Goal: Task Accomplishment & Management: Complete application form

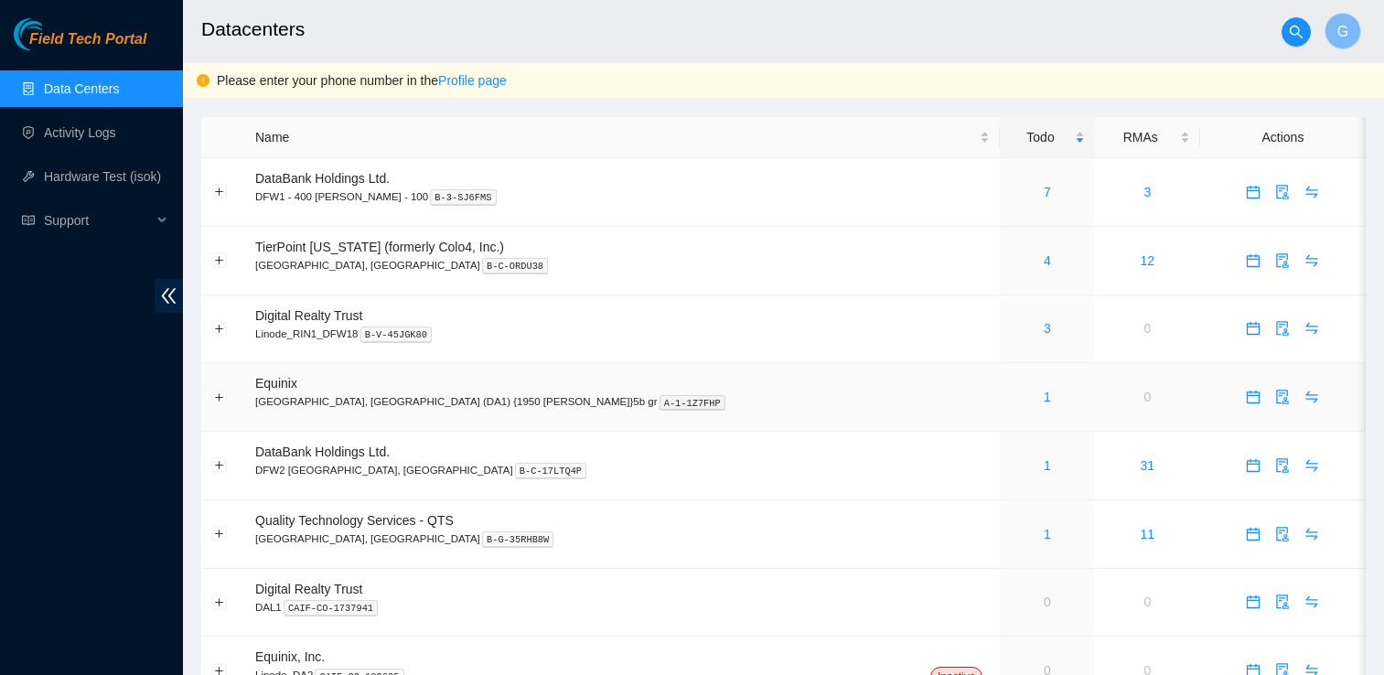
scroll to position [88, 0]
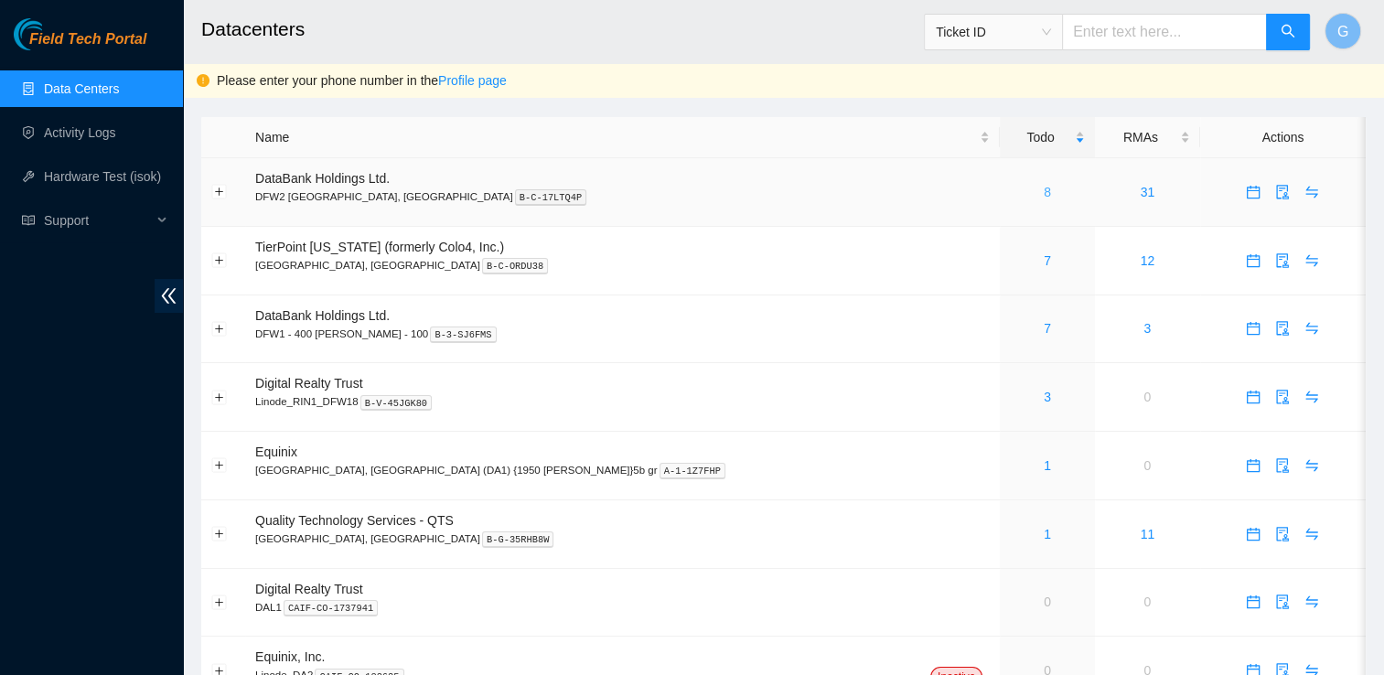
click at [1044, 199] on link "8" at bounding box center [1047, 192] width 7 height 15
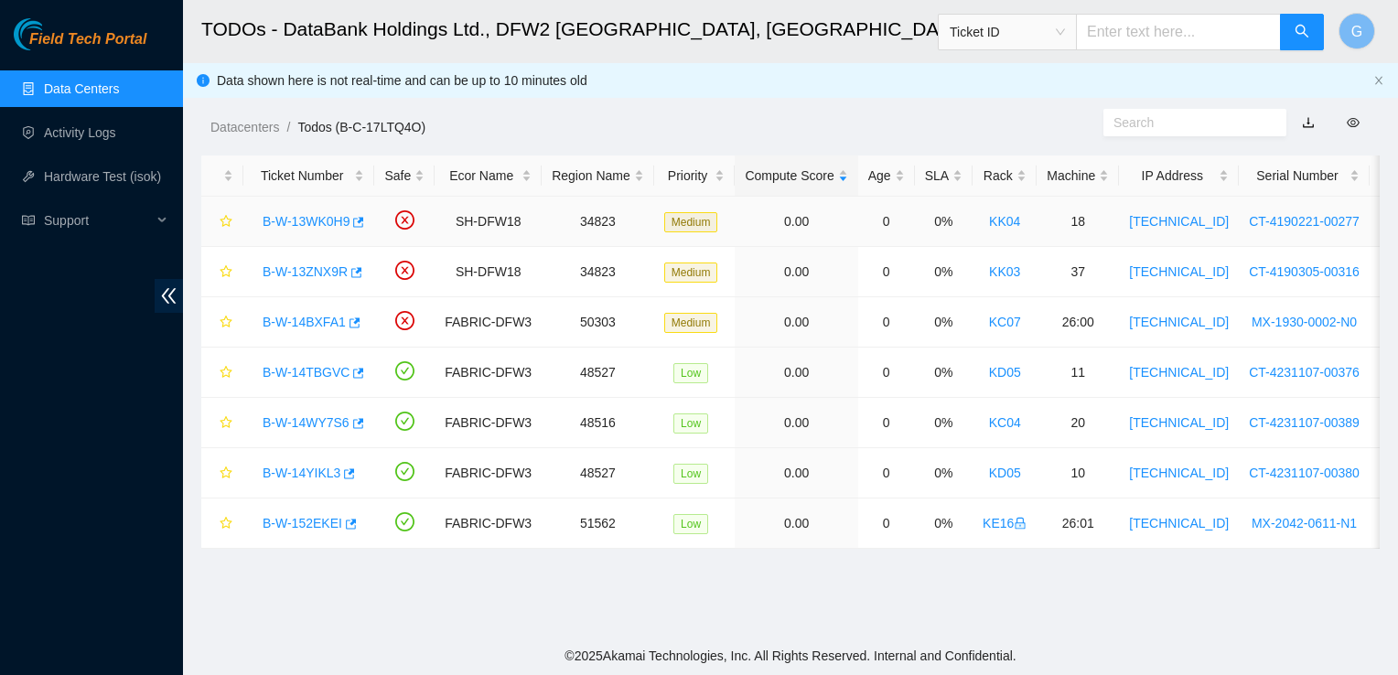
click at [326, 219] on link "B-W-13WK0H9" at bounding box center [306, 221] width 87 height 15
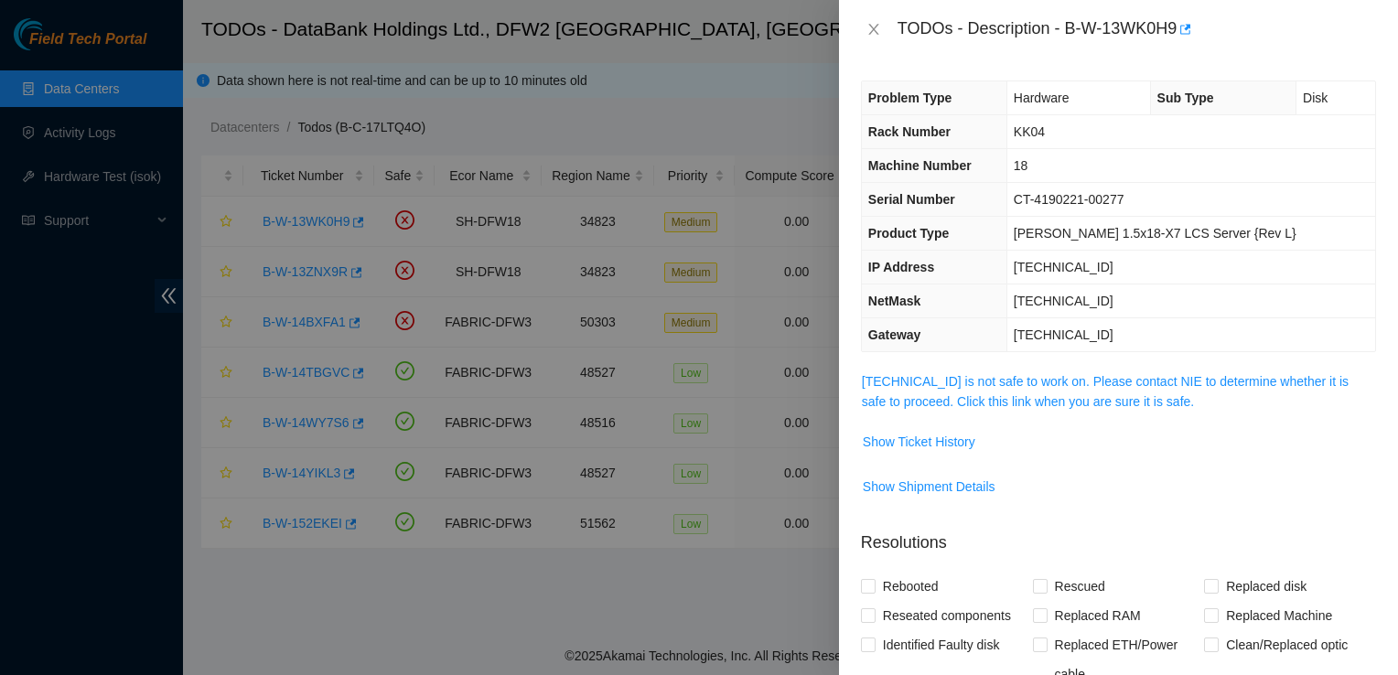
drag, startPoint x: 385, startPoint y: 606, endPoint x: 392, endPoint y: 617, distance: 12.7
click at [392, 617] on div at bounding box center [699, 337] width 1398 height 675
click at [873, 23] on icon "close" at bounding box center [873, 29] width 15 height 15
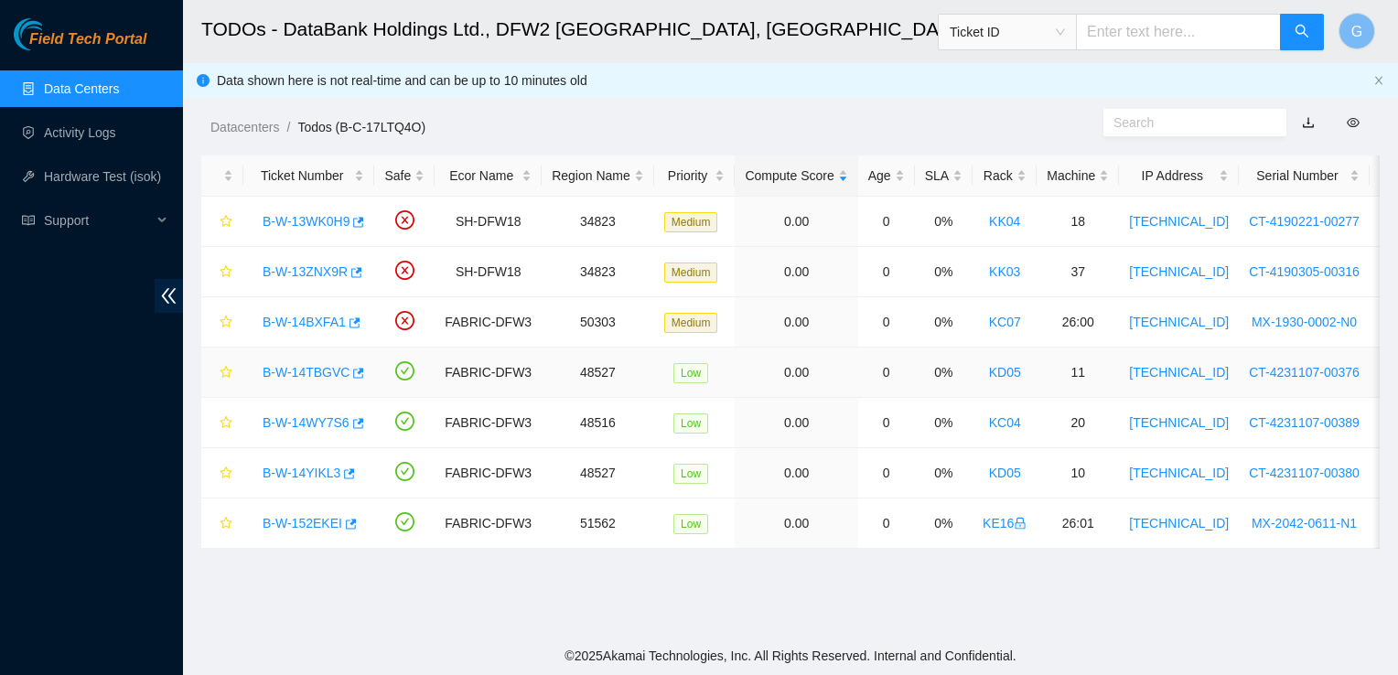
click at [292, 371] on link "B-W-14TBGVC" at bounding box center [306, 372] width 87 height 15
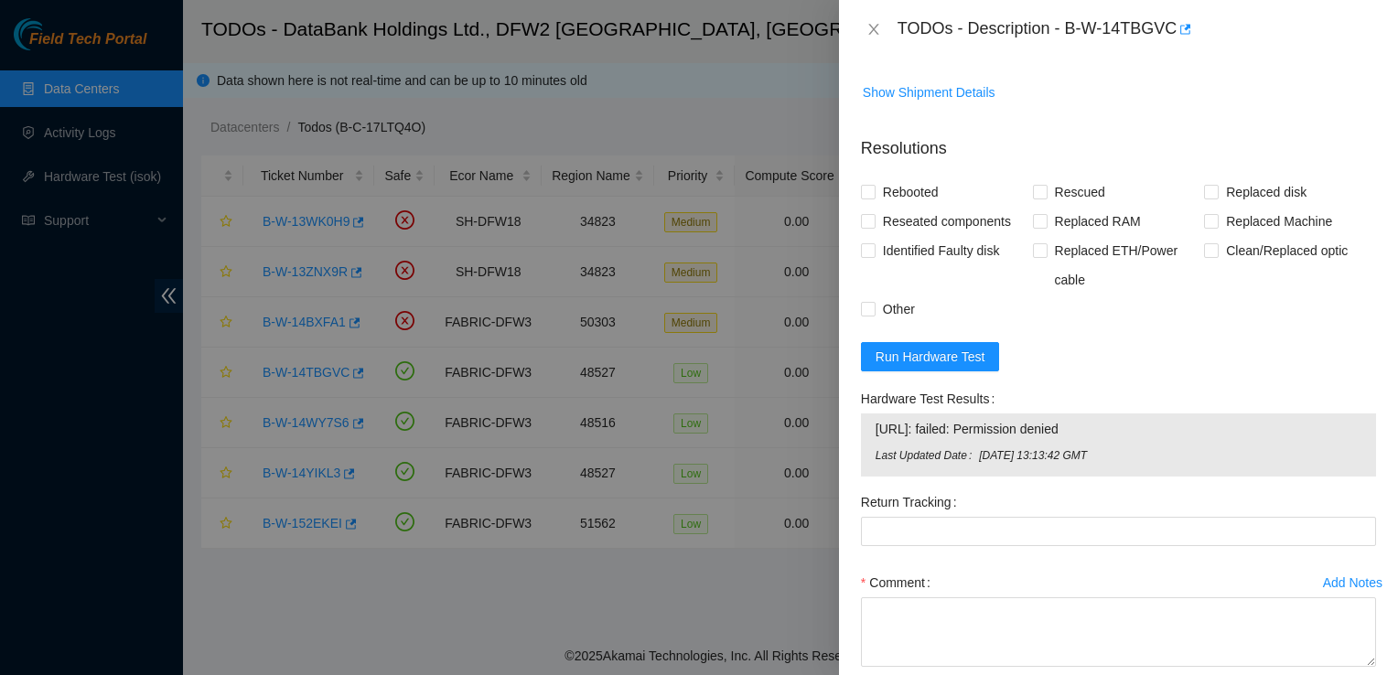
scroll to position [757, 0]
click at [729, 613] on div at bounding box center [699, 337] width 1398 height 675
click at [869, 27] on icon "close" at bounding box center [873, 29] width 15 height 15
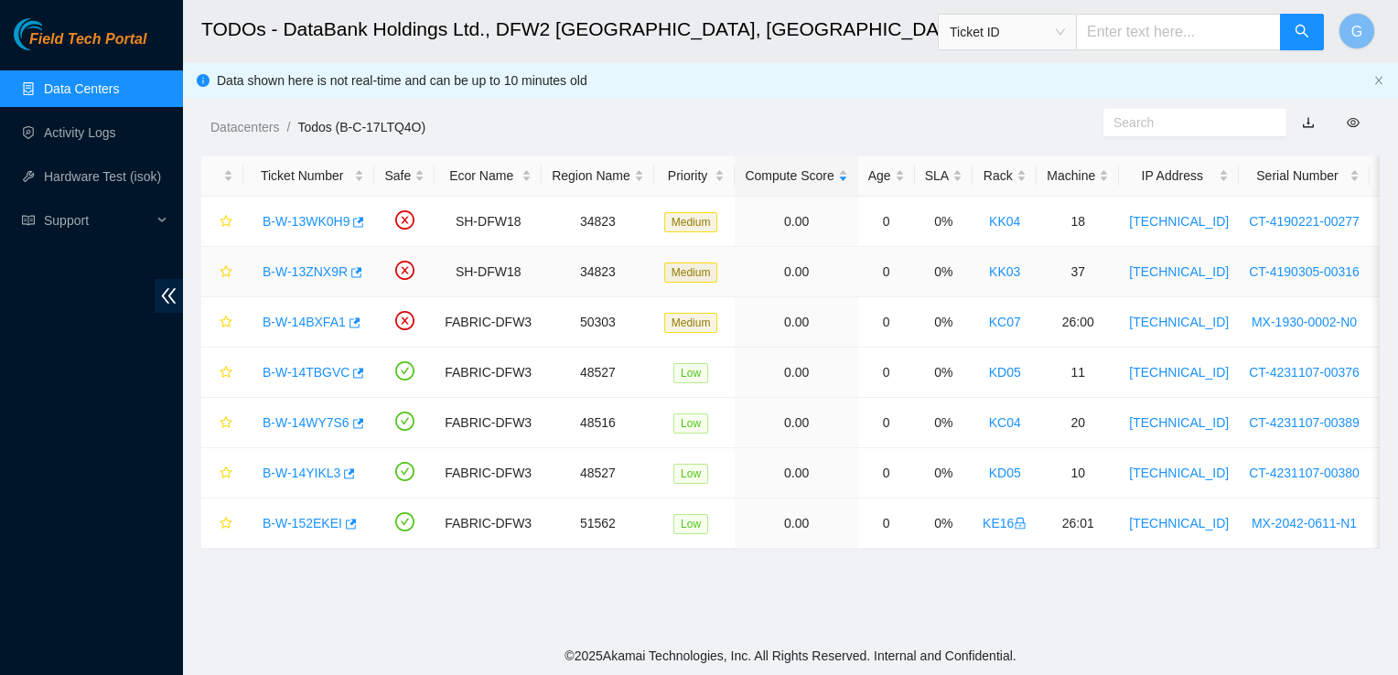
scroll to position [531, 0]
click at [299, 430] on div "B-W-14WY7S6" at bounding box center [308, 422] width 111 height 29
click at [309, 423] on link "B-W-14WY7S6" at bounding box center [306, 422] width 87 height 15
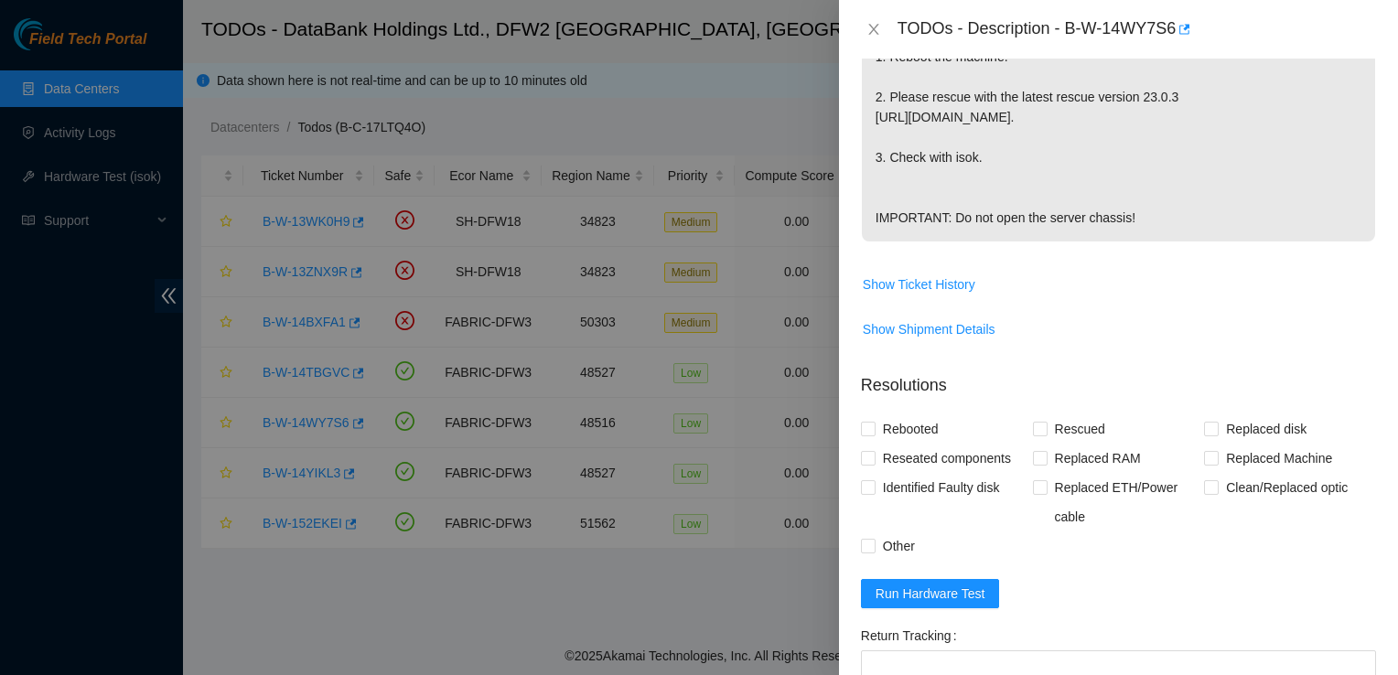
scroll to position [527, 0]
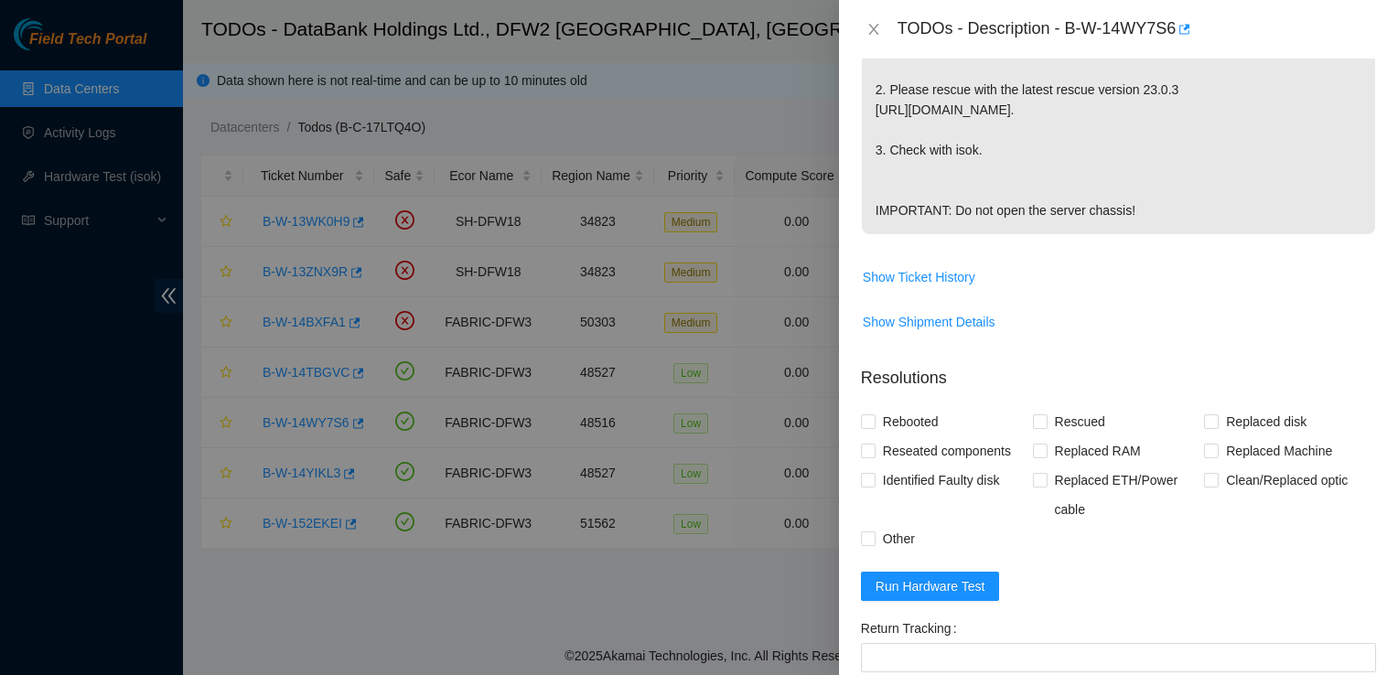
click at [547, 584] on div at bounding box center [699, 337] width 1398 height 675
click at [867, 31] on icon "close" at bounding box center [873, 29] width 15 height 15
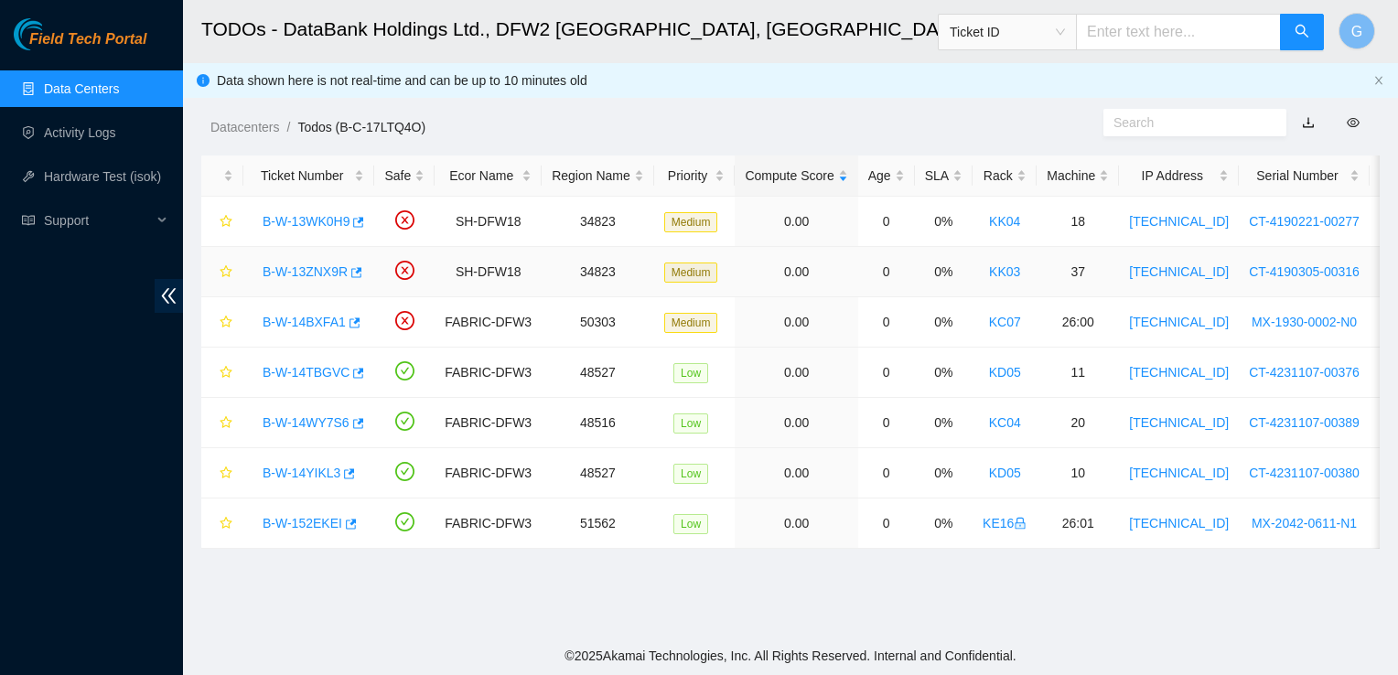
scroll to position [514, 0]
click at [317, 368] on link "B-W-14TBGVC" at bounding box center [306, 372] width 87 height 15
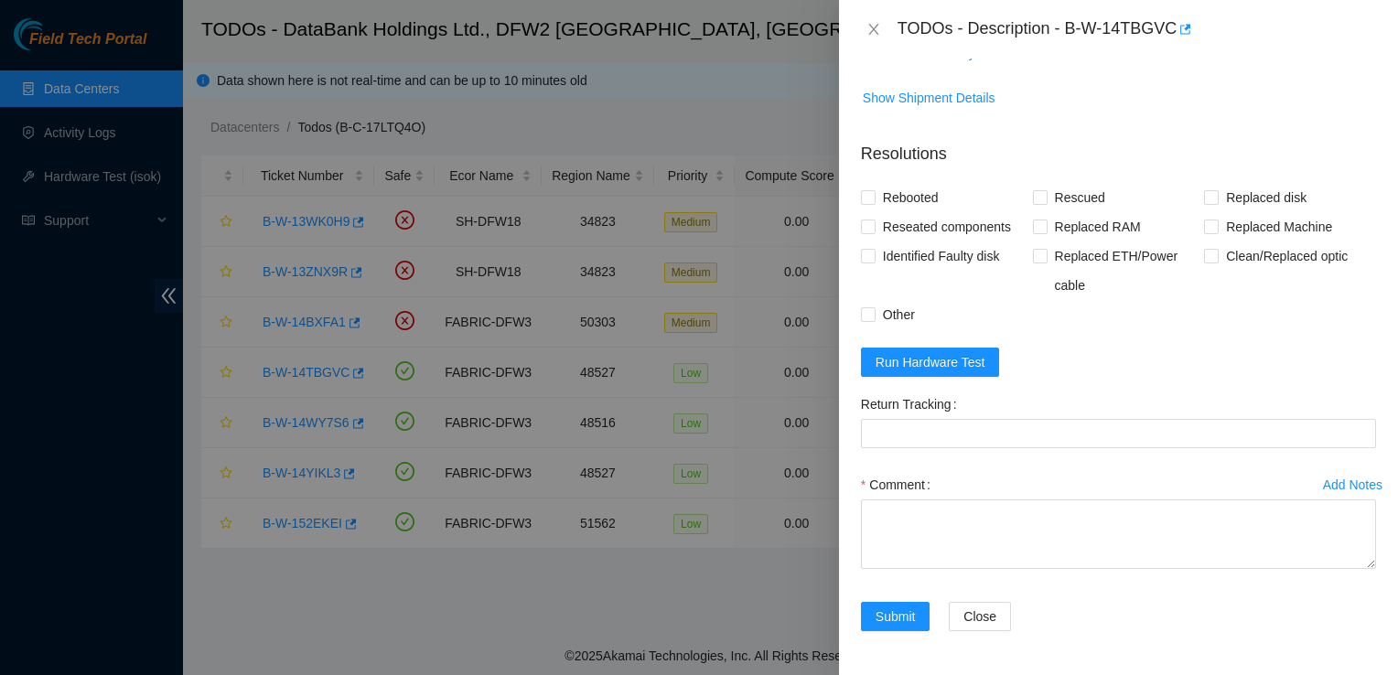
scroll to position [789, 0]
click at [643, 597] on div at bounding box center [699, 337] width 1398 height 675
click at [866, 21] on button "Close" at bounding box center [874, 29] width 26 height 17
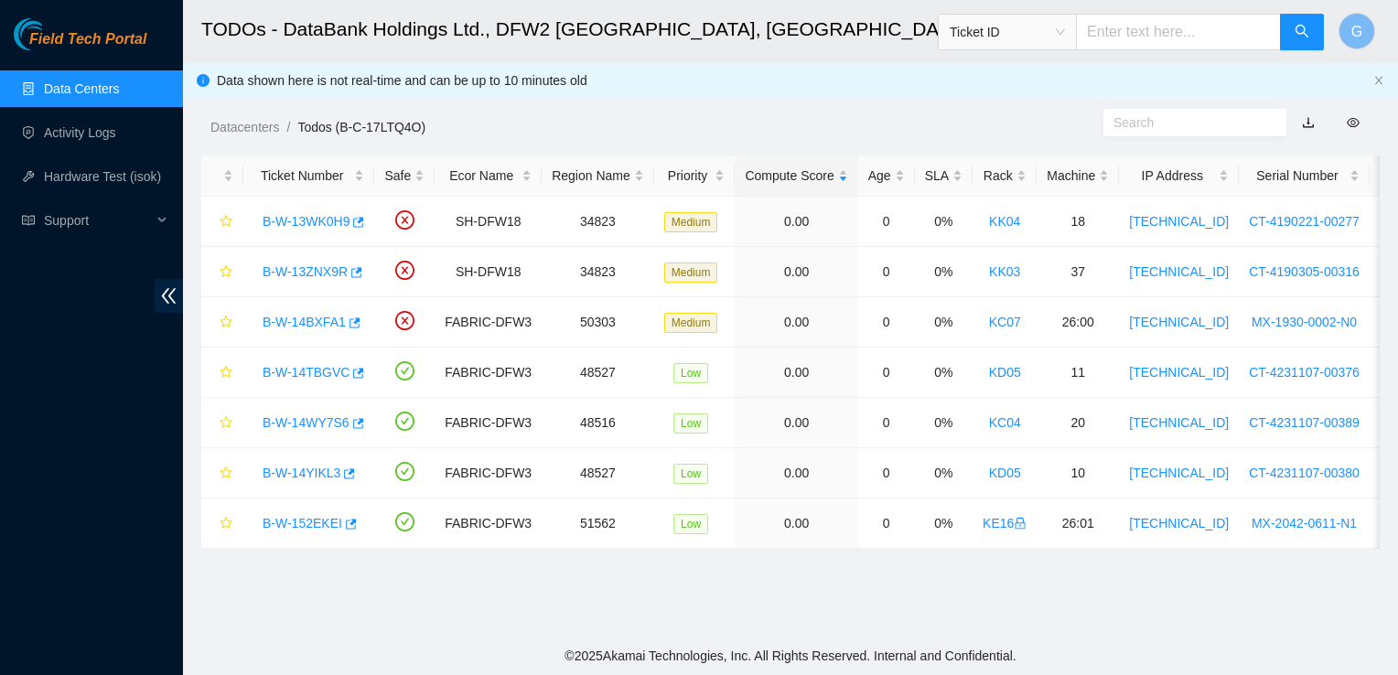
scroll to position [413, 0]
click at [329, 374] on link "B-W-14TBGVC" at bounding box center [306, 372] width 87 height 15
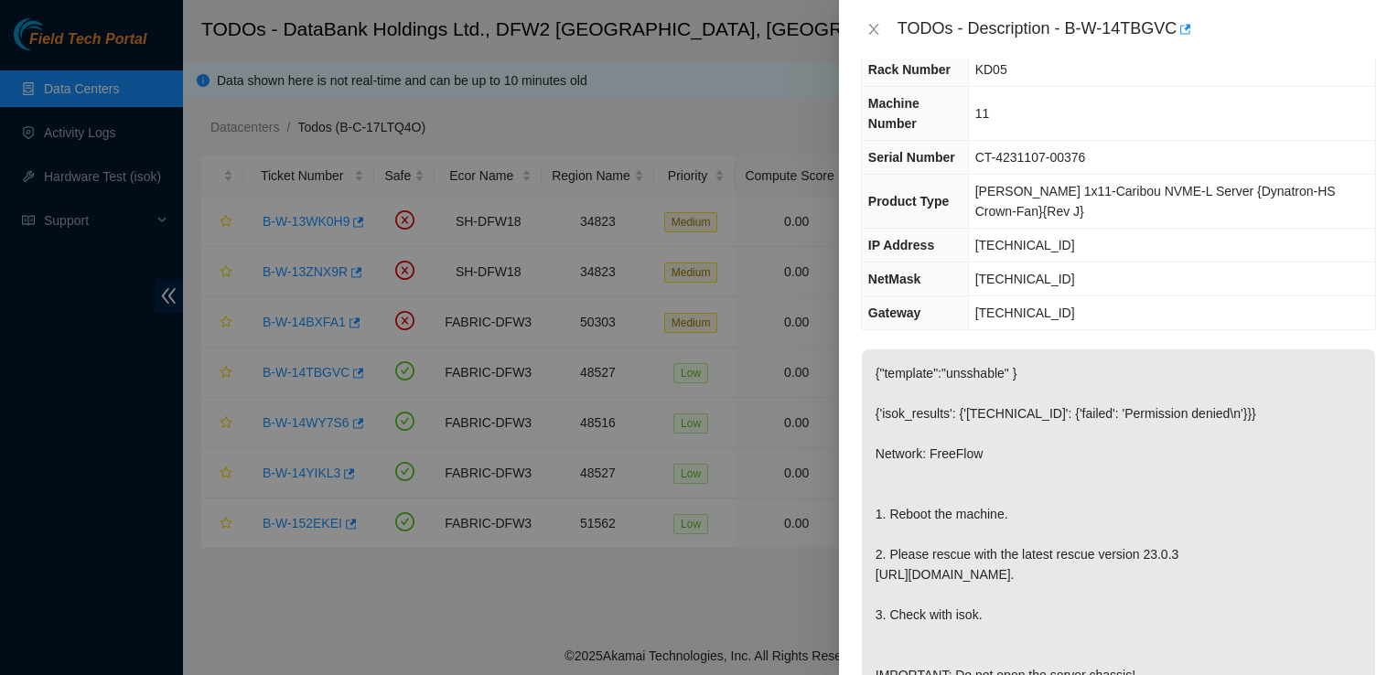
scroll to position [0, 0]
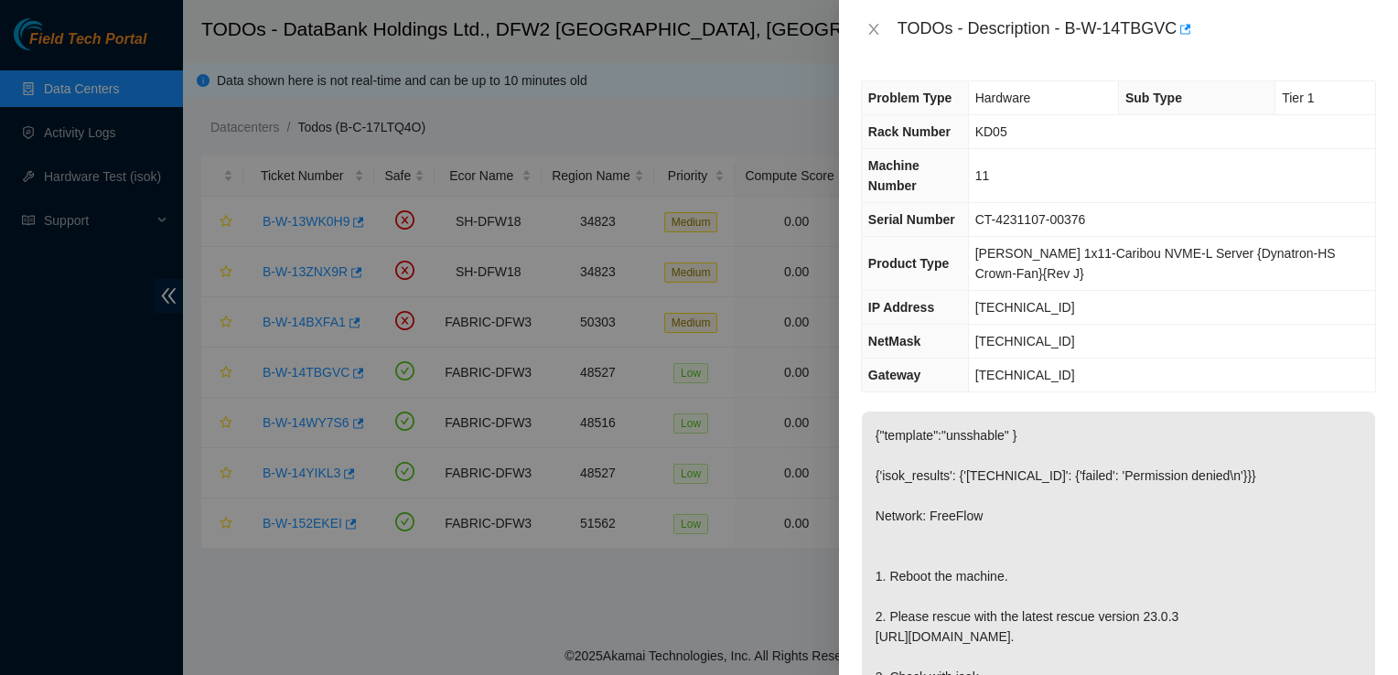
drag, startPoint x: 1379, startPoint y: 298, endPoint x: 1382, endPoint y: 342, distance: 44.1
click at [1382, 342] on div "Problem Type Hardware Sub Type Tier 1 Rack Number KD05 Machine Number 11 Serial…" at bounding box center [1118, 367] width 559 height 617
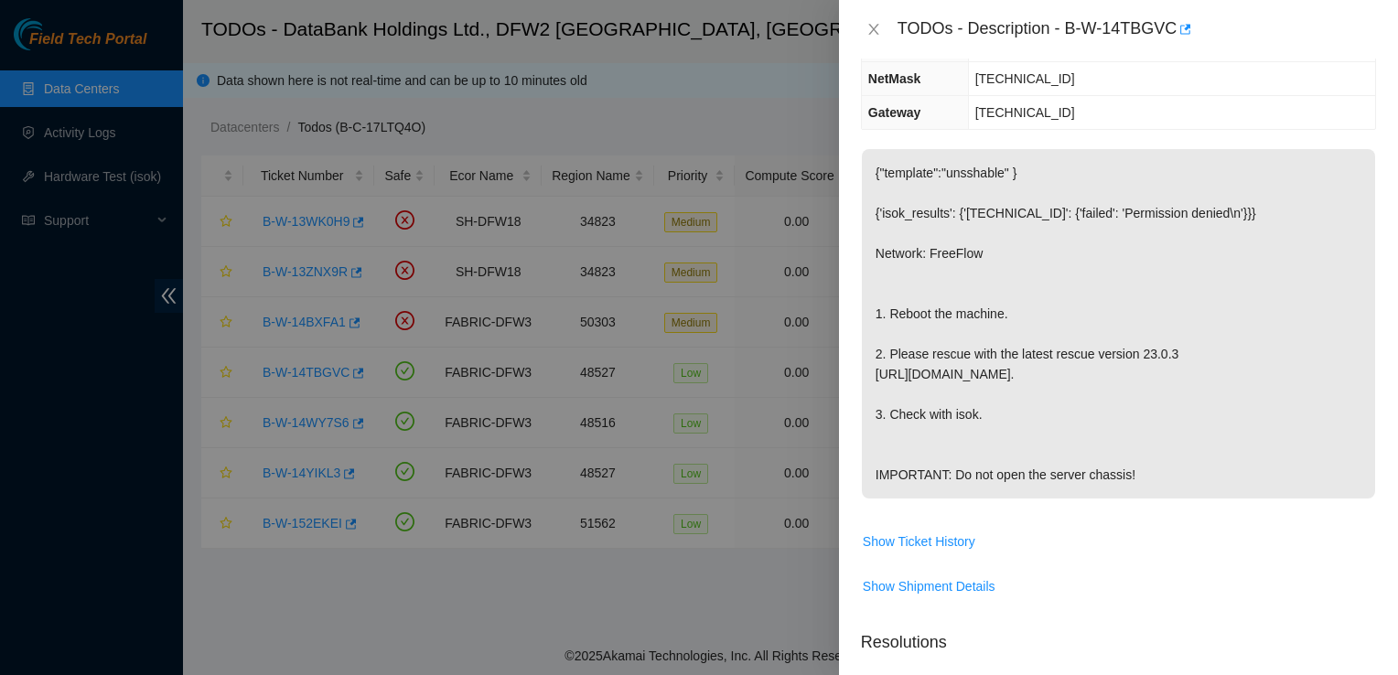
scroll to position [262, 0]
click at [944, 553] on span "Show Ticket History" at bounding box center [919, 542] width 113 height 20
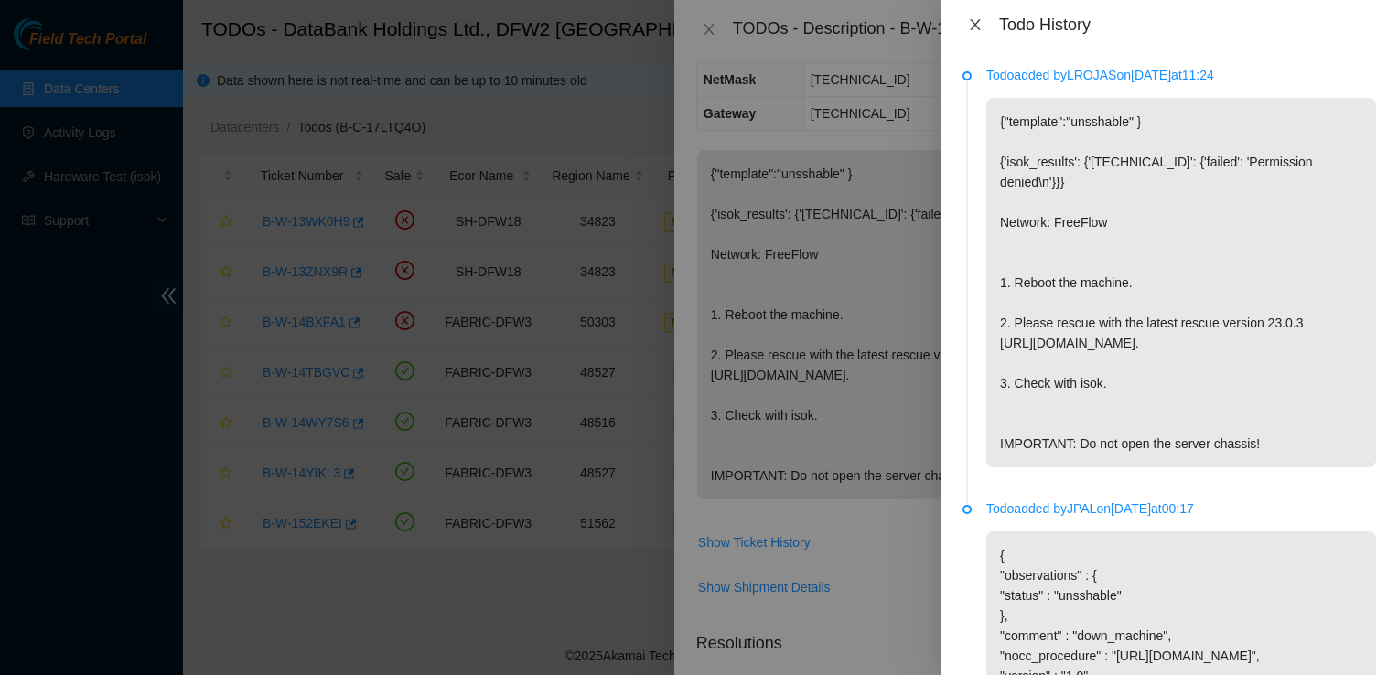
click at [971, 20] on icon "close" at bounding box center [975, 24] width 10 height 11
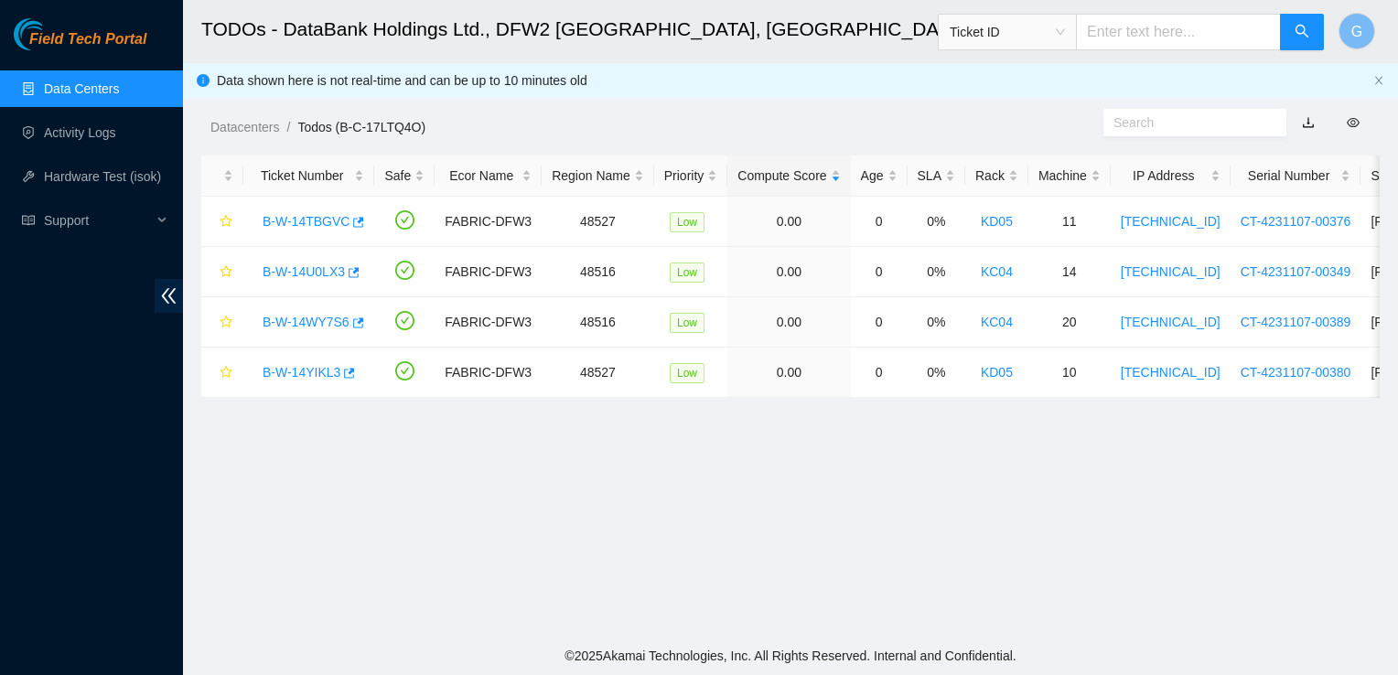
scroll to position [490, 0]
drag, startPoint x: 322, startPoint y: 214, endPoint x: 276, endPoint y: 199, distance: 48.3
click at [322, 214] on link "B-W-14TBGVC" at bounding box center [306, 221] width 87 height 15
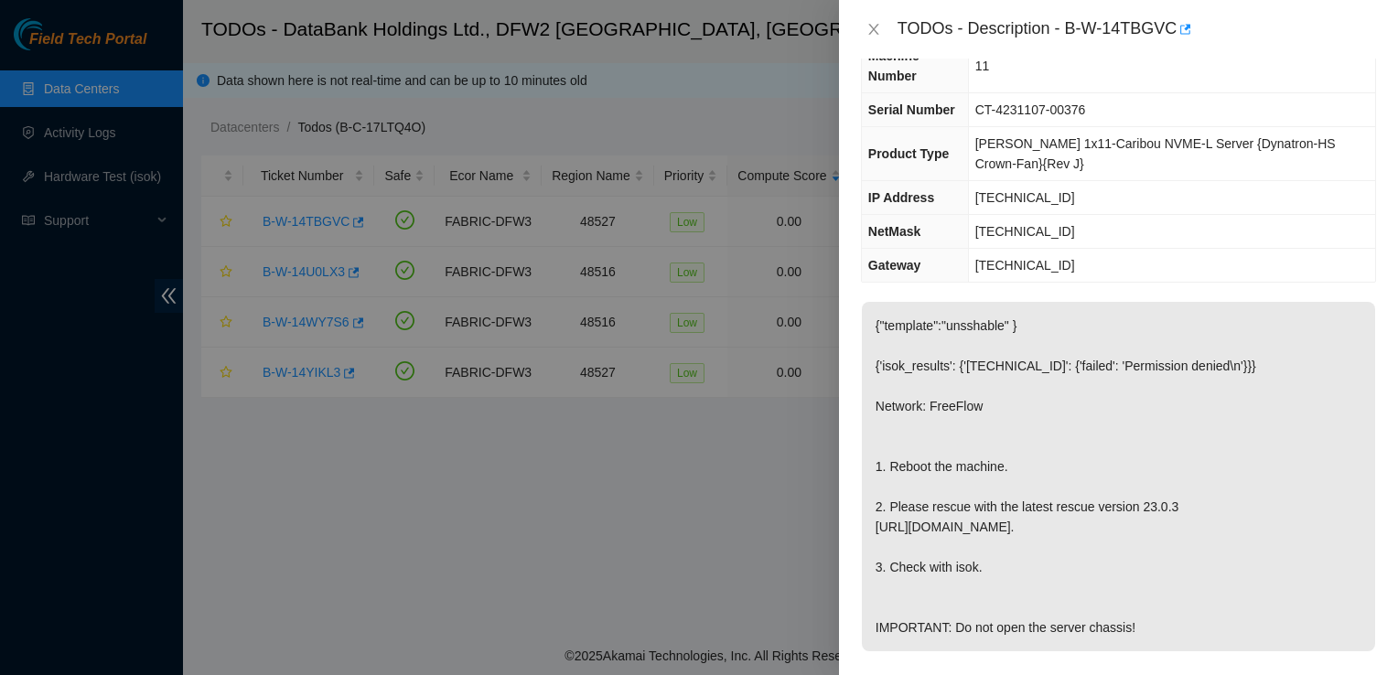
scroll to position [113, 0]
click at [1098, 510] on p "{"template":"unsshable" } {'isok_results': {'[TECHNICAL_ID]': {'failed': 'Permi…" at bounding box center [1118, 473] width 513 height 350
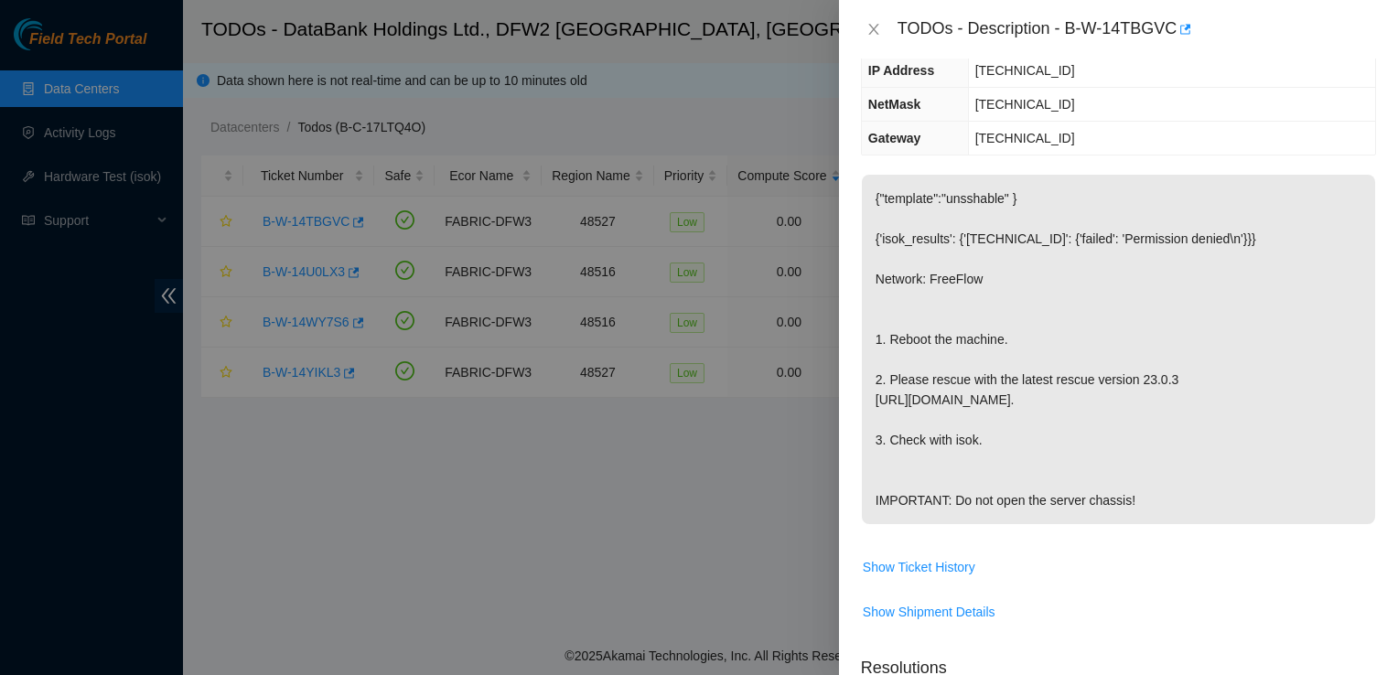
scroll to position [236, 0]
click at [1171, 506] on p "{"template":"unsshable" } {'isok_results': {'23.63.30.142': {'failed': 'Permiss…" at bounding box center [1118, 351] width 513 height 350
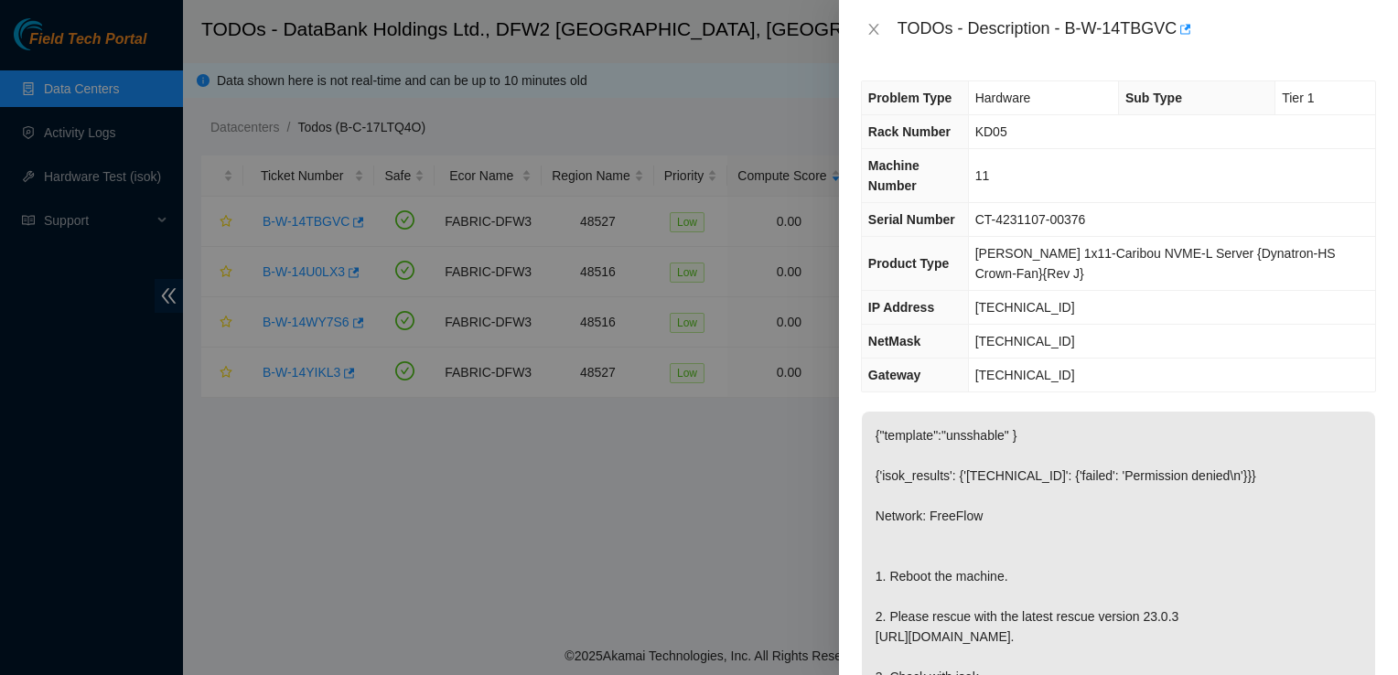
scroll to position [0, 0]
drag, startPoint x: 1171, startPoint y: 506, endPoint x: 849, endPoint y: 115, distance: 506.3
click at [849, 115] on div "Problem Type Hardware Sub Type Tier 1 Rack Number KD05 Machine Number 11 Serial…" at bounding box center [1118, 367] width 559 height 617
copy div "Problem Type Hardware Sub Type Tier 1 Rack Number KD05 Machine Number 11 Serial…"
click at [1318, 368] on td "23.63.30.129" at bounding box center [1171, 376] width 407 height 34
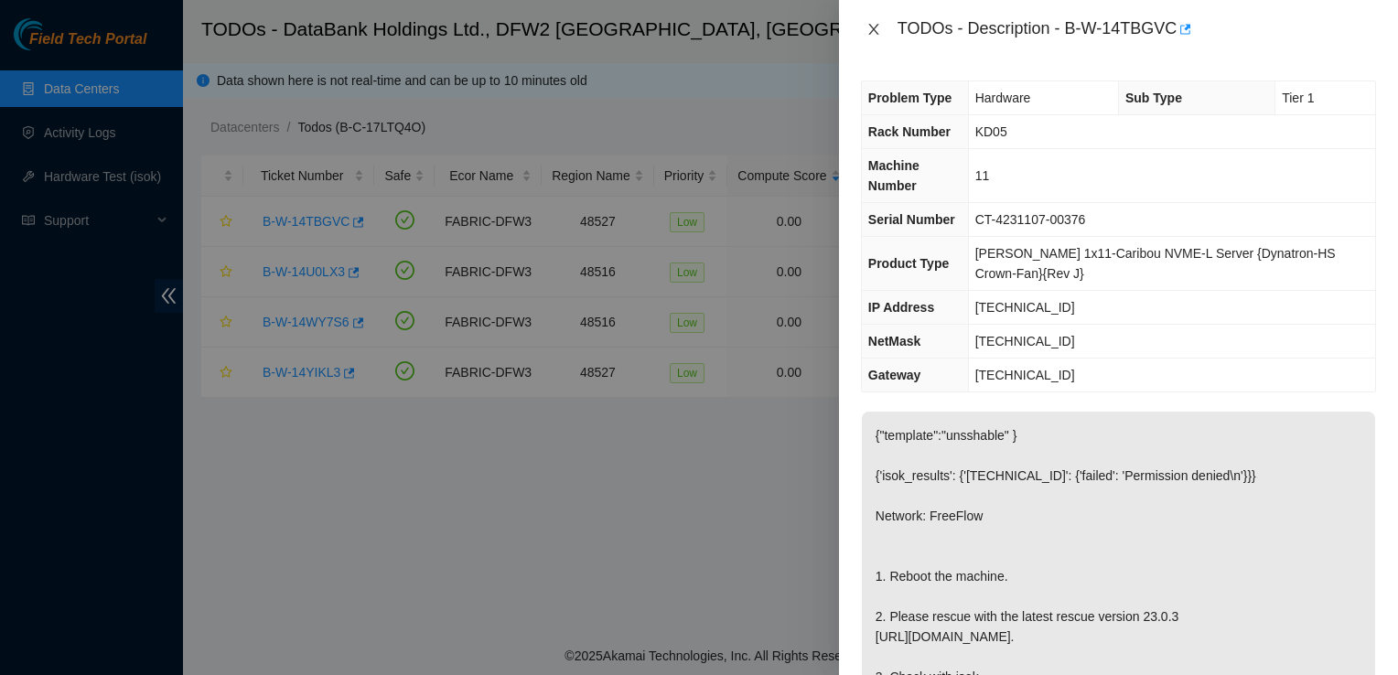
click at [871, 27] on icon "close" at bounding box center [873, 29] width 10 height 11
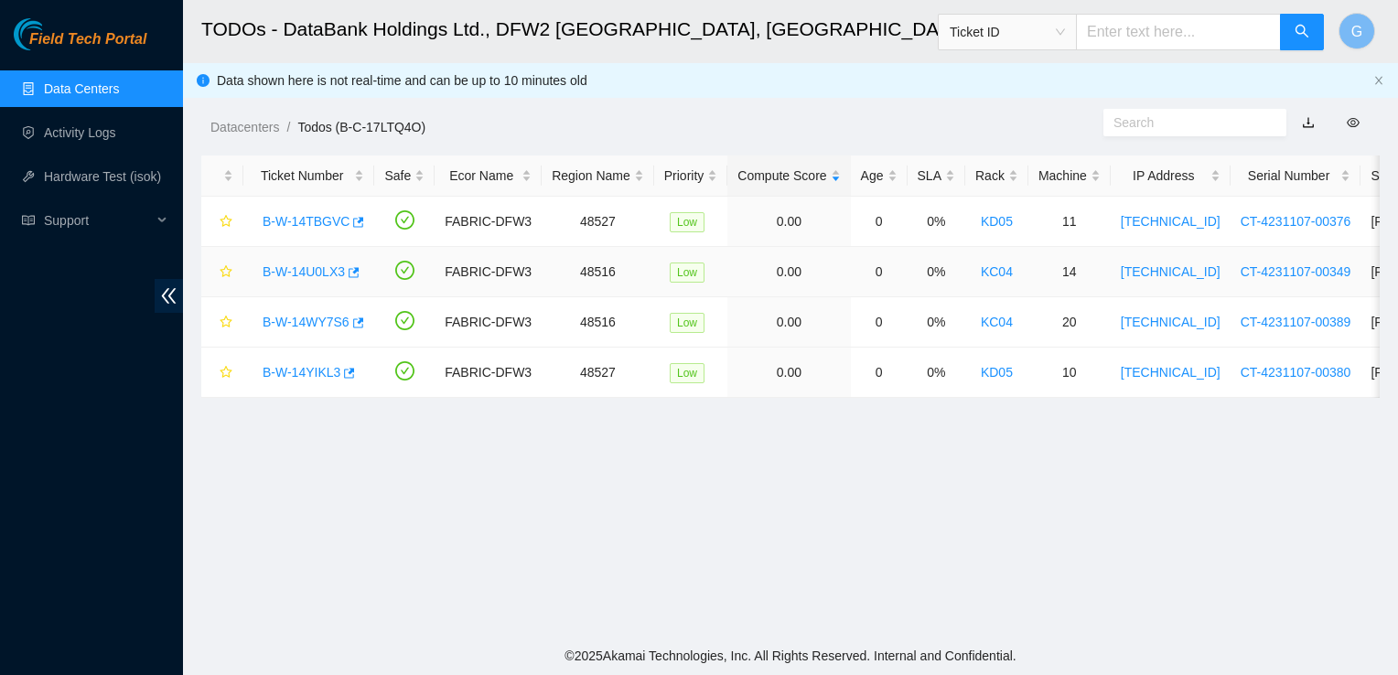
click at [329, 265] on link "B-W-14U0LX3" at bounding box center [304, 271] width 82 height 15
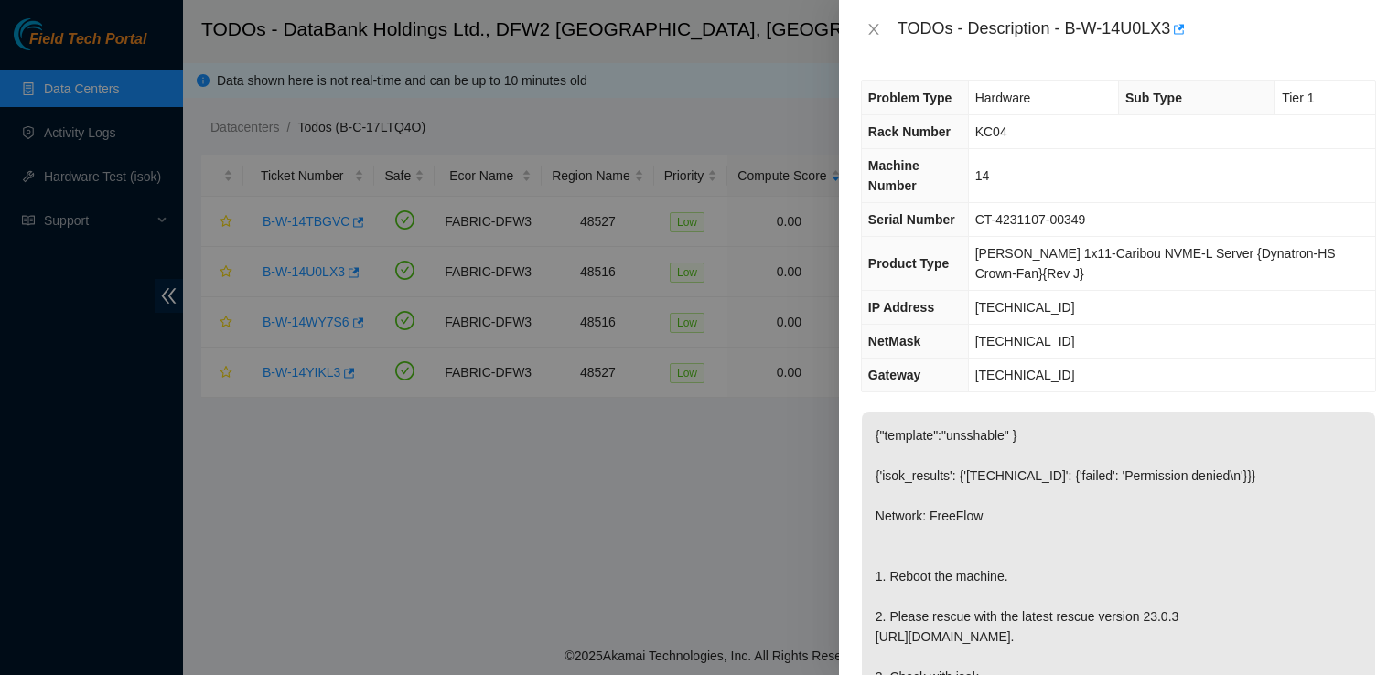
click at [1008, 274] on td "Ciara 1x11-Caribou NVME-L Server {Dynatron-HS Crown-Fan}{Rev J}" at bounding box center [1171, 264] width 407 height 54
click at [888, 21] on div "TODOs - Description - B-W-14U0LX3" at bounding box center [1118, 29] width 515 height 29
click at [871, 29] on icon "close" at bounding box center [873, 29] width 15 height 15
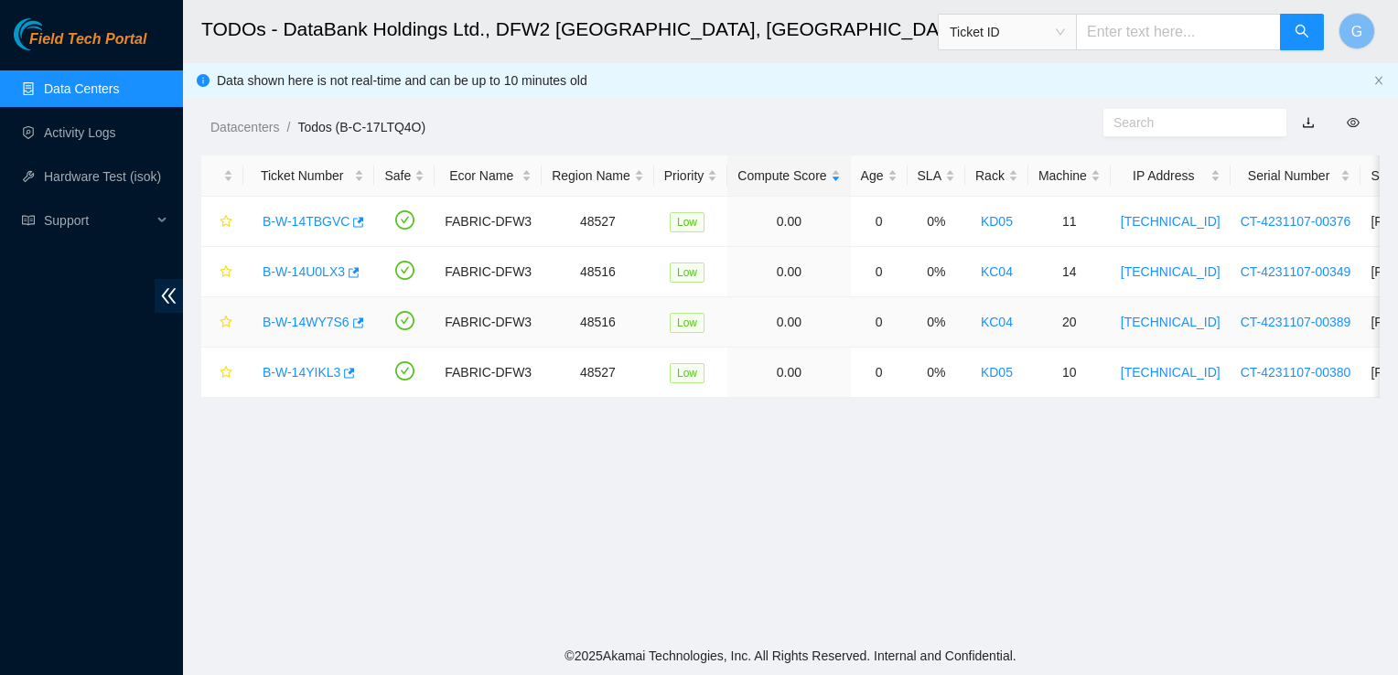
click at [299, 324] on link "B-W-14WY7S6" at bounding box center [306, 322] width 87 height 15
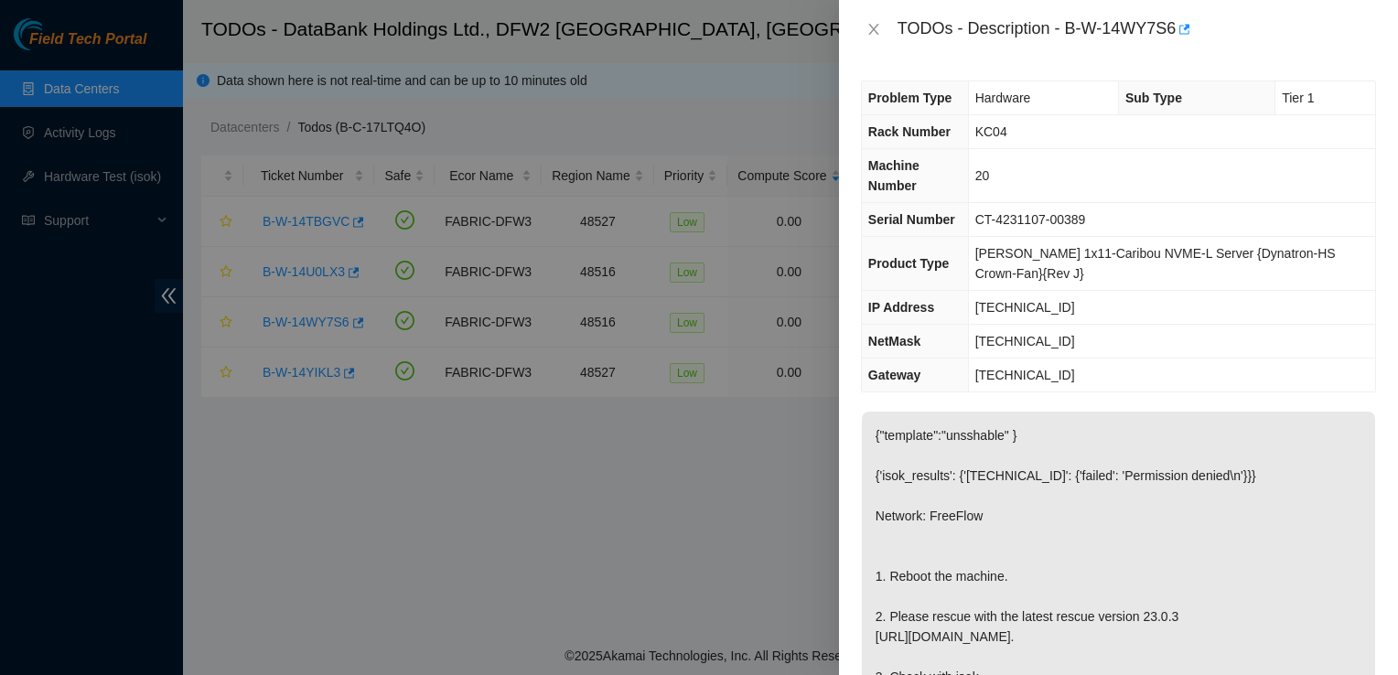
click at [302, 214] on div at bounding box center [699, 337] width 1398 height 675
click at [865, 32] on button "Close" at bounding box center [874, 29] width 26 height 17
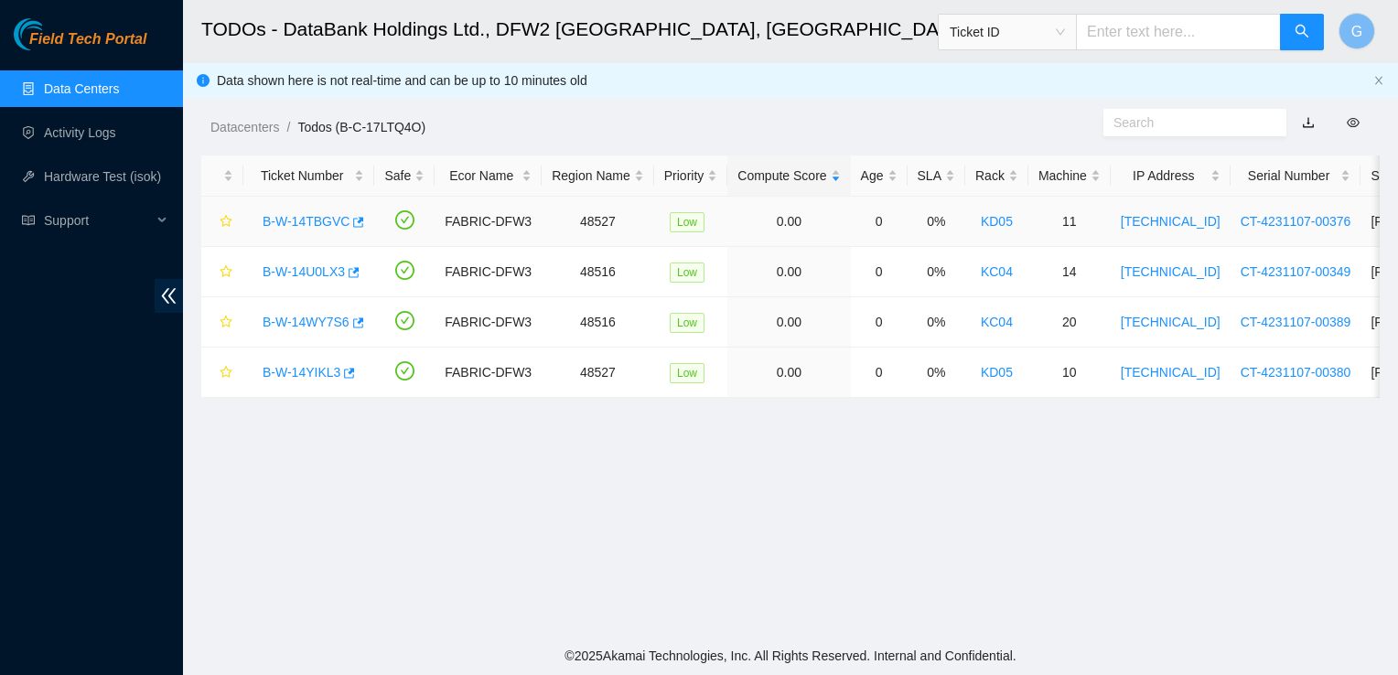
click at [278, 225] on link "B-W-14TBGVC" at bounding box center [306, 221] width 87 height 15
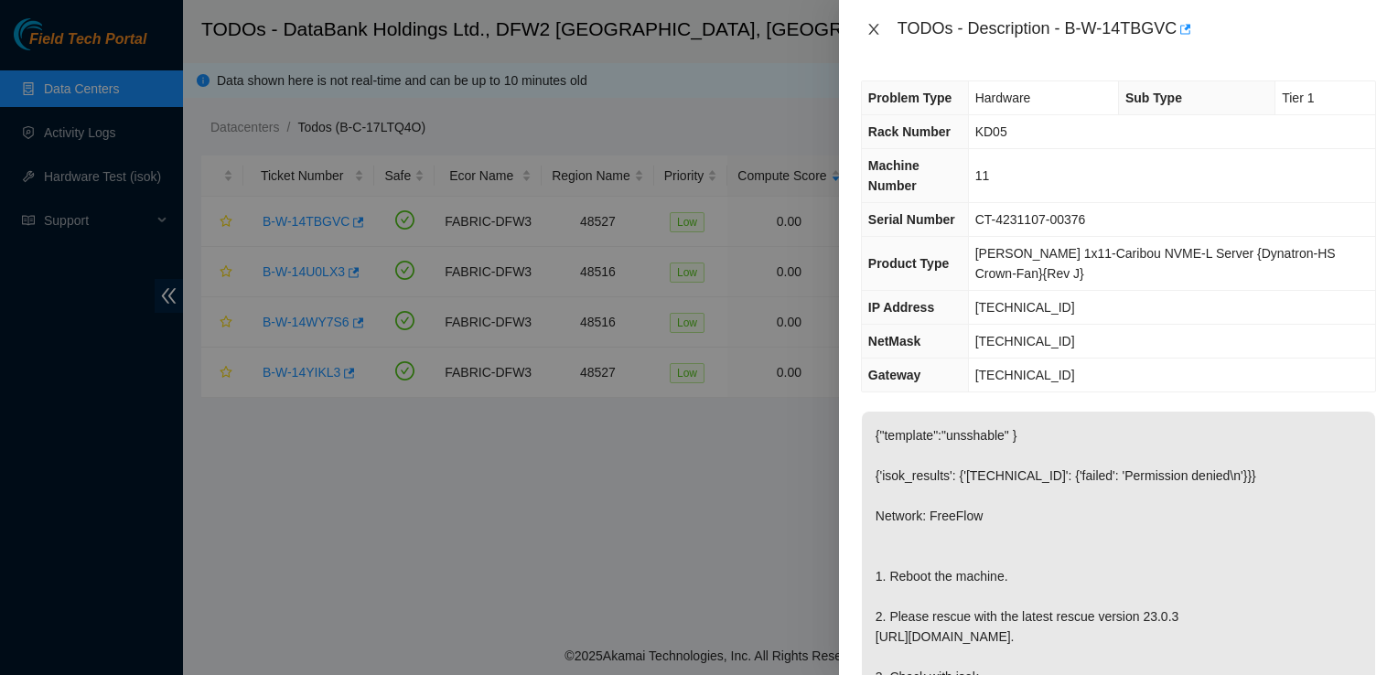
click at [872, 31] on icon "close" at bounding box center [873, 29] width 10 height 11
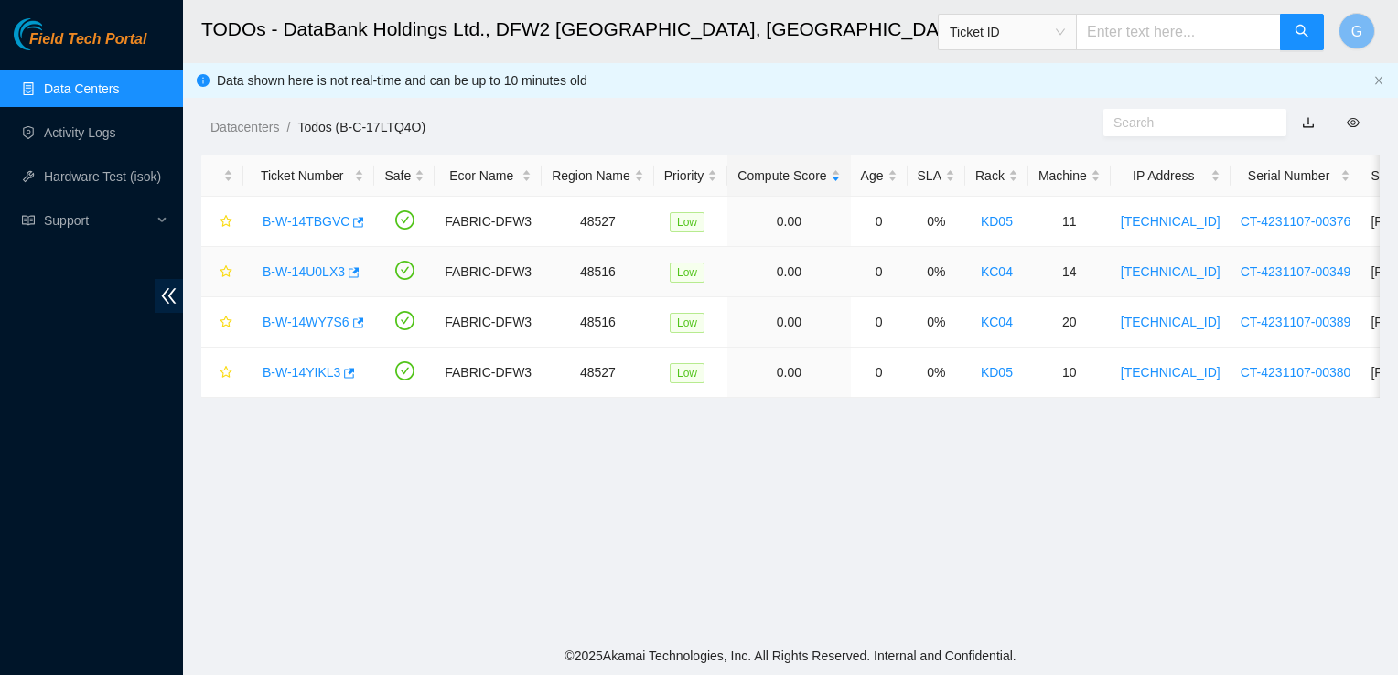
click at [287, 272] on link "B-W-14U0LX3" at bounding box center [304, 271] width 82 height 15
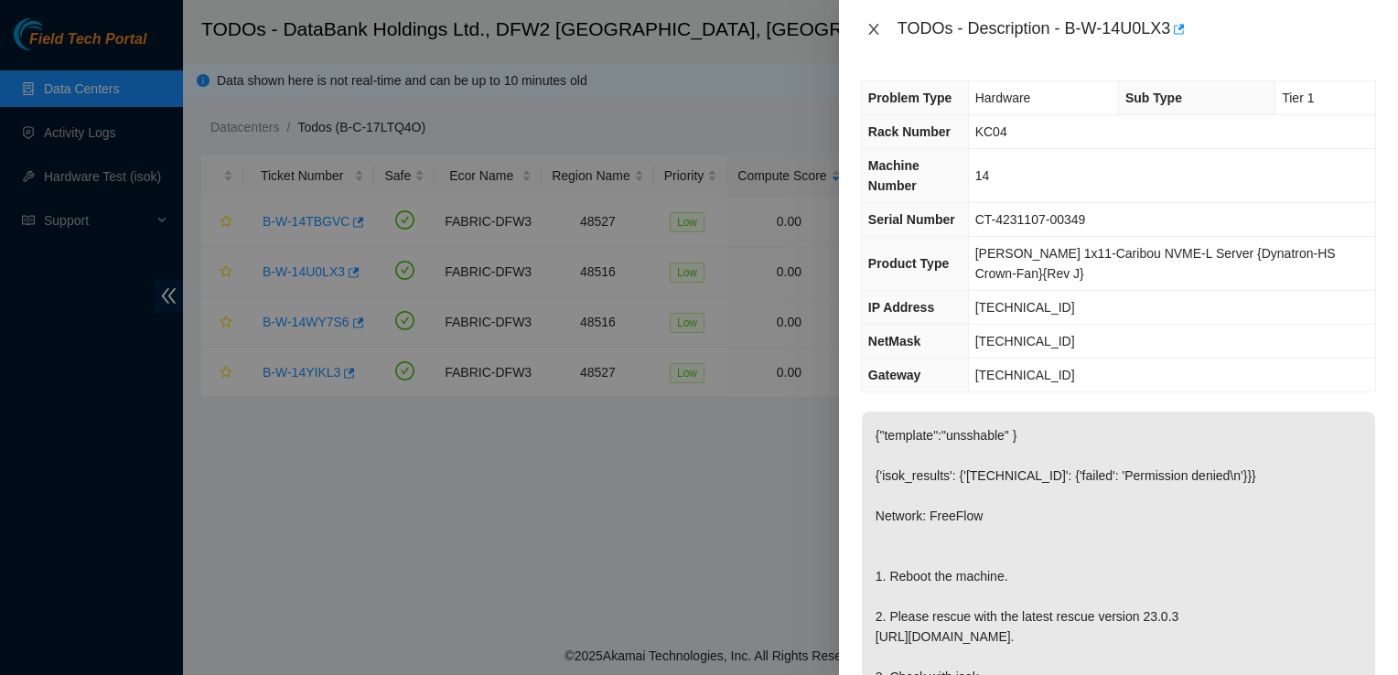
click at [871, 28] on icon "close" at bounding box center [873, 29] width 15 height 15
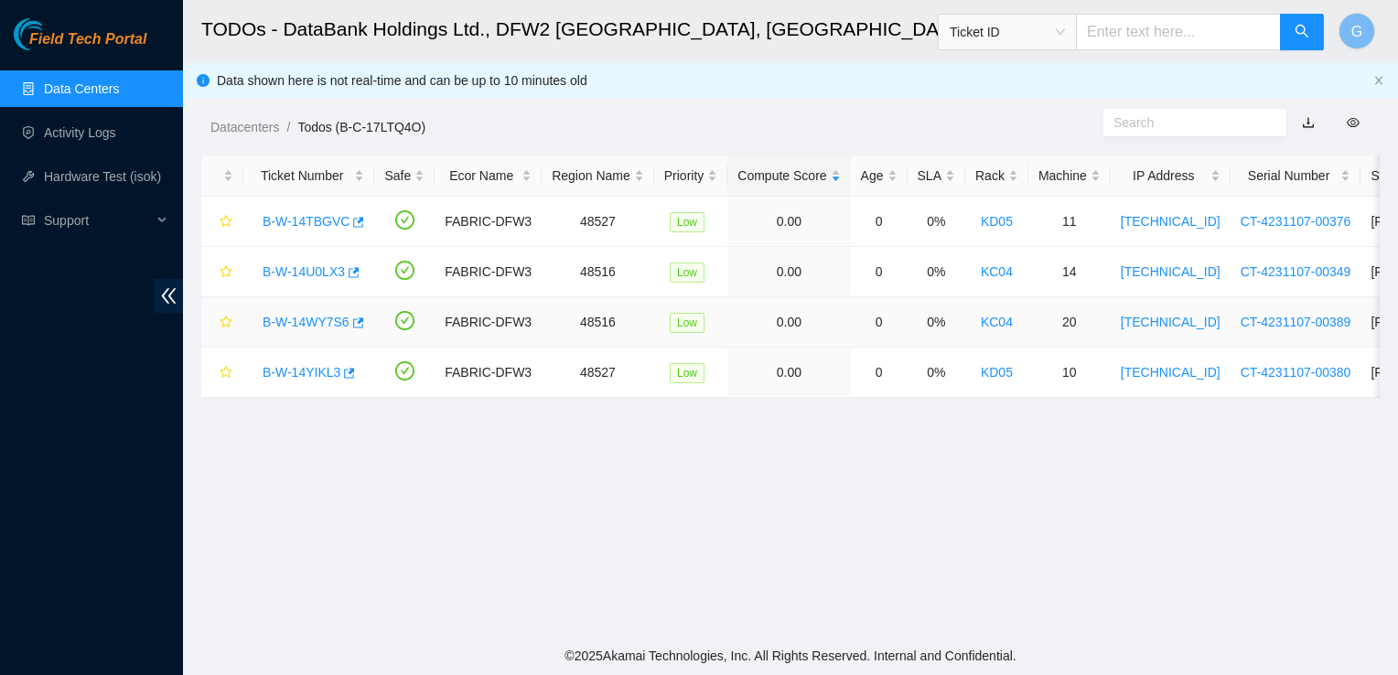
click at [326, 323] on link "B-W-14WY7S6" at bounding box center [306, 322] width 87 height 15
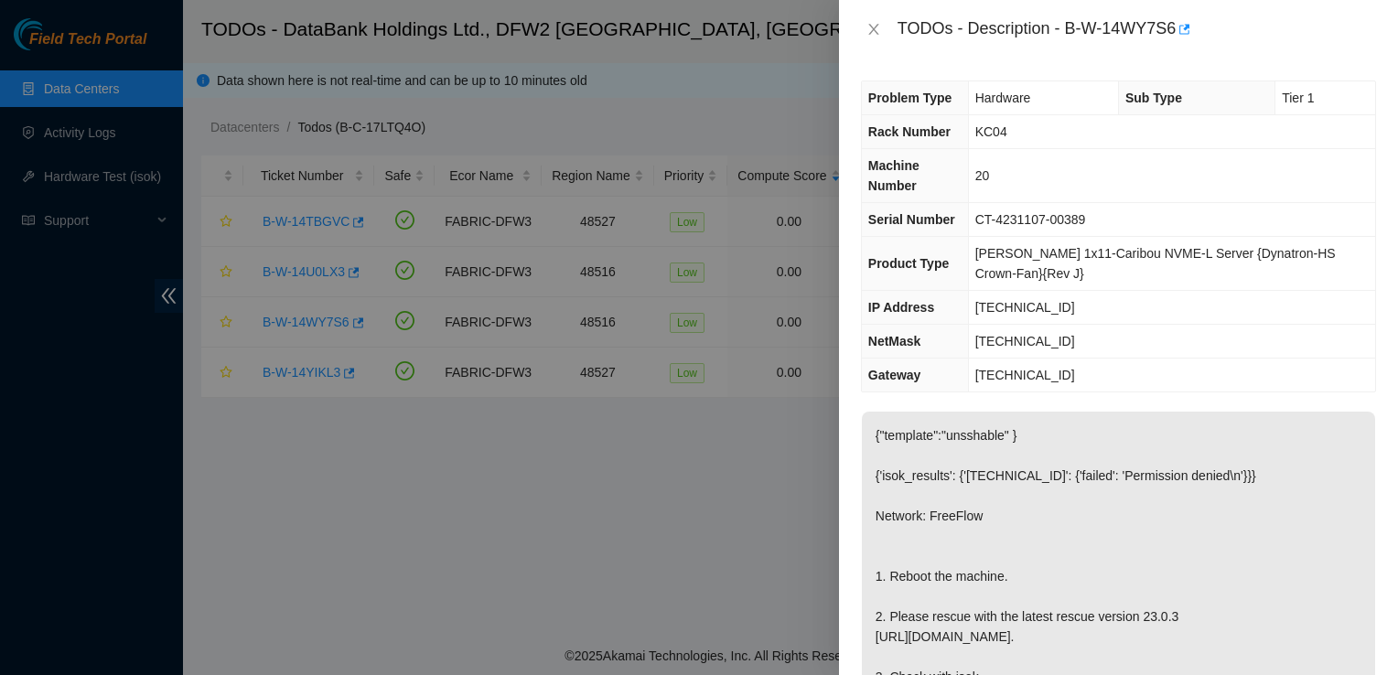
click at [756, 185] on div at bounding box center [699, 337] width 1398 height 675
click at [886, 27] on div "TODOs - Description - B-W-14WY7S6" at bounding box center [1118, 29] width 515 height 29
click at [874, 31] on icon "close" at bounding box center [873, 29] width 15 height 15
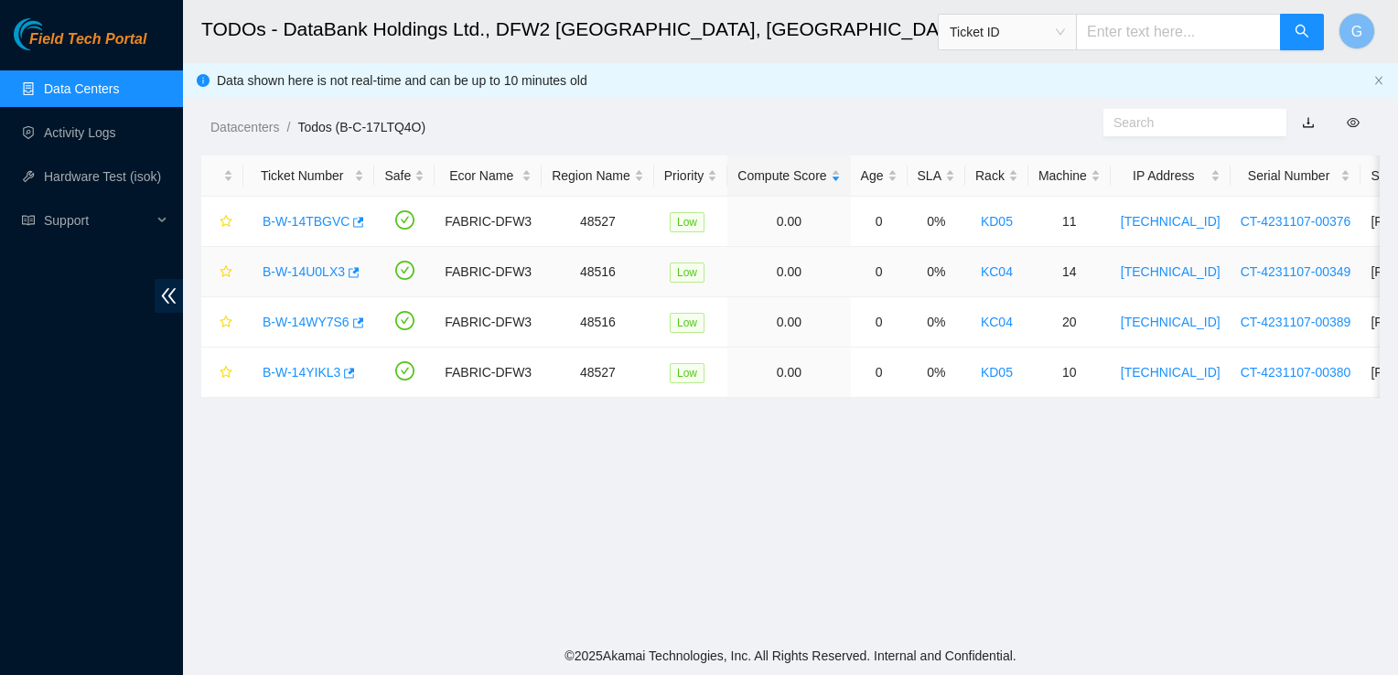
click at [283, 283] on div "B-W-14U0LX3" at bounding box center [308, 271] width 111 height 29
click at [287, 276] on link "B-W-14U0LX3" at bounding box center [304, 271] width 82 height 15
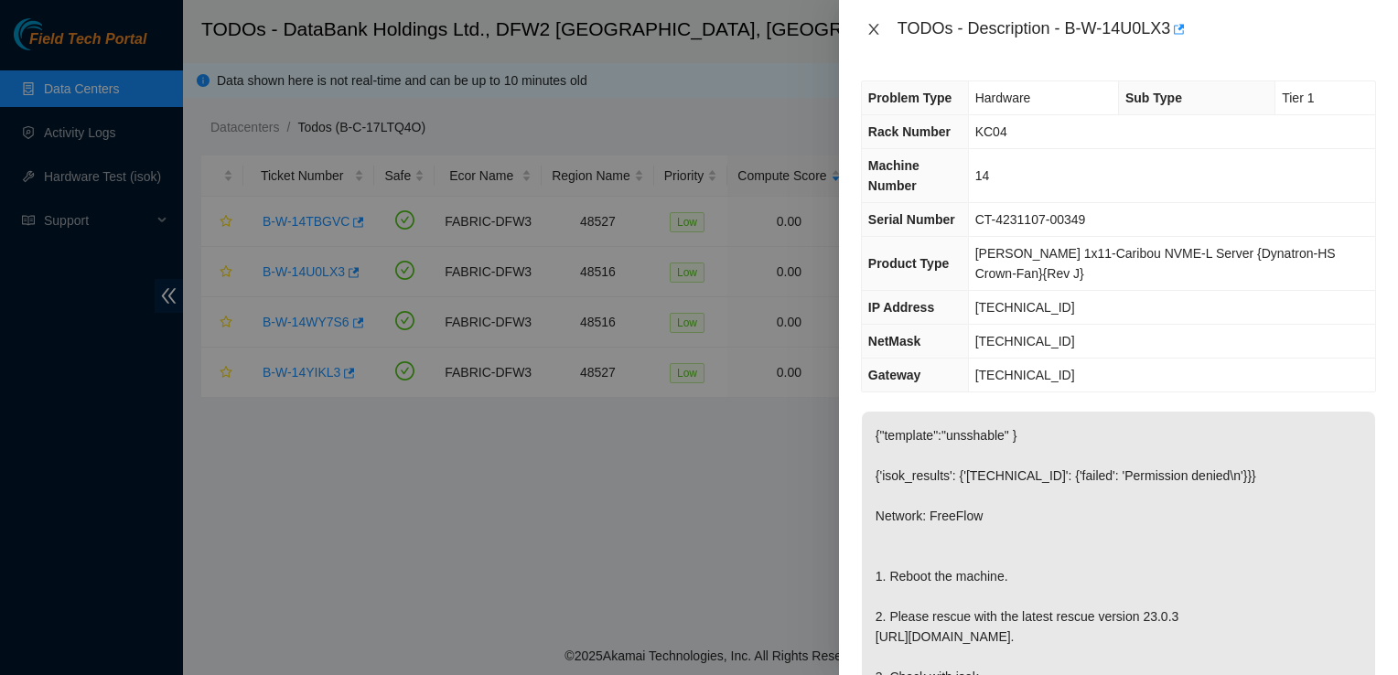
click at [875, 27] on icon "close" at bounding box center [873, 29] width 10 height 11
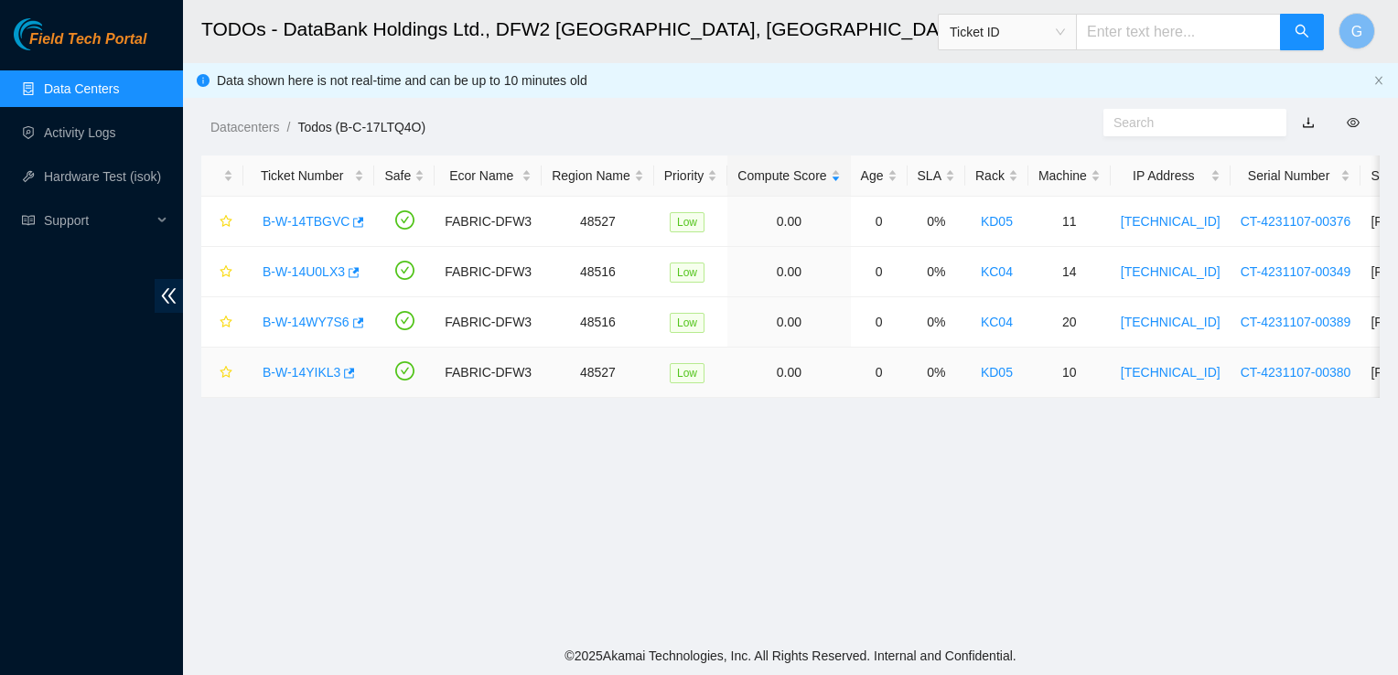
click at [285, 373] on link "B-W-14YIKL3" at bounding box center [302, 372] width 78 height 15
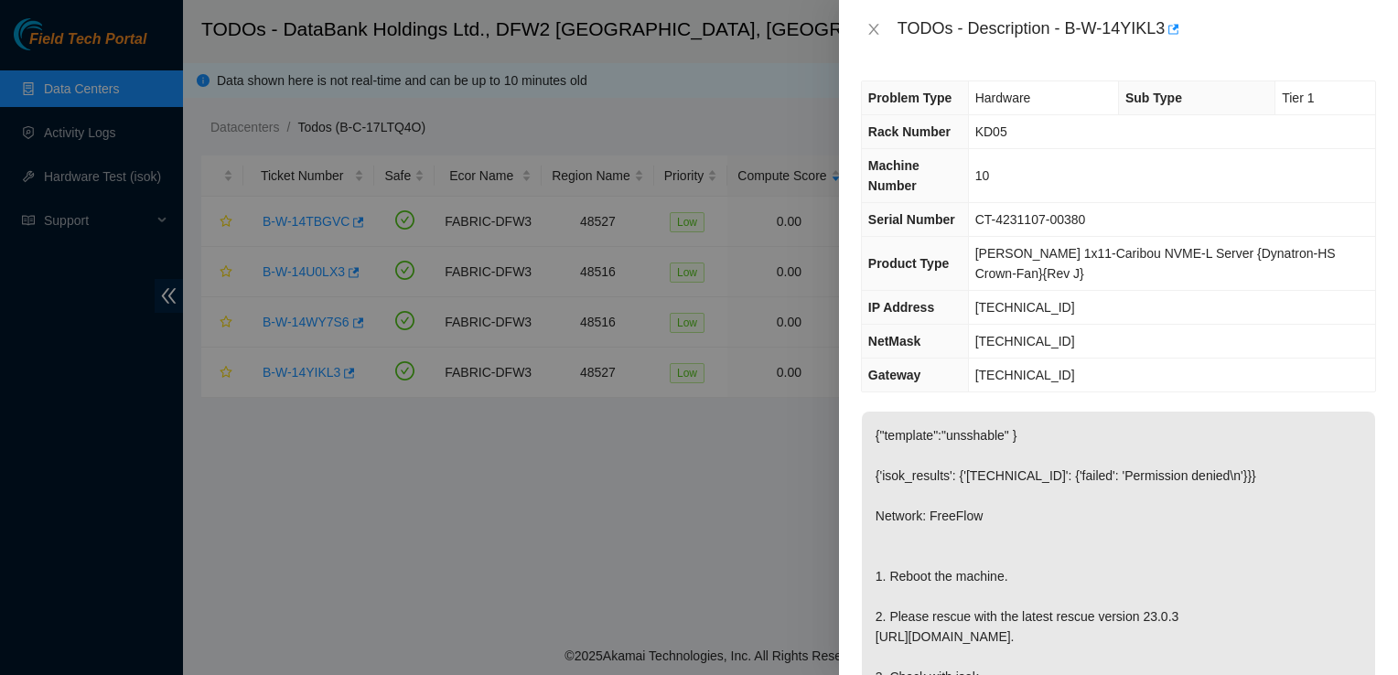
click at [282, 226] on div at bounding box center [699, 337] width 1398 height 675
click at [299, 213] on div at bounding box center [699, 337] width 1398 height 675
click at [298, 222] on div at bounding box center [699, 337] width 1398 height 675
click at [875, 30] on icon "close" at bounding box center [873, 29] width 10 height 11
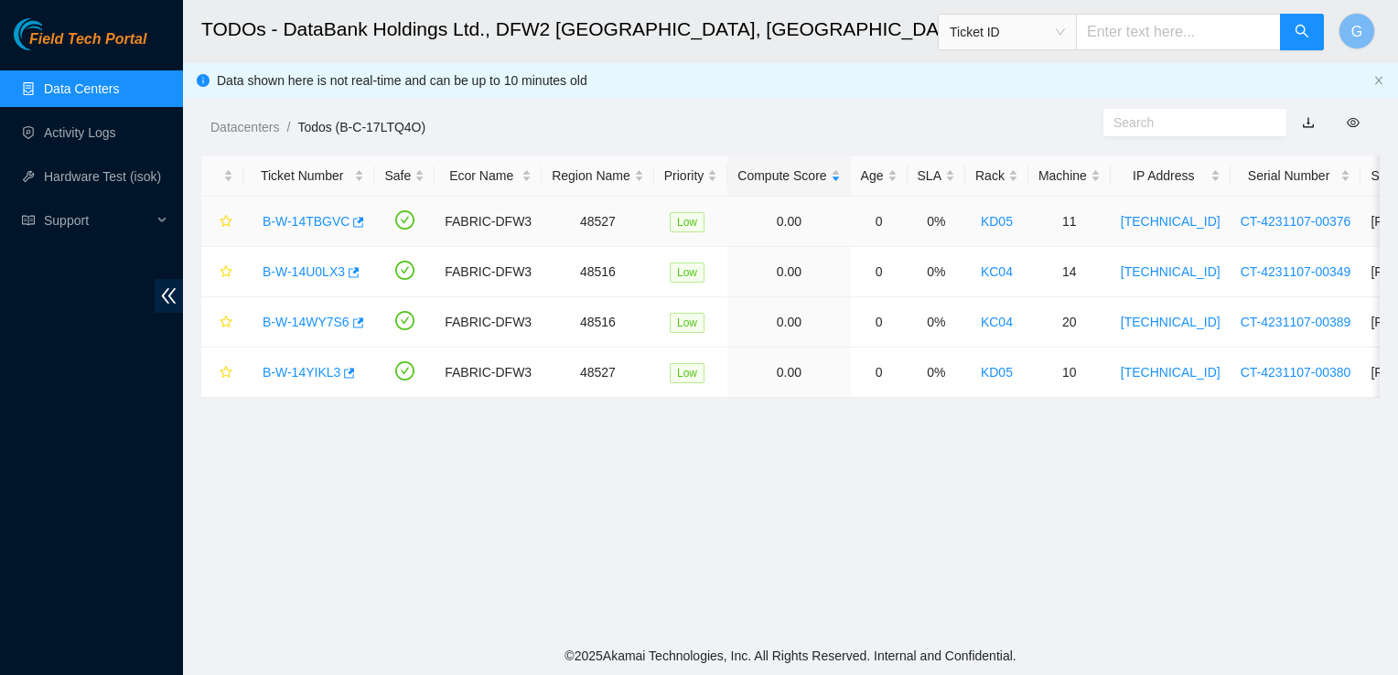
click at [306, 232] on div "B-W-14TBGVC" at bounding box center [308, 221] width 111 height 29
click at [309, 214] on link "B-W-14TBGVC" at bounding box center [306, 221] width 87 height 15
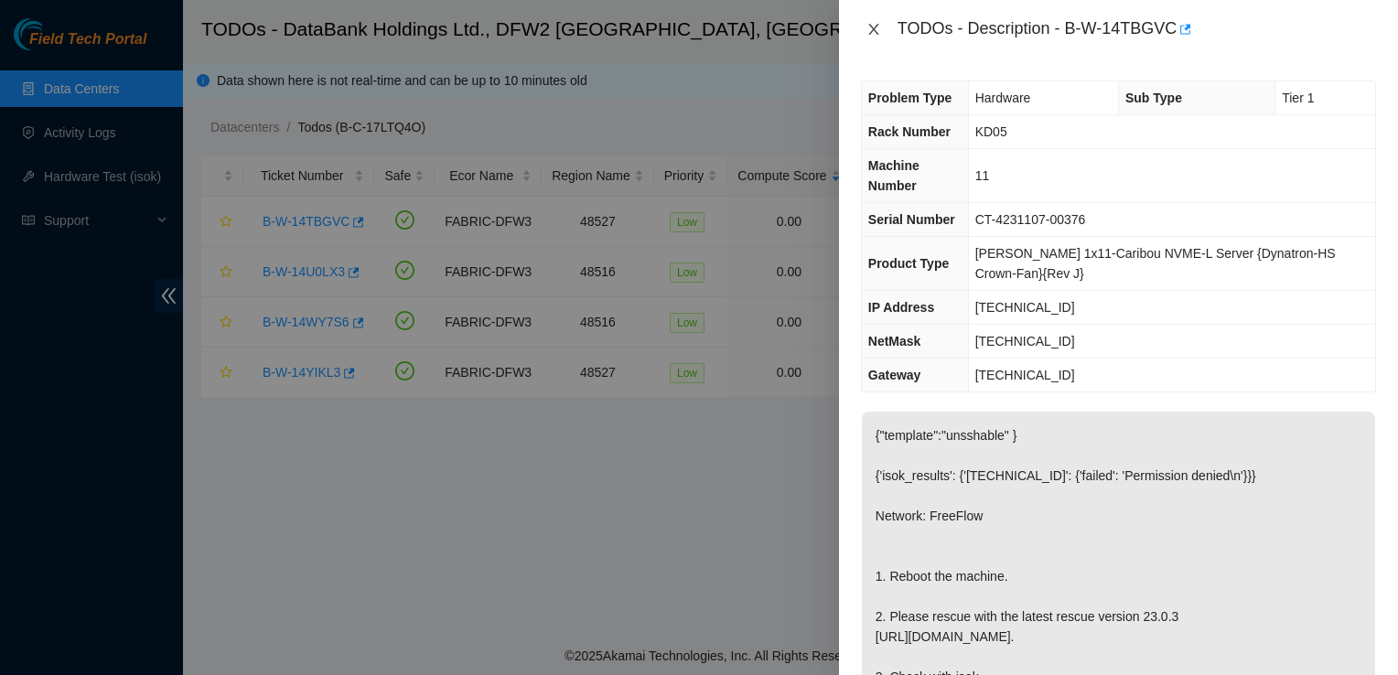
click at [867, 31] on icon "close" at bounding box center [873, 29] width 15 height 15
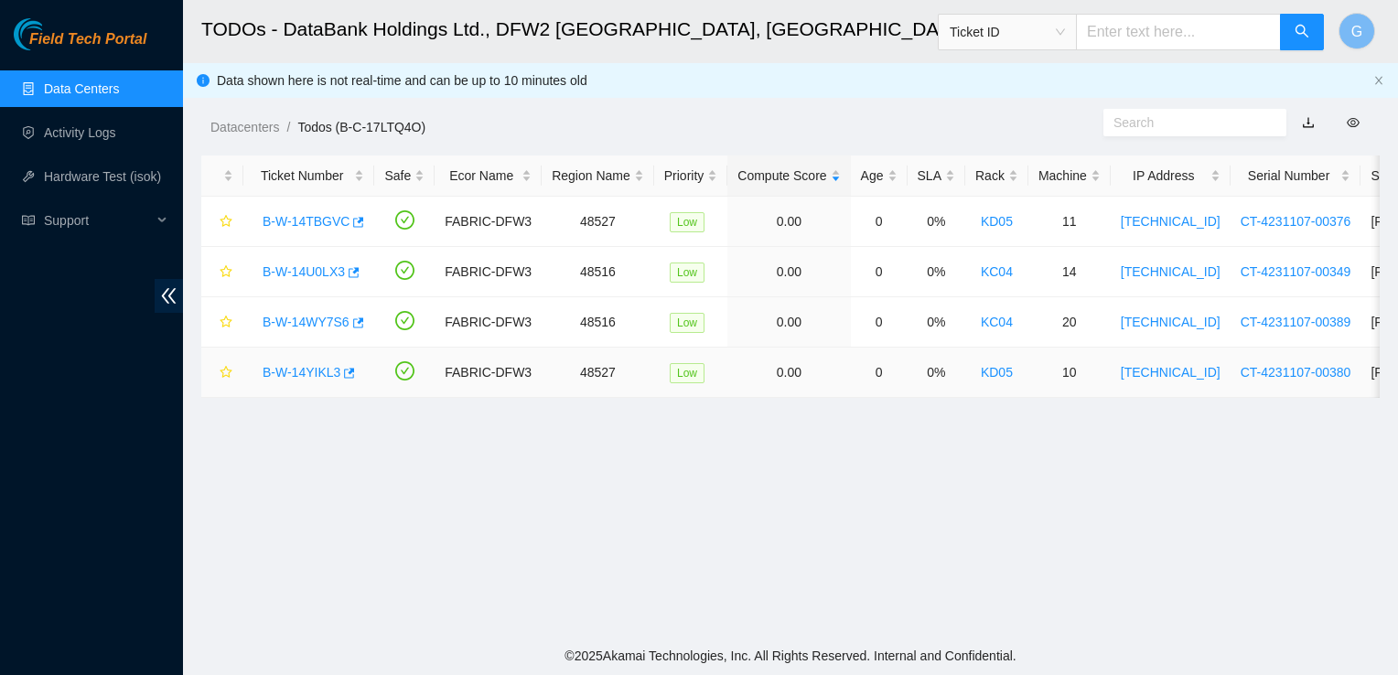
click at [315, 366] on link "B-W-14YIKL3" at bounding box center [302, 372] width 78 height 15
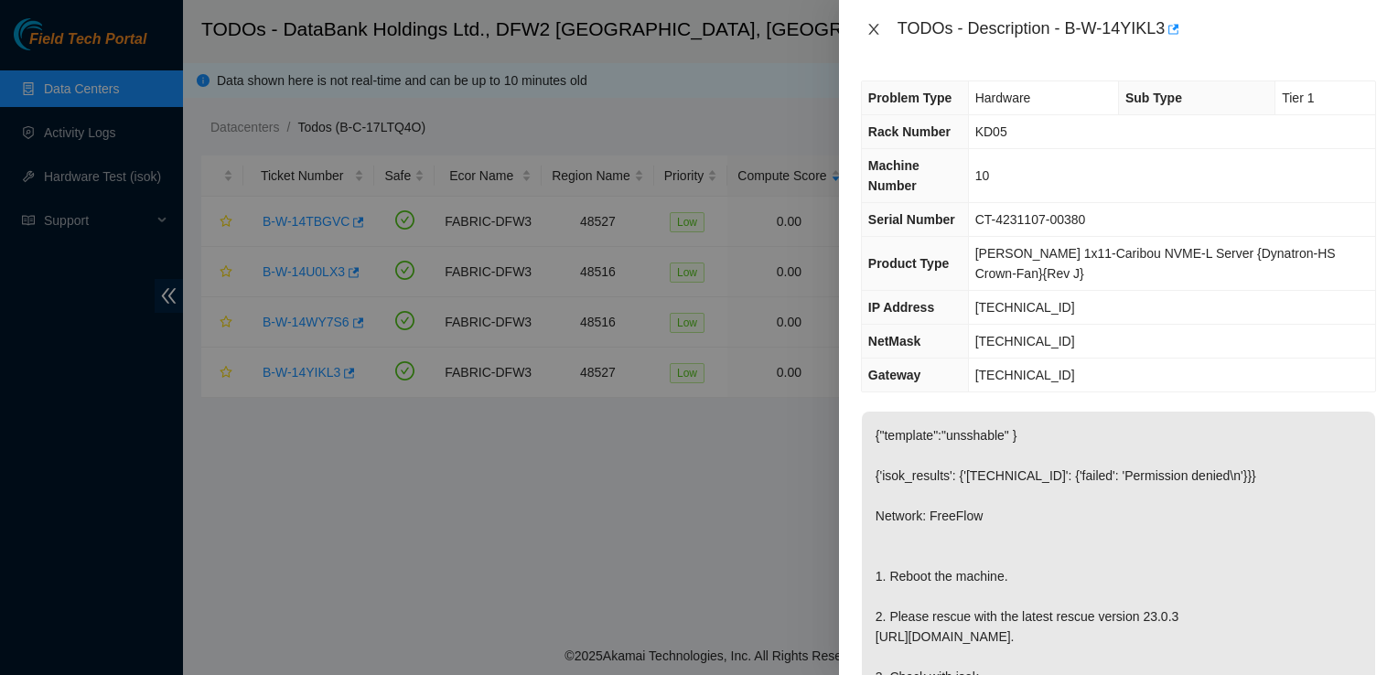
click at [869, 23] on icon "close" at bounding box center [873, 29] width 15 height 15
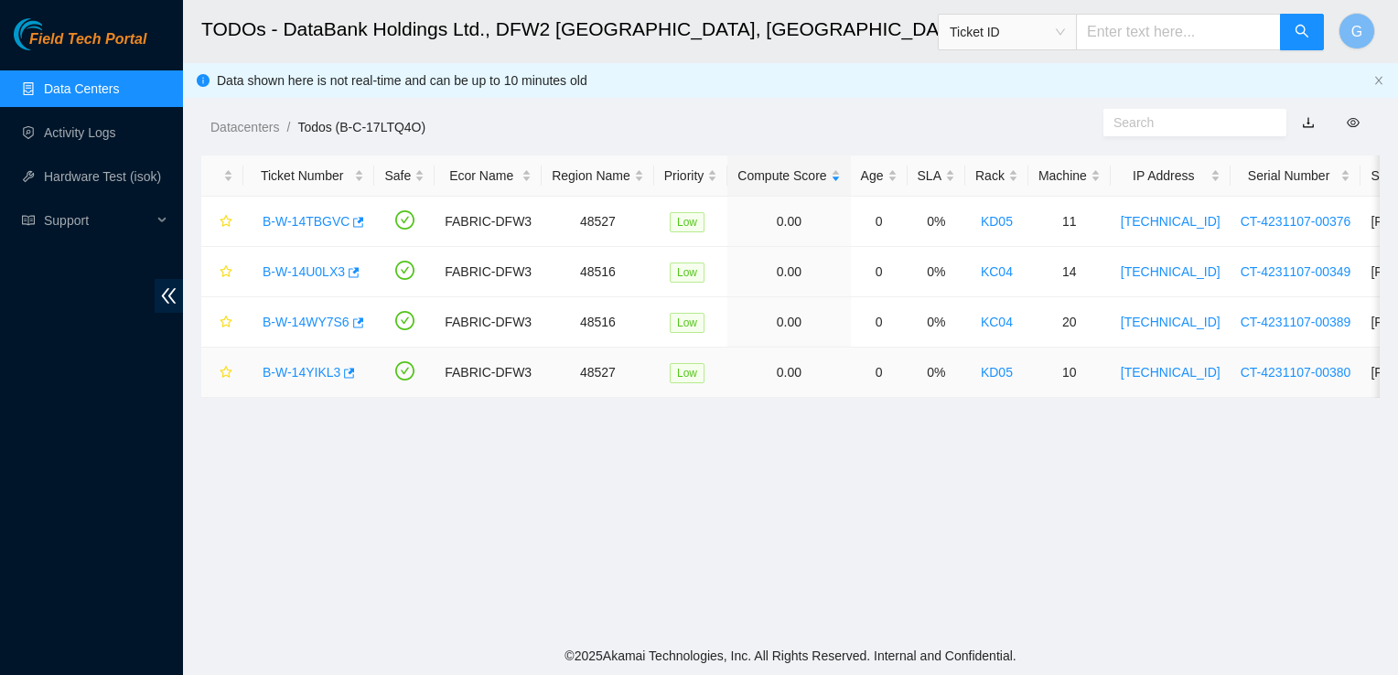
click at [309, 371] on link "B-W-14YIKL3" at bounding box center [302, 372] width 78 height 15
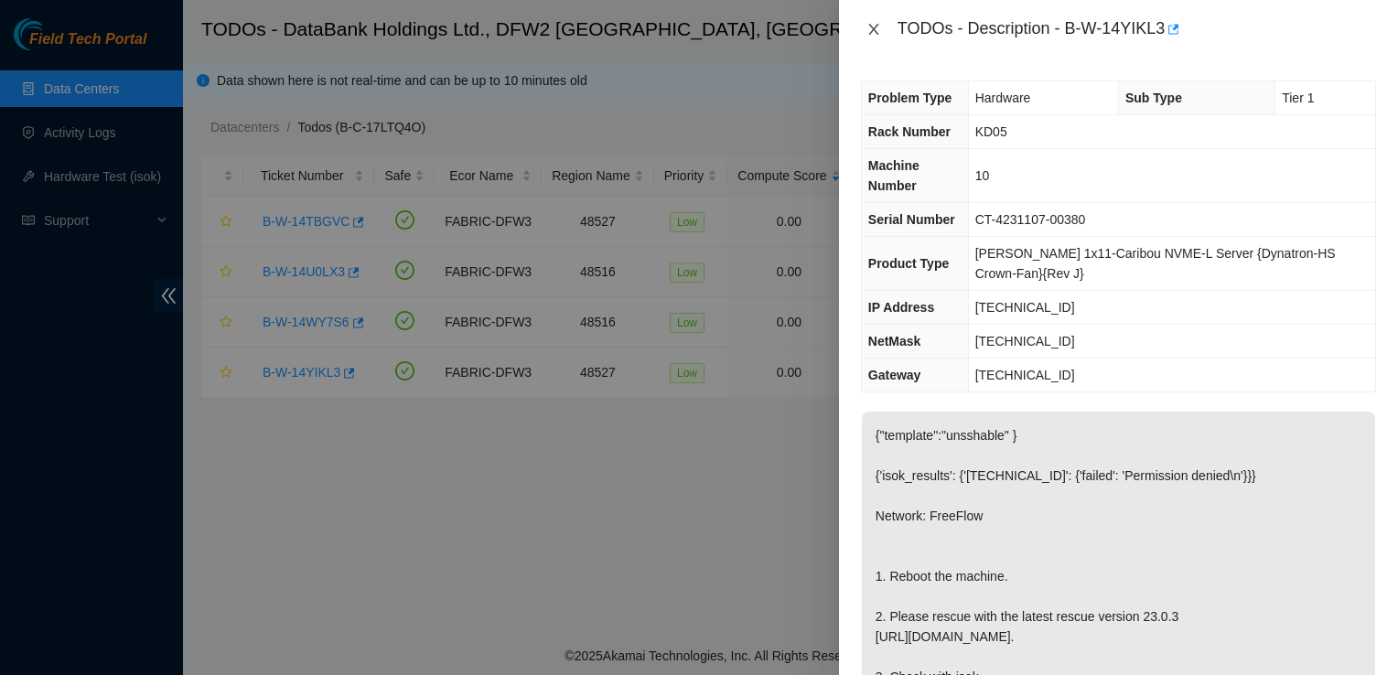
click at [879, 30] on icon "close" at bounding box center [873, 29] width 15 height 15
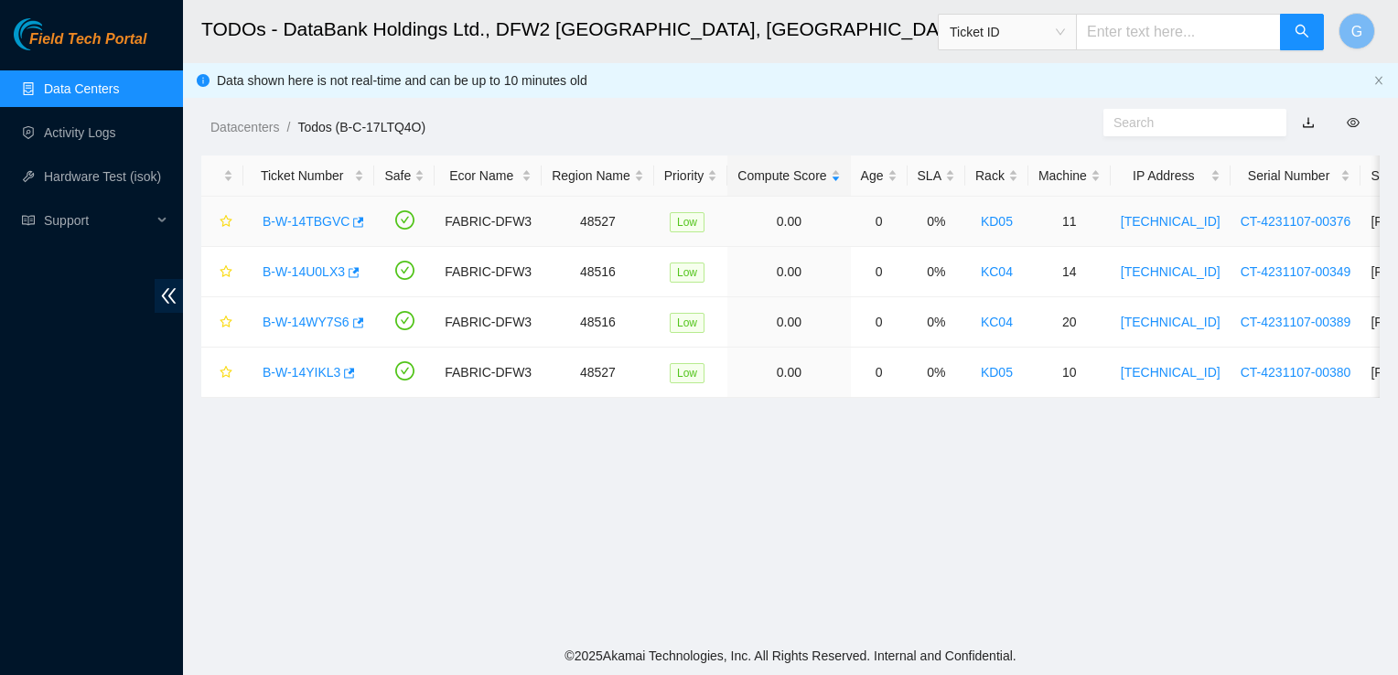
click at [324, 220] on link "B-W-14TBGVC" at bounding box center [306, 221] width 87 height 15
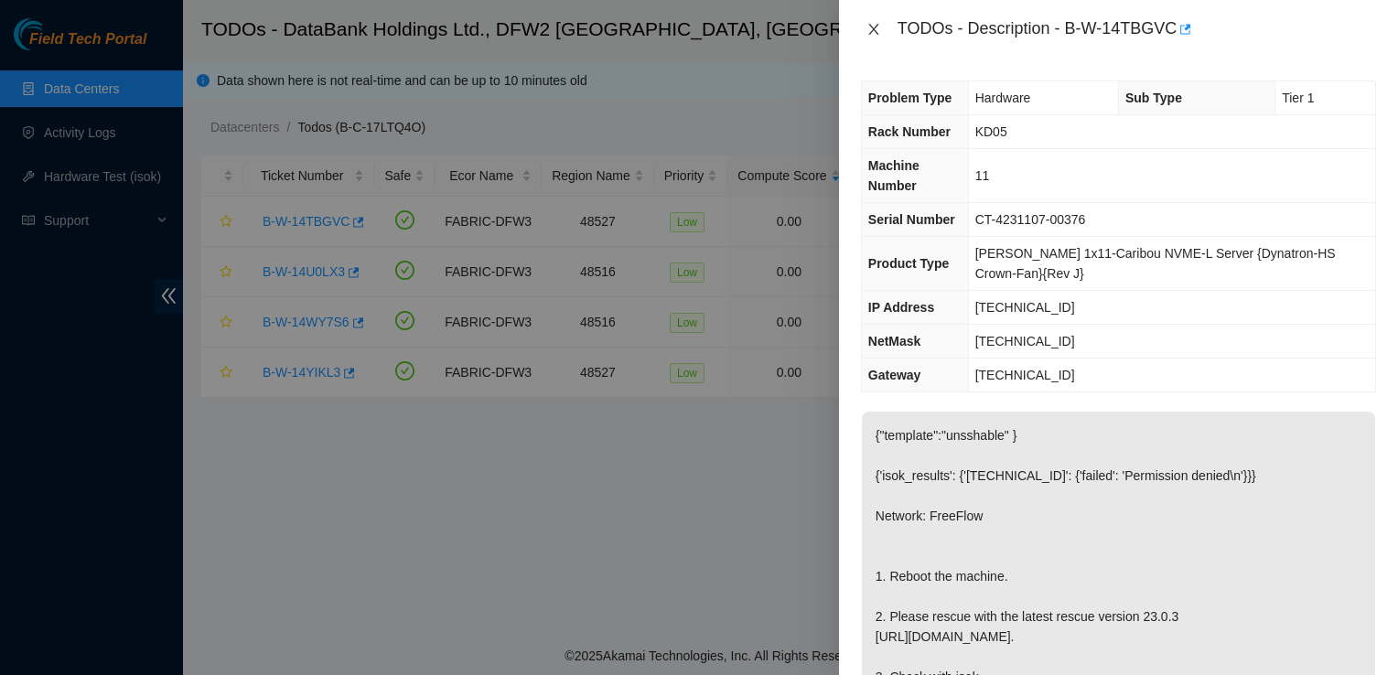
click at [878, 22] on icon "close" at bounding box center [873, 29] width 15 height 15
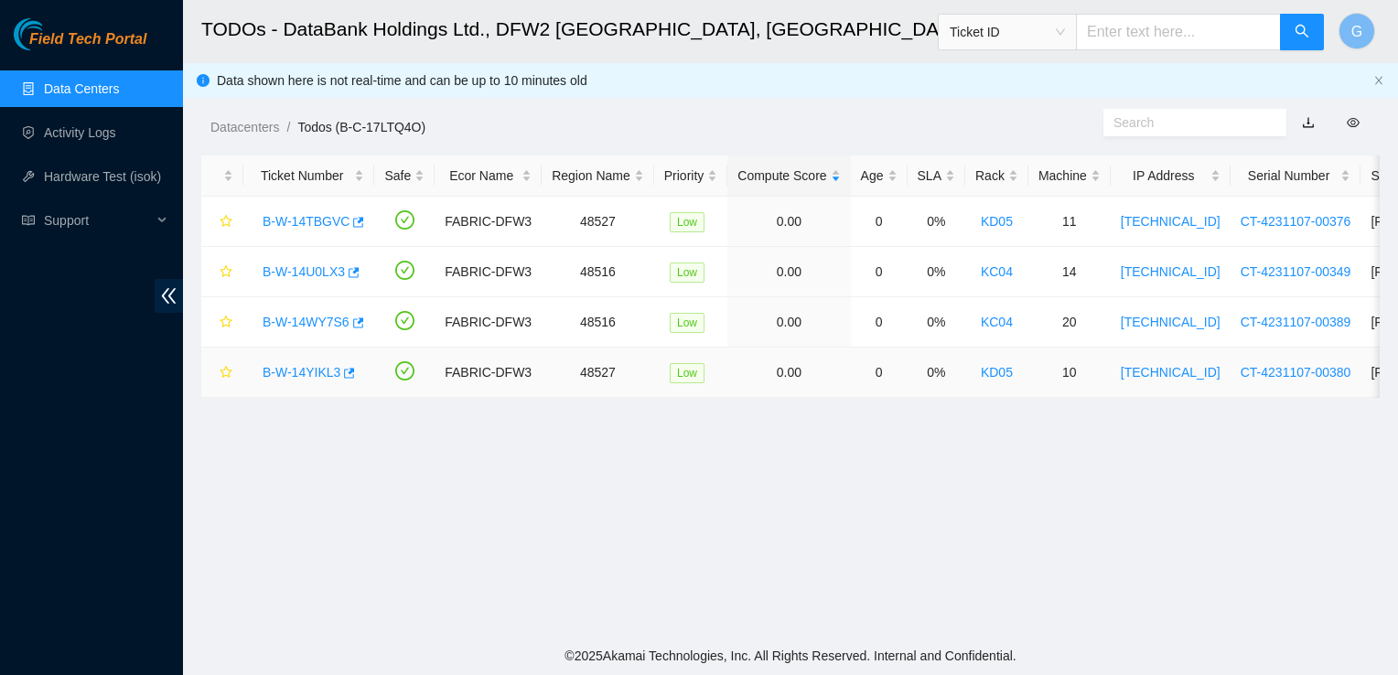
click at [312, 366] on link "B-W-14YIKL3" at bounding box center [302, 372] width 78 height 15
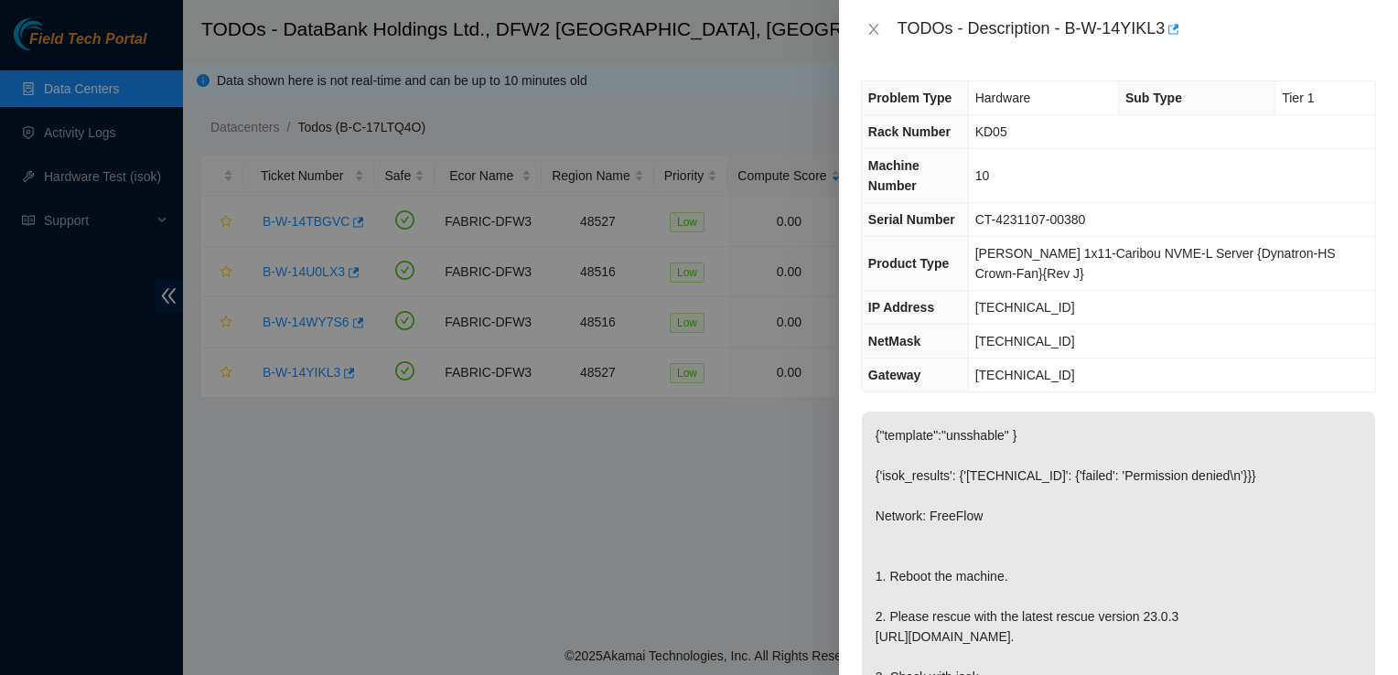
click at [608, 496] on div at bounding box center [699, 337] width 1398 height 675
drag, startPoint x: 875, startPoint y: 39, endPoint x: 875, endPoint y: -10, distance: 49.4
click at [875, 0] on html "Field Tech Portal Data Centers Activity Logs Hardware Test (isok) Support TODOs…" at bounding box center [699, 337] width 1398 height 675
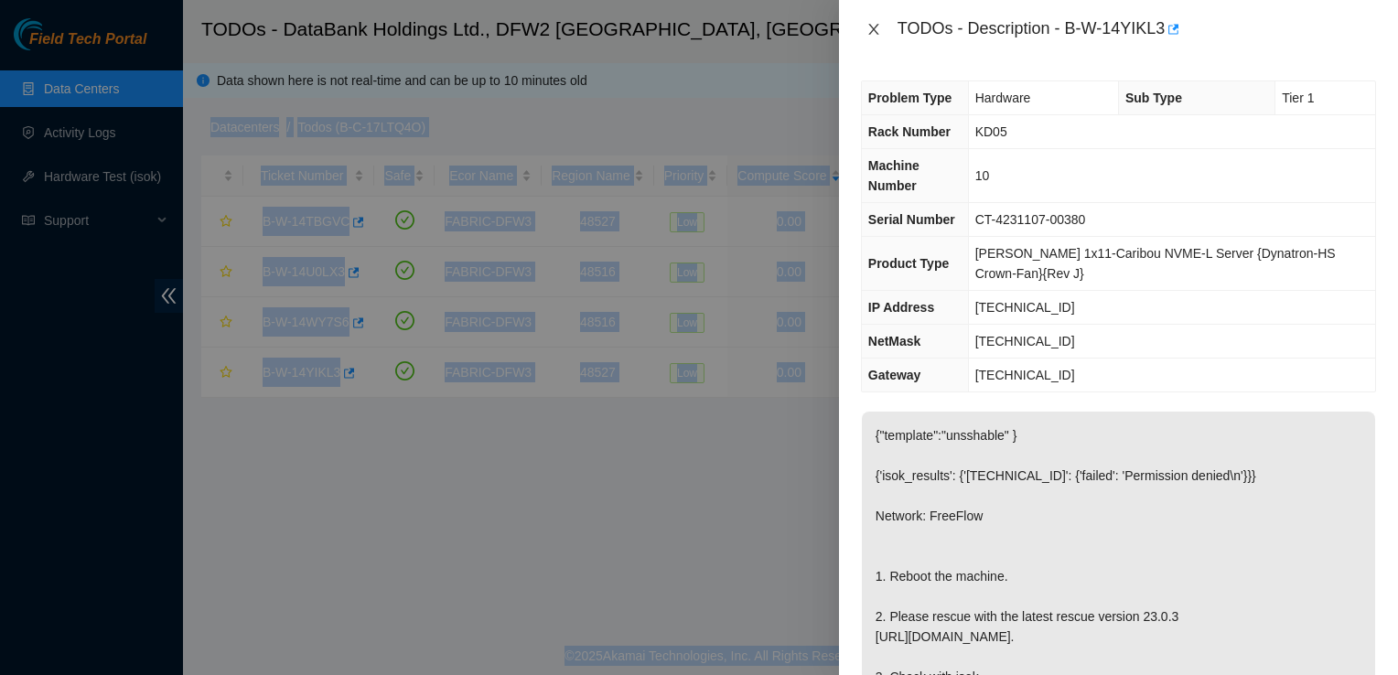
drag, startPoint x: 875, startPoint y: -10, endPoint x: 871, endPoint y: 27, distance: 37.7
click at [871, 27] on icon "close" at bounding box center [873, 29] width 15 height 15
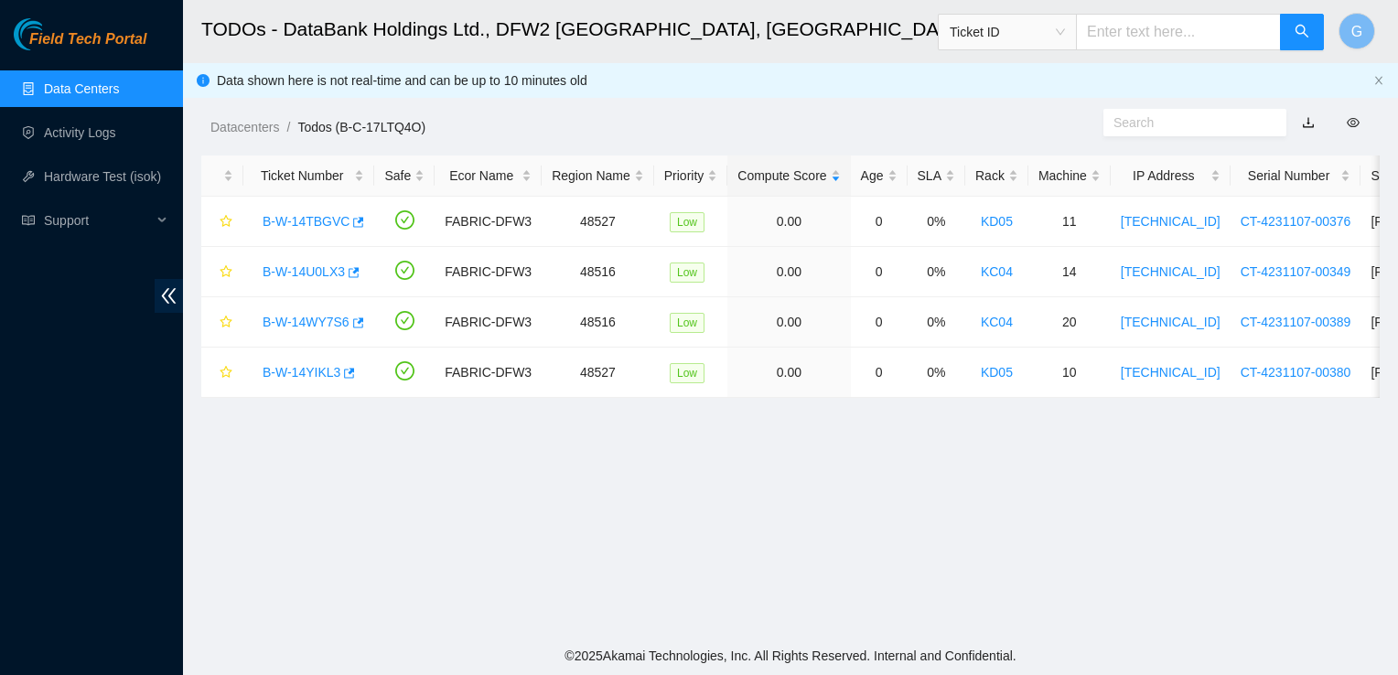
click at [757, 49] on h2 "TODOs - DataBank Holdings Ltd., DFW2 Richardson, TX" at bounding box center [677, 29] width 953 height 59
click at [296, 283] on div "B-W-14U0LX3" at bounding box center [308, 271] width 111 height 29
click at [316, 274] on link "B-W-14U0LX3" at bounding box center [304, 271] width 82 height 15
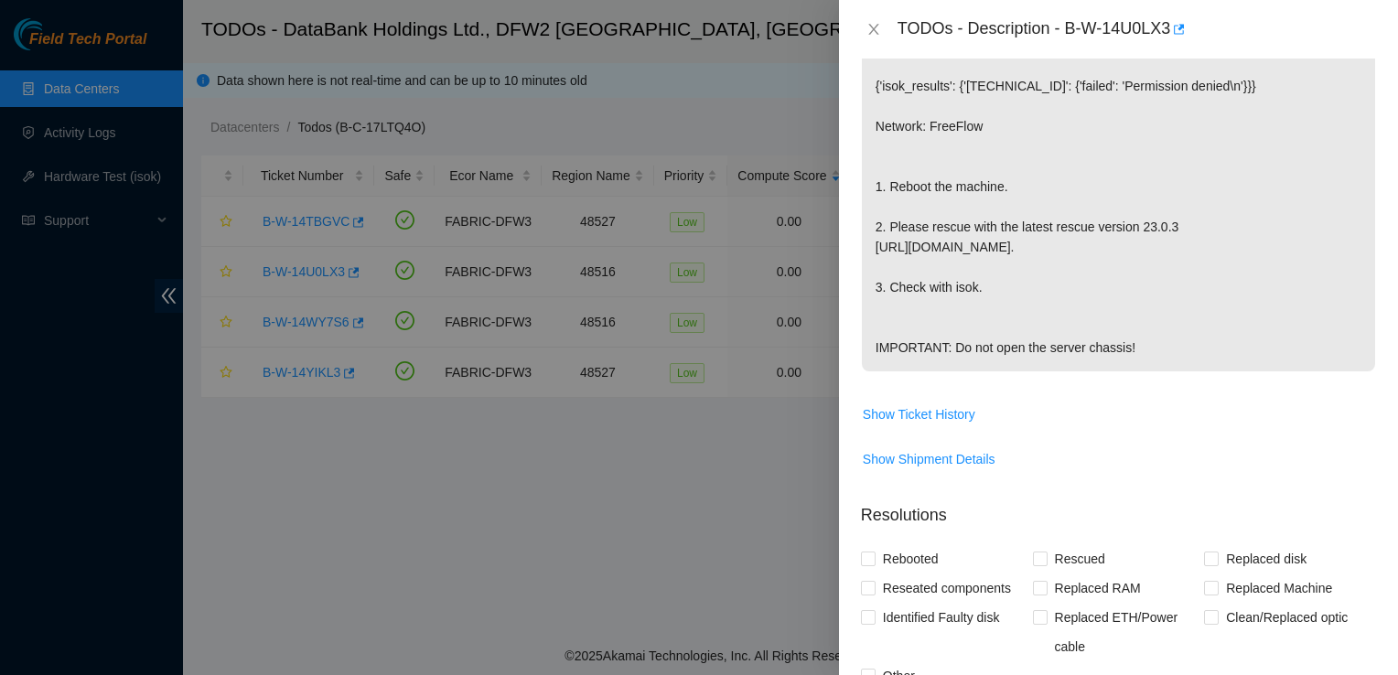
scroll to position [397, 0]
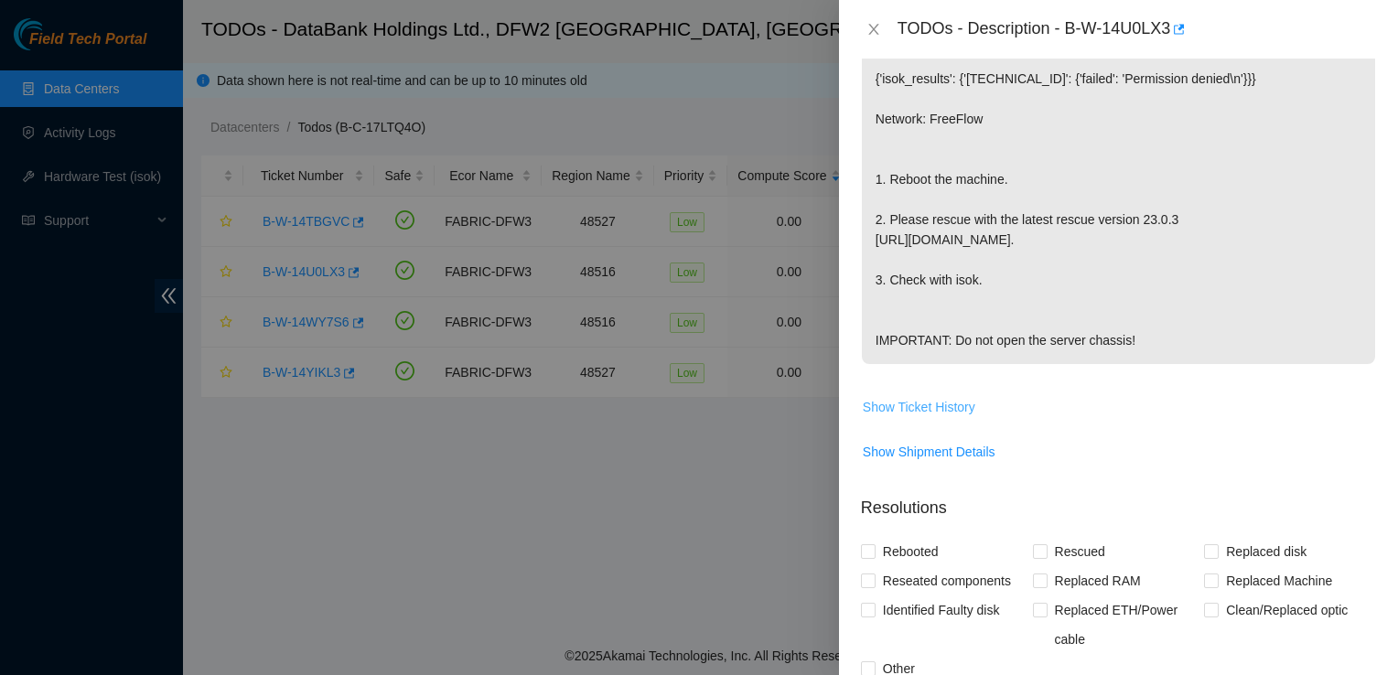
click at [921, 417] on span "Show Ticket History" at bounding box center [919, 407] width 113 height 20
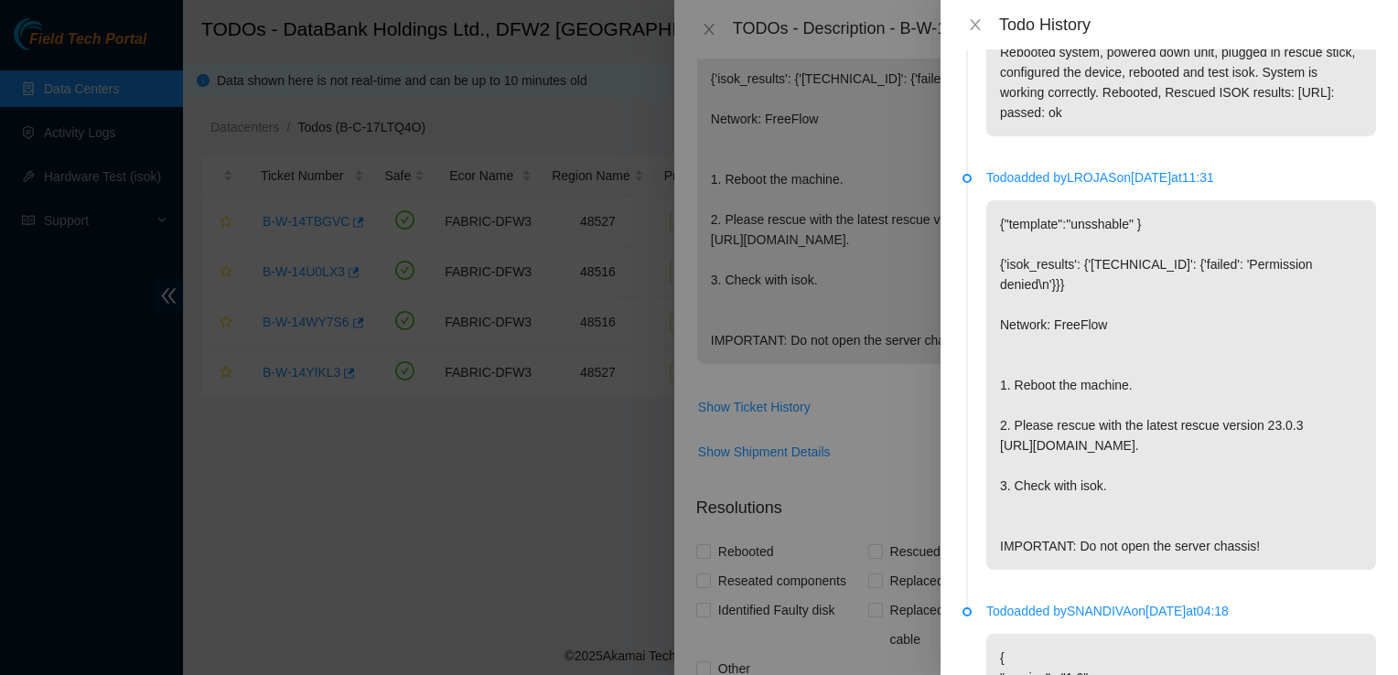
scroll to position [0, 0]
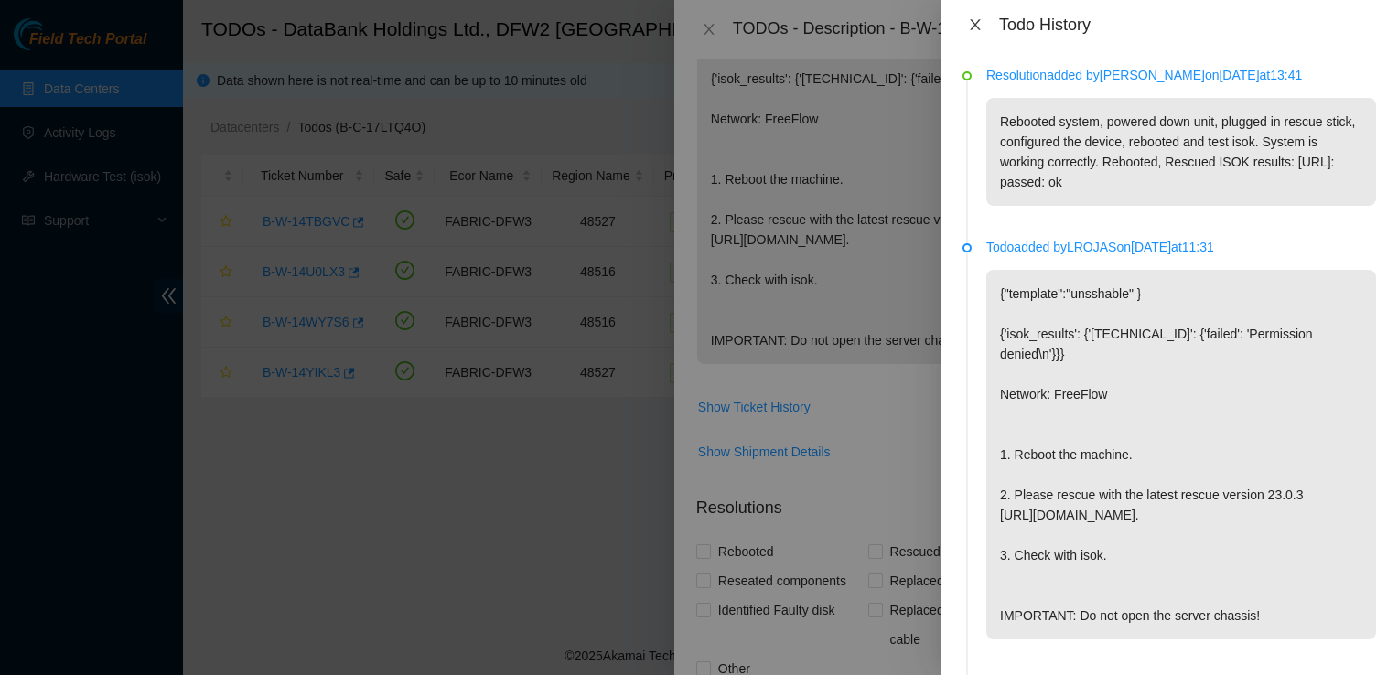
click at [980, 20] on icon "close" at bounding box center [975, 24] width 10 height 11
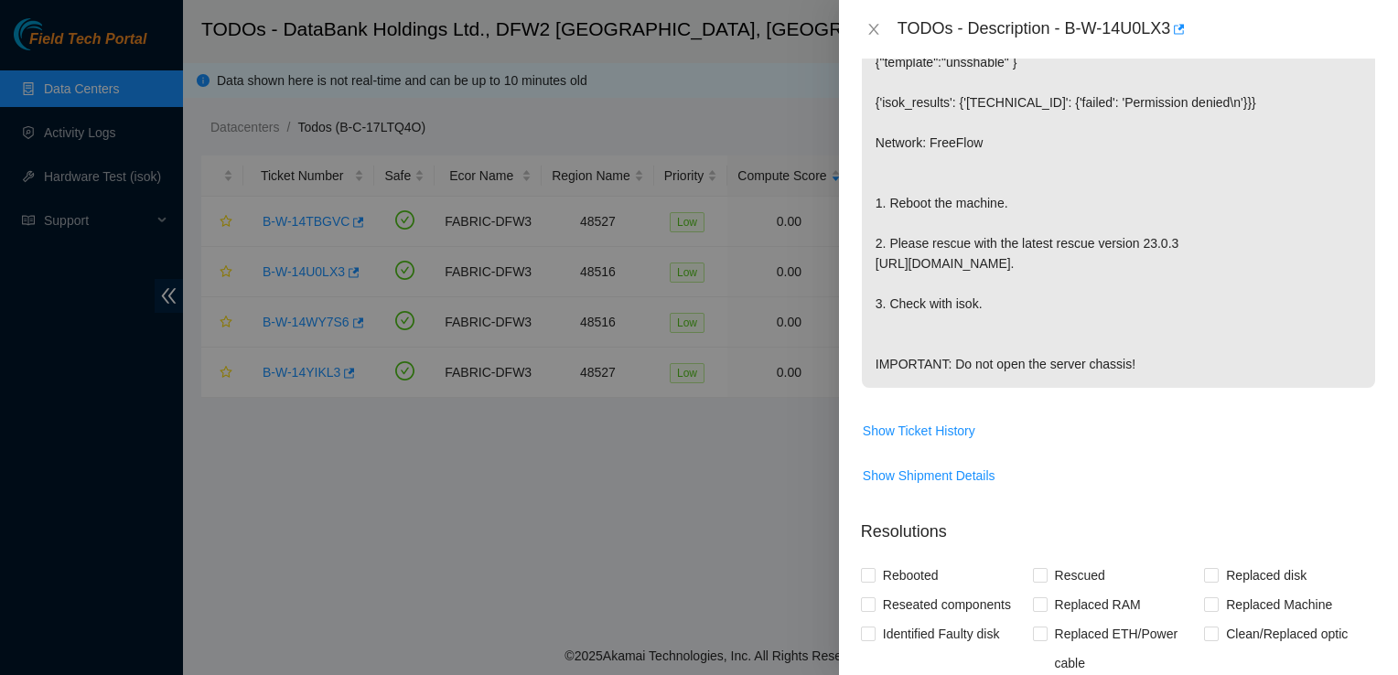
scroll to position [381, 0]
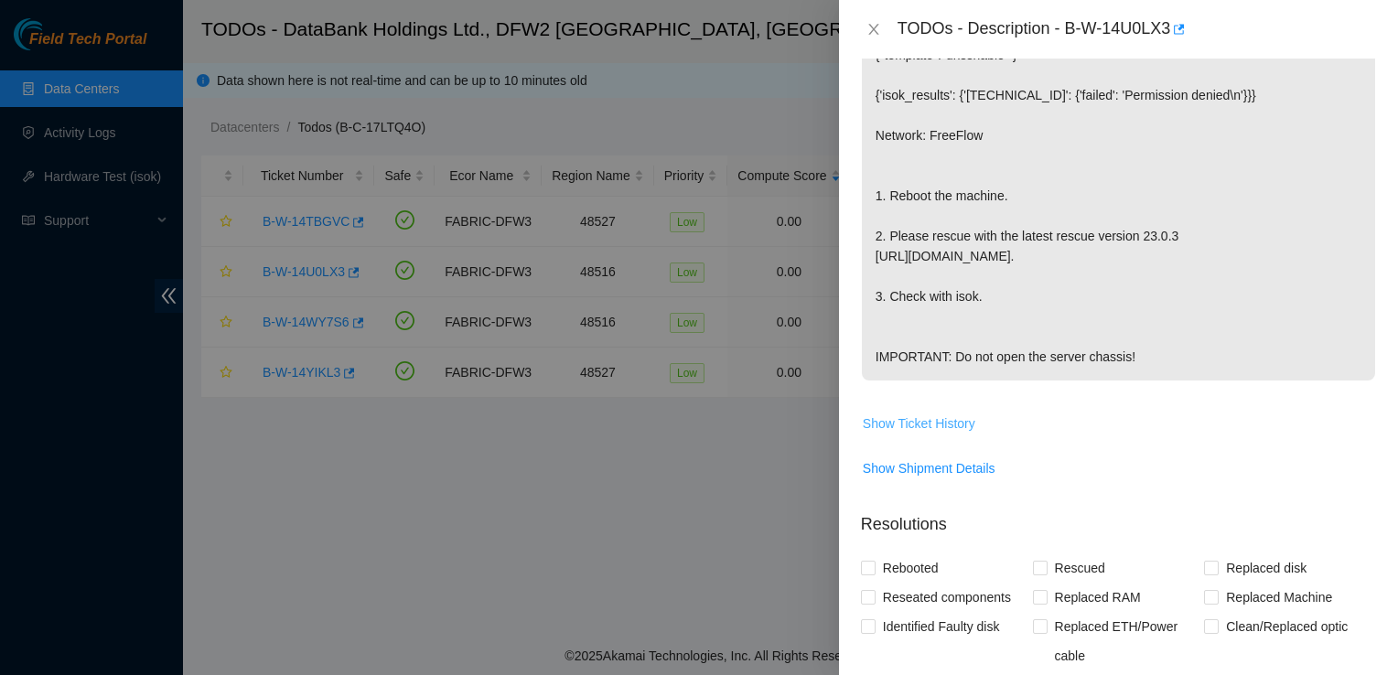
click at [933, 434] on span "Show Ticket History" at bounding box center [919, 424] width 113 height 20
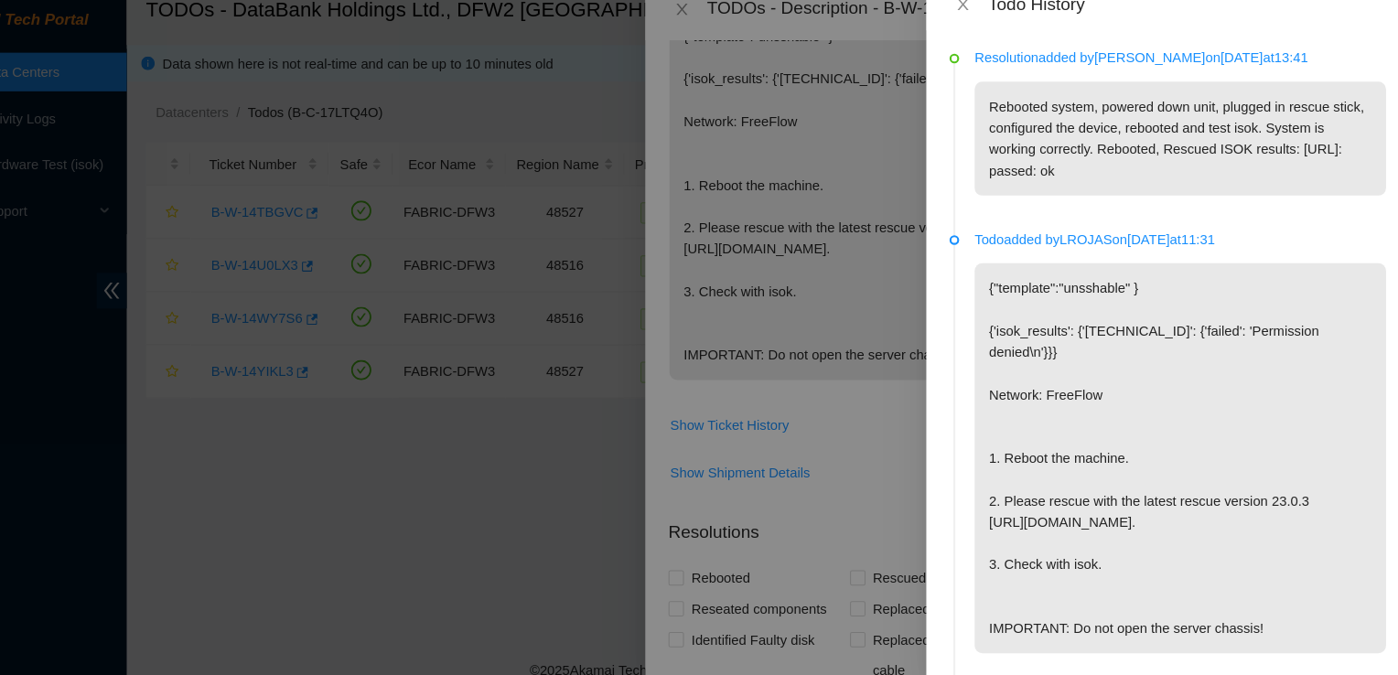
scroll to position [0, 0]
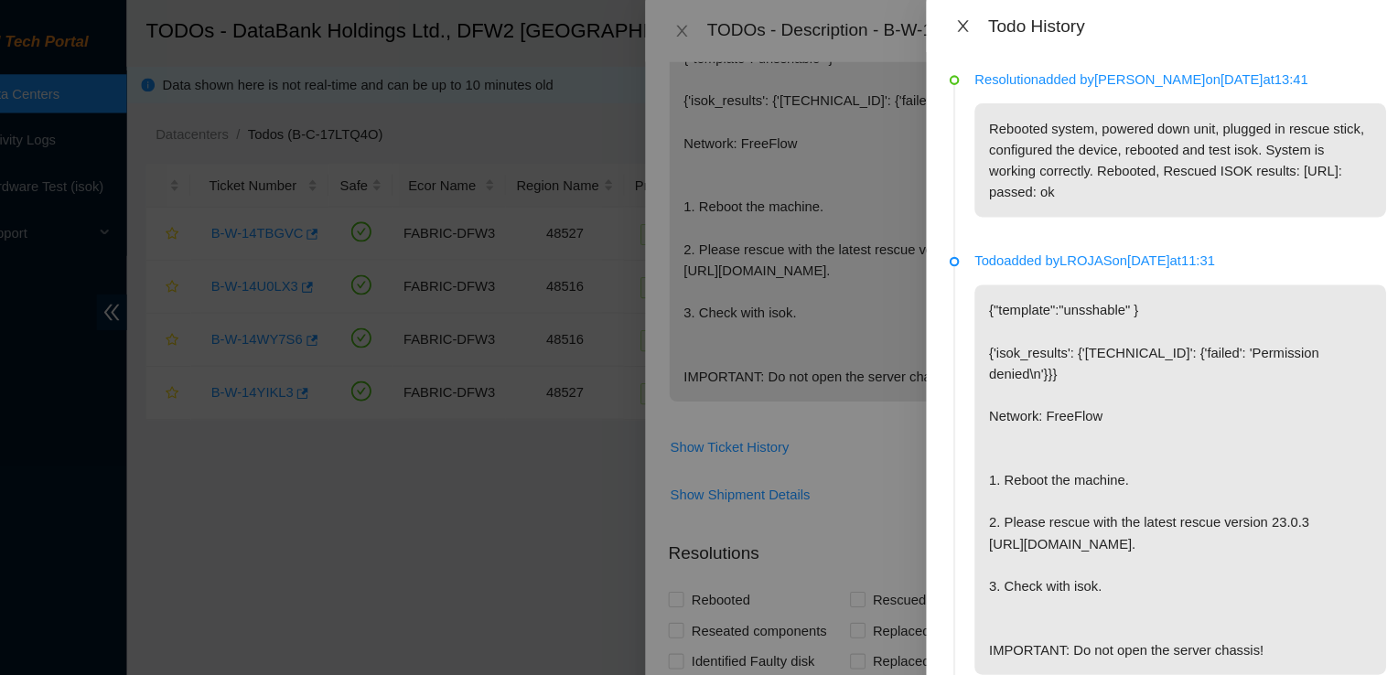
click at [974, 25] on icon "close" at bounding box center [975, 24] width 10 height 11
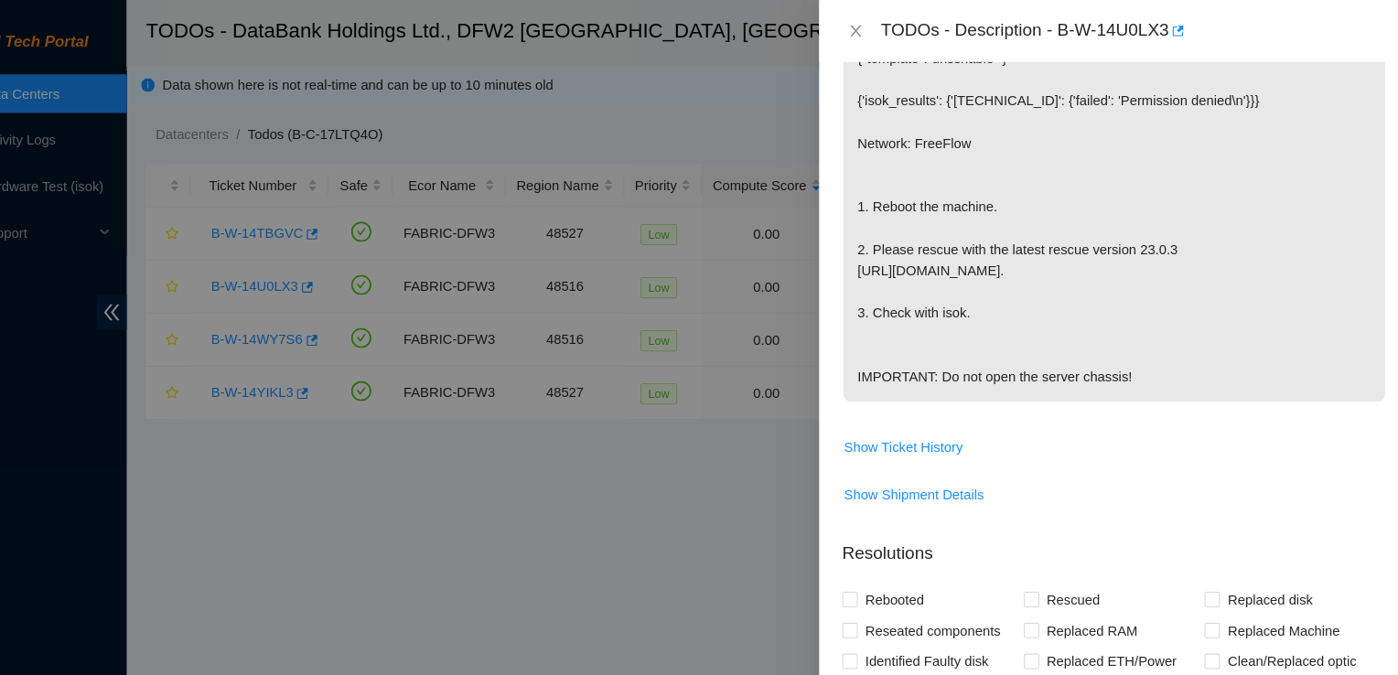
click at [117, 138] on div at bounding box center [699, 337] width 1398 height 675
click at [103, 137] on div at bounding box center [699, 337] width 1398 height 675
drag, startPoint x: 865, startPoint y: 32, endPoint x: 846, endPoint y: 27, distance: 19.1
click at [846, 27] on div "TODOs - Description - B-W-14U0LX3" at bounding box center [1118, 29] width 559 height 59
click at [876, 24] on icon "close" at bounding box center [873, 29] width 15 height 15
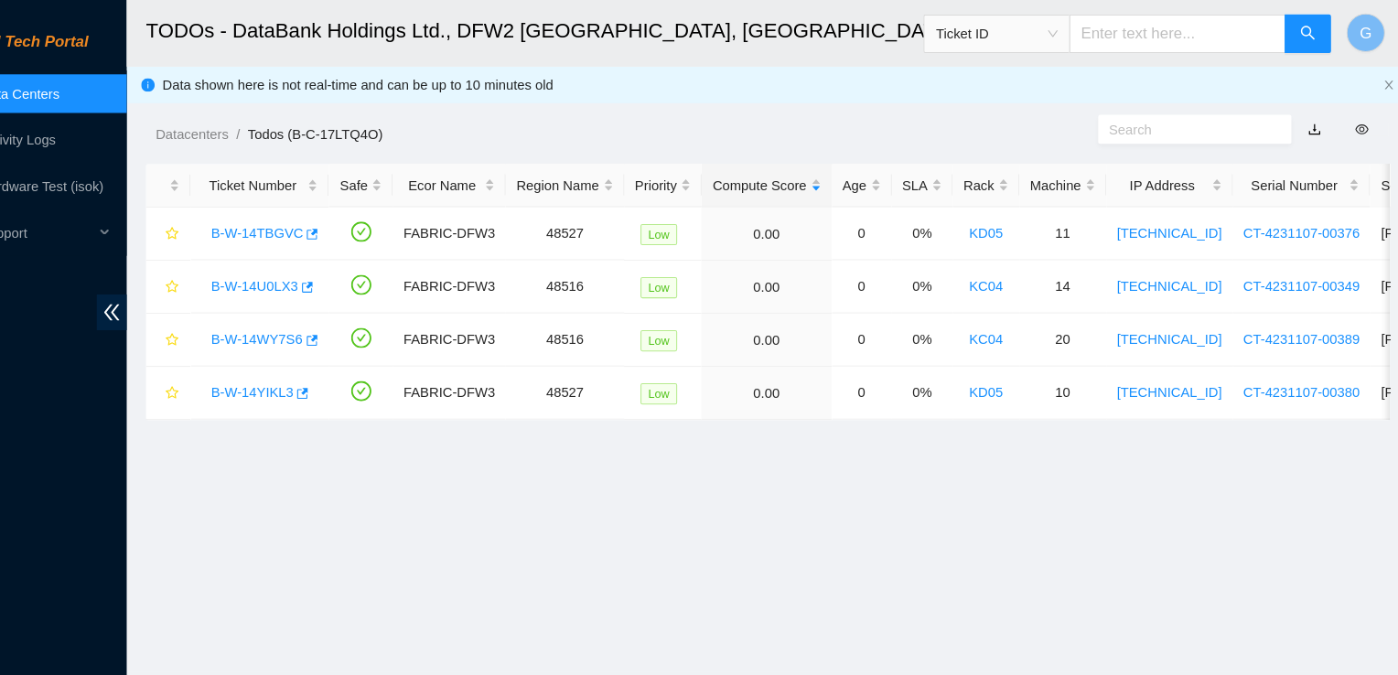
scroll to position [368, 0]
click at [108, 125] on link "Activity Logs" at bounding box center [80, 132] width 72 height 15
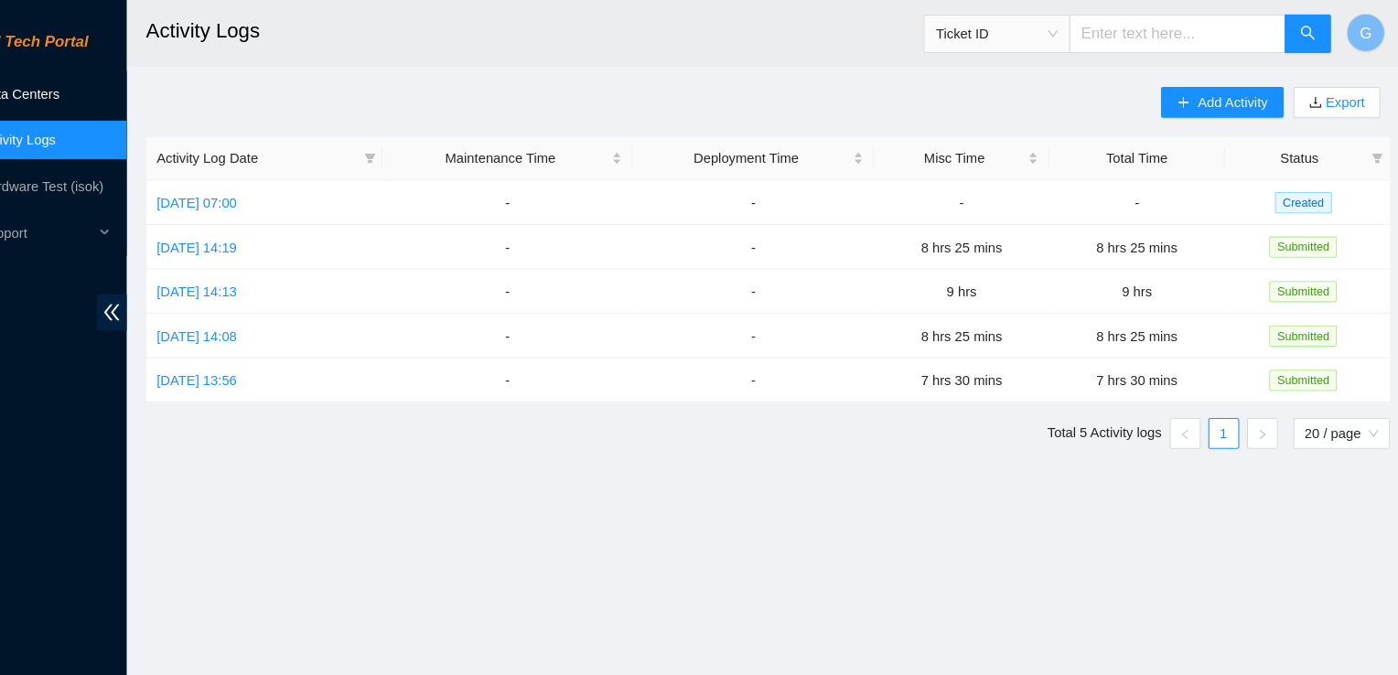
click at [104, 91] on link "Data Centers" at bounding box center [81, 88] width 75 height 15
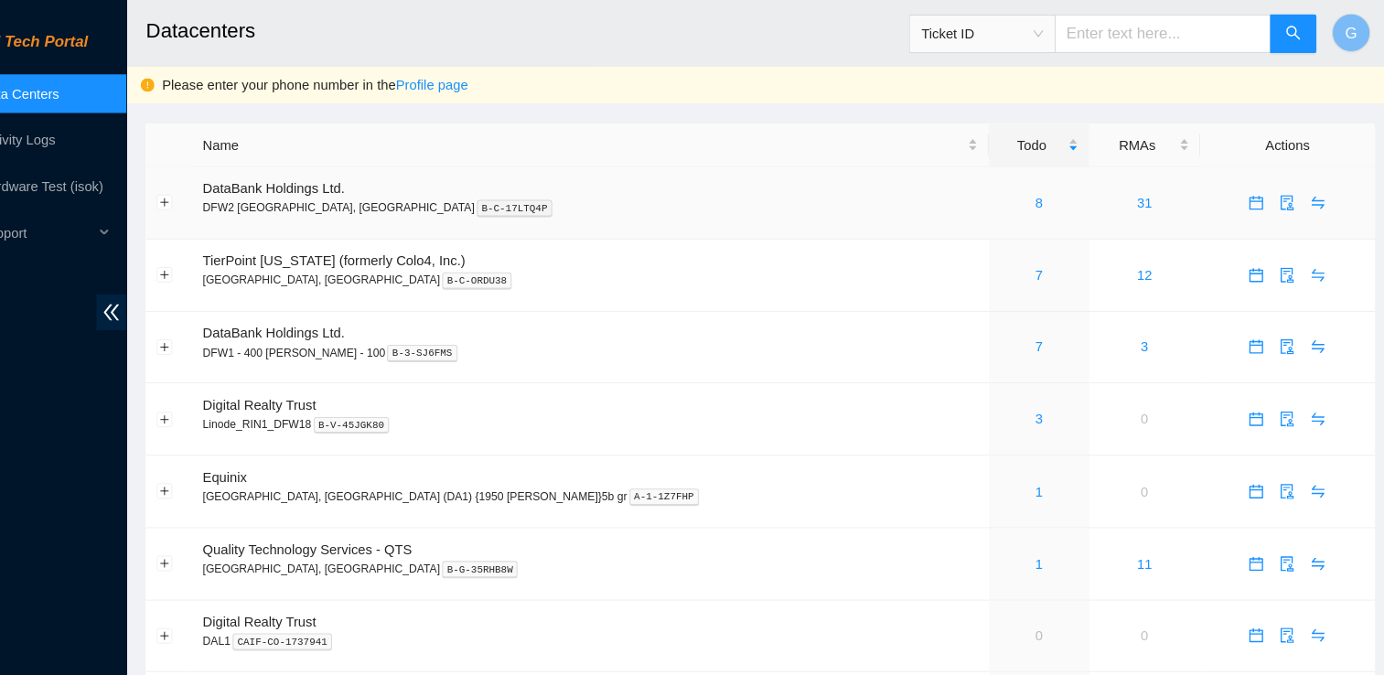
click at [355, 181] on span "DataBank Holdings Ltd." at bounding box center [322, 178] width 134 height 15
click at [1044, 197] on link "8" at bounding box center [1047, 192] width 7 height 15
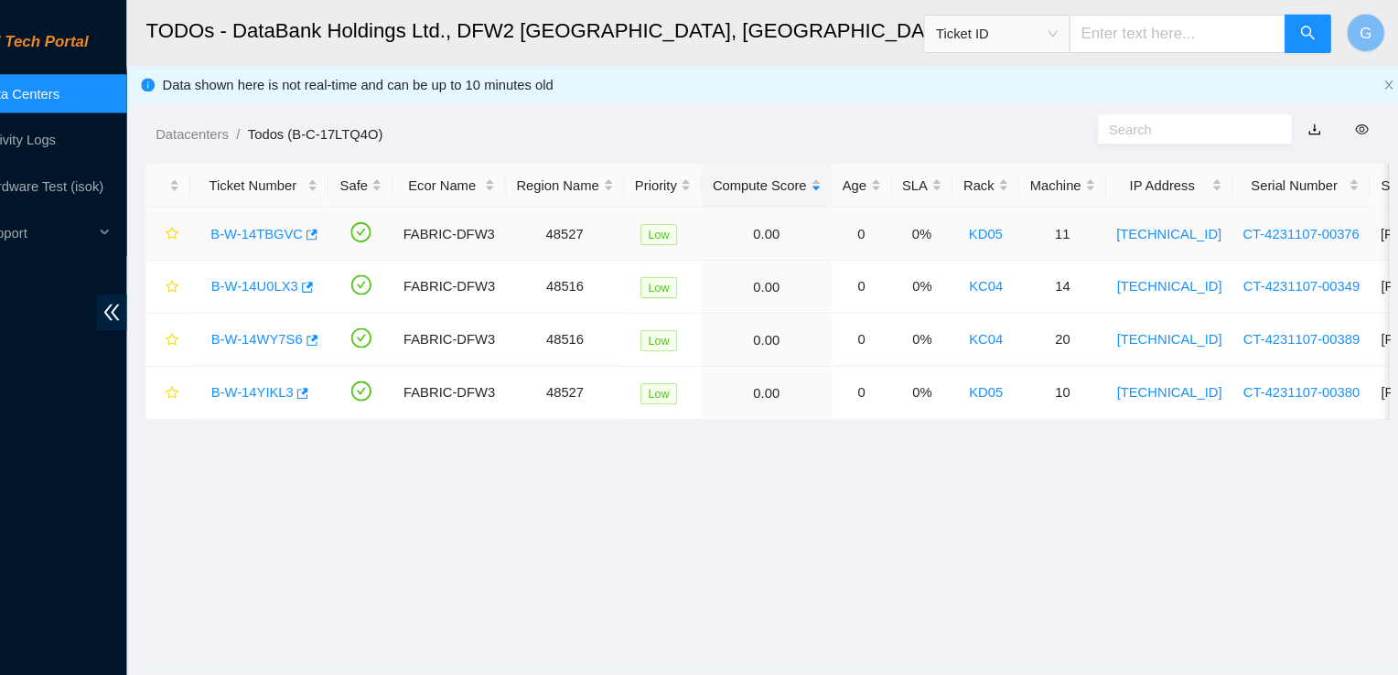
click at [336, 230] on div "B-W-14TBGVC" at bounding box center [308, 221] width 111 height 29
click at [339, 214] on link "B-W-14TBGVC" at bounding box center [306, 221] width 87 height 15
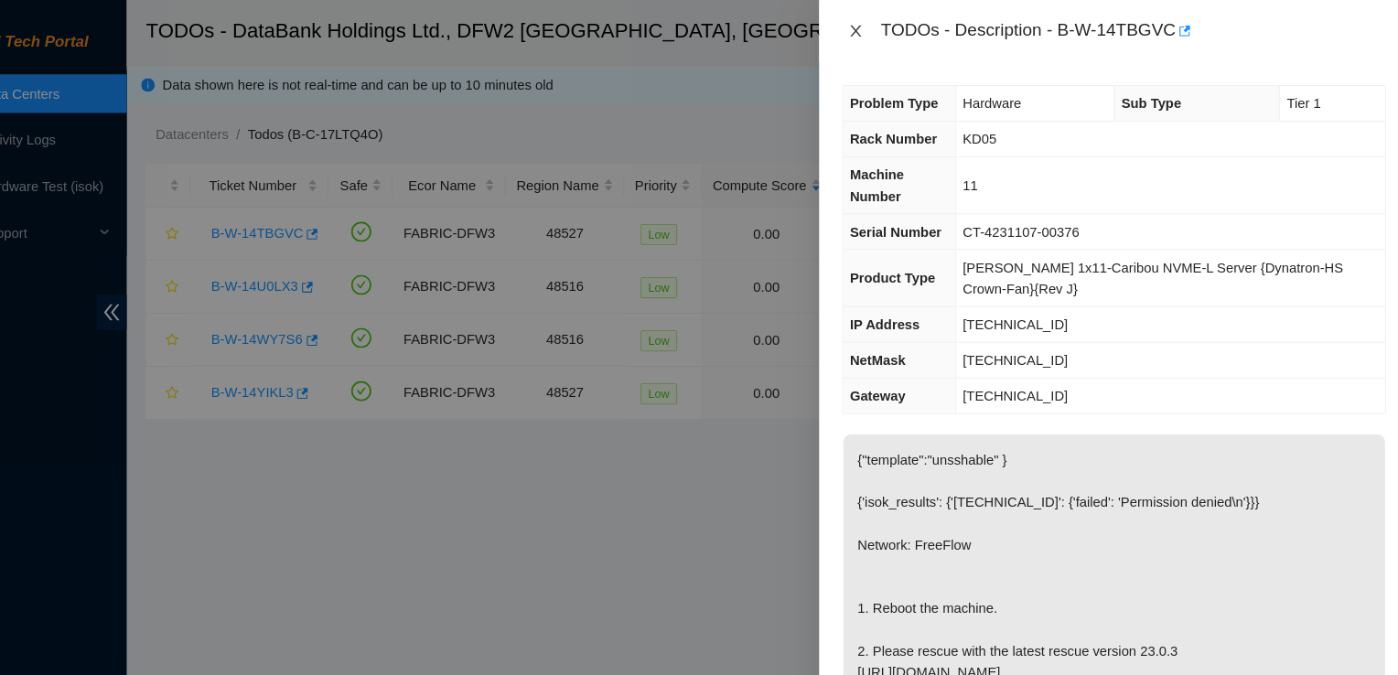
click at [876, 27] on icon "close" at bounding box center [873, 29] width 10 height 11
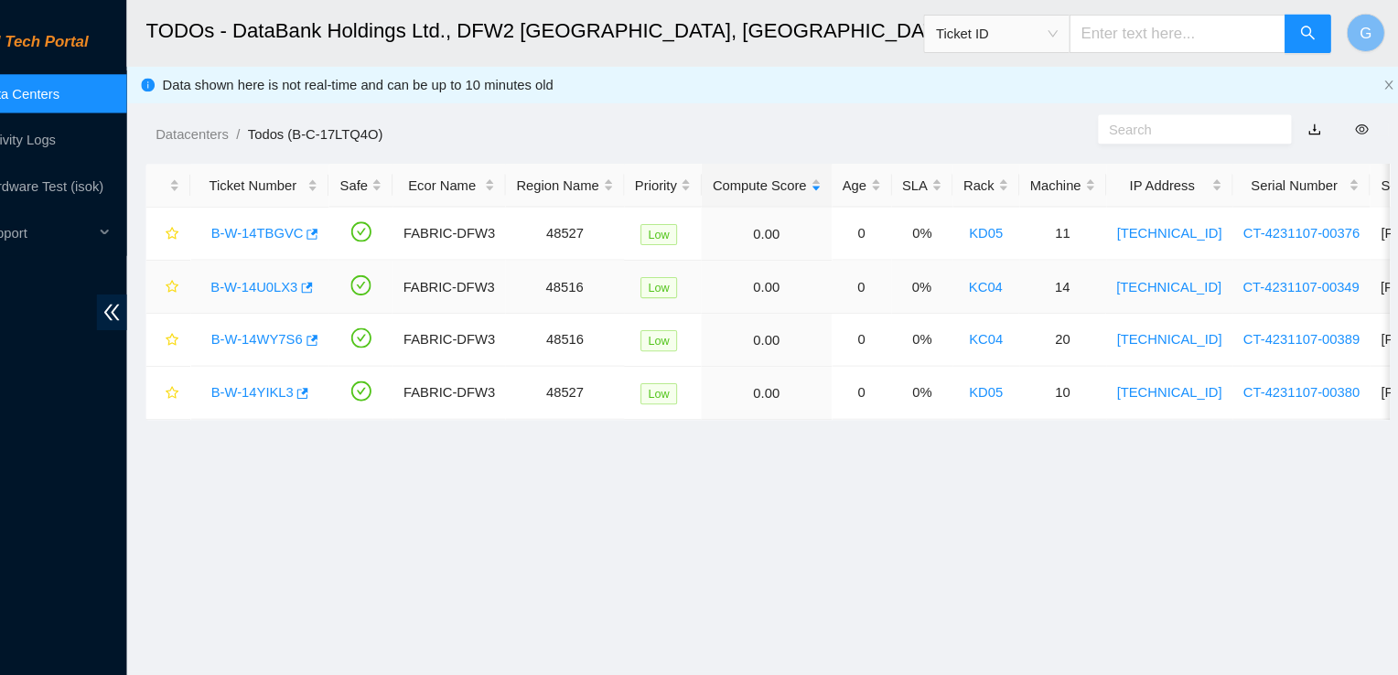
click at [293, 267] on link "B-W-14U0LX3" at bounding box center [304, 271] width 82 height 15
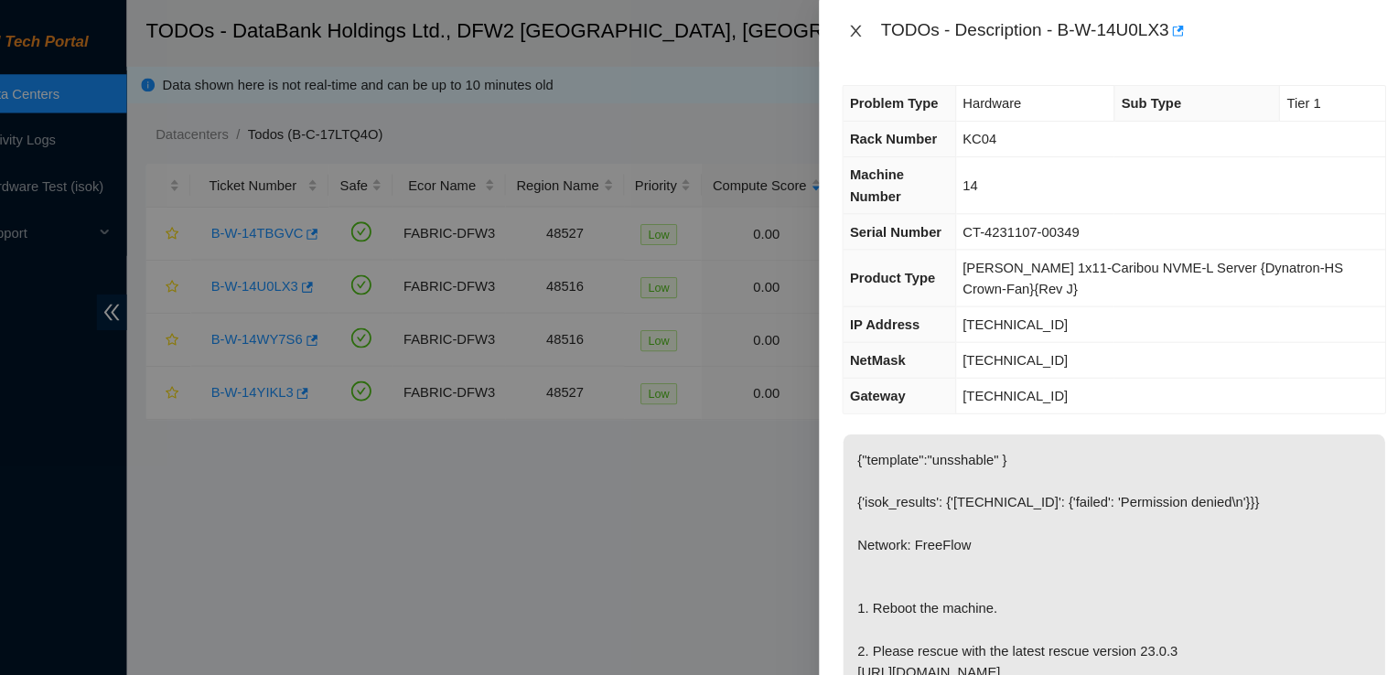
click at [873, 27] on icon "close" at bounding box center [873, 29] width 15 height 15
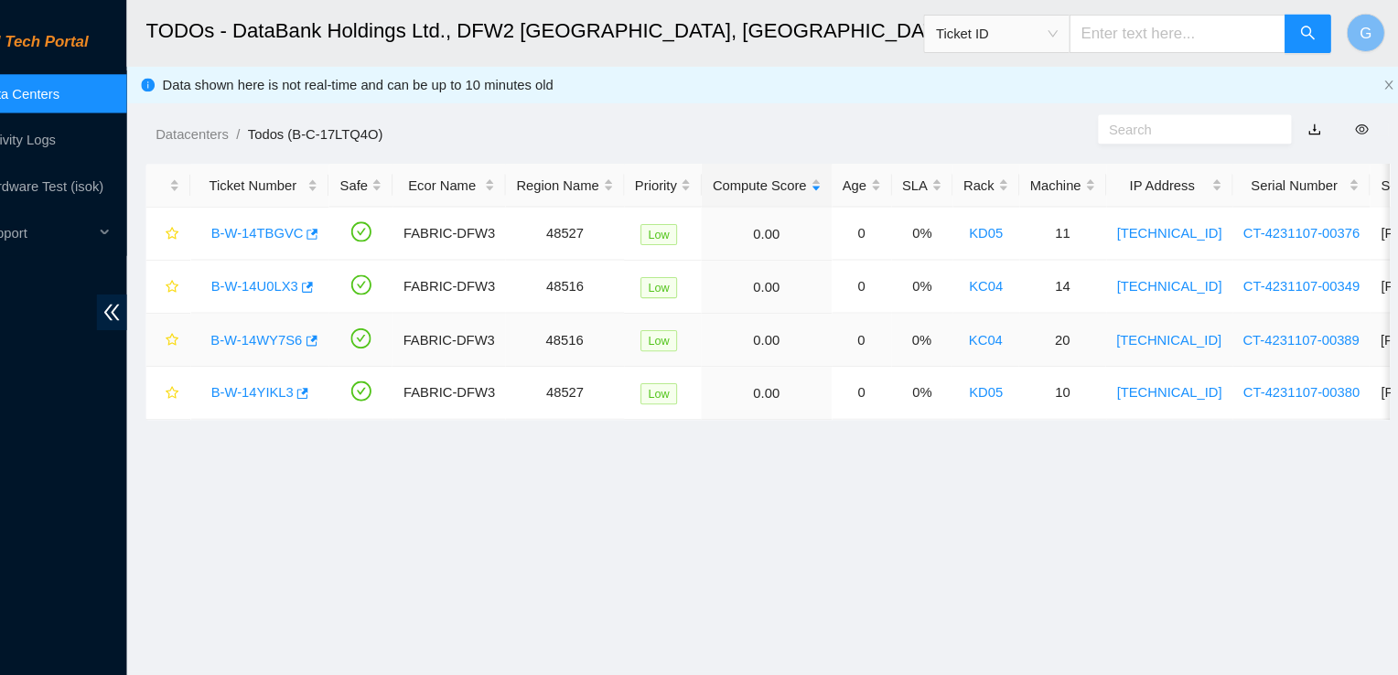
click at [328, 310] on div "B-W-14WY7S6" at bounding box center [308, 321] width 111 height 29
click at [301, 315] on link "B-W-14WY7S6" at bounding box center [306, 322] width 87 height 15
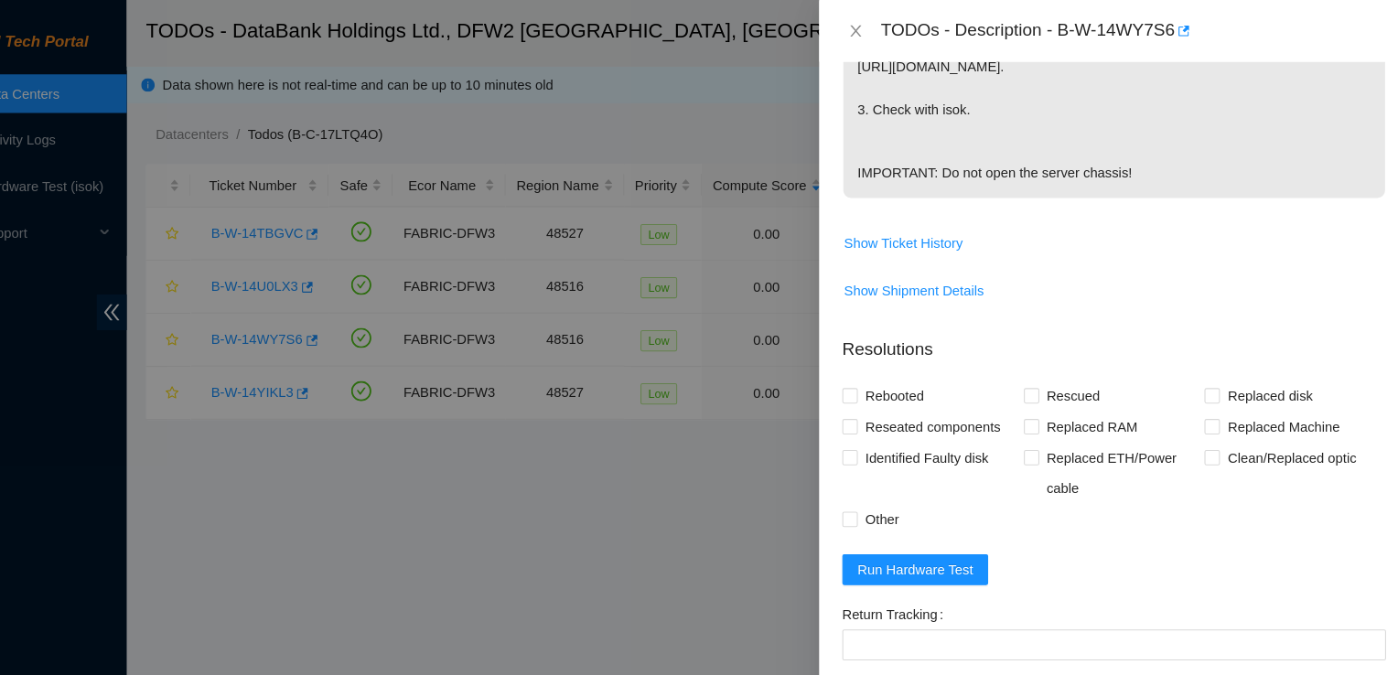
scroll to position [575, 0]
click at [947, 239] on span "Show Ticket History" at bounding box center [919, 229] width 113 height 20
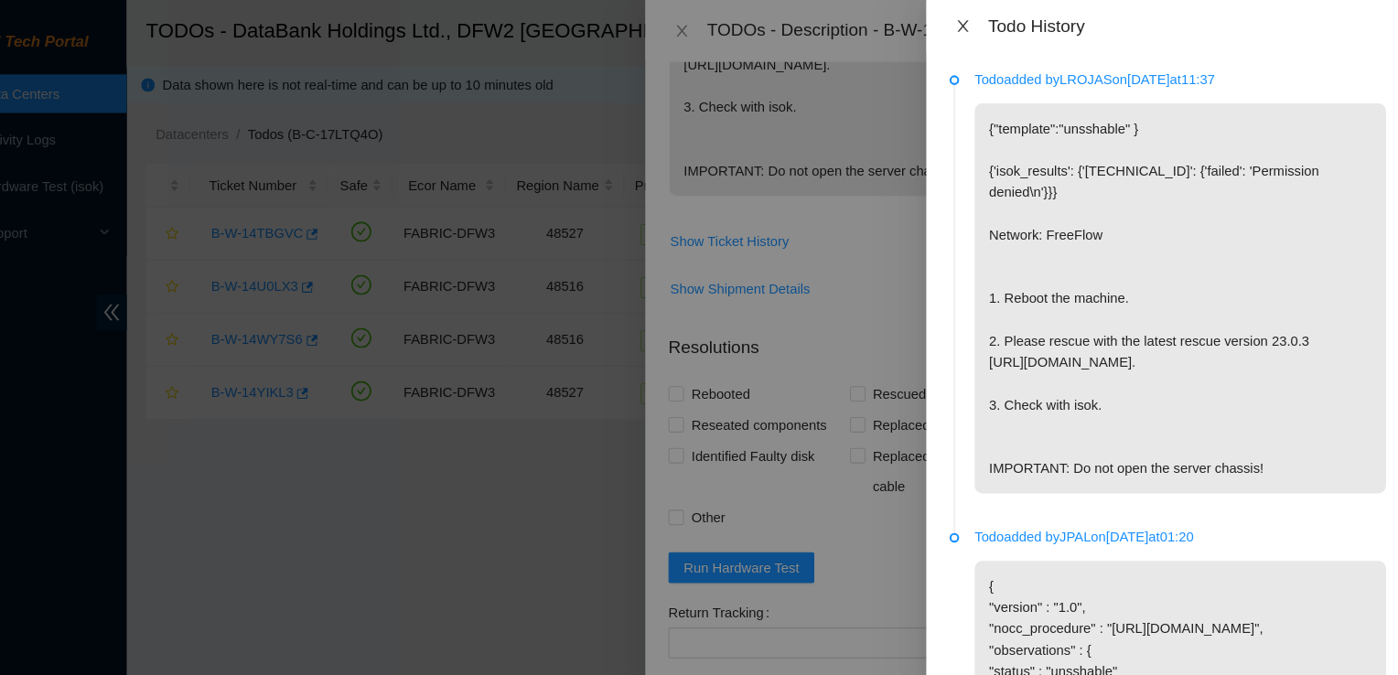
click at [978, 23] on icon "close" at bounding box center [975, 24] width 15 height 15
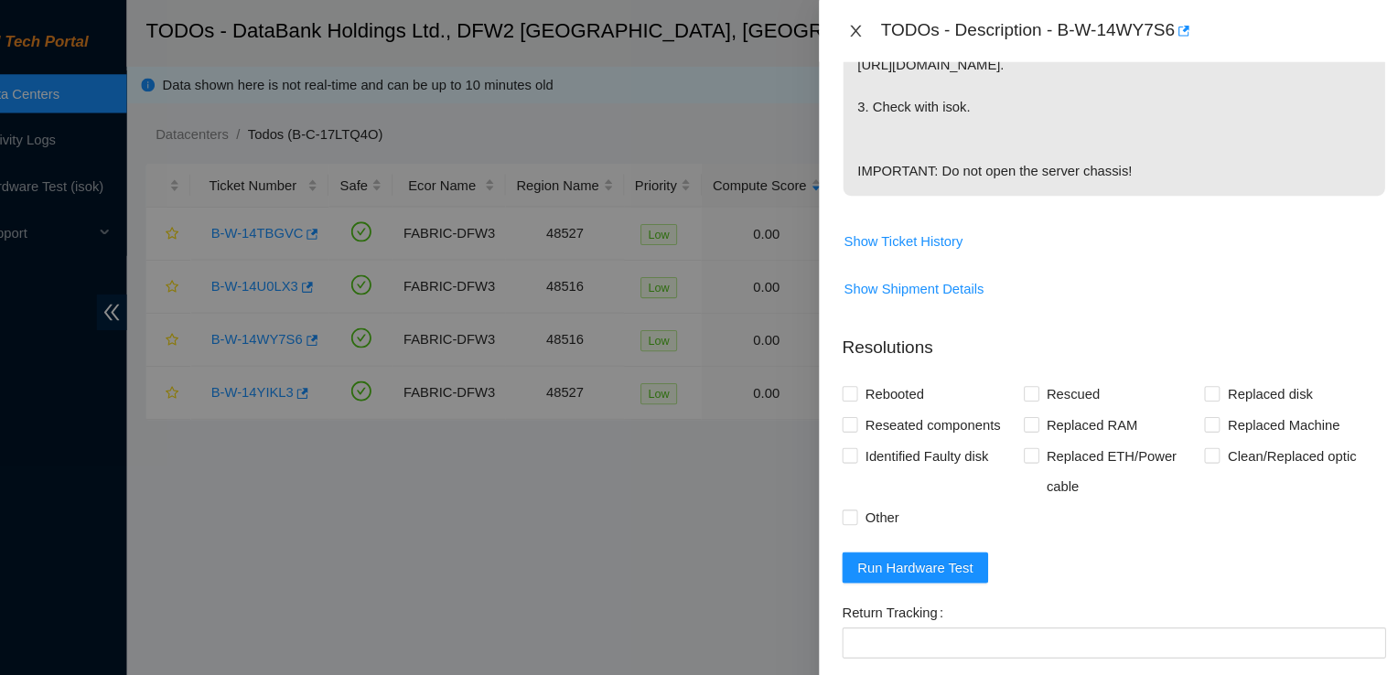
click at [871, 24] on icon "close" at bounding box center [873, 29] width 15 height 15
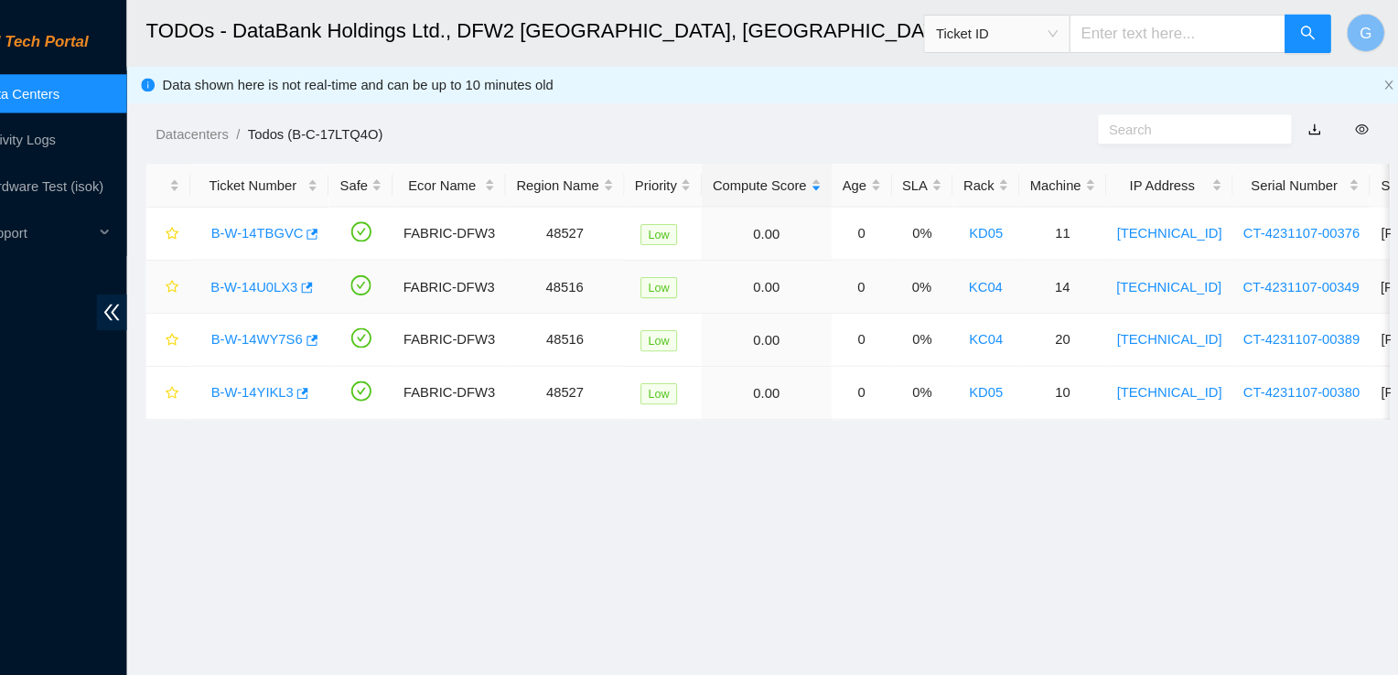
click at [318, 270] on link "B-W-14U0LX3" at bounding box center [304, 271] width 82 height 15
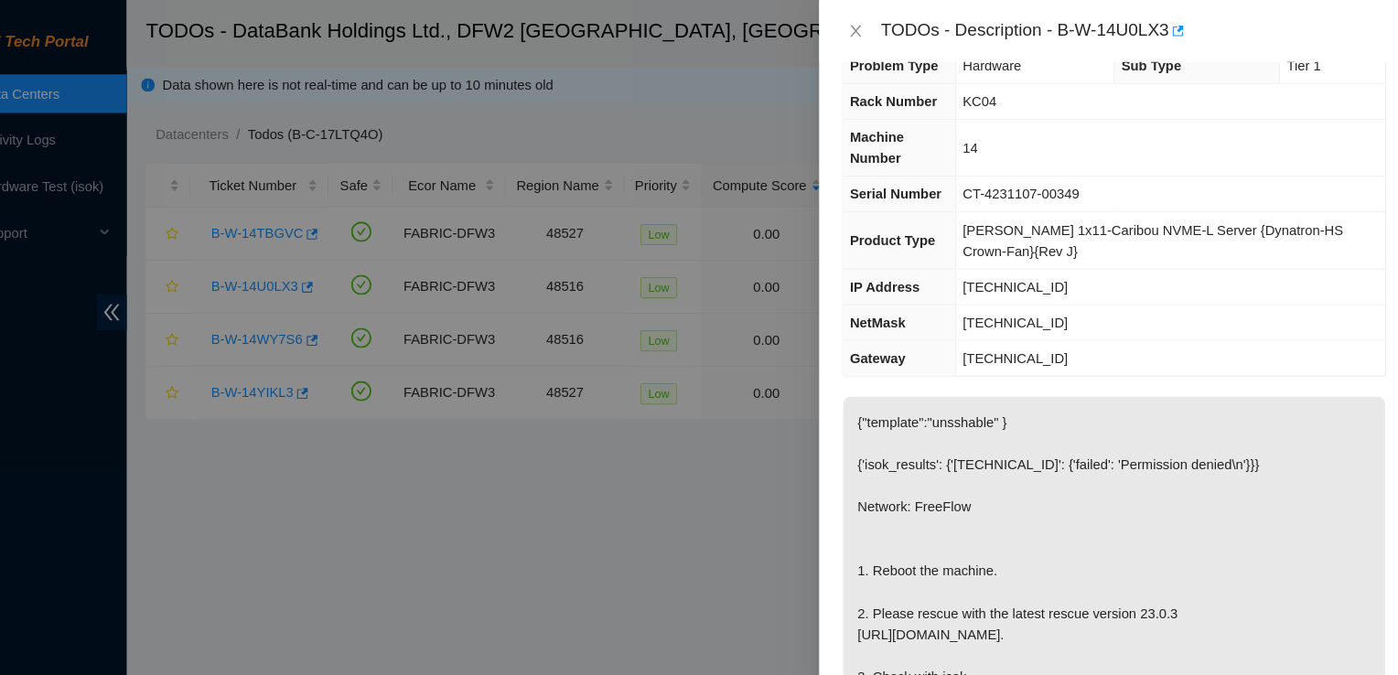
scroll to position [0, 0]
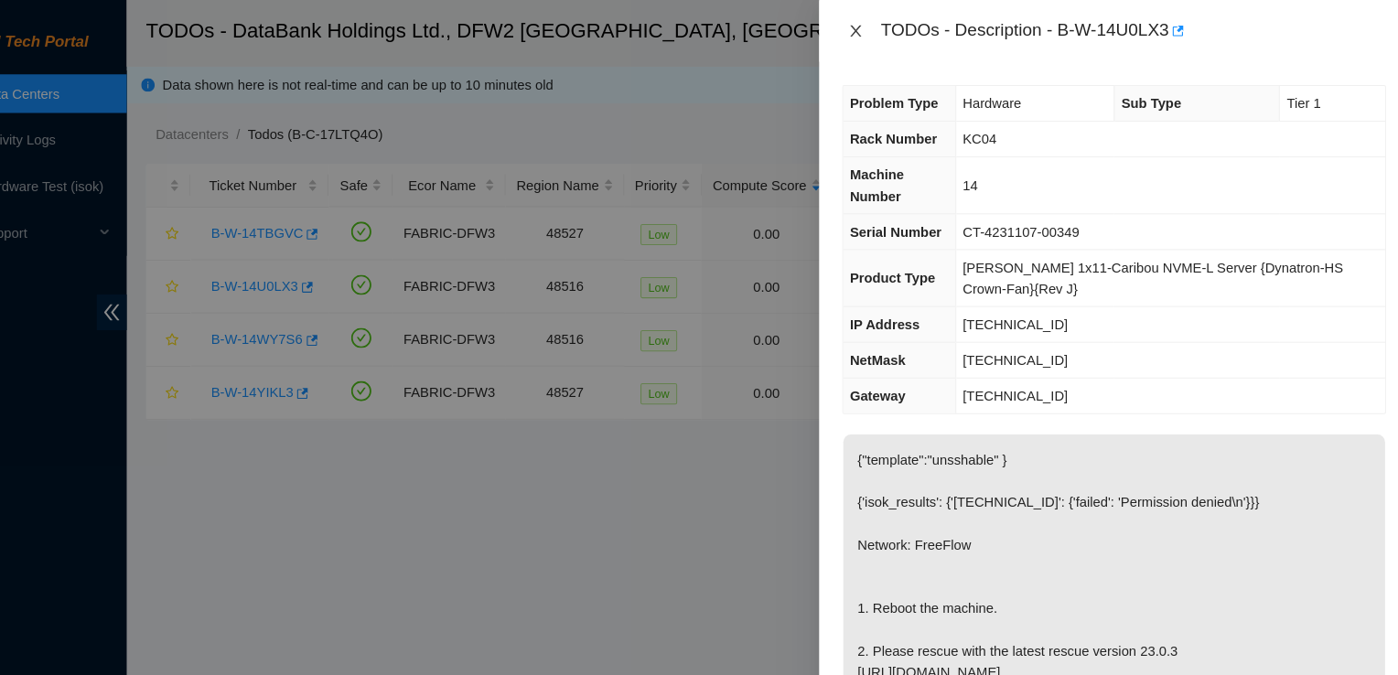
click at [882, 27] on button "Close" at bounding box center [874, 29] width 26 height 17
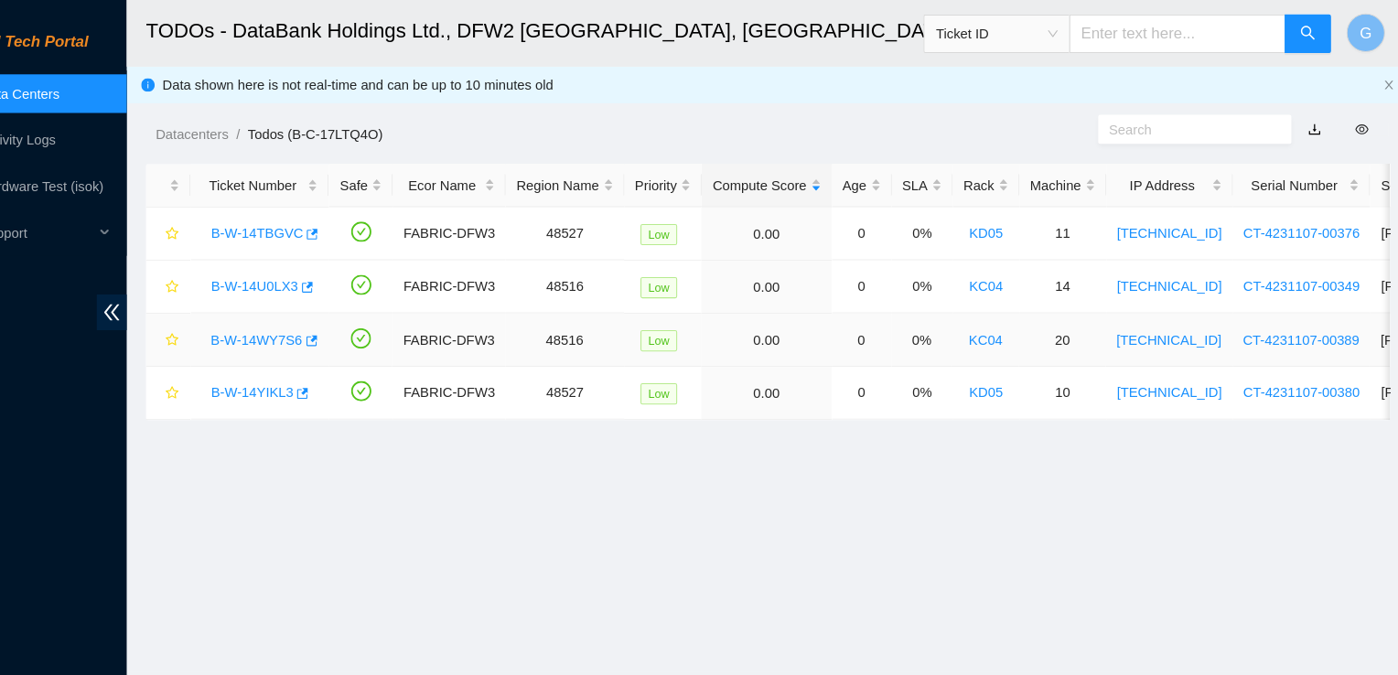
click at [309, 323] on link "B-W-14WY7S6" at bounding box center [306, 322] width 87 height 15
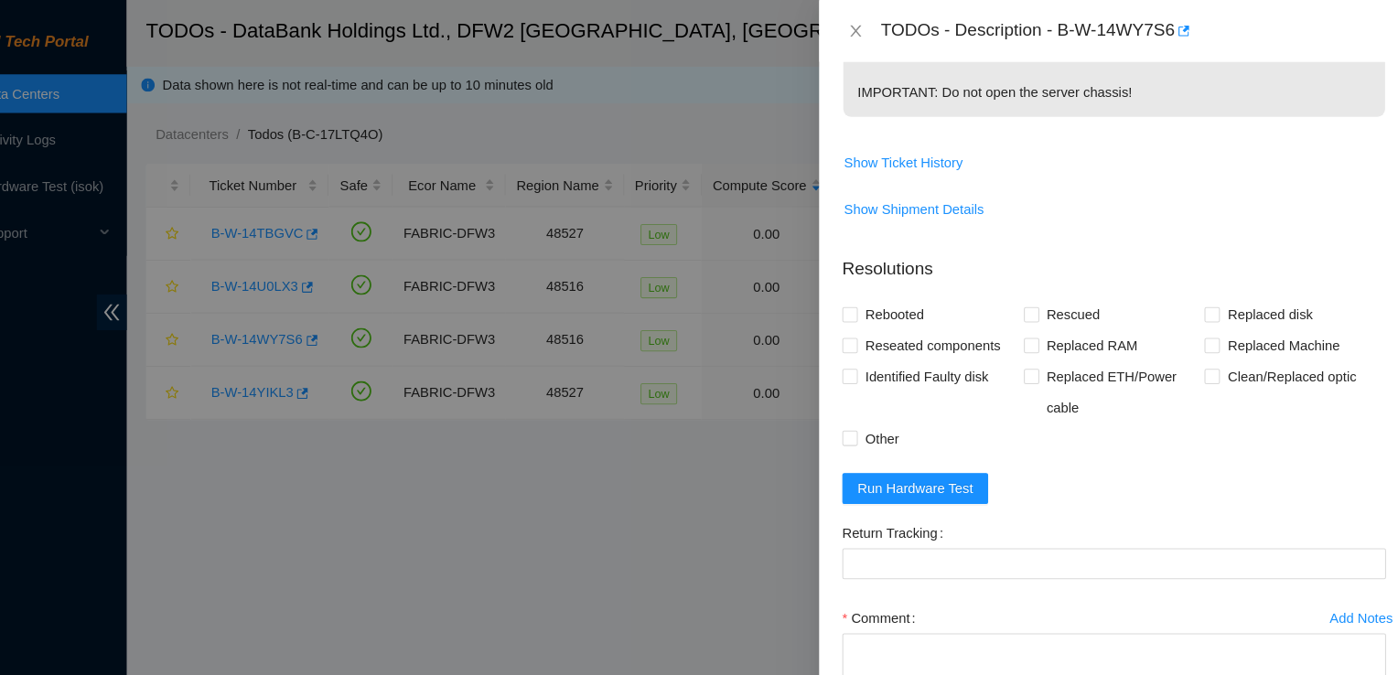
scroll to position [651, 0]
click at [909, 163] on span "Show Ticket History" at bounding box center [919, 153] width 113 height 20
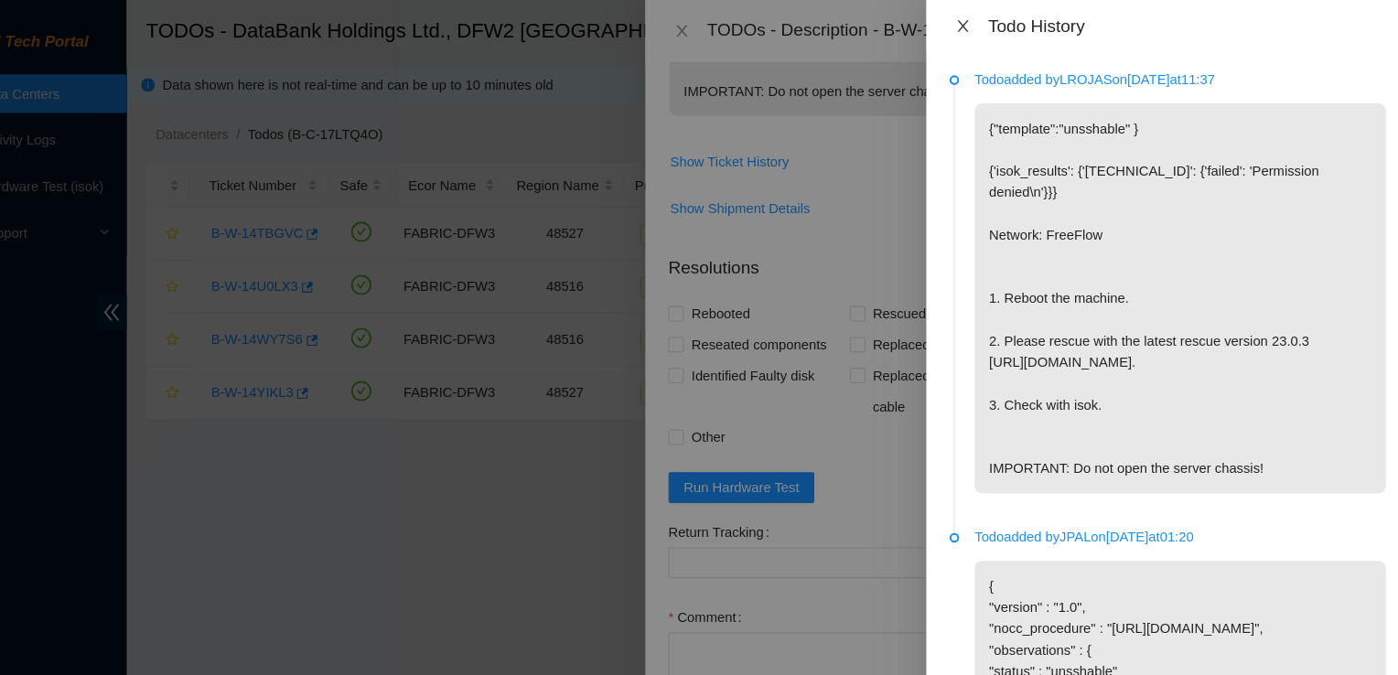
click at [984, 24] on button "Close" at bounding box center [976, 24] width 26 height 17
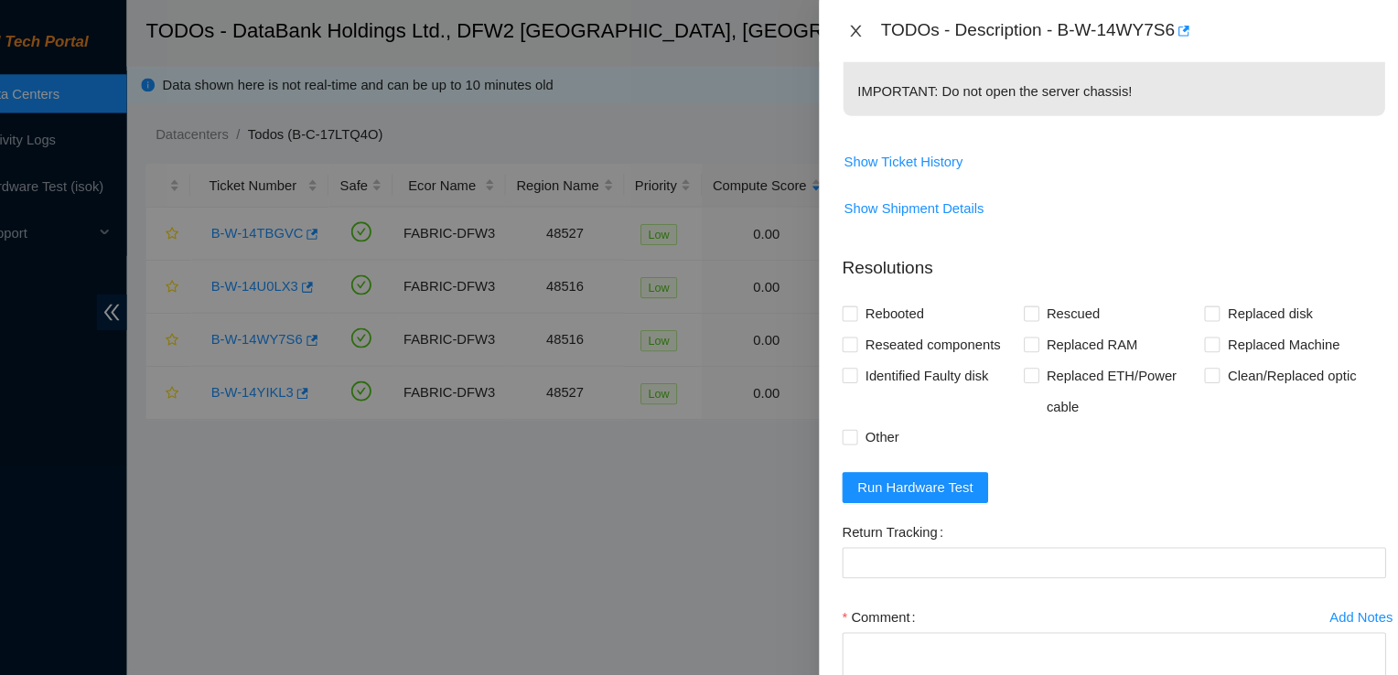
click at [872, 24] on icon "close" at bounding box center [873, 29] width 15 height 15
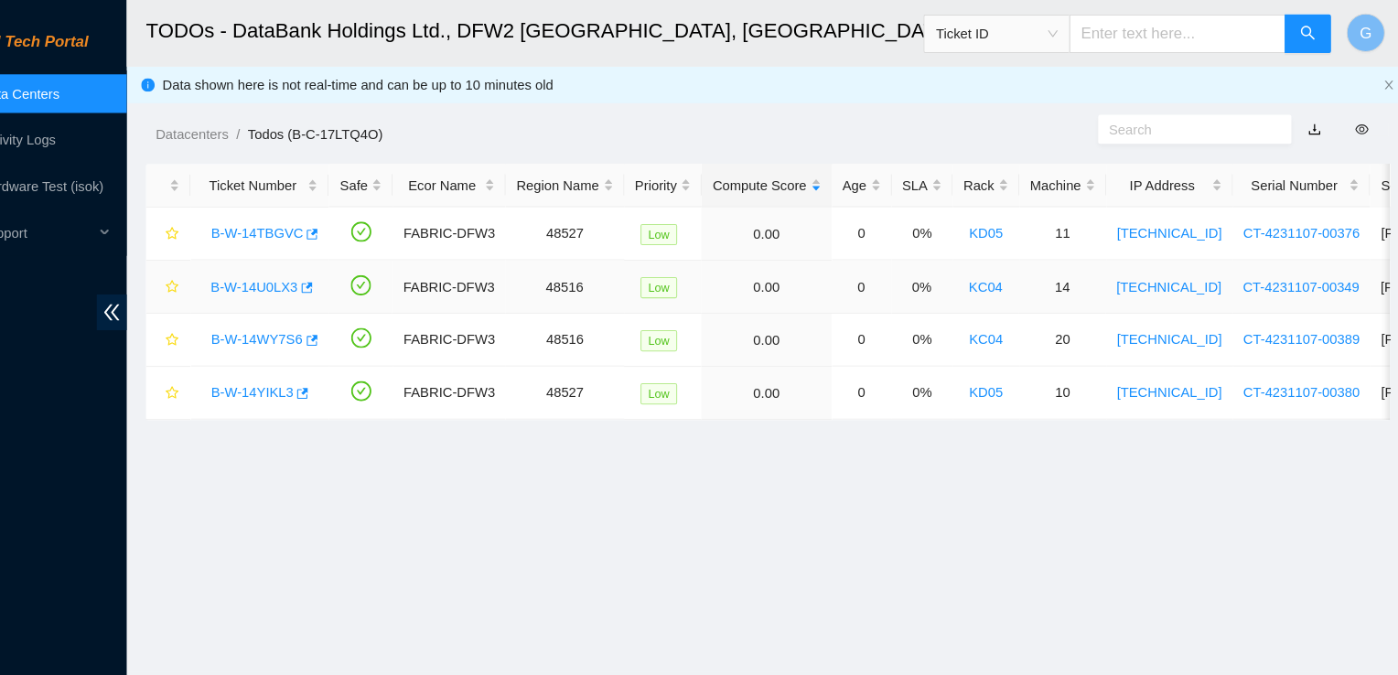
scroll to position [531, 0]
click at [280, 267] on link "B-W-14U0LX3" at bounding box center [304, 271] width 82 height 15
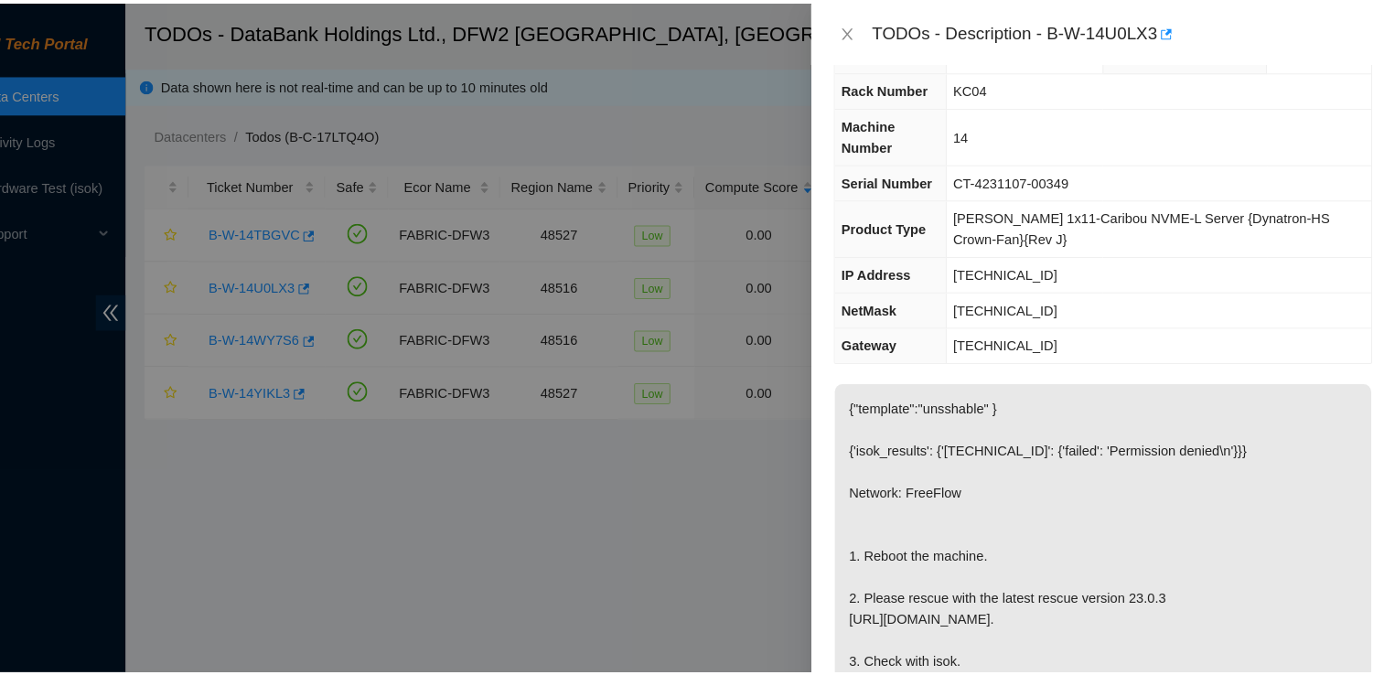
scroll to position [49, 0]
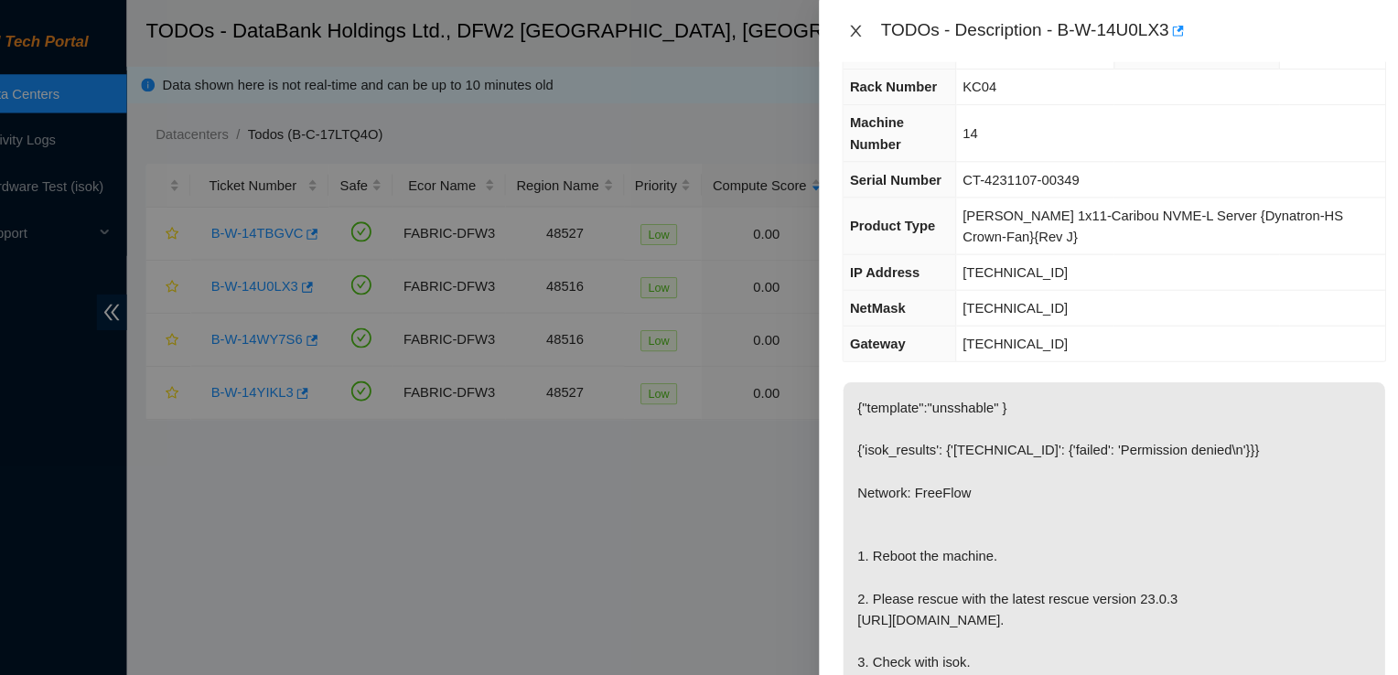
click at [876, 29] on icon "close" at bounding box center [873, 29] width 15 height 15
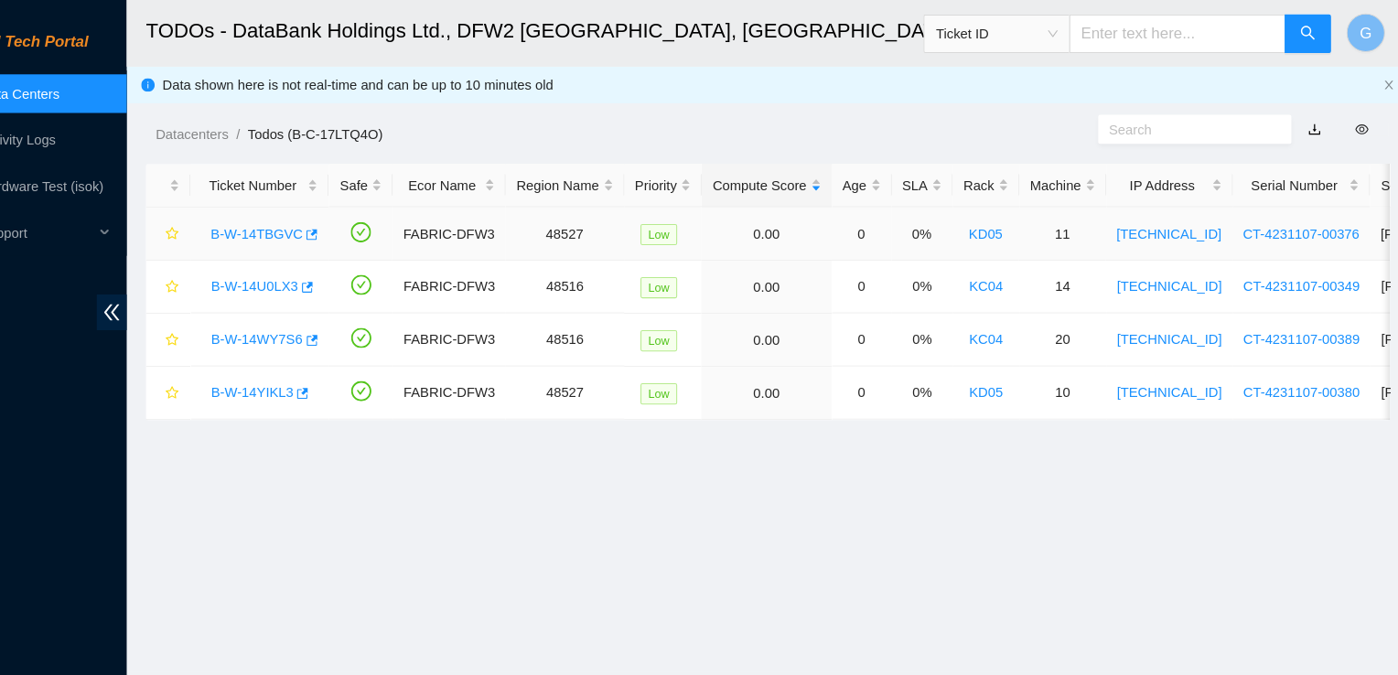
click at [308, 230] on div "B-W-14TBGVC" at bounding box center [308, 221] width 111 height 29
click at [316, 222] on link "B-W-14TBGVC" at bounding box center [306, 221] width 87 height 15
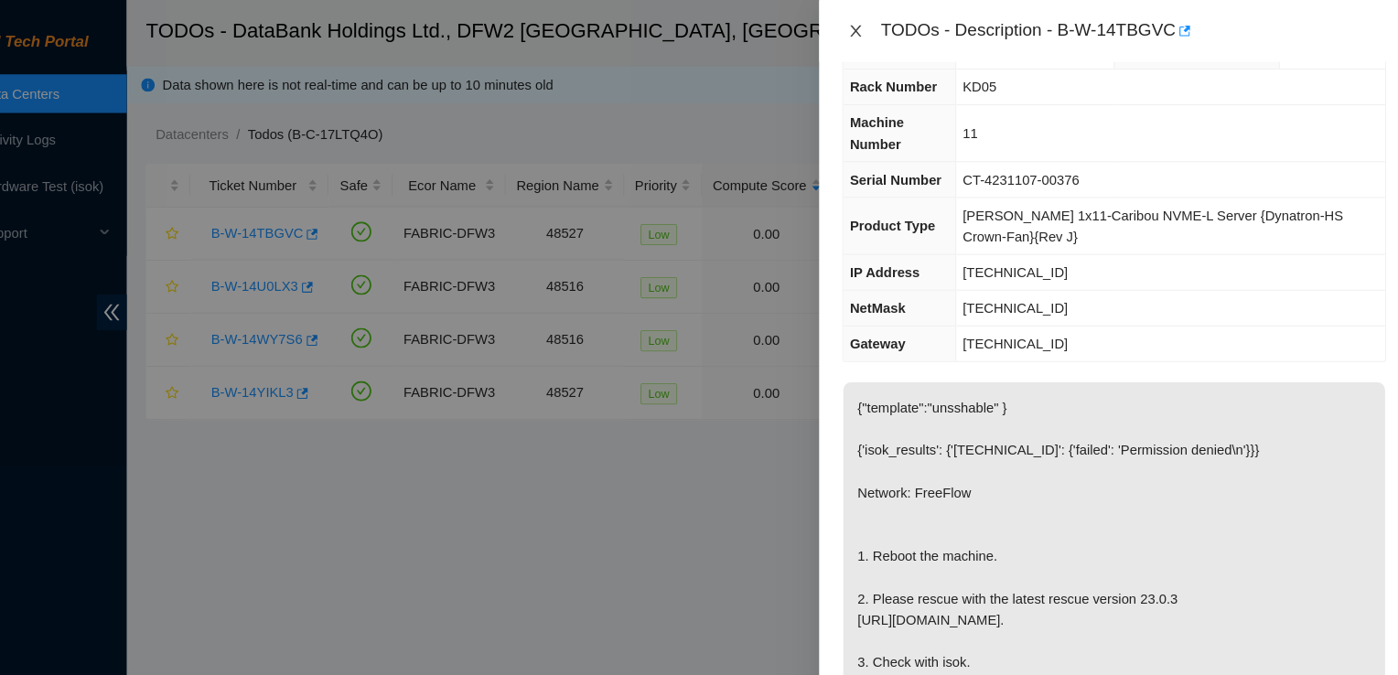
click at [873, 29] on icon "close" at bounding box center [873, 29] width 10 height 11
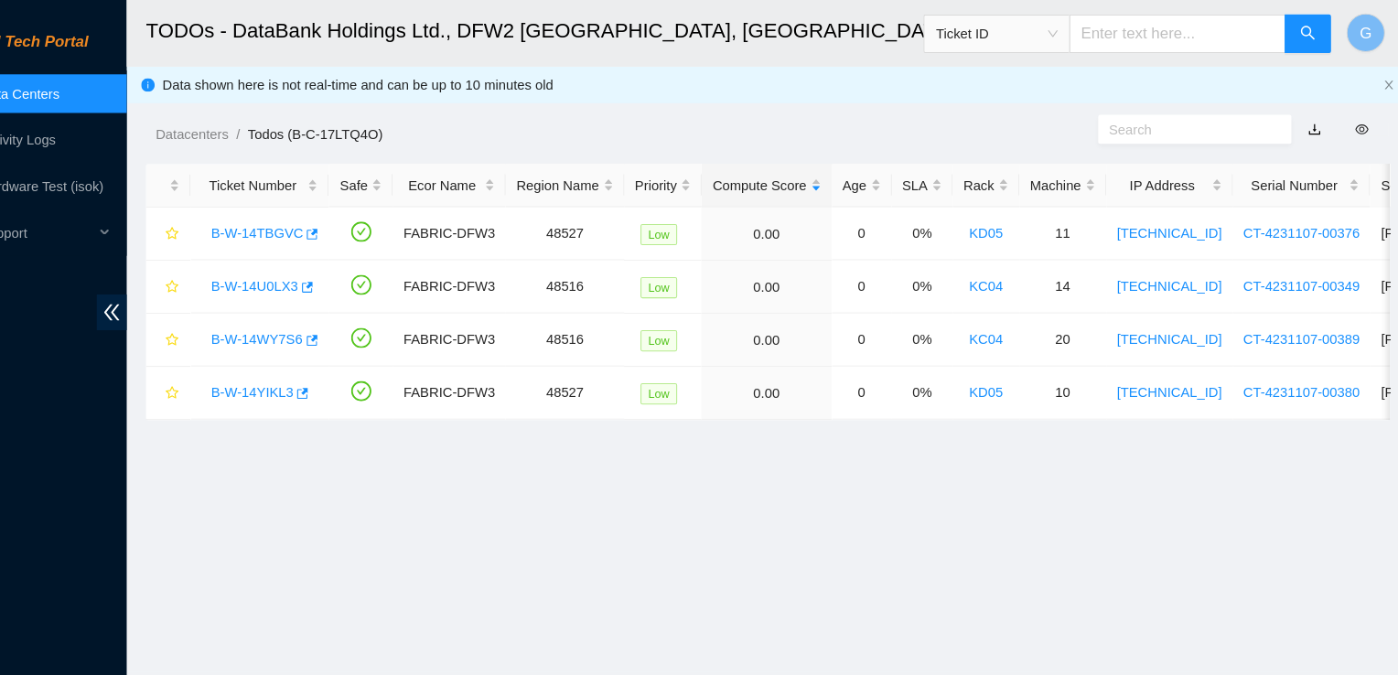
click at [873, 29] on h2 "TODOs - DataBank Holdings Ltd., DFW2 Richardson, TX" at bounding box center [677, 29] width 953 height 59
click at [103, 134] on link "Activity Logs" at bounding box center [80, 132] width 72 height 15
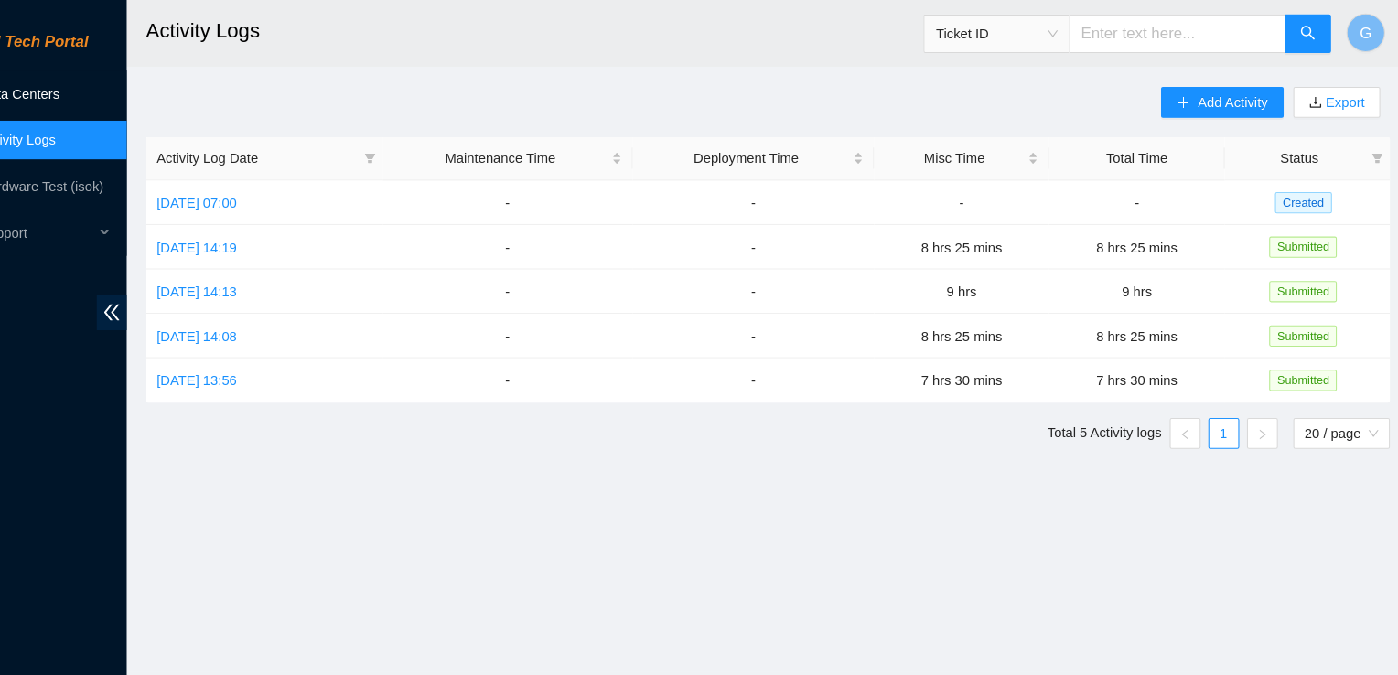
click at [111, 89] on link "Data Centers" at bounding box center [81, 88] width 75 height 15
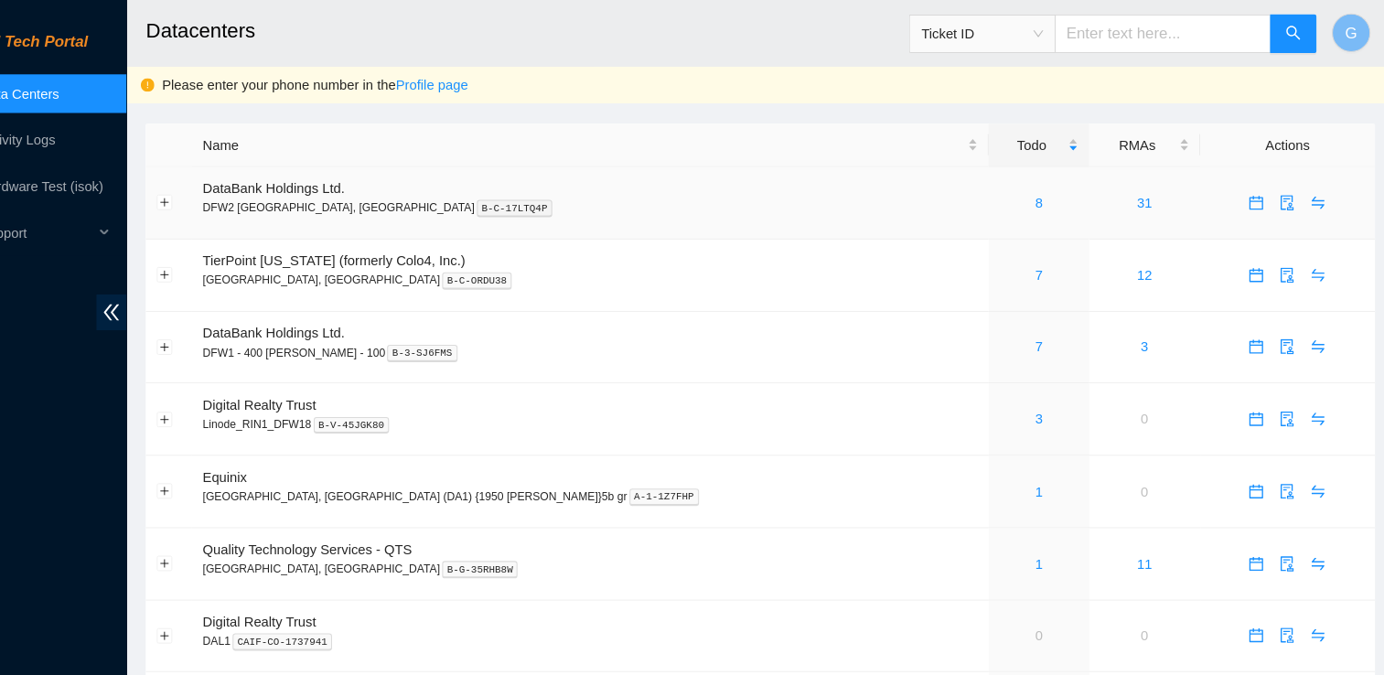
drag, startPoint x: 303, startPoint y: 184, endPoint x: 283, endPoint y: 173, distance: 22.9
click at [283, 173] on span "DataBank Holdings Ltd." at bounding box center [322, 178] width 134 height 15
click at [281, 186] on span "DataBank Holdings Ltd." at bounding box center [322, 178] width 134 height 15
click at [1010, 192] on div "8" at bounding box center [1047, 192] width 74 height 20
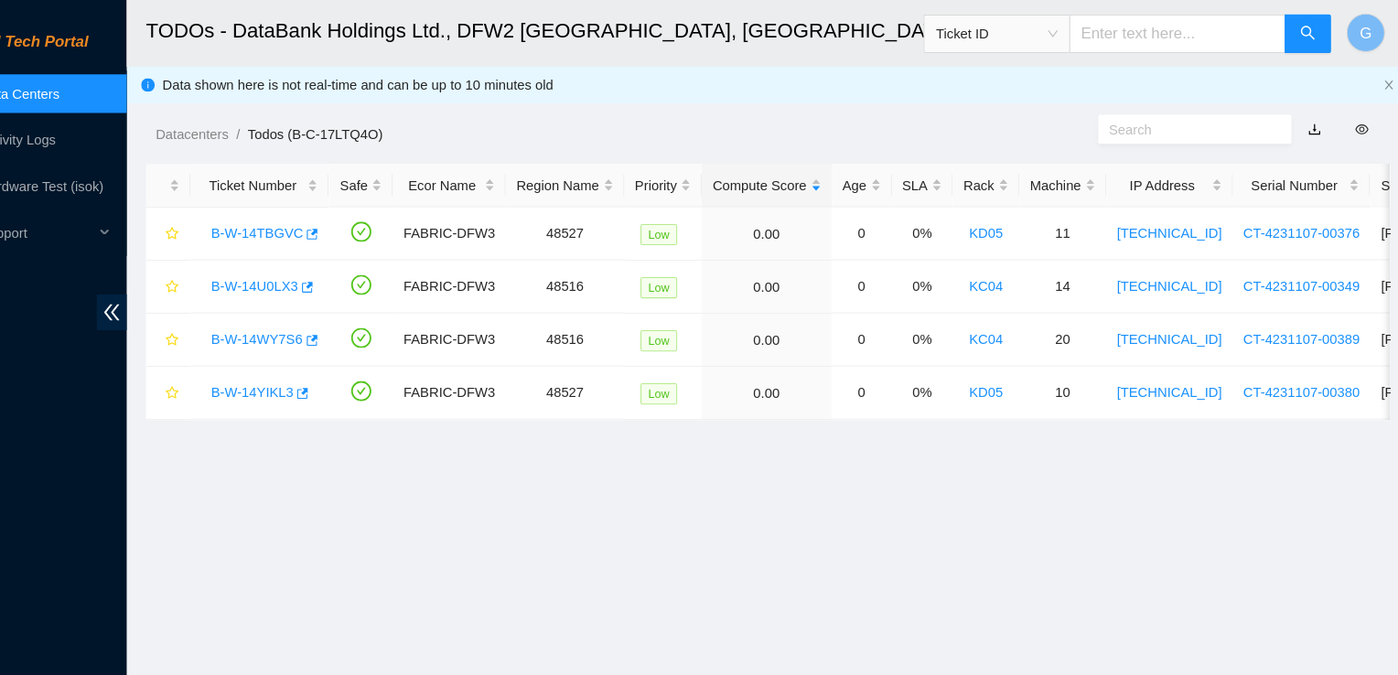
drag, startPoint x: 798, startPoint y: 24, endPoint x: 841, endPoint y: 21, distance: 43.1
click at [841, 21] on h2 "TODOs - DataBank Holdings Ltd., DFW2 Richardson, TX" at bounding box center [677, 29] width 953 height 59
click at [116, 132] on link "Activity Logs" at bounding box center [80, 132] width 72 height 15
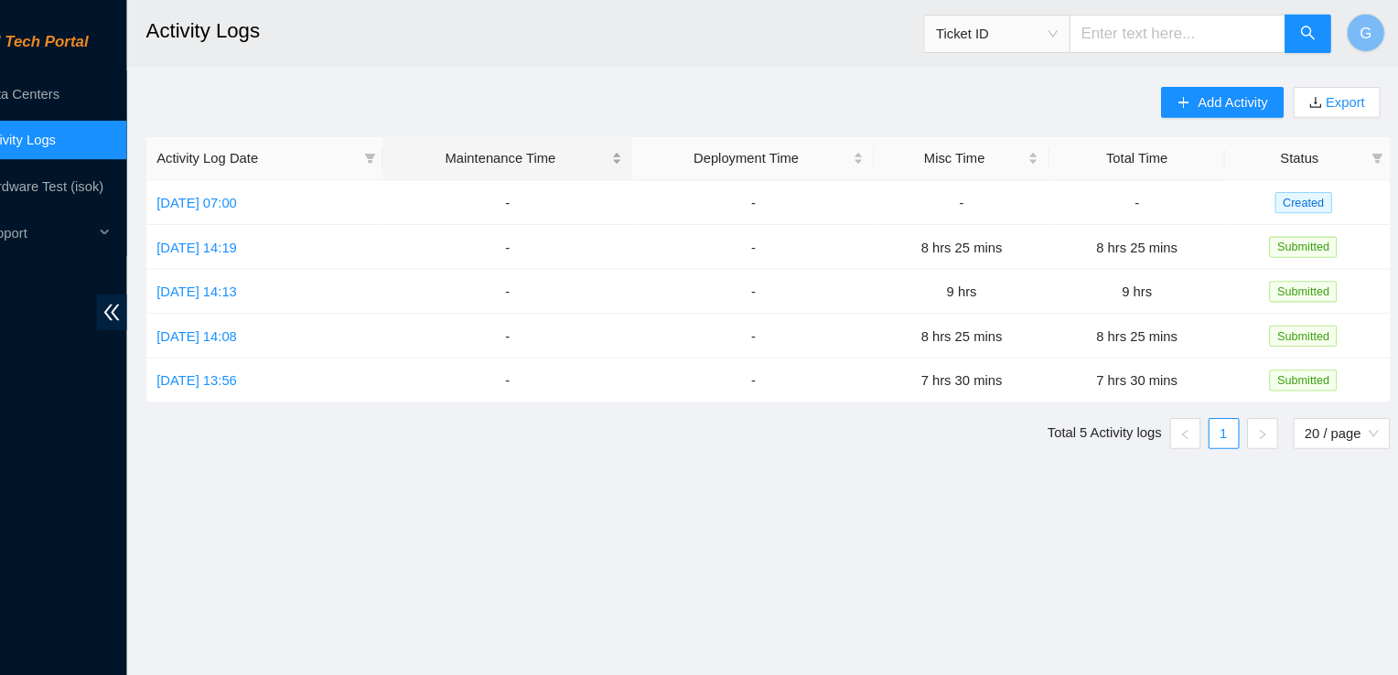
click at [560, 153] on div "Maintenance Time" at bounding box center [544, 150] width 217 height 20
click at [284, 146] on span "Activity Log Date" at bounding box center [305, 150] width 189 height 20
click at [283, 167] on th "Activity Log Date" at bounding box center [313, 150] width 224 height 41
click at [286, 153] on span "Activity Log Date" at bounding box center [305, 150] width 189 height 20
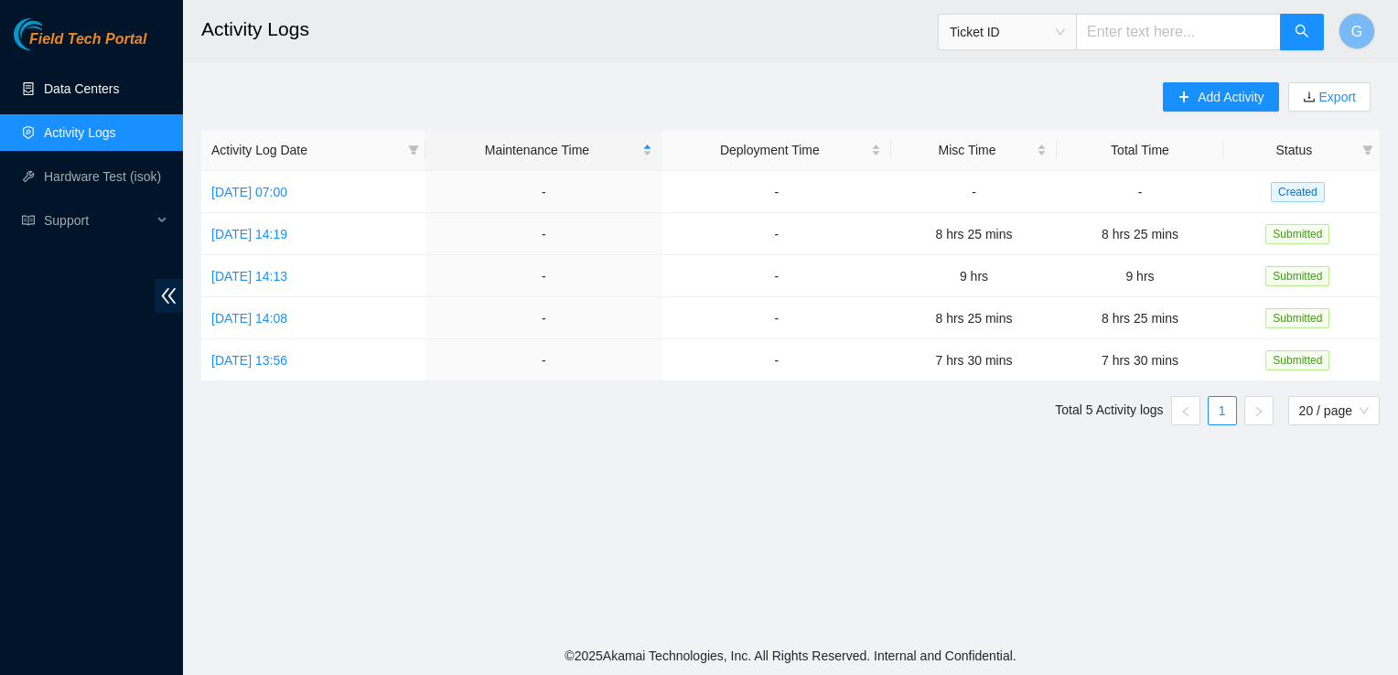
click at [65, 92] on link "Data Centers" at bounding box center [81, 88] width 75 height 15
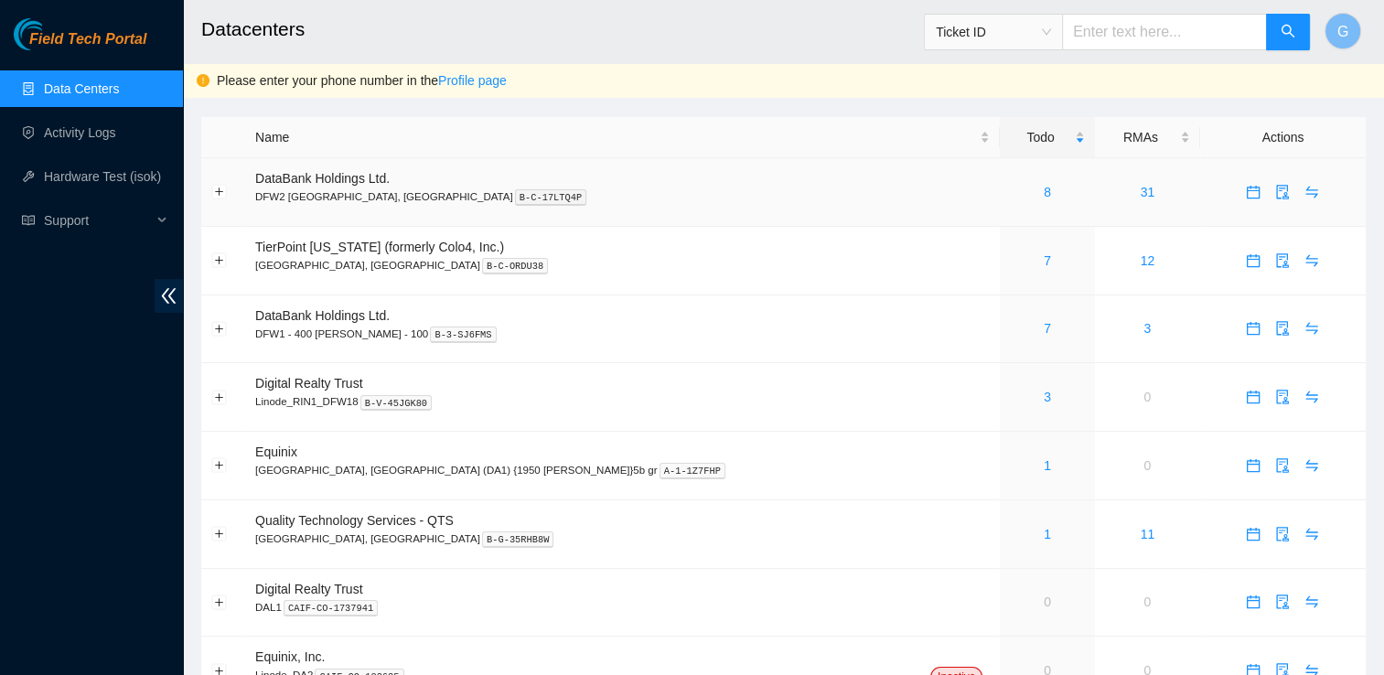
click at [295, 204] on p "DFW2 Richardson, TX B-C-17LTQ4P" at bounding box center [622, 196] width 735 height 16
click at [307, 192] on p "DFW2 Richardson, TX B-C-17LTQ4P" at bounding box center [622, 196] width 735 height 16
click at [1141, 189] on link "31" at bounding box center [1148, 192] width 15 height 15
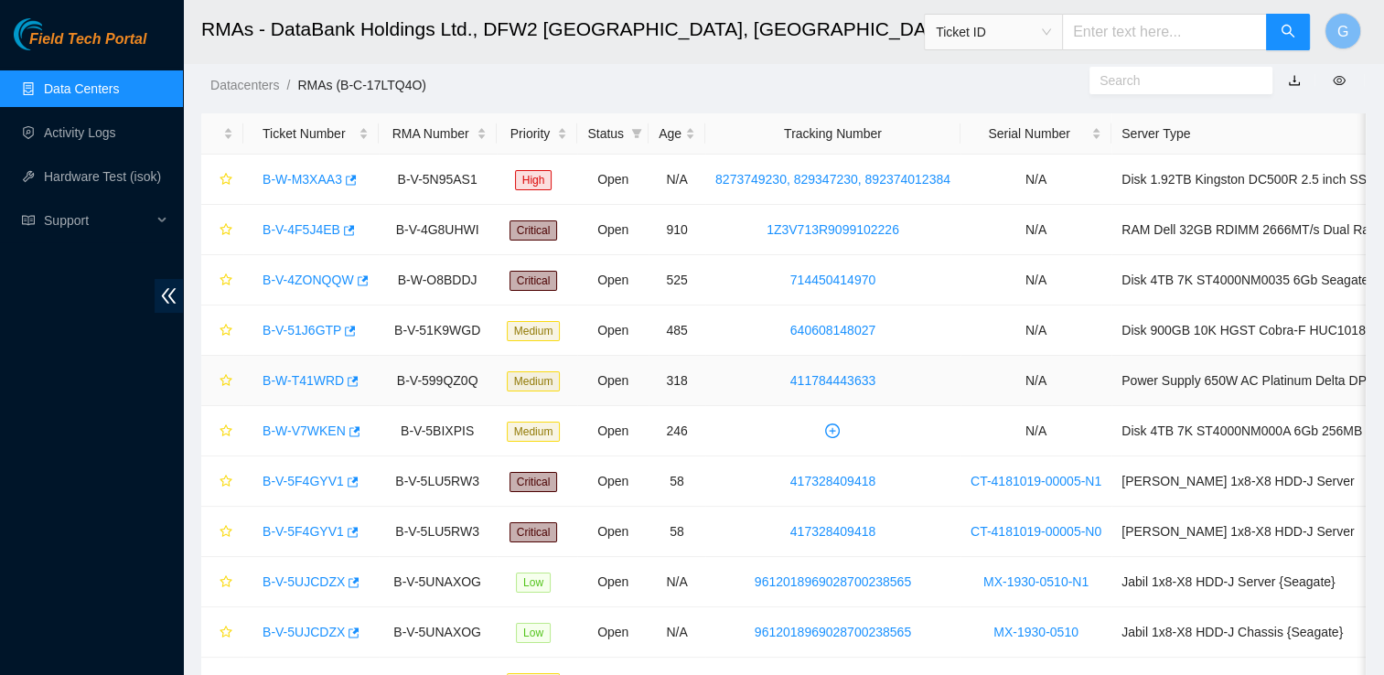
scroll to position [6, 0]
click at [1079, 372] on td "N/A" at bounding box center [1036, 382] width 151 height 50
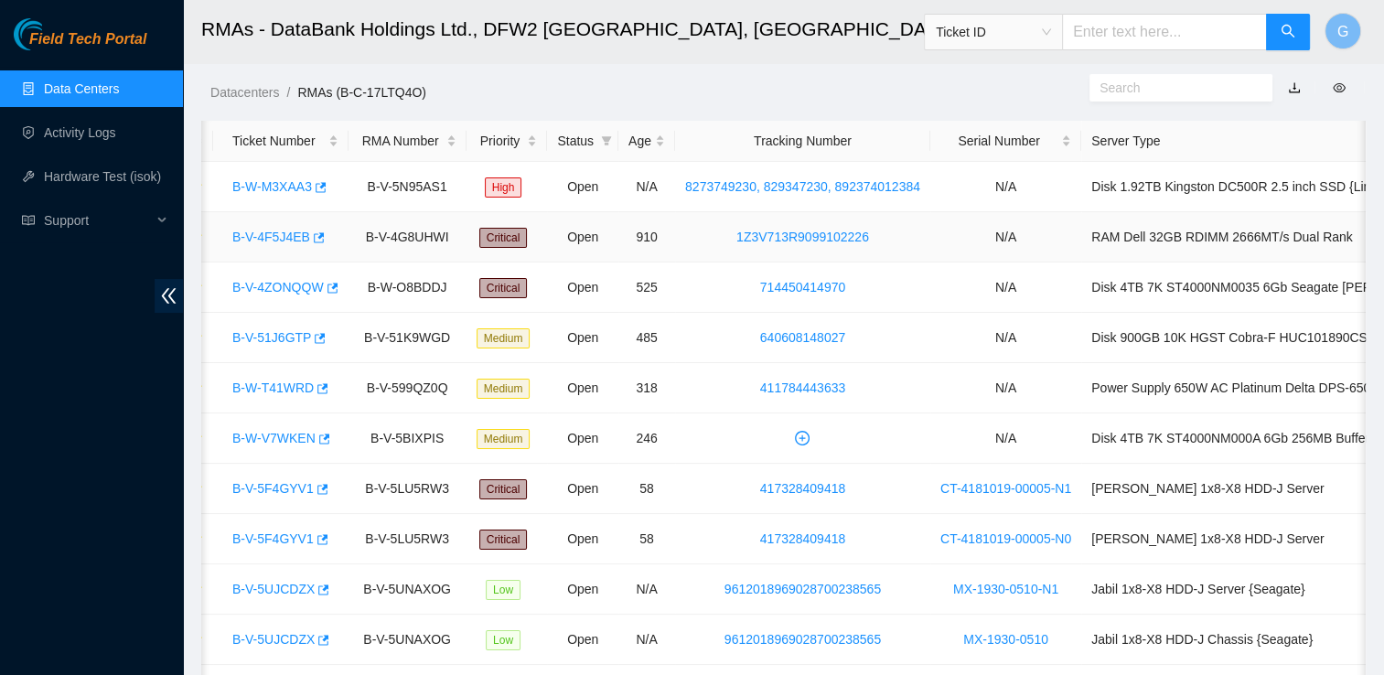
scroll to position [0, 0]
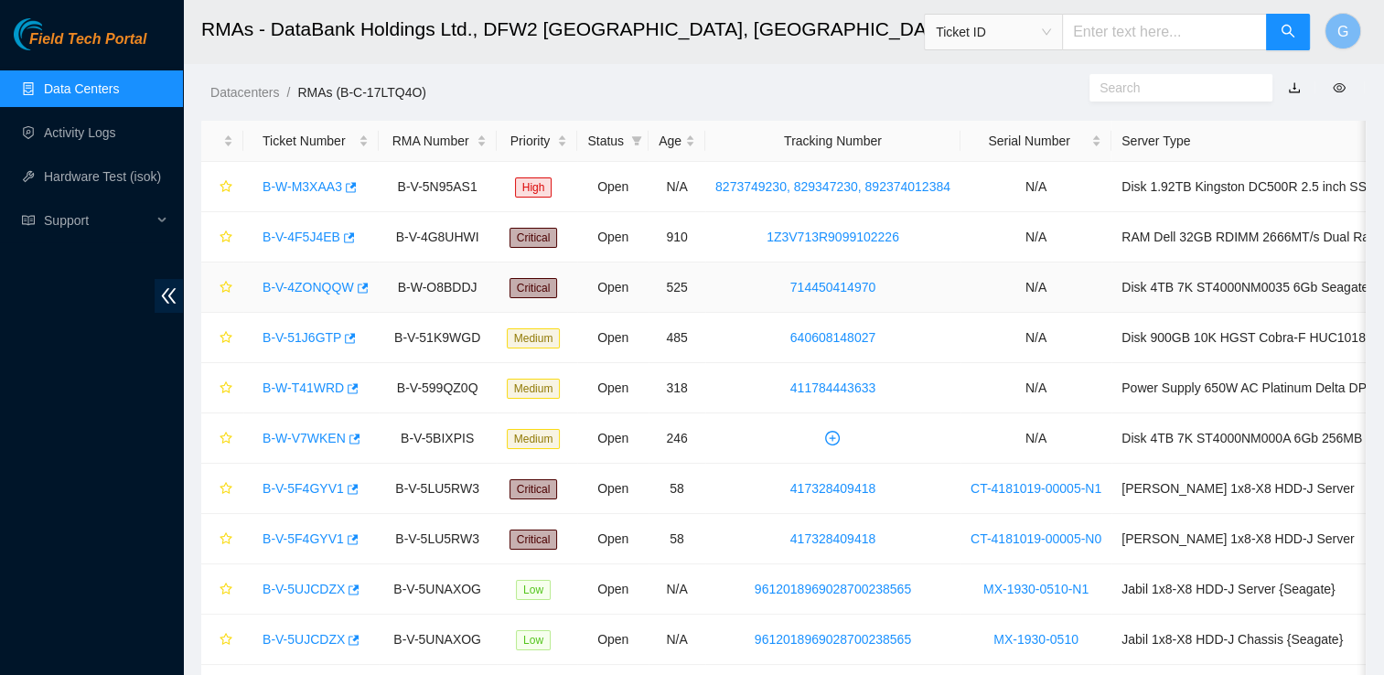
click at [293, 291] on link "B-V-4ZONQQW" at bounding box center [308, 287] width 91 height 15
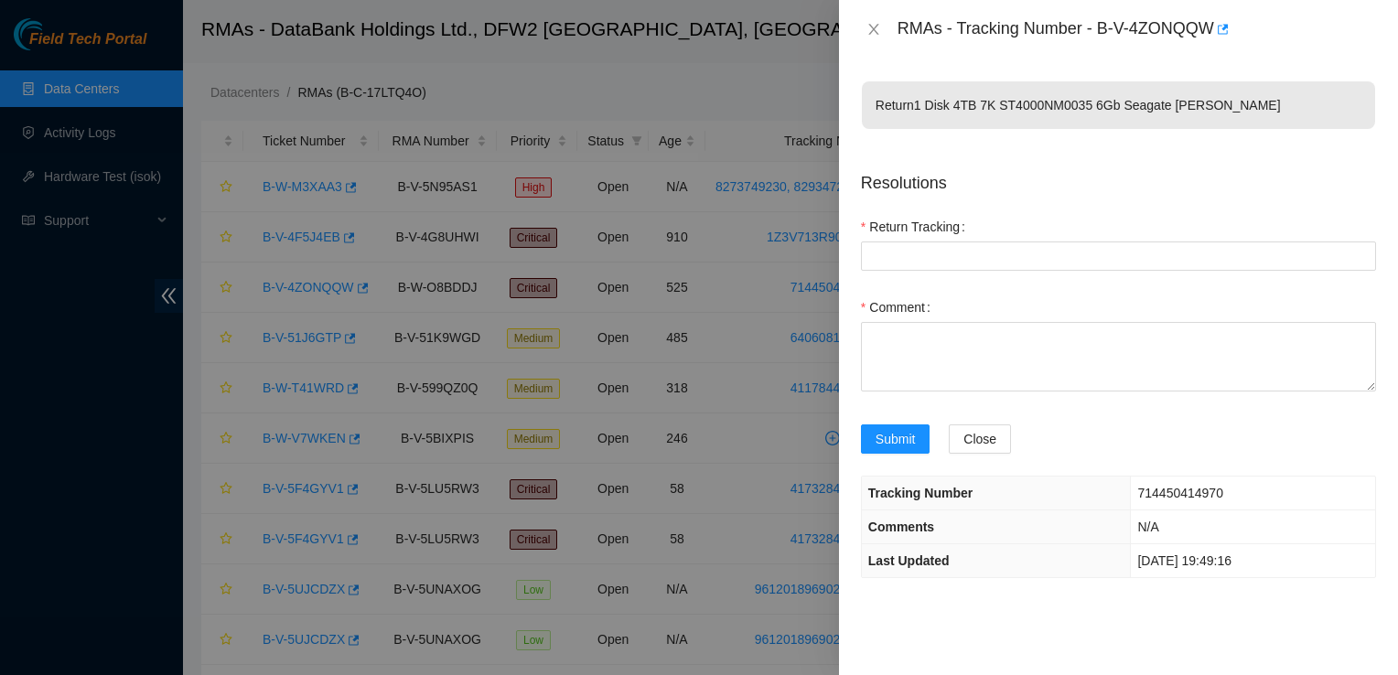
drag, startPoint x: 728, startPoint y: 68, endPoint x: 679, endPoint y: 71, distance: 49.5
click at [679, 71] on div at bounding box center [699, 337] width 1398 height 675
drag, startPoint x: 875, startPoint y: 21, endPoint x: 864, endPoint y: 26, distance: 11.9
click at [864, 26] on button "Close" at bounding box center [874, 29] width 26 height 17
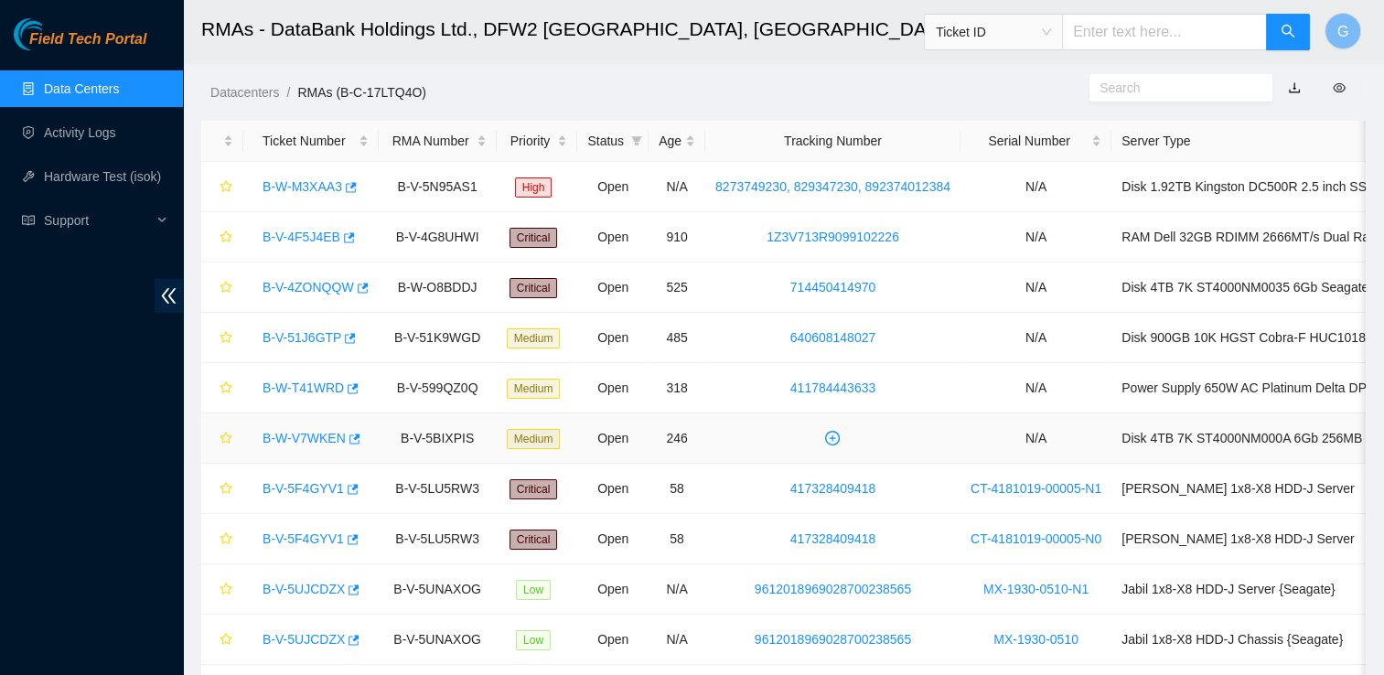
click at [284, 434] on link "B-W-V7WKEN" at bounding box center [304, 438] width 83 height 15
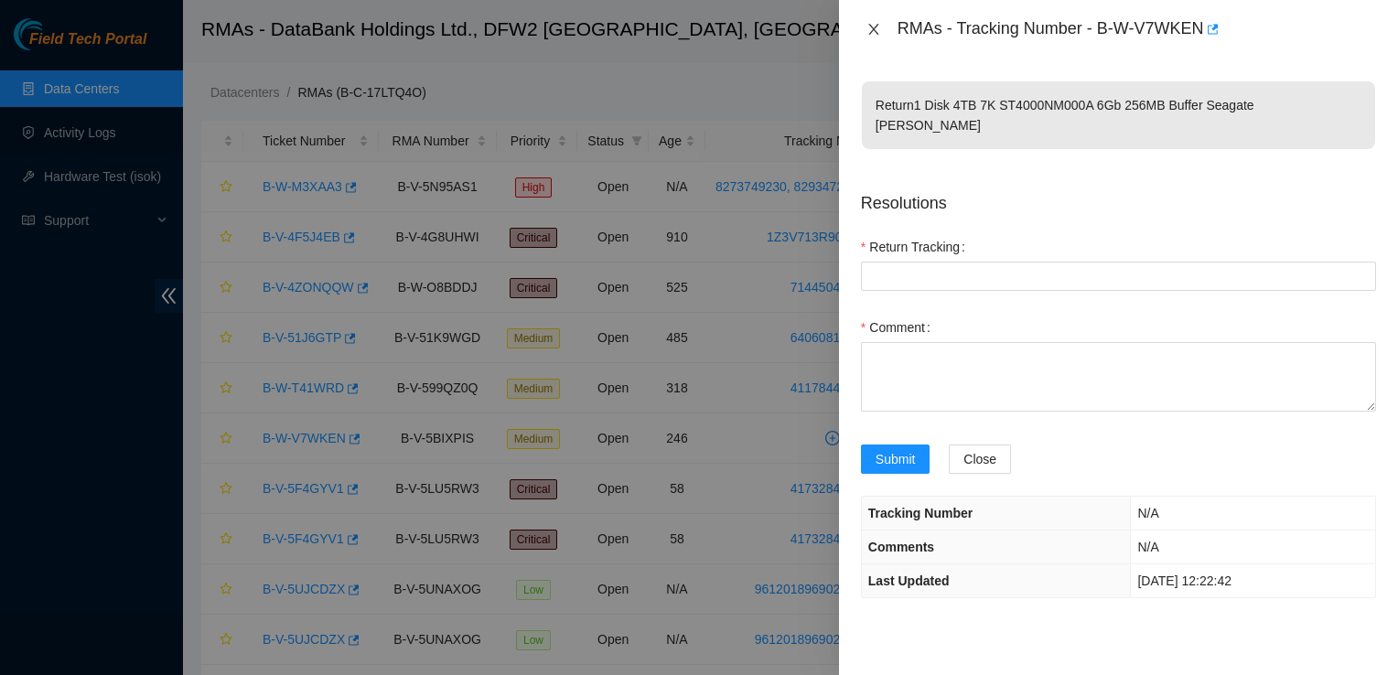
click at [875, 26] on icon "close" at bounding box center [873, 29] width 15 height 15
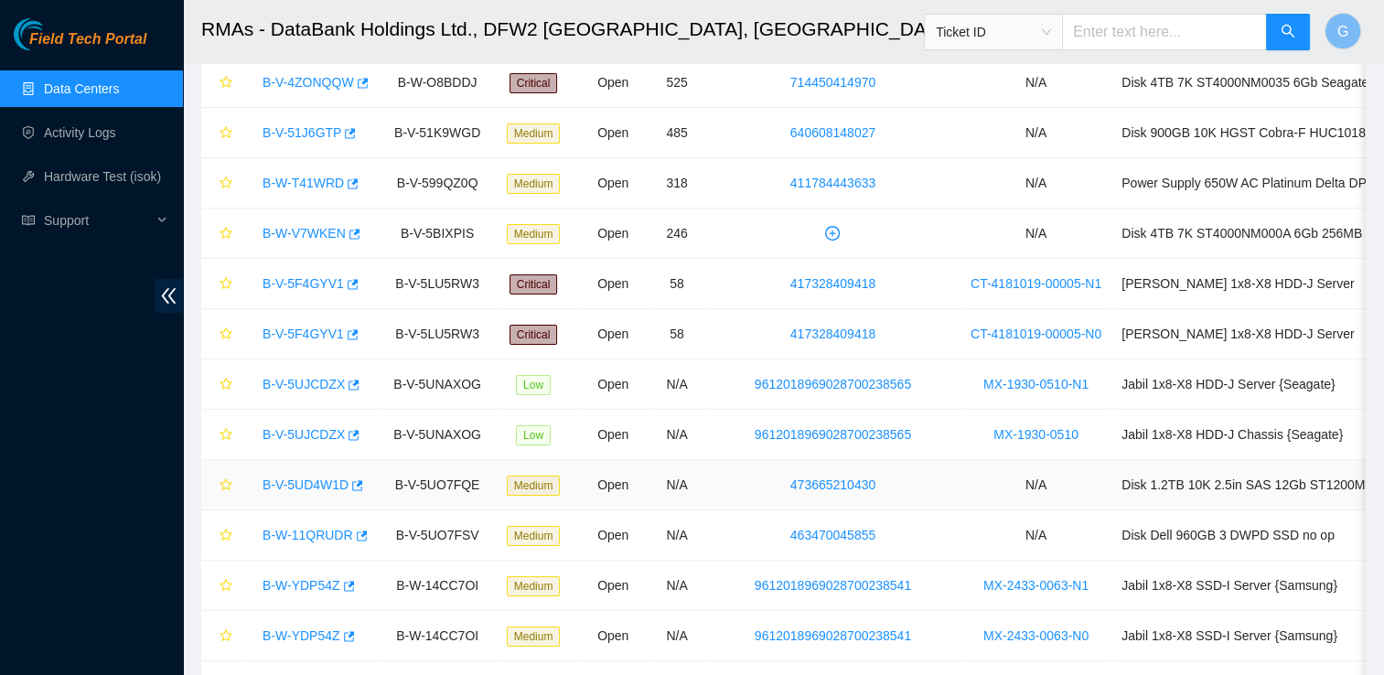
click at [304, 481] on link "B-V-5UD4W1D" at bounding box center [306, 485] width 86 height 15
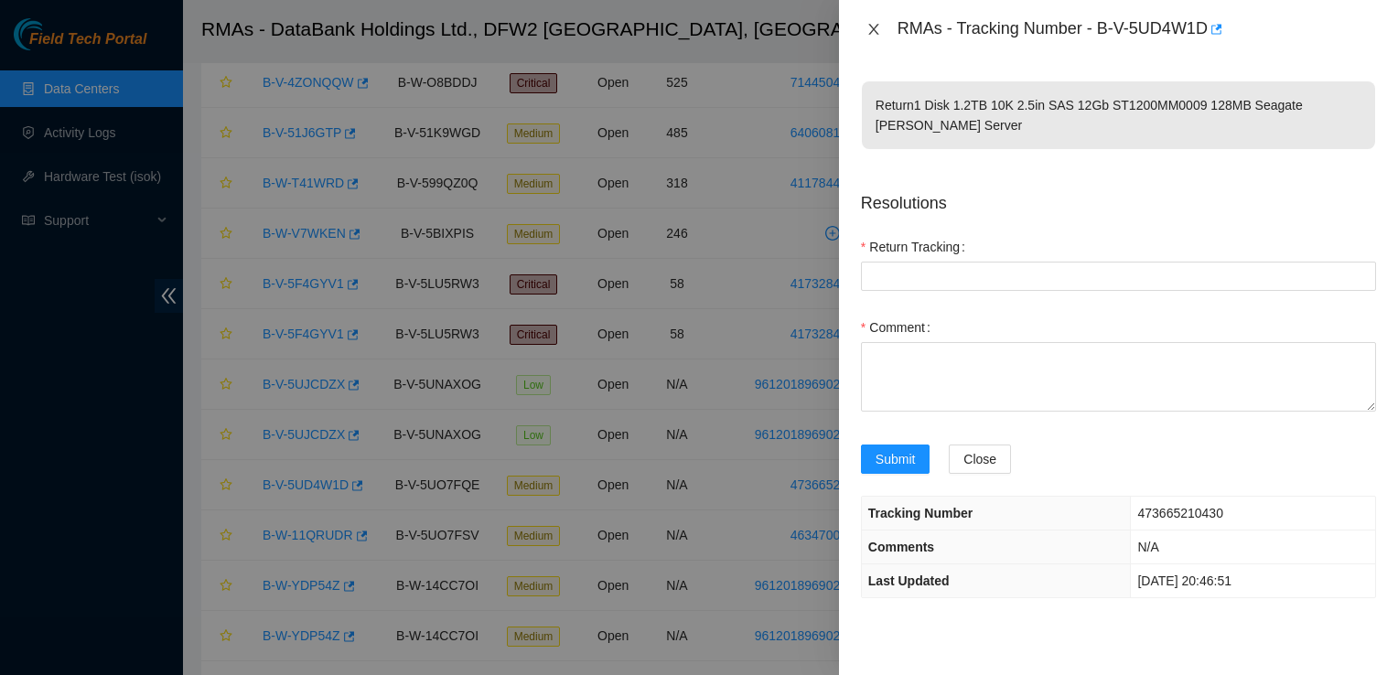
click at [867, 31] on icon "close" at bounding box center [873, 29] width 15 height 15
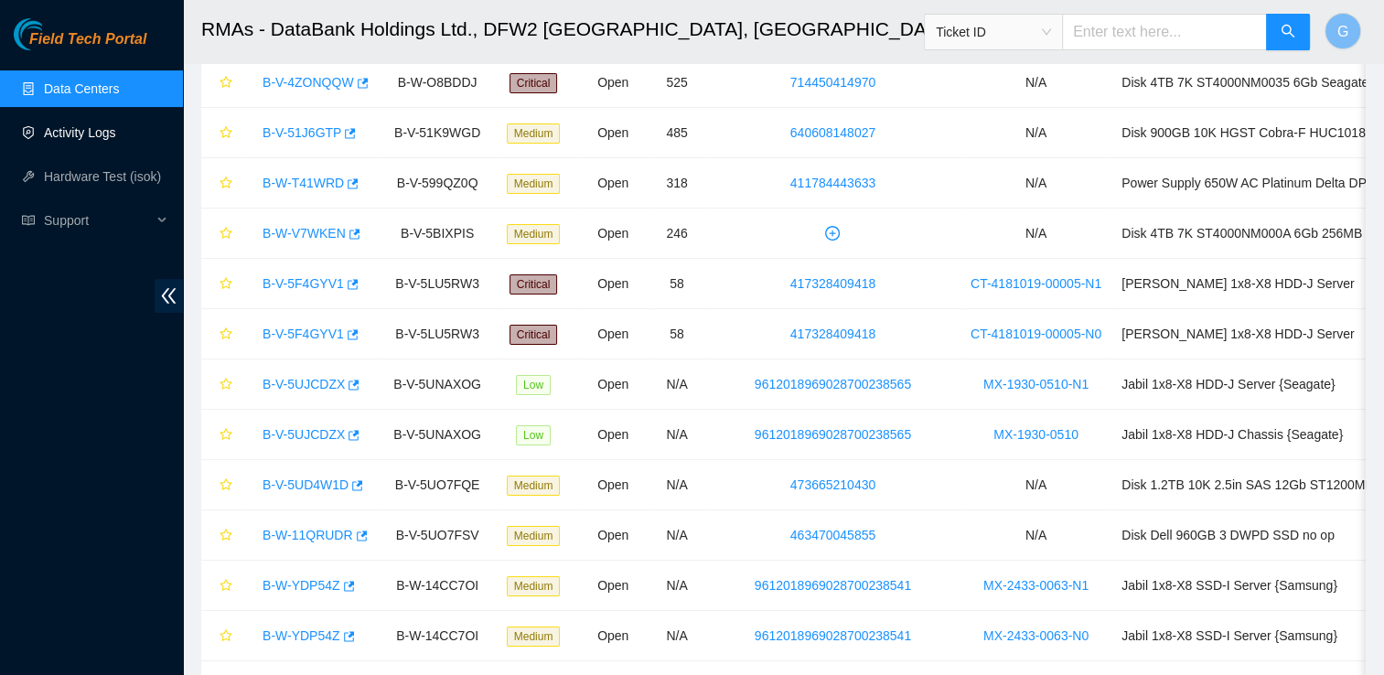
click at [98, 134] on link "Activity Logs" at bounding box center [80, 132] width 72 height 15
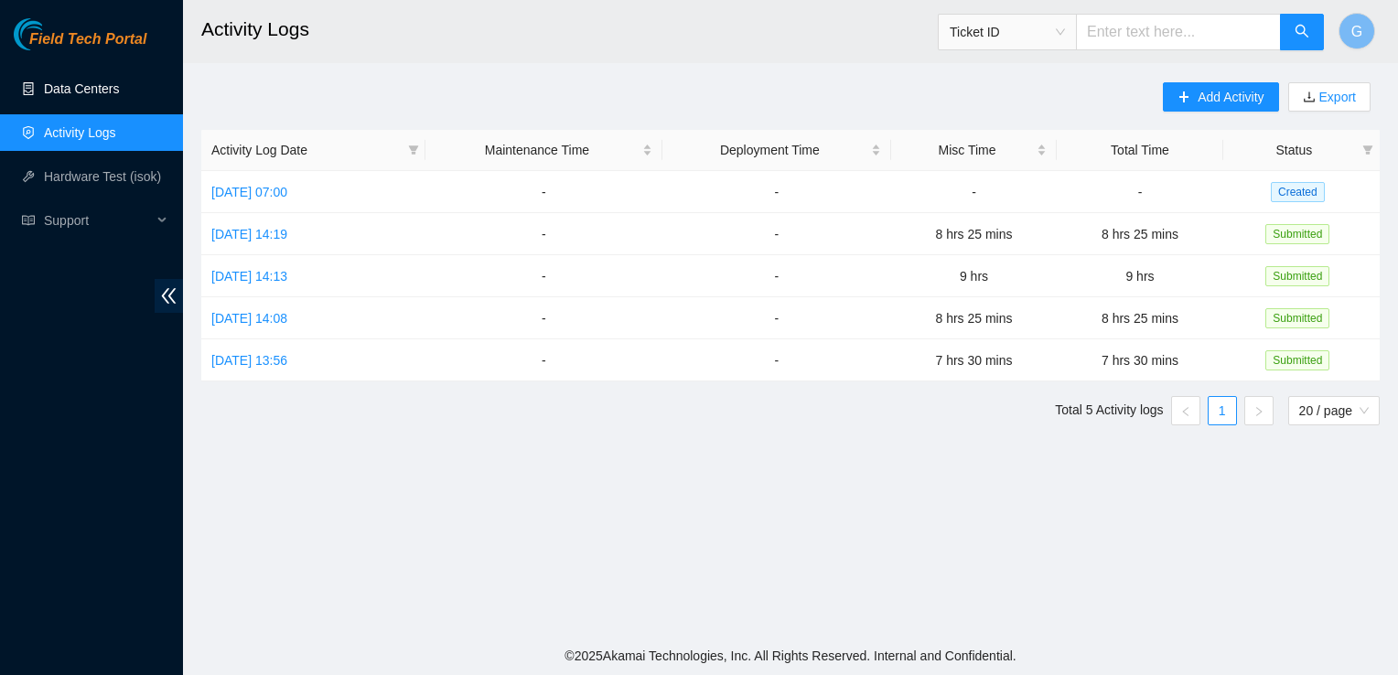
click at [93, 96] on link "Data Centers" at bounding box center [81, 88] width 75 height 15
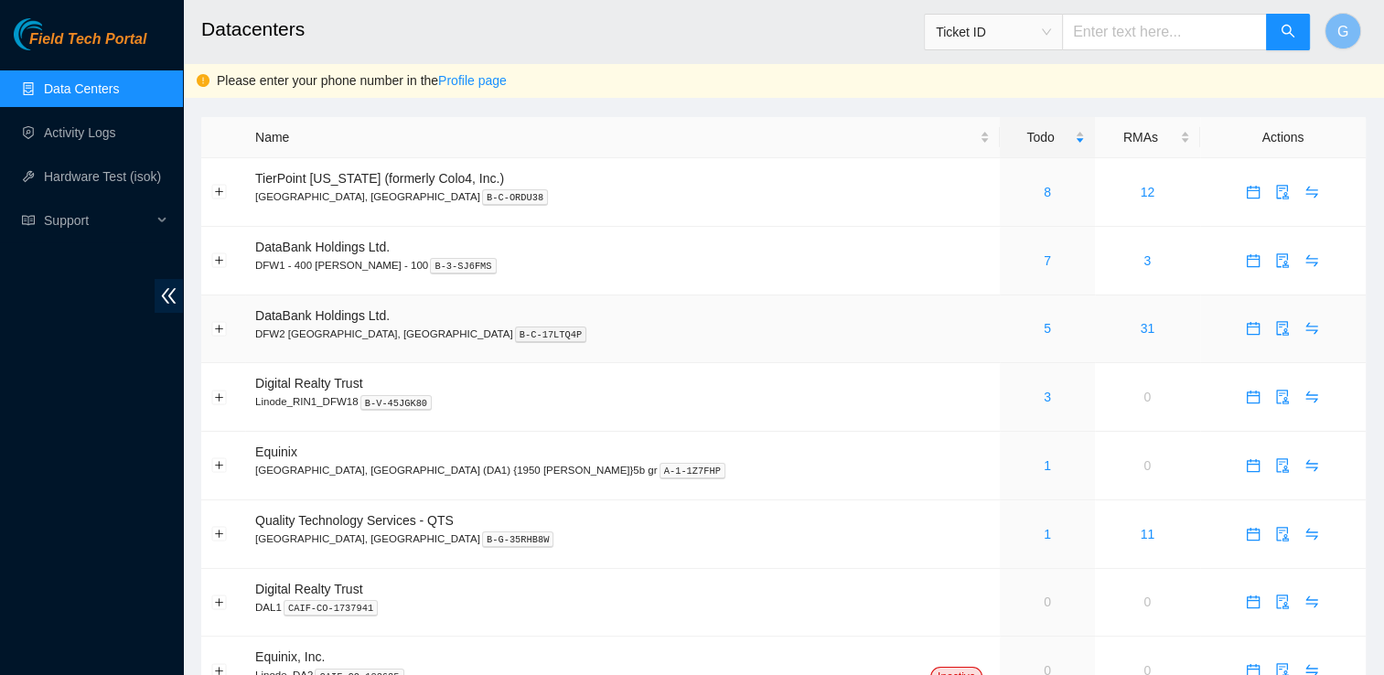
click at [300, 319] on span "DataBank Holdings Ltd." at bounding box center [322, 315] width 134 height 15
click at [1010, 338] on div "5" at bounding box center [1047, 328] width 74 height 20
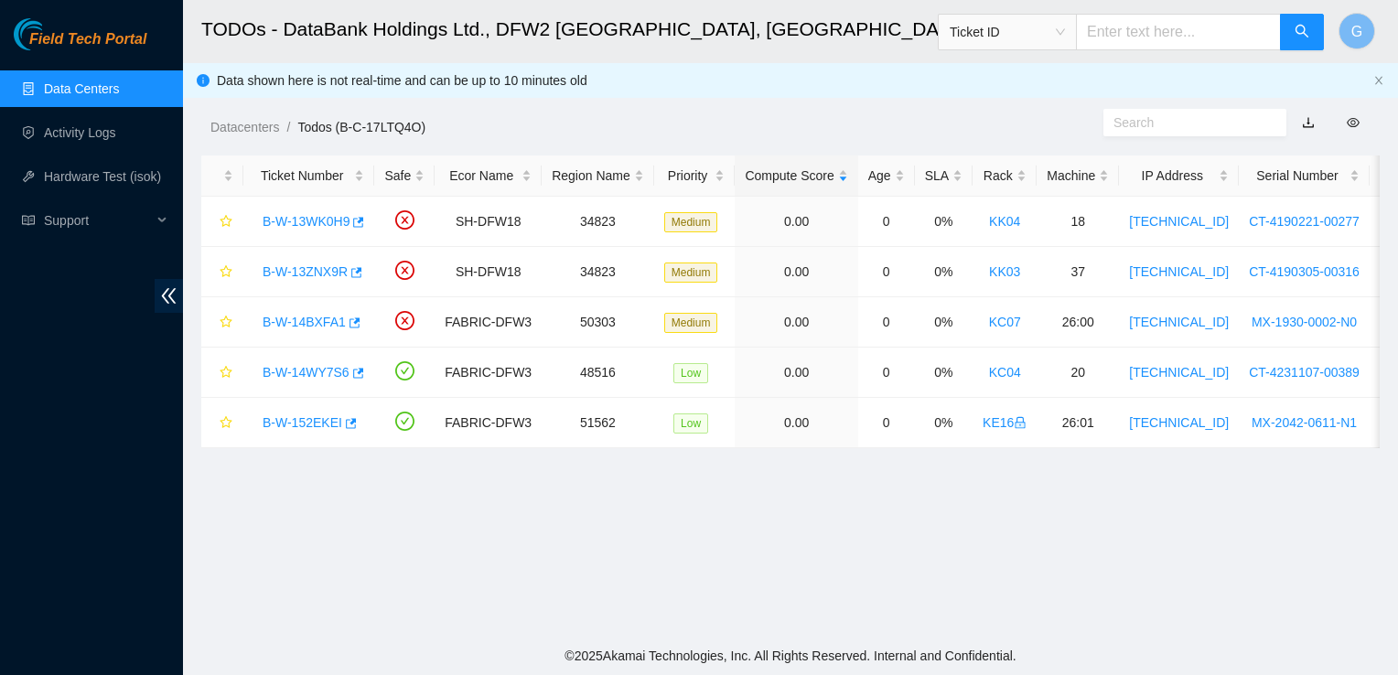
click at [95, 96] on link "Data Centers" at bounding box center [81, 88] width 75 height 15
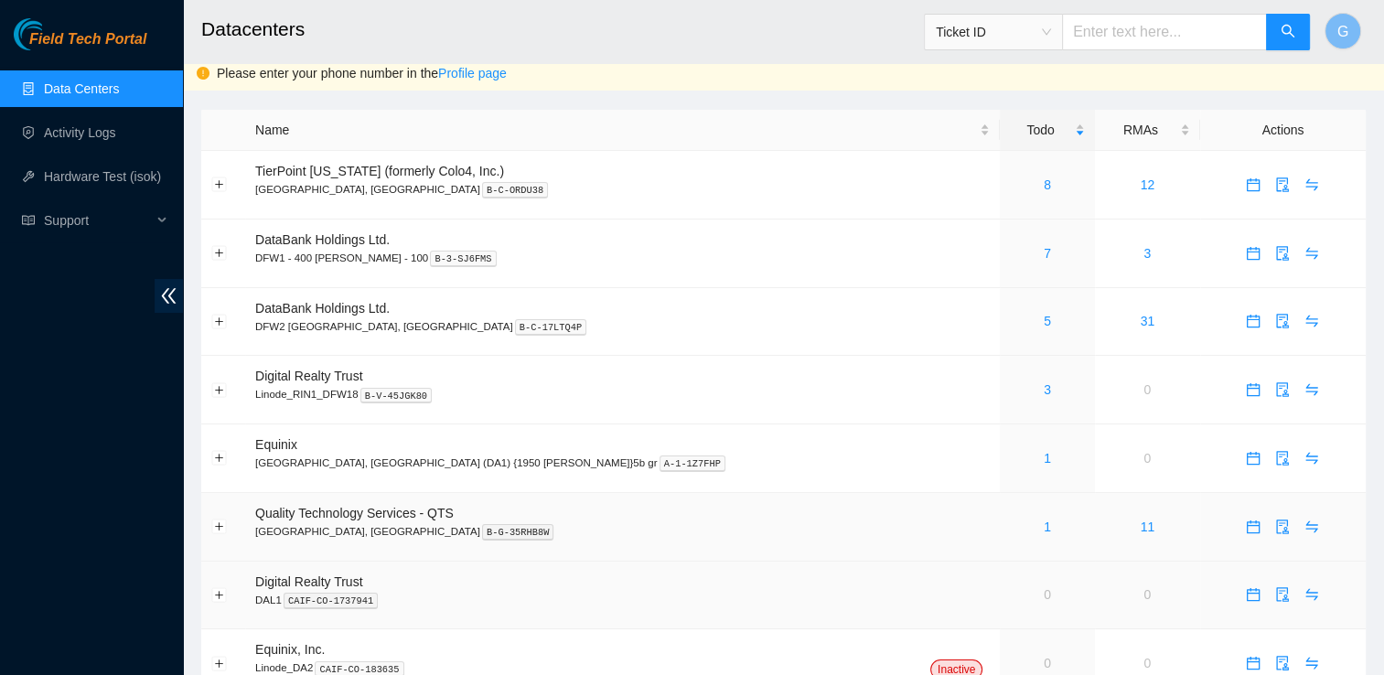
scroll to position [6, 0]
click at [278, 319] on p "DFW2 Richardson, TX B-C-17LTQ4P" at bounding box center [622, 327] width 735 height 16
click at [1010, 322] on div "5" at bounding box center [1047, 322] width 74 height 20
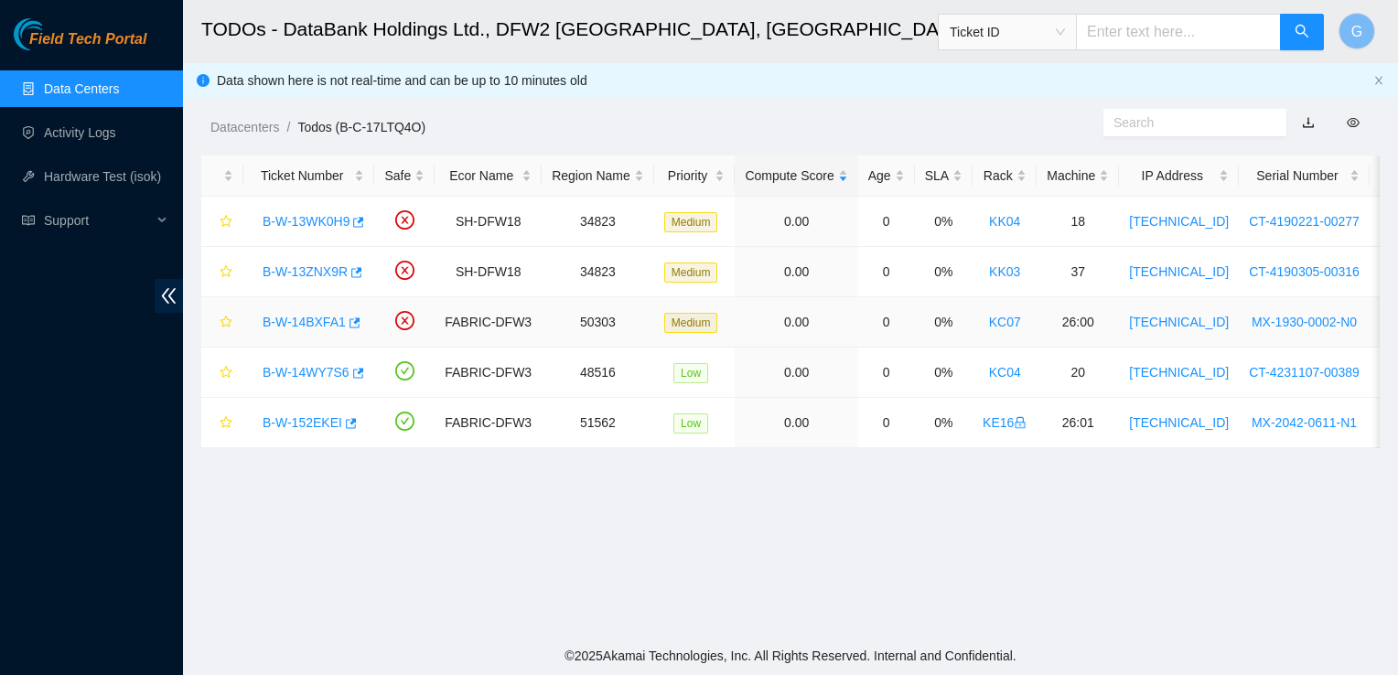
click at [316, 321] on link "B-W-14BXFA1" at bounding box center [304, 322] width 83 height 15
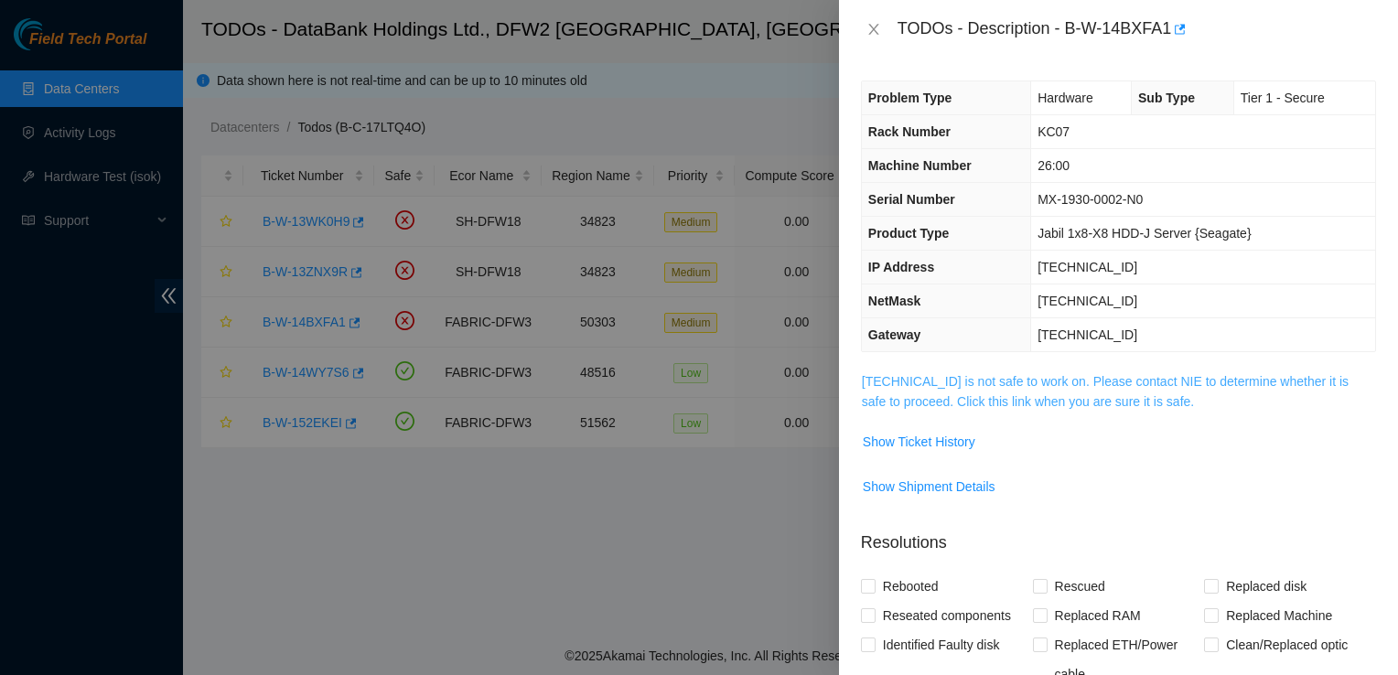
click at [1006, 382] on link "23.55.177.182 is not safe to work on. Please contact NIE to determine whether i…" at bounding box center [1105, 391] width 487 height 35
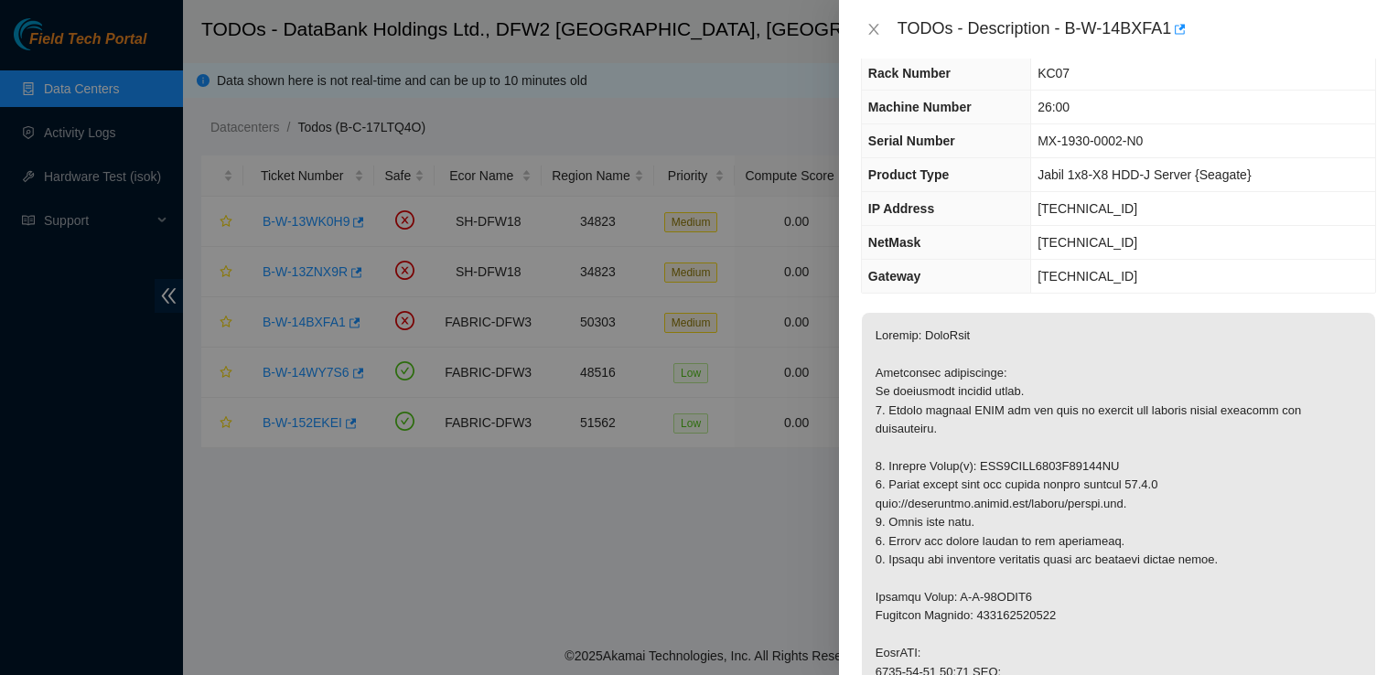
scroll to position [59, 0]
click at [1312, 235] on td "255.255.255.192" at bounding box center [1203, 243] width 344 height 34
click at [1105, 22] on div "TODOs - Description - B-W-14BXFA1" at bounding box center [1137, 29] width 479 height 29
drag, startPoint x: 1105, startPoint y: 22, endPoint x: 1085, endPoint y: 29, distance: 21.4
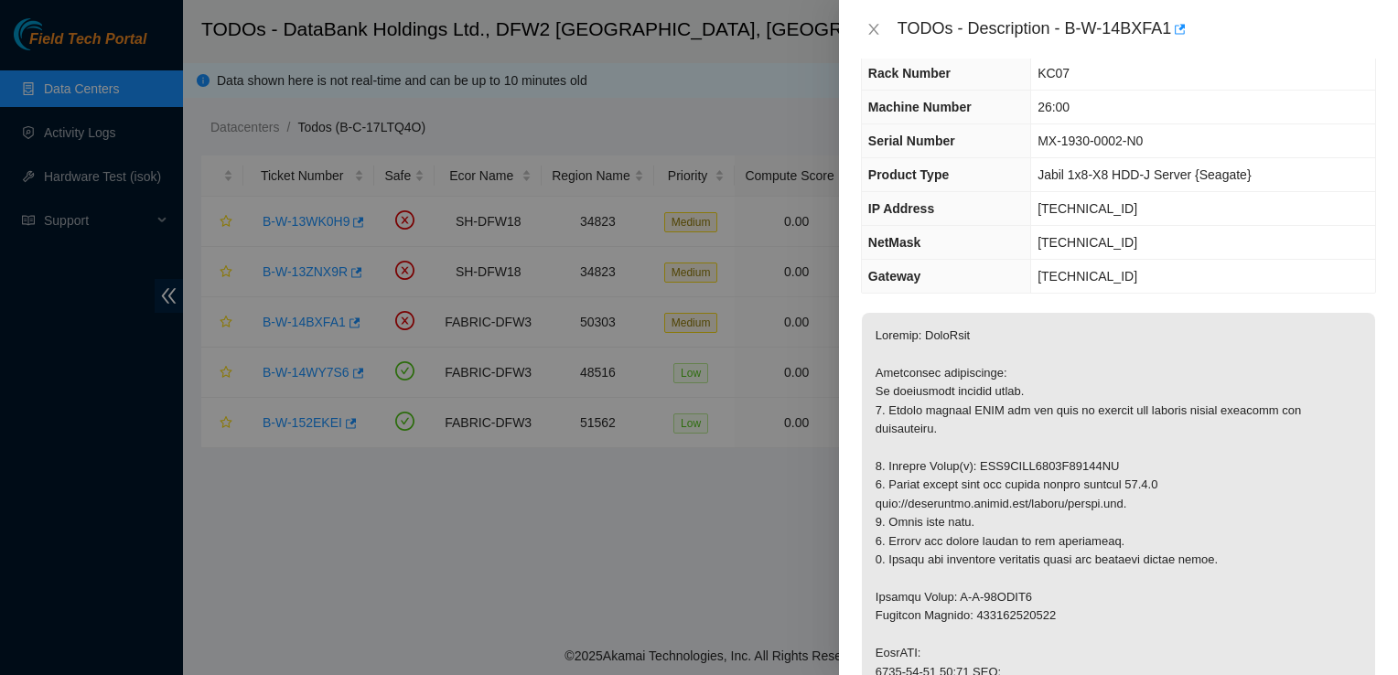
click at [1085, 29] on div "TODOs - Description - B-W-14BXFA1" at bounding box center [1137, 29] width 479 height 29
drag, startPoint x: 1066, startPoint y: 29, endPoint x: 1175, endPoint y: 28, distance: 108.9
click at [1175, 28] on div "TODOs - Description - B-W-14BXFA1" at bounding box center [1137, 29] width 479 height 29
copy div "B-W-14BXFA1"
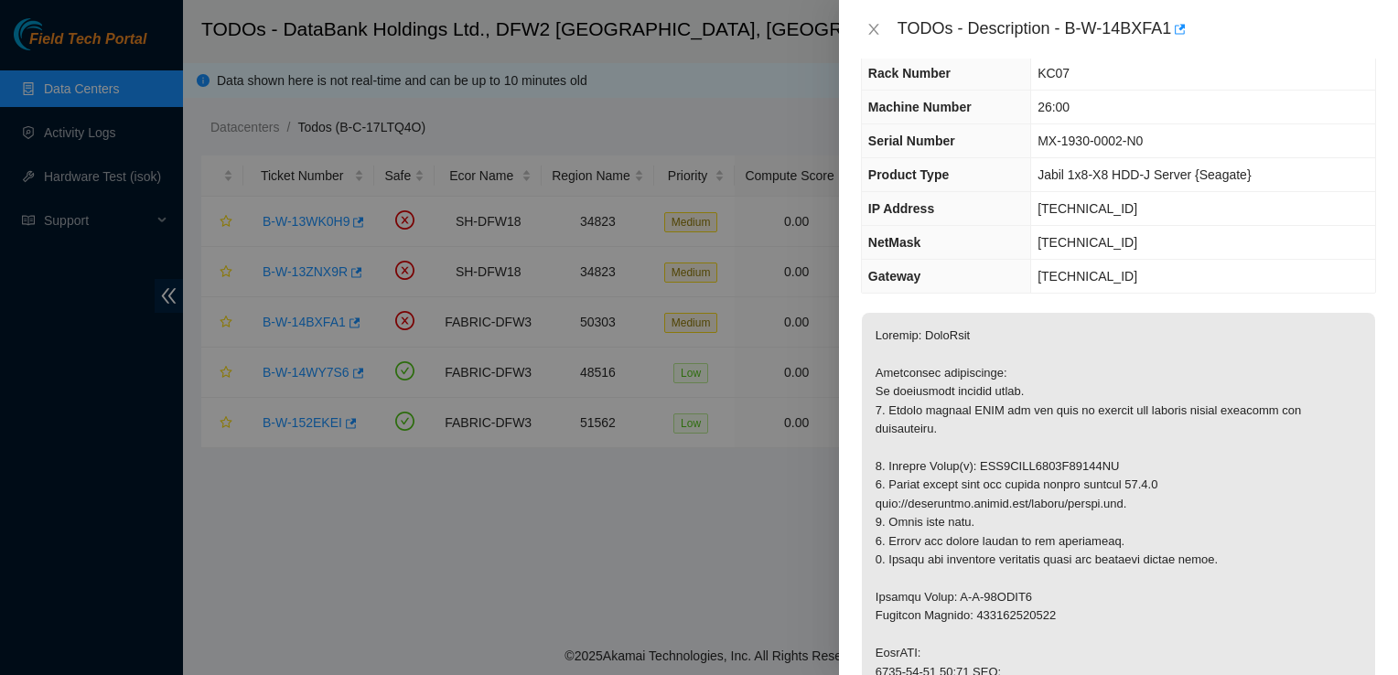
click at [1360, 231] on td "255.255.255.192" at bounding box center [1203, 243] width 344 height 34
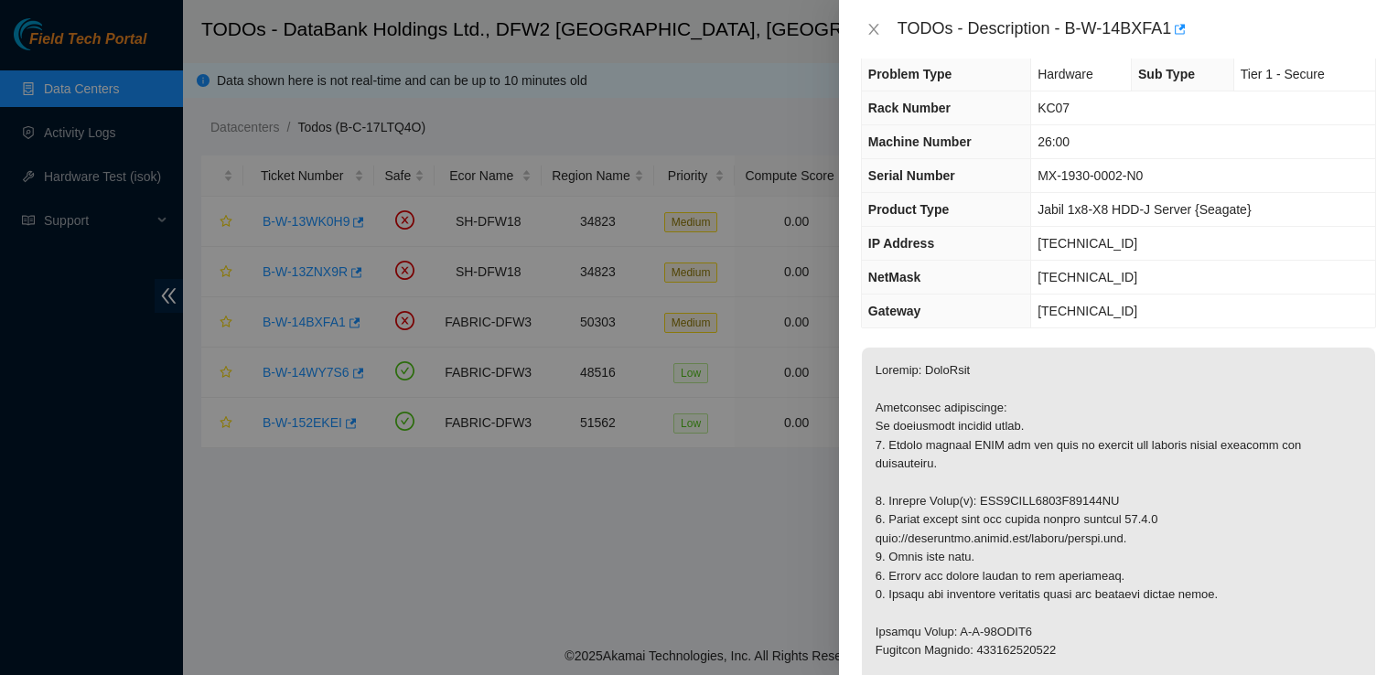
scroll to position [0, 0]
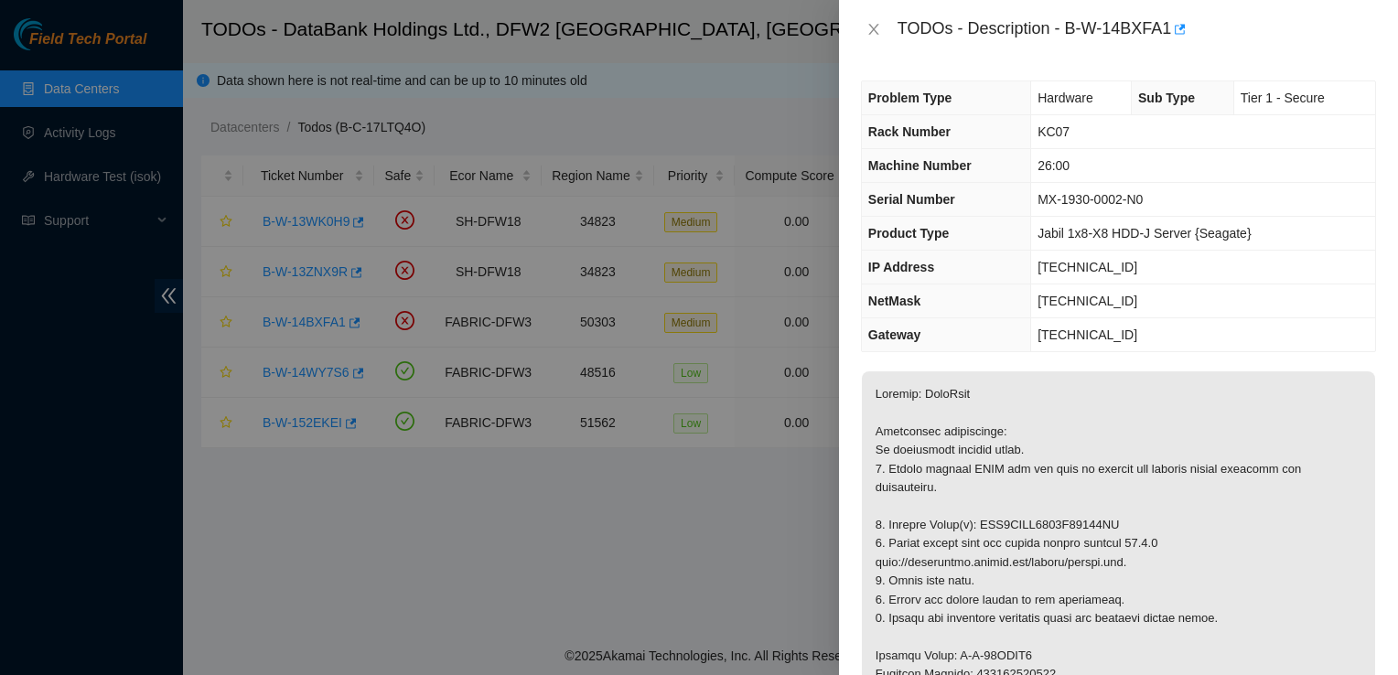
click at [1338, 308] on td "255.255.255.192" at bounding box center [1203, 302] width 344 height 34
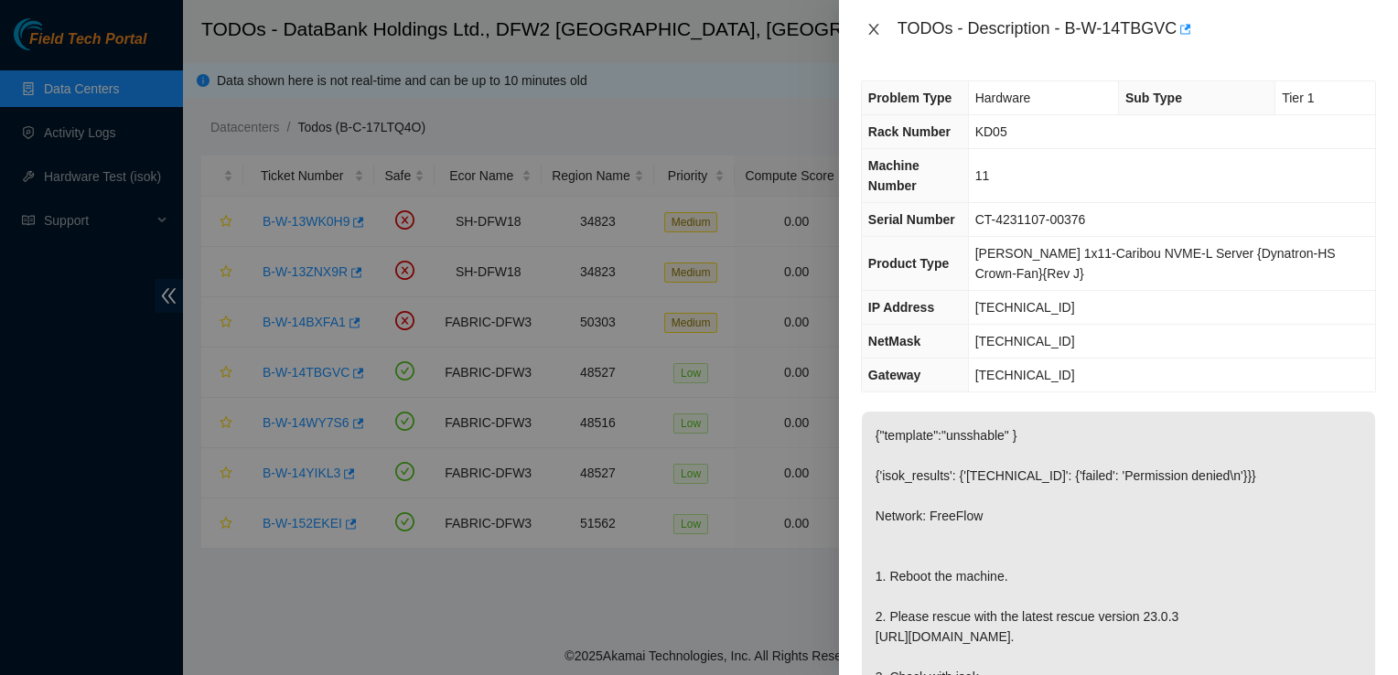
click at [867, 22] on icon "close" at bounding box center [873, 29] width 15 height 15
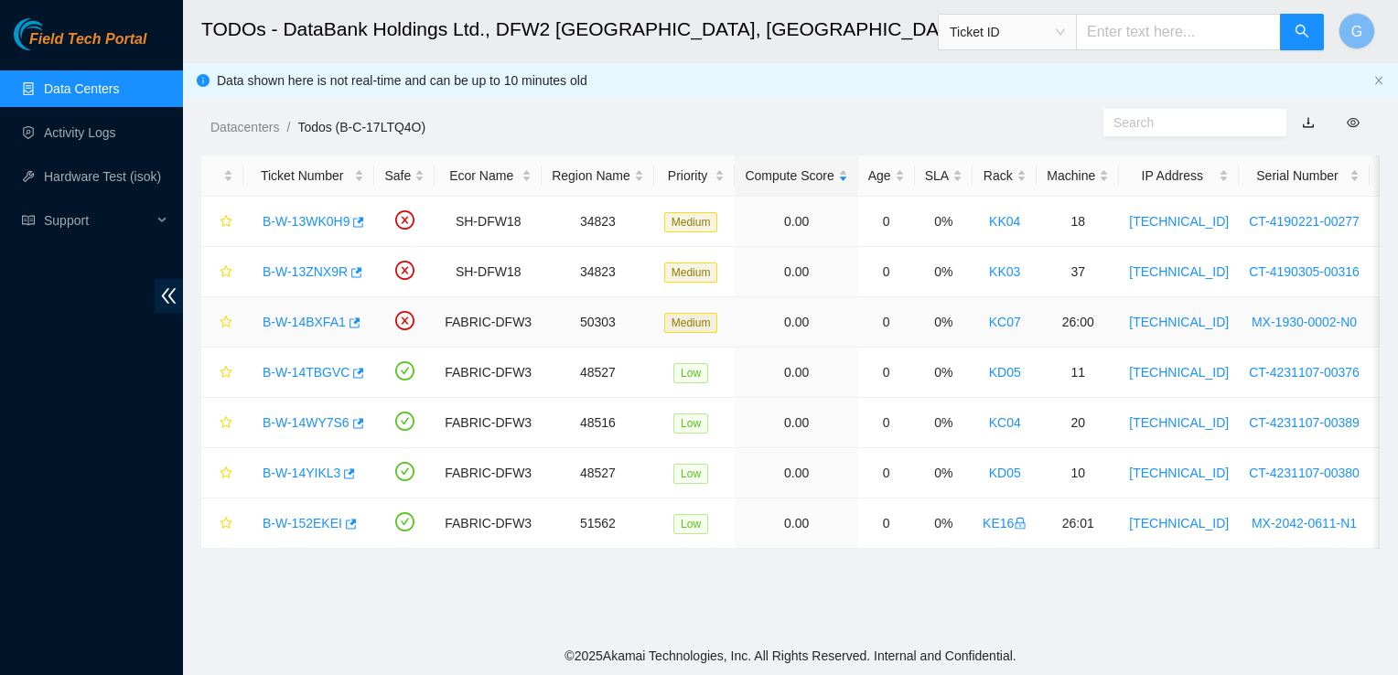
click at [312, 323] on link "B-W-14BXFA1" at bounding box center [304, 322] width 83 height 15
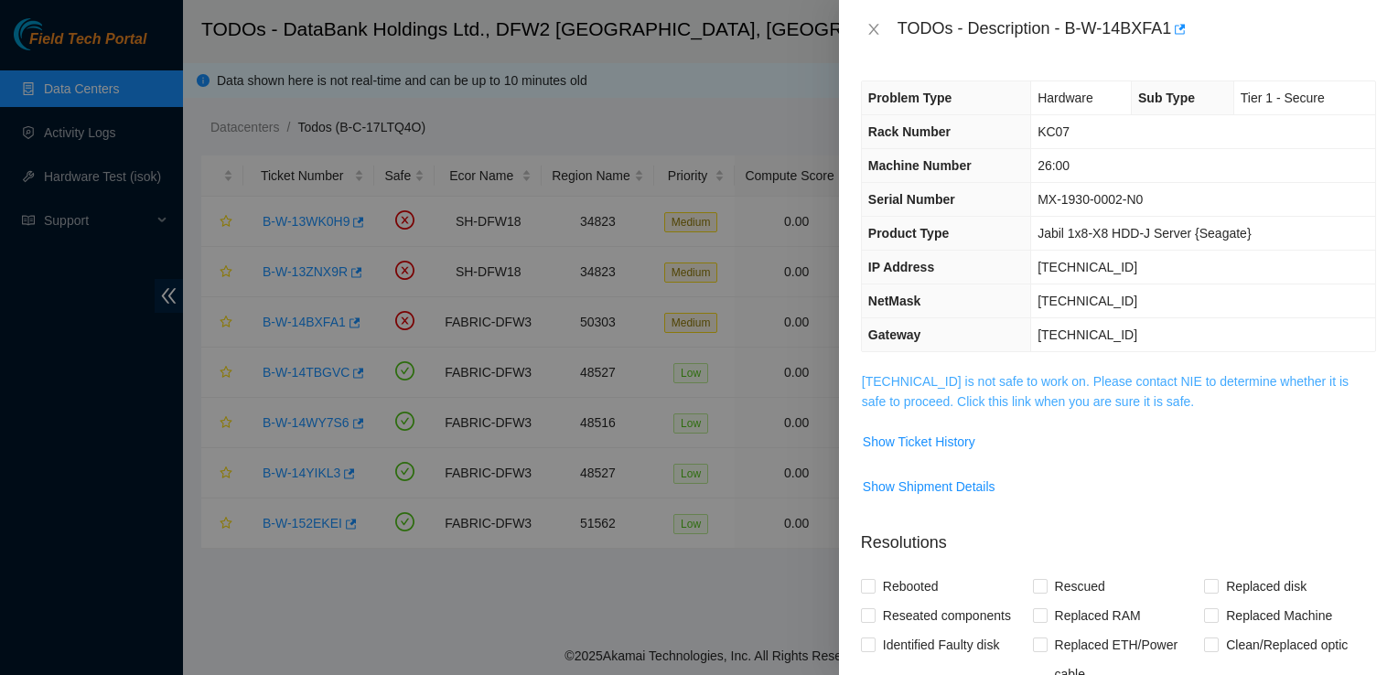
click at [949, 391] on link "23.55.177.182 is not safe to work on. Please contact NIE to determine whether i…" at bounding box center [1105, 391] width 487 height 35
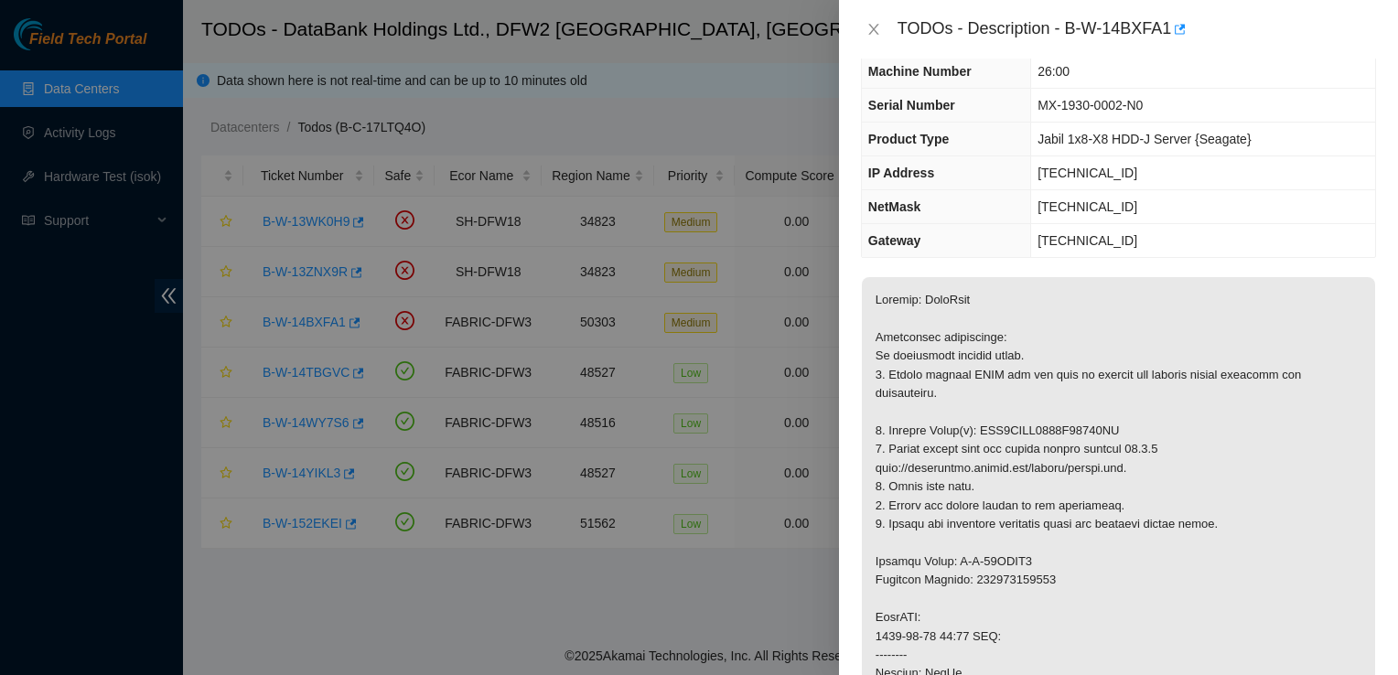
scroll to position [95, 0]
drag, startPoint x: 1070, startPoint y: 35, endPoint x: 1169, endPoint y: 38, distance: 98.9
click at [1169, 38] on div "TODOs - Description - B-W-14BXFA1" at bounding box center [1137, 29] width 479 height 29
copy div "B-W-14BXFA1"
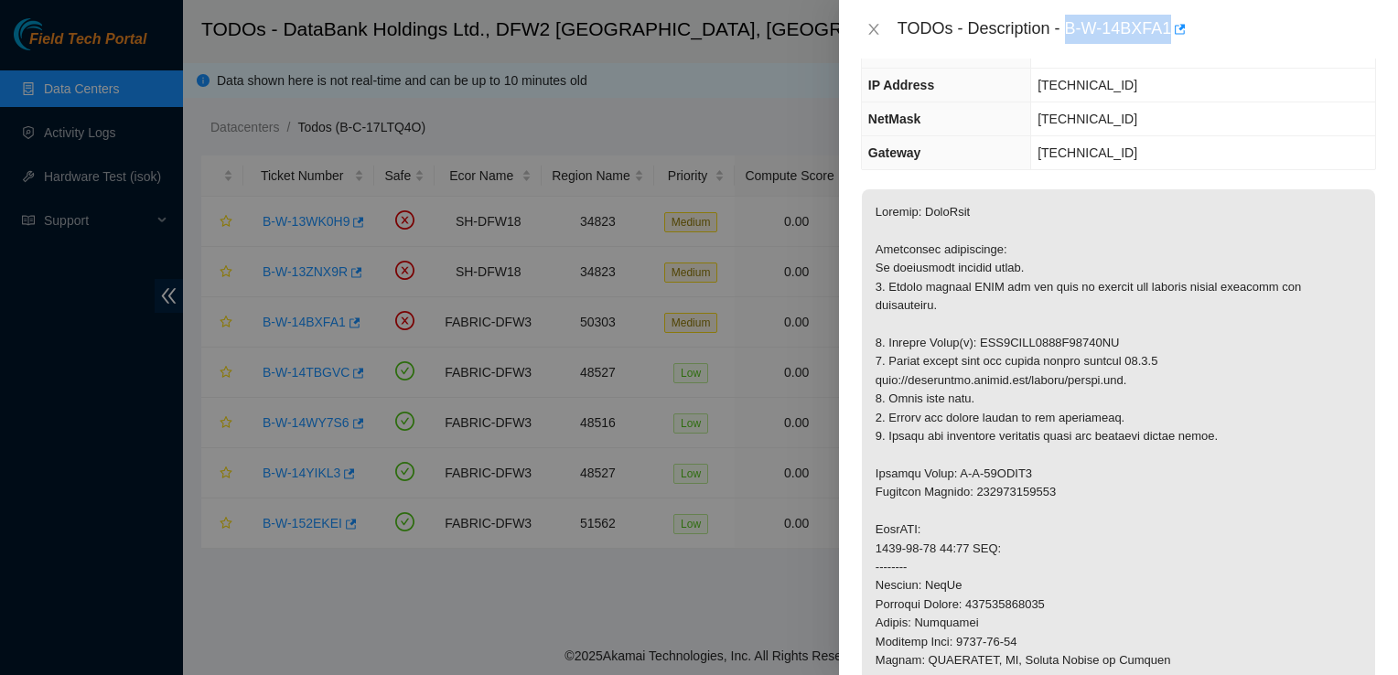
scroll to position [183, 0]
drag, startPoint x: 1028, startPoint y: 470, endPoint x: 947, endPoint y: 468, distance: 81.5
click at [947, 468] on p at bounding box center [1118, 594] width 513 height 812
copy p ": B-W-14BIVN0"
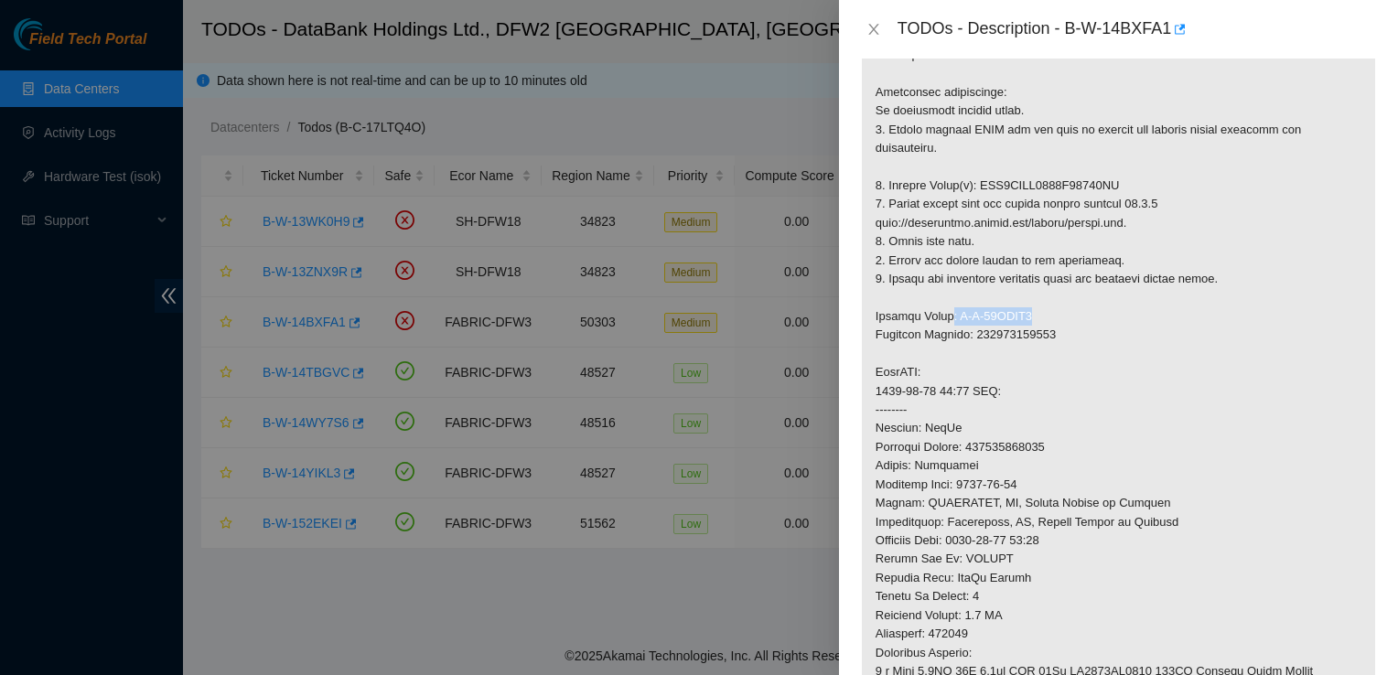
scroll to position [340, 0]
click at [1010, 330] on p at bounding box center [1118, 437] width 513 height 812
copy p "463470047994"
click at [1027, 185] on p at bounding box center [1118, 437] width 513 height 812
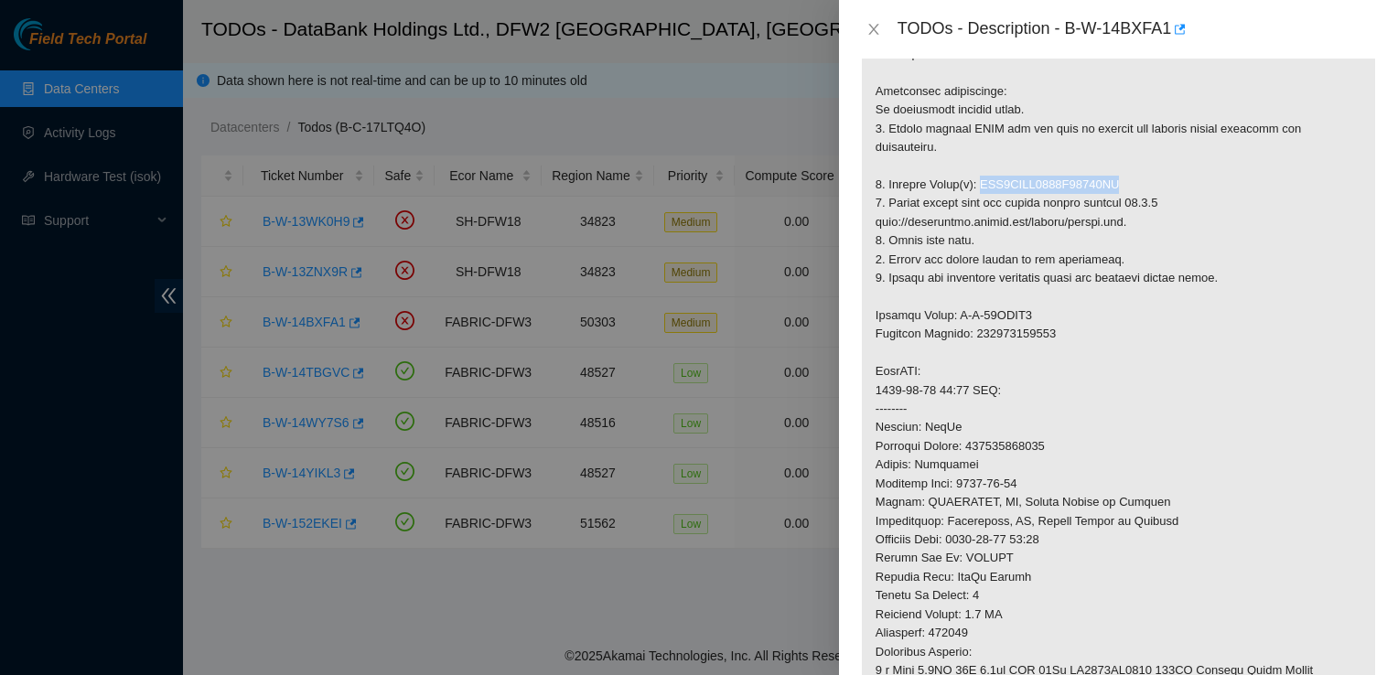
click at [1027, 185] on p at bounding box center [1118, 437] width 513 height 812
copy p "WFK4CQCV0000C94897XA"
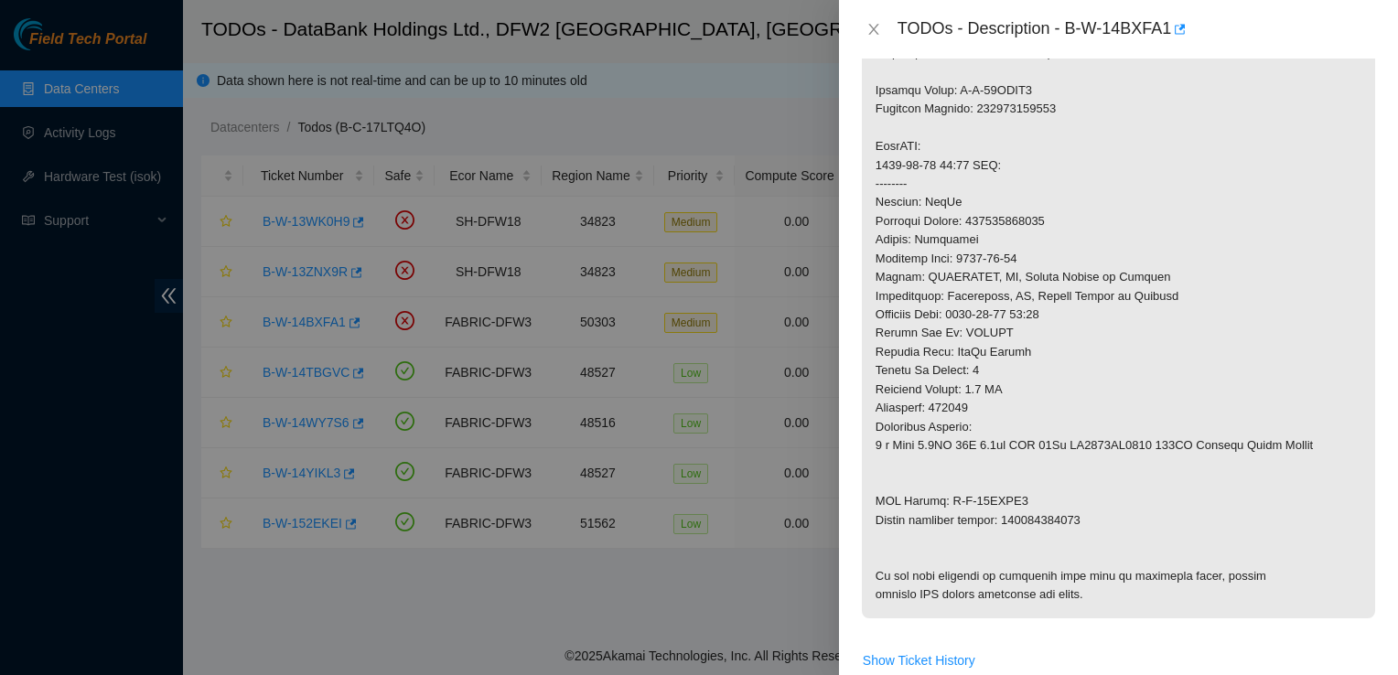
scroll to position [575, 0]
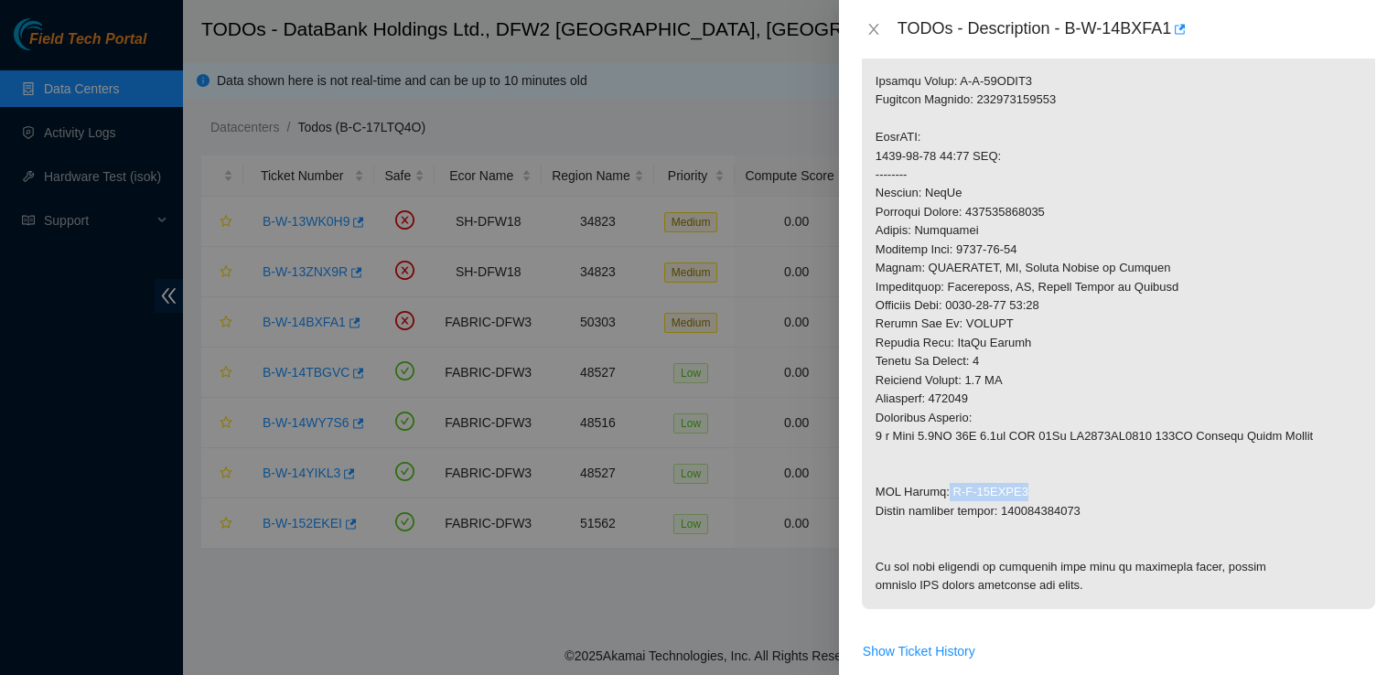
drag, startPoint x: 1021, startPoint y: 492, endPoint x: 941, endPoint y: 496, distance: 80.6
click at [941, 496] on p at bounding box center [1118, 203] width 513 height 812
copy p "B-W-14BIVN9"
click at [1044, 508] on p at bounding box center [1118, 203] width 513 height 812
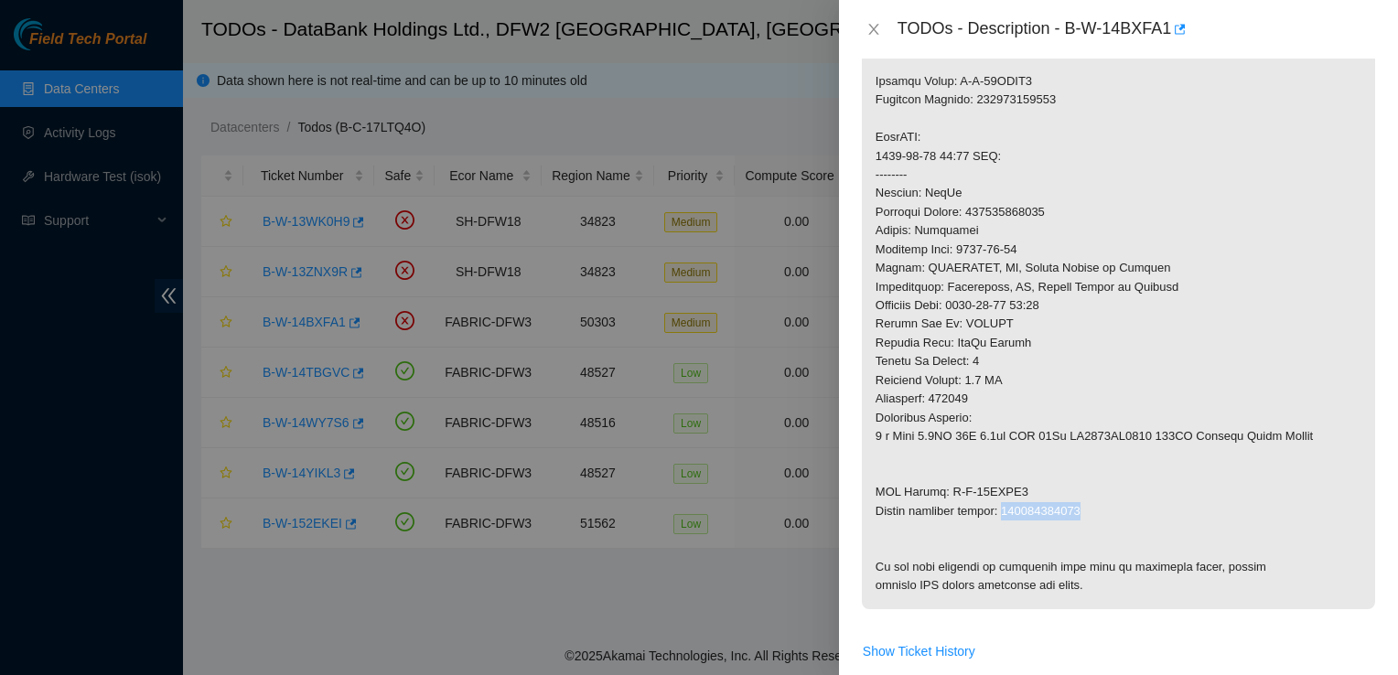
copy p "463470048008"
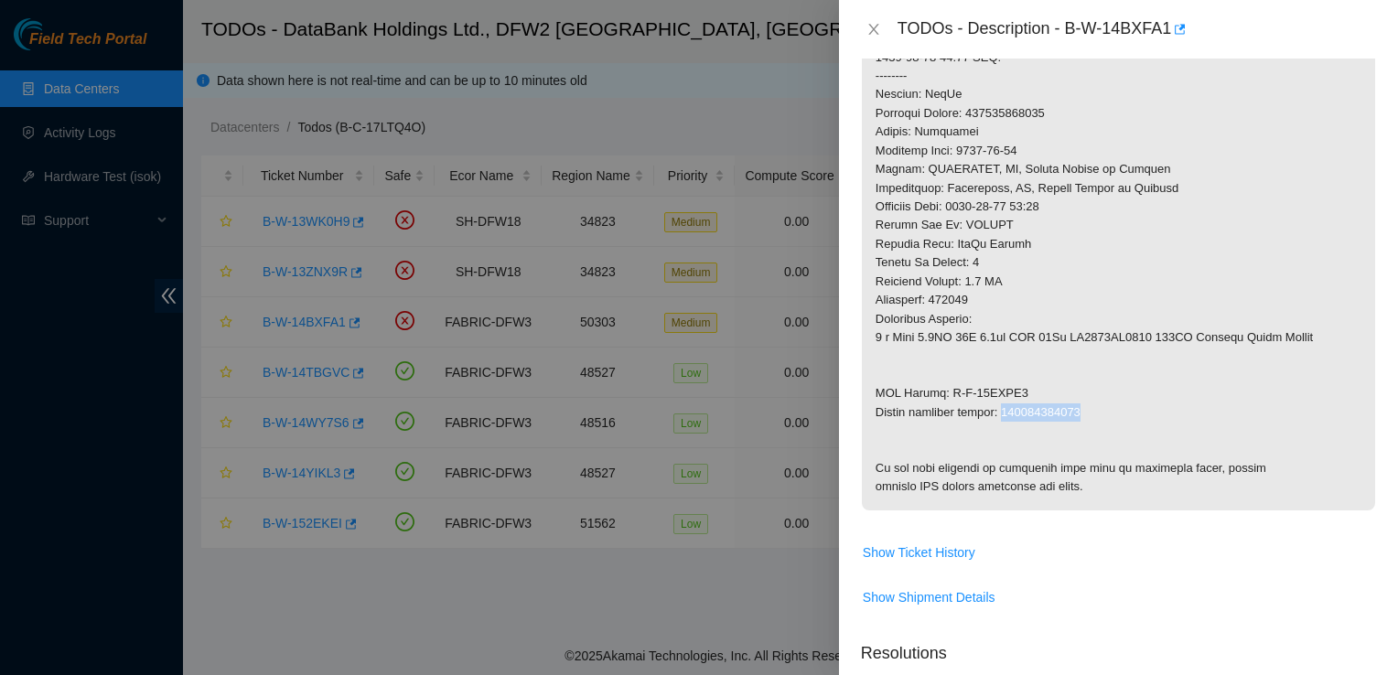
scroll to position [662, 0]
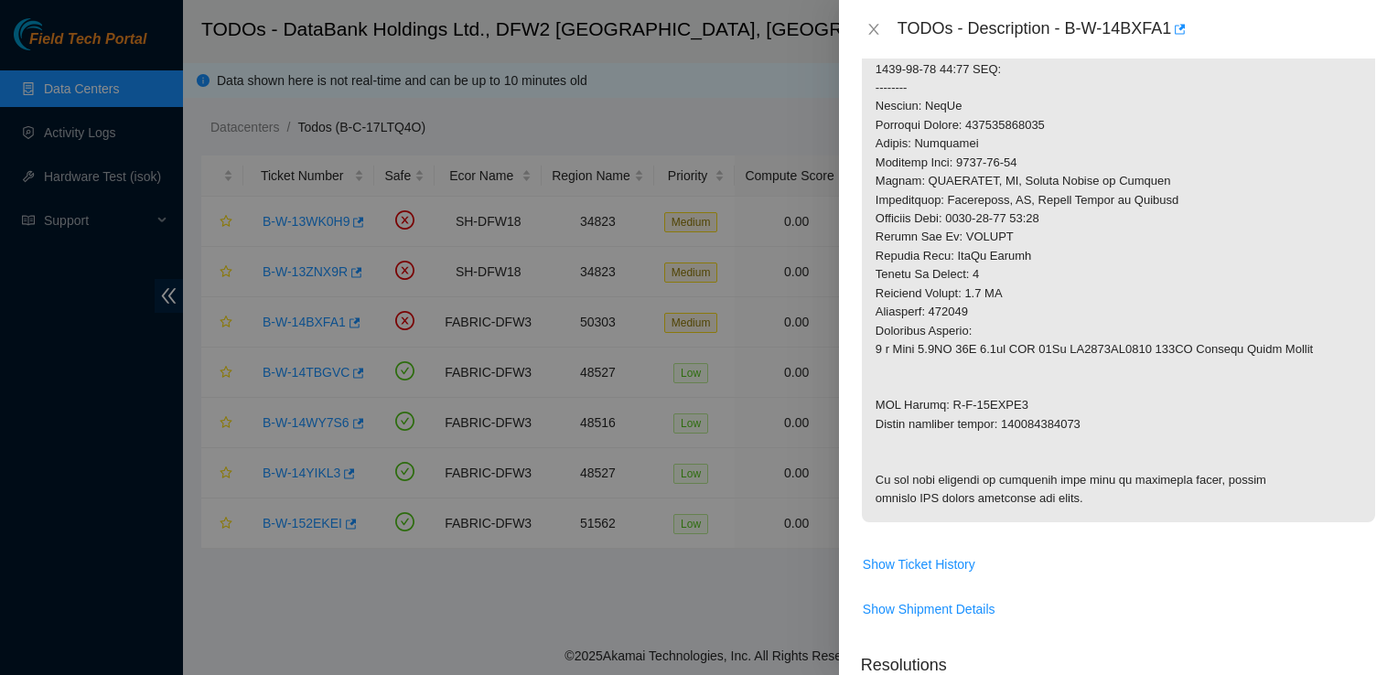
click at [1017, 393] on p at bounding box center [1118, 116] width 513 height 812
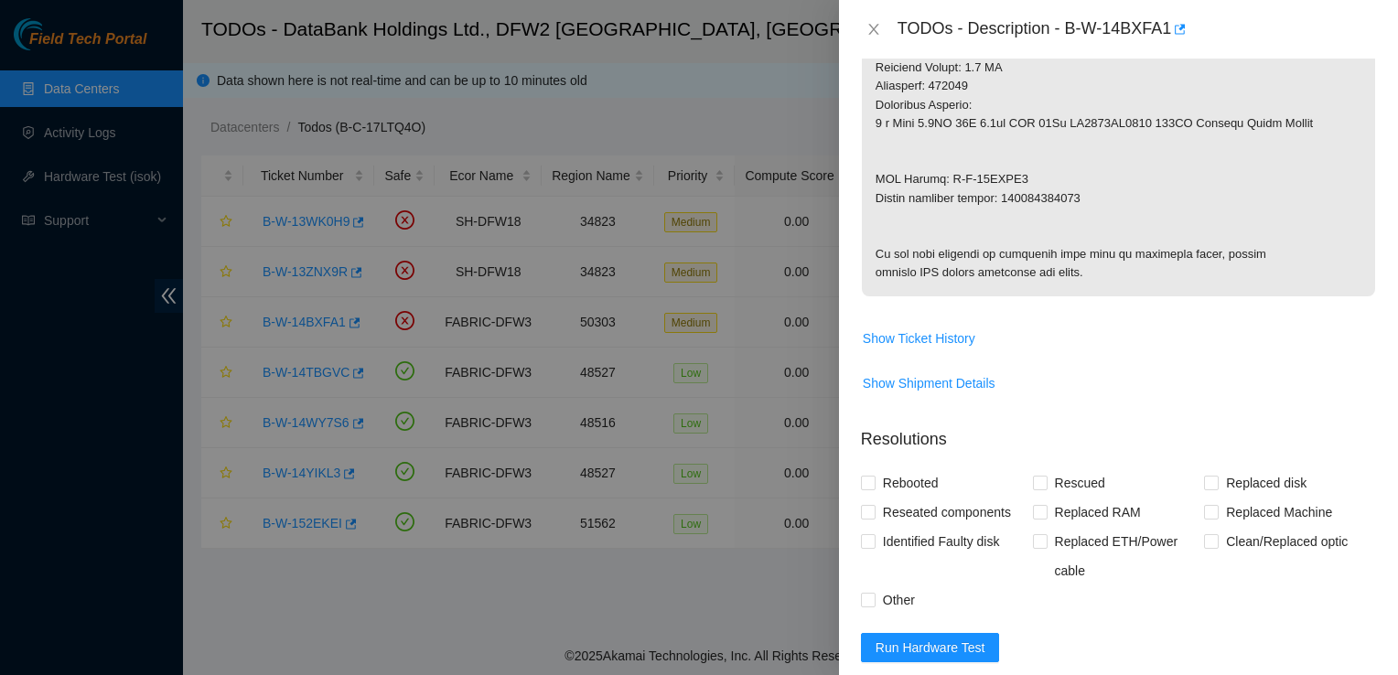
scroll to position [1245, 0]
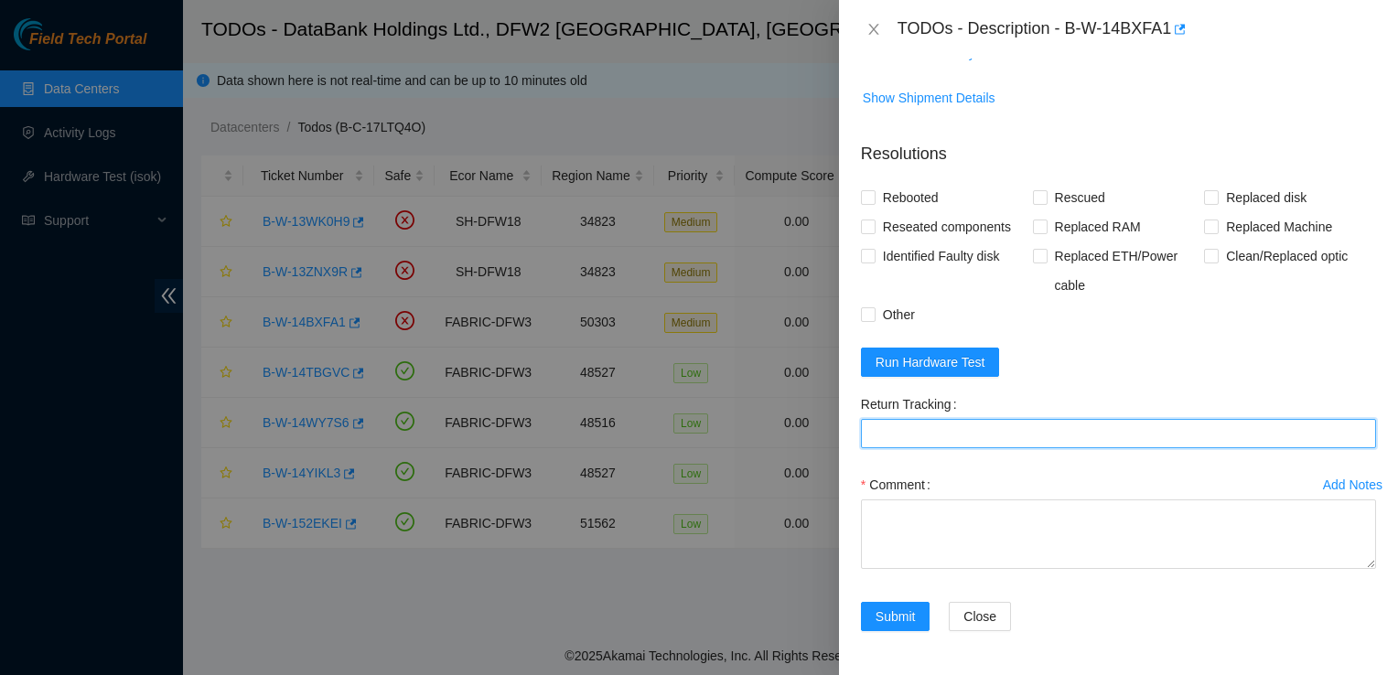
click at [928, 438] on Tracking "Return Tracking" at bounding box center [1118, 433] width 515 height 29
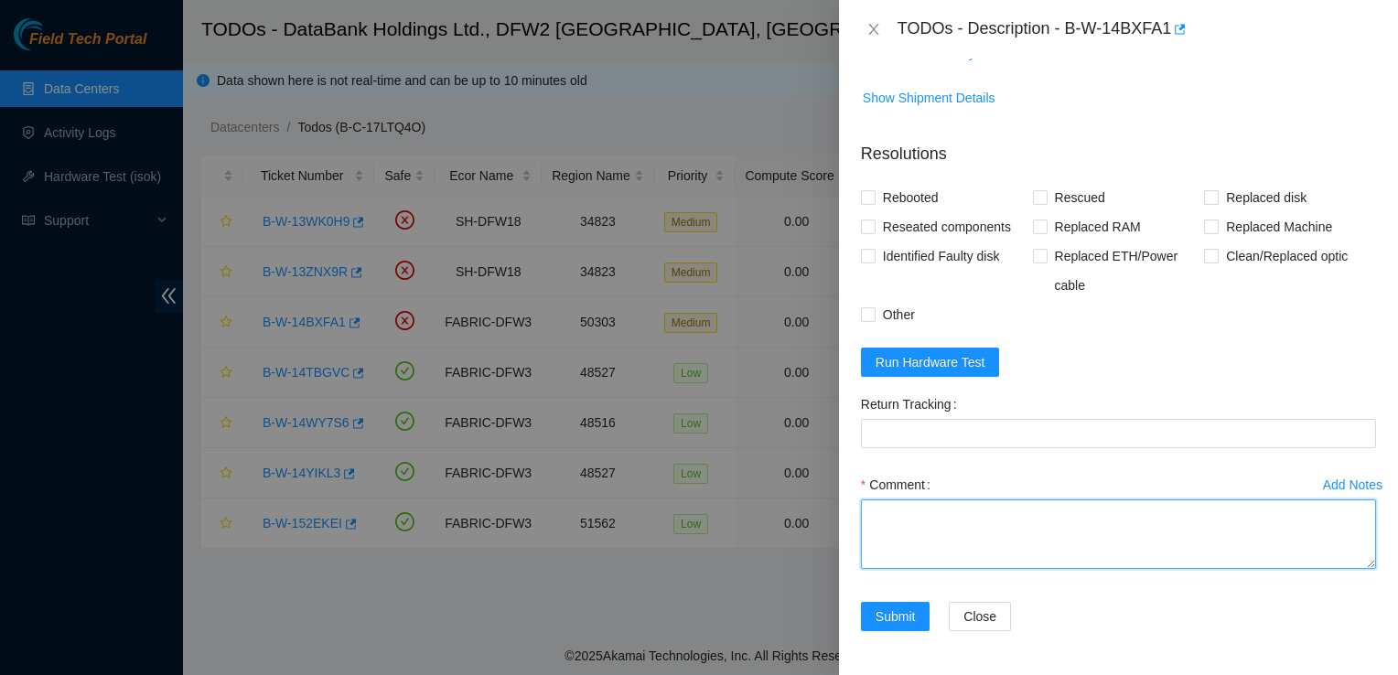
click at [892, 525] on textarea "Comment" at bounding box center [1118, 535] width 515 height 70
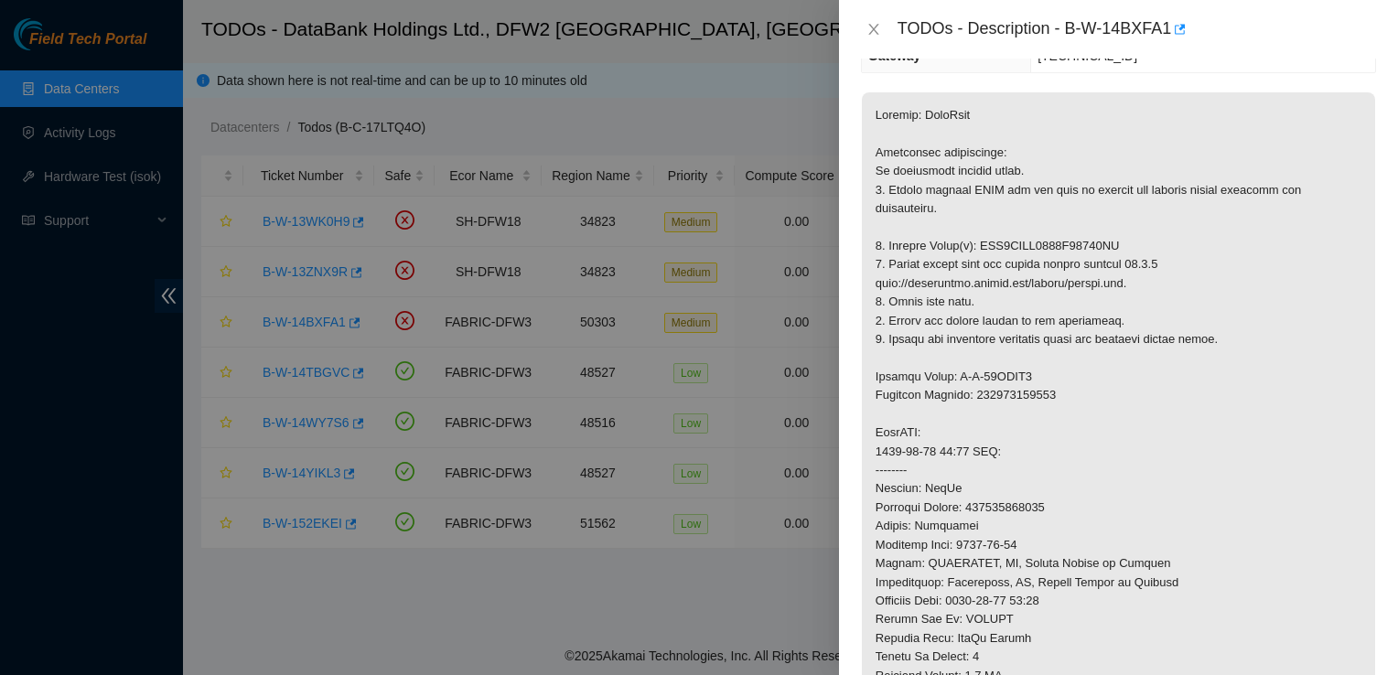
scroll to position [0, 0]
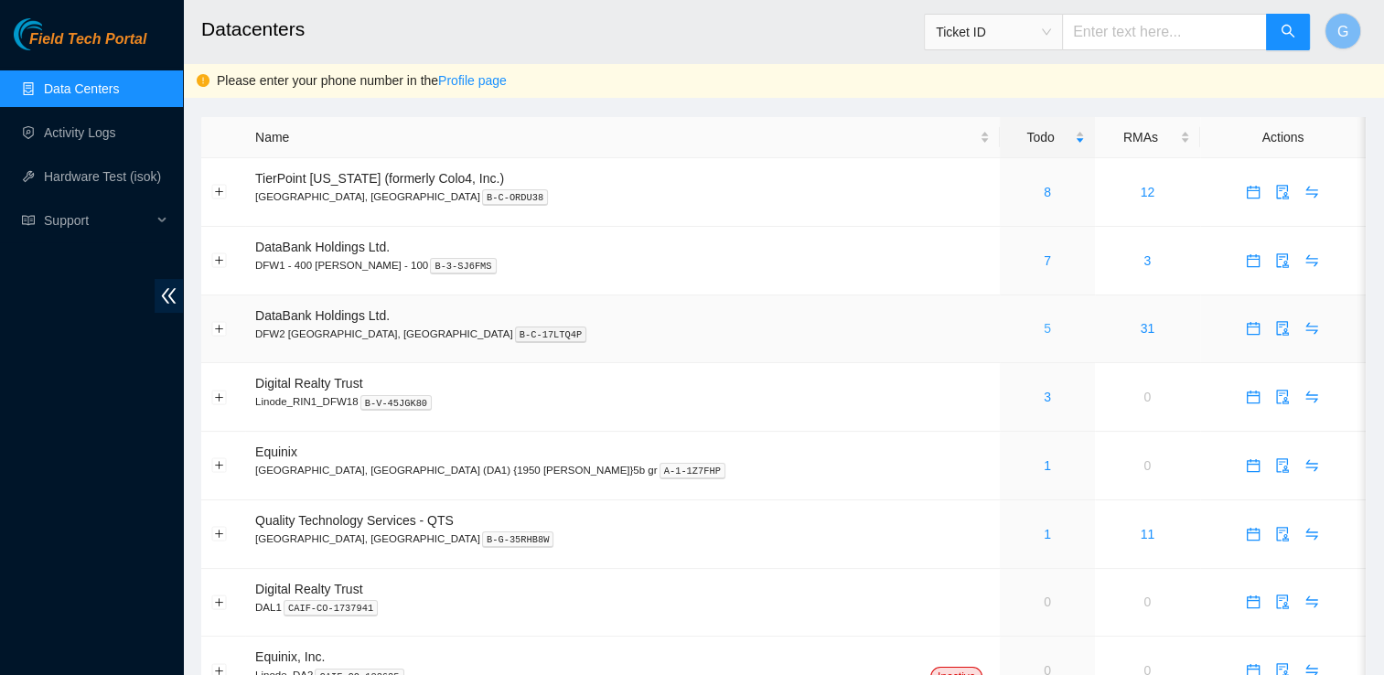
click at [1044, 331] on link "5" at bounding box center [1047, 328] width 7 height 15
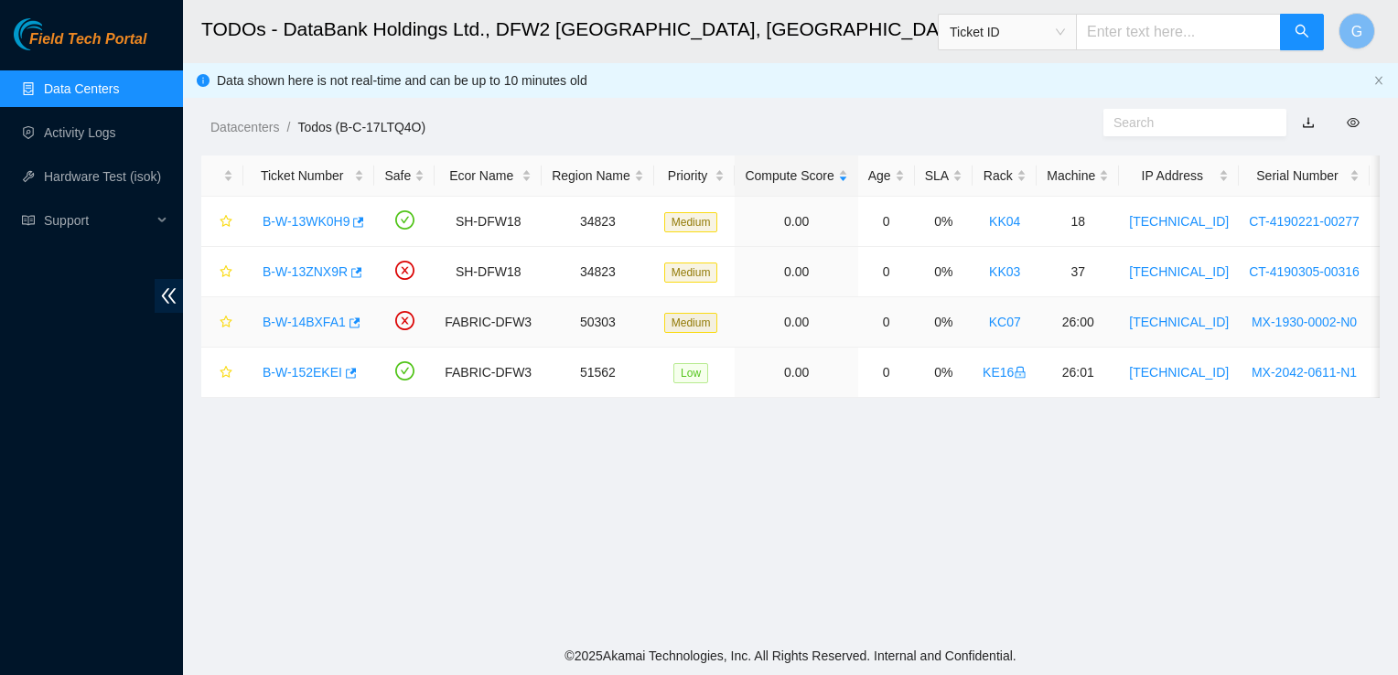
click at [309, 320] on link "B-W-14BXFA1" at bounding box center [304, 322] width 83 height 15
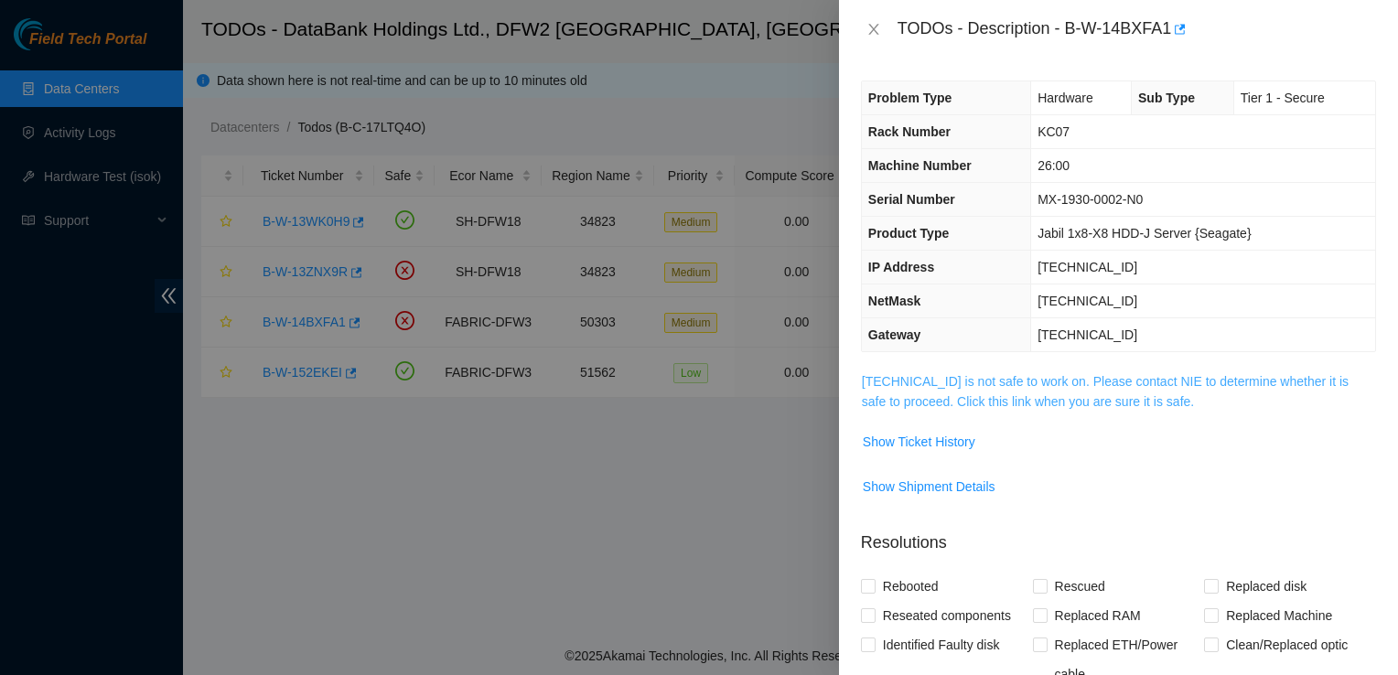
click at [991, 393] on link "23.55.177.182 is not safe to work on. Please contact NIE to determine whether i…" at bounding box center [1105, 391] width 487 height 35
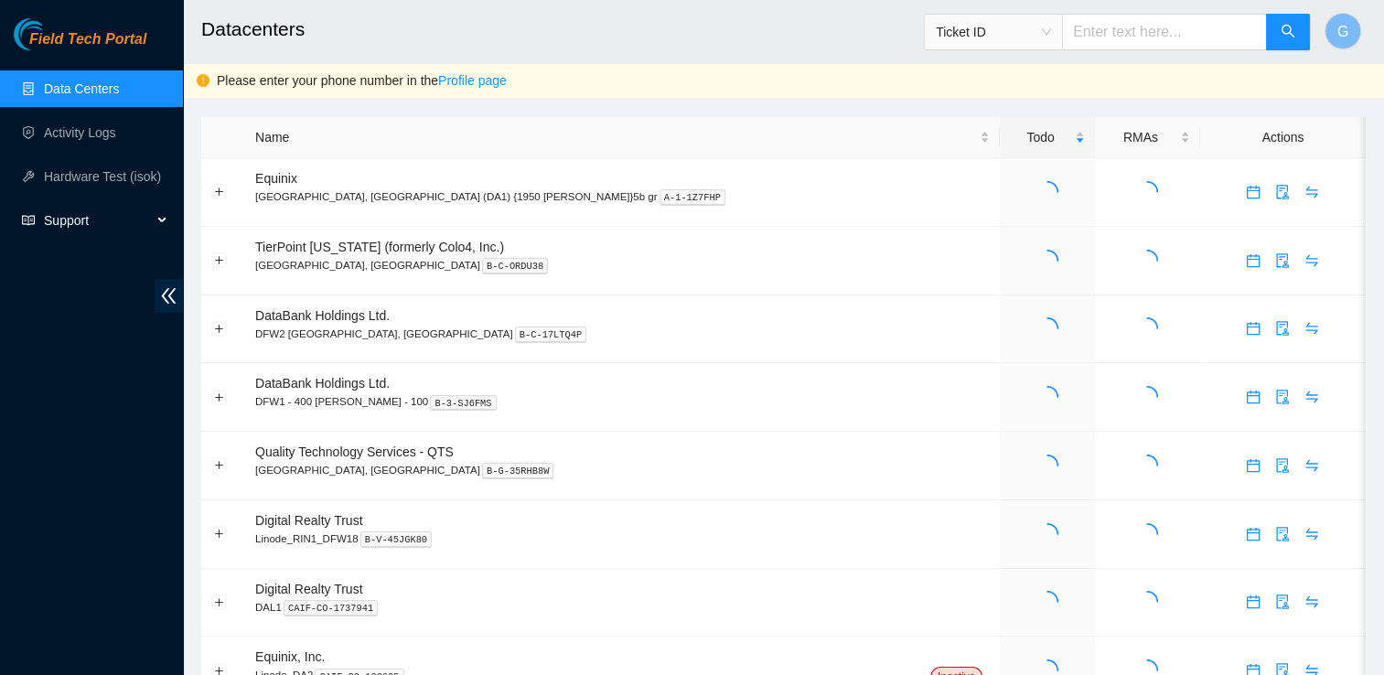
click at [81, 212] on span "Support" at bounding box center [98, 220] width 108 height 37
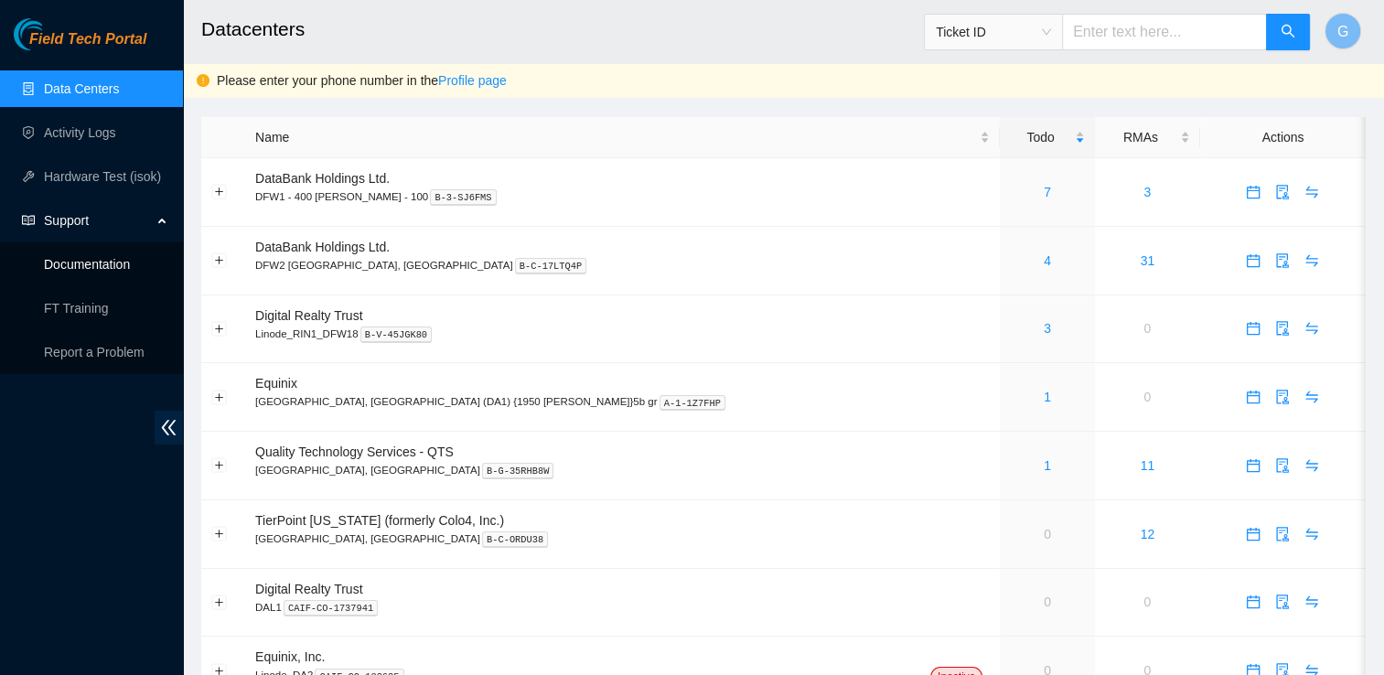
click at [102, 272] on link "Documentation" at bounding box center [87, 264] width 86 height 15
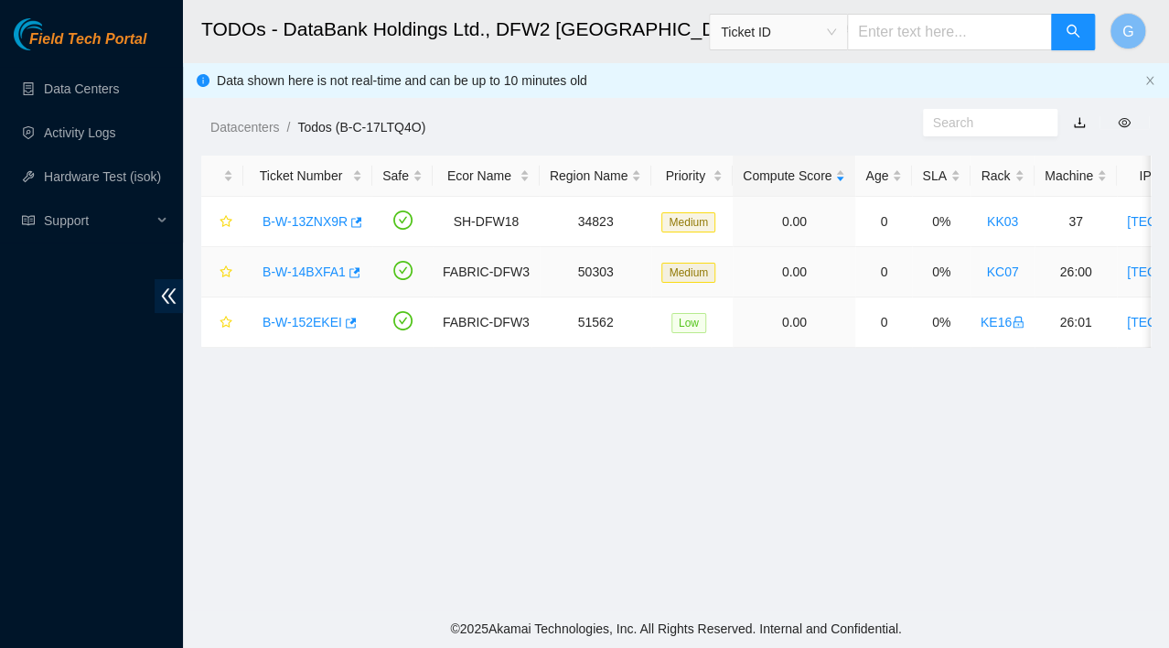
click at [312, 274] on link "B-W-14BXFA1" at bounding box center [304, 271] width 83 height 15
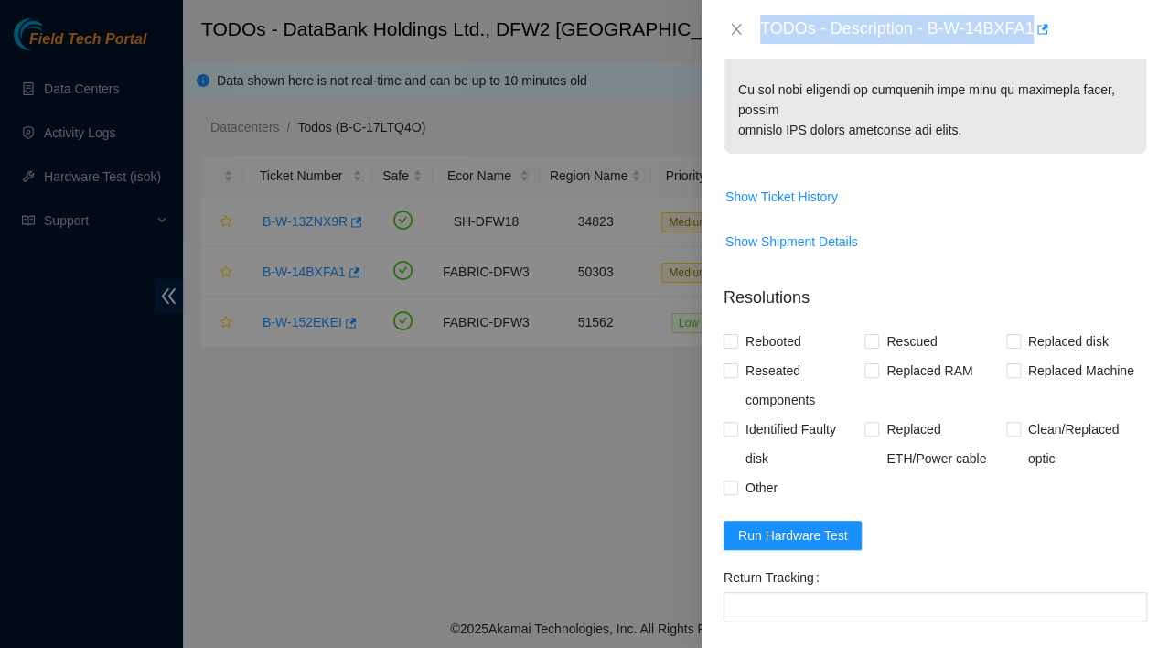
scroll to position [1022, 0]
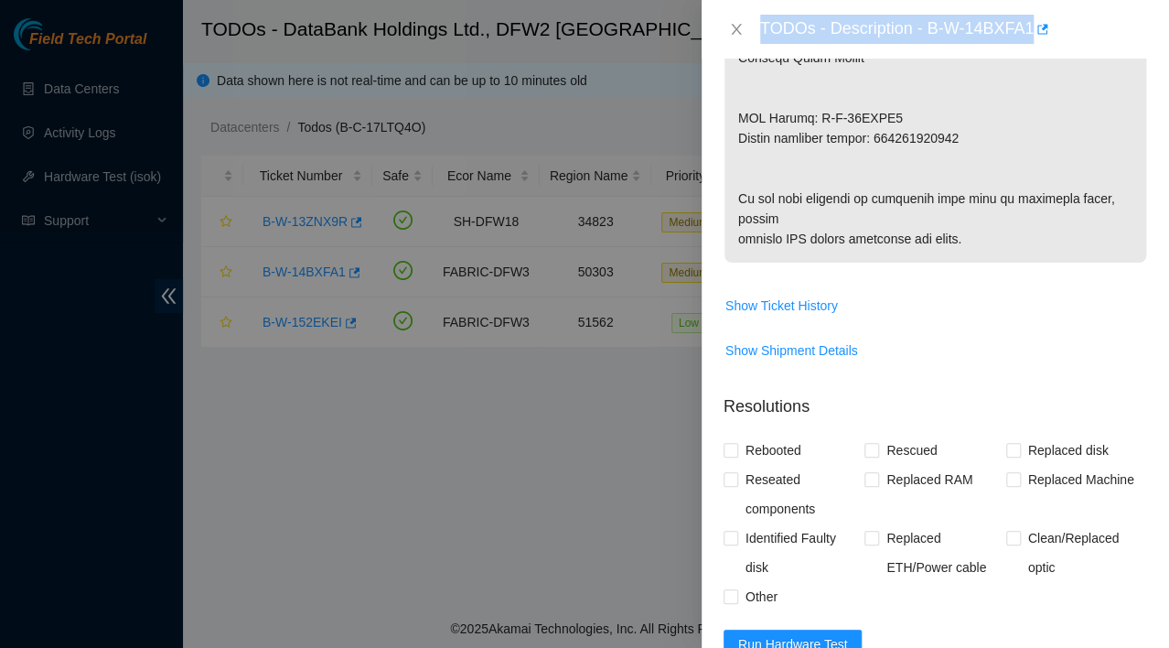
drag, startPoint x: 761, startPoint y: 30, endPoint x: 1062, endPoint y: 294, distance: 400.1
click at [1062, 294] on div "TODOs - Description - B-W-14BXFA1 Problem Type Hardware Sub Type Tier 1 - Secur…" at bounding box center [936, 324] width 468 height 648
copy div "TODOs - Description - B-W-14BXFA1 Problem Type Hardware Sub Type Tier 1 - Secur…"
drag, startPoint x: 606, startPoint y: 598, endPoint x: 555, endPoint y: 242, distance: 359.5
click at [555, 242] on div at bounding box center [584, 324] width 1169 height 648
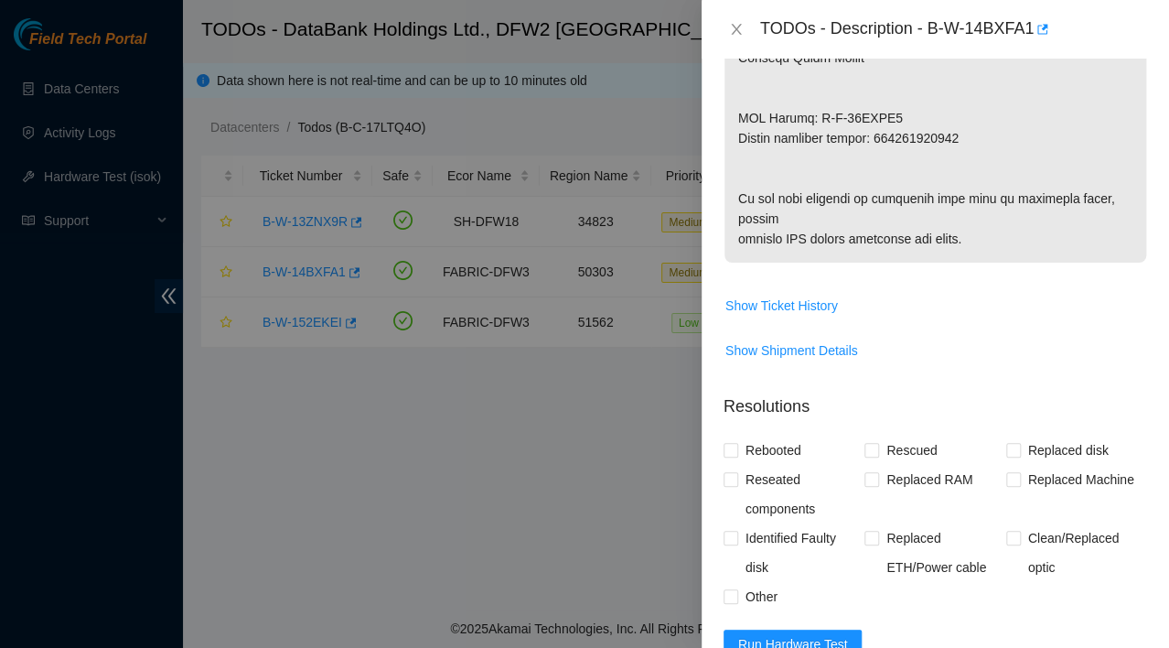
click at [1047, 457] on div "Problem Type Hardware Sub Type Tier 1 - Secure Rack Number KC07 Machine Number …" at bounding box center [936, 353] width 468 height 589
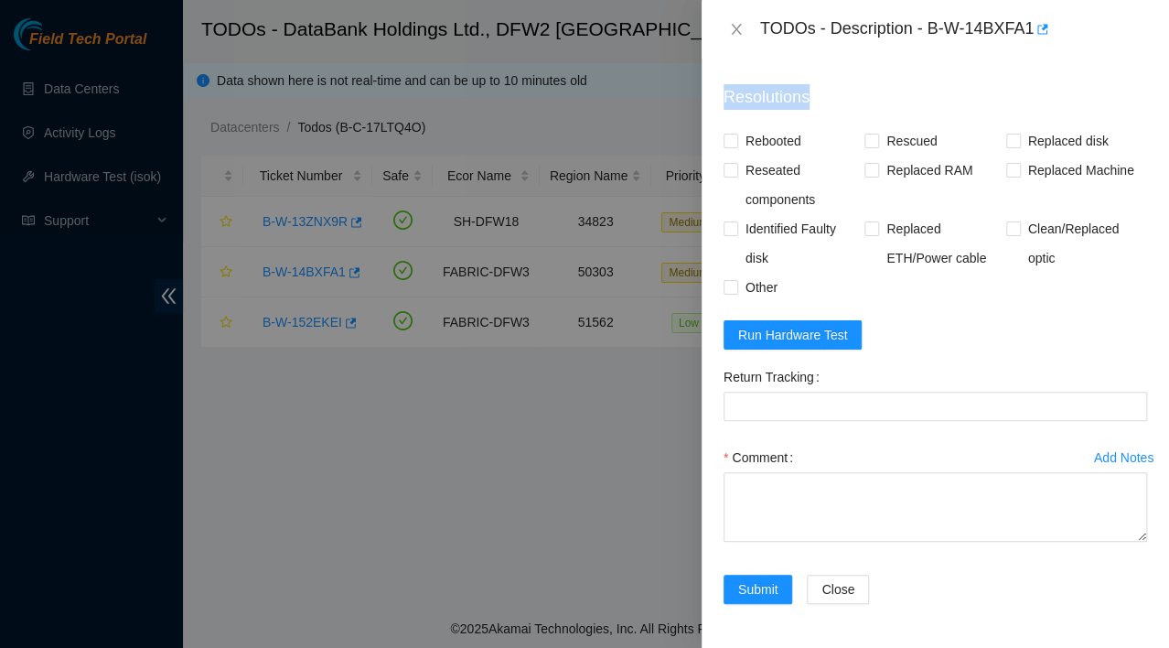
scroll to position [1402, 0]
click at [843, 345] on span "Run Hardware Test" at bounding box center [793, 335] width 110 height 20
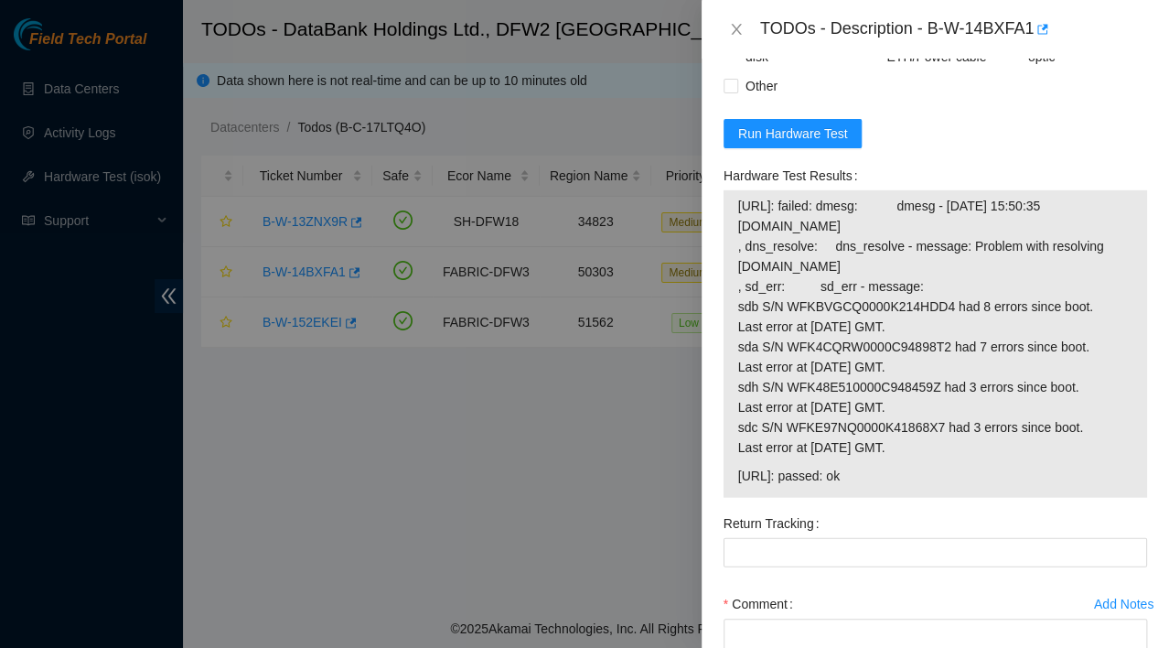
scroll to position [1533, 0]
click at [817, 457] on span "23.55.177.183: failed: dmesg: dmesg - Sep 01 15:50:35 a23-55-177-183.deploy.aka…" at bounding box center [935, 326] width 394 height 262
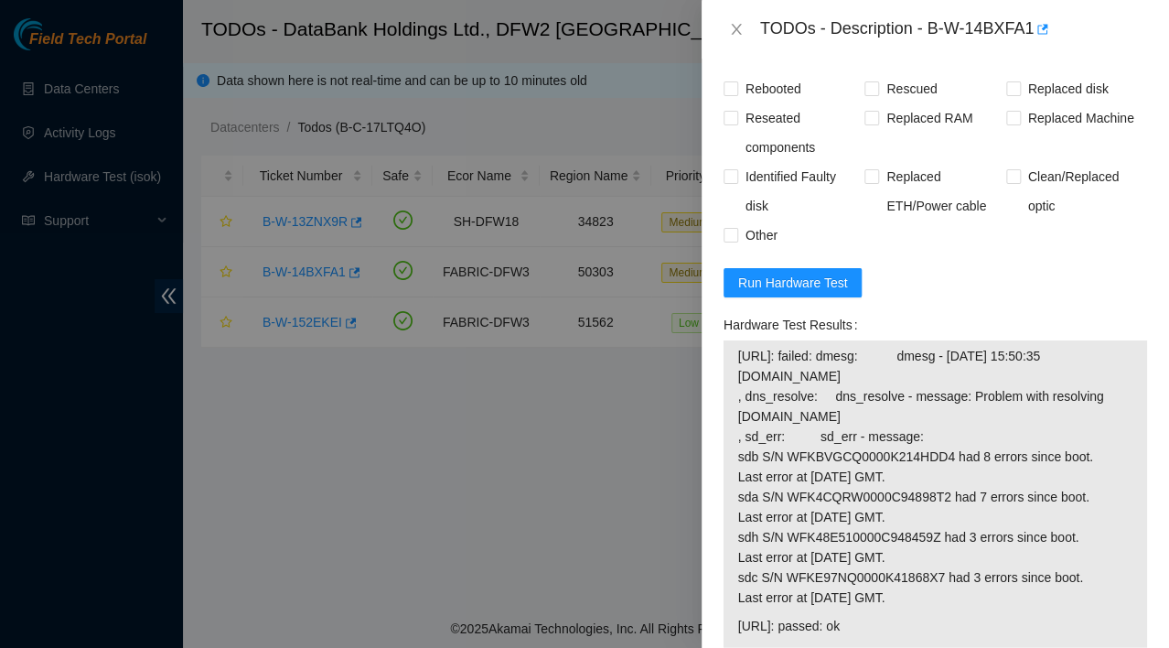
scroll to position [1381, 0]
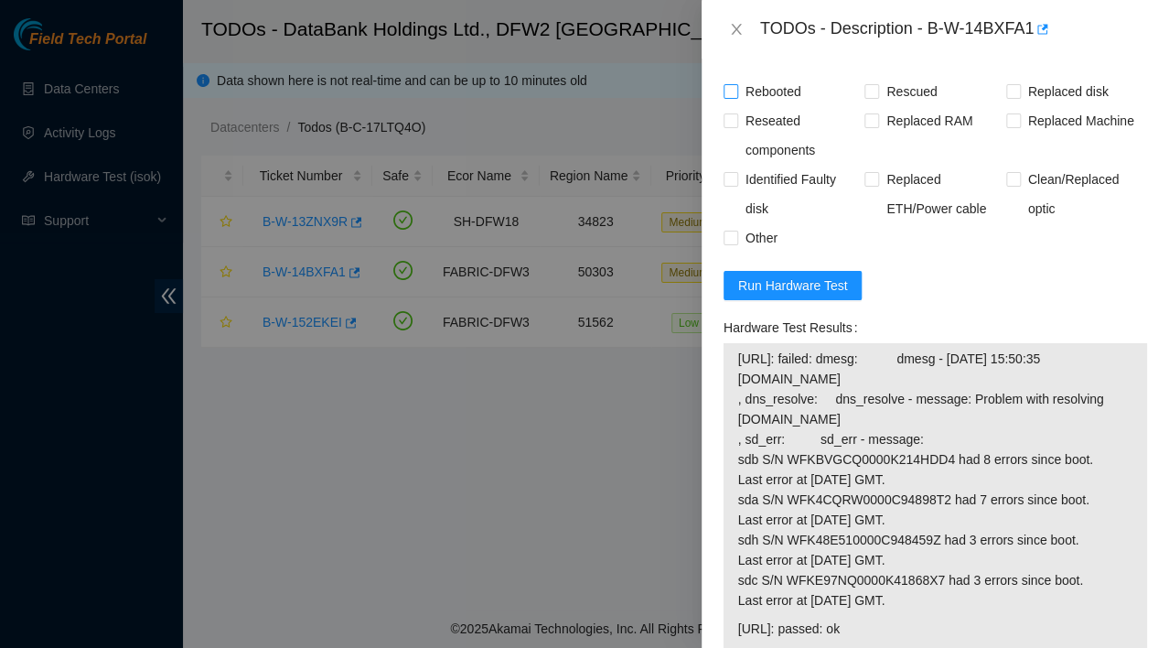
click at [731, 97] on input "Rebooted" at bounding box center [730, 90] width 13 height 13
checkbox input "true"
click at [872, 97] on input "Rescued" at bounding box center [871, 90] width 13 height 13
checkbox input "true"
click at [1010, 99] on span at bounding box center [1013, 91] width 15 height 15
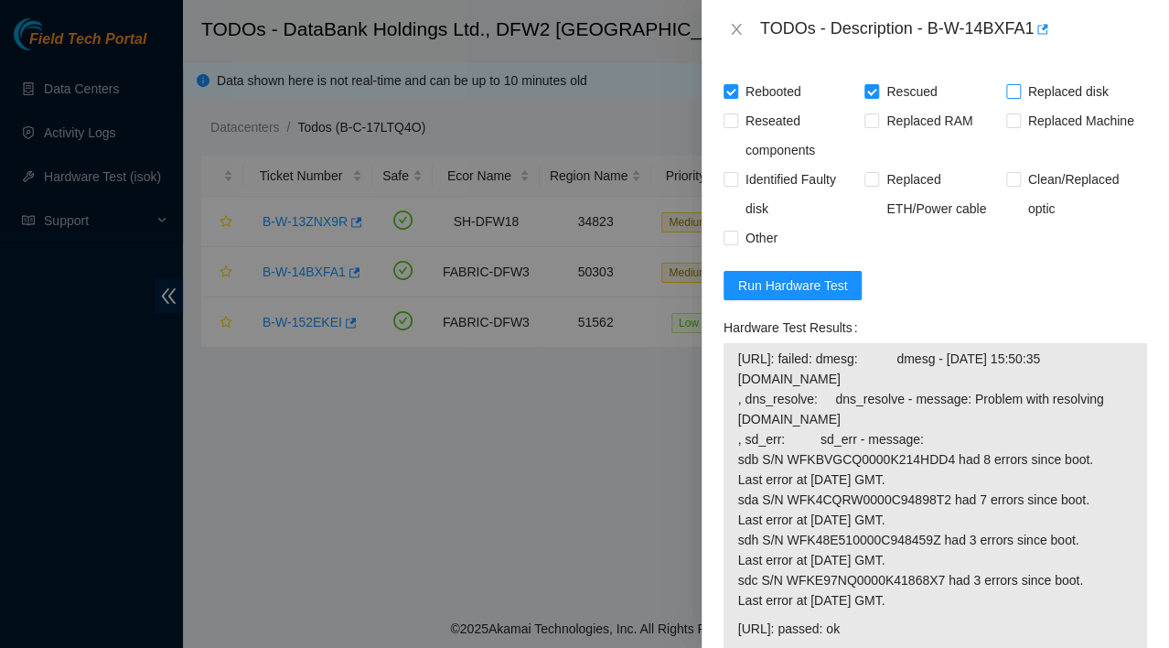
click at [1010, 97] on input "Replaced disk" at bounding box center [1012, 90] width 13 height 13
checkbox input "true"
click at [730, 243] on input "Other" at bounding box center [730, 237] width 13 height 13
checkbox input "true"
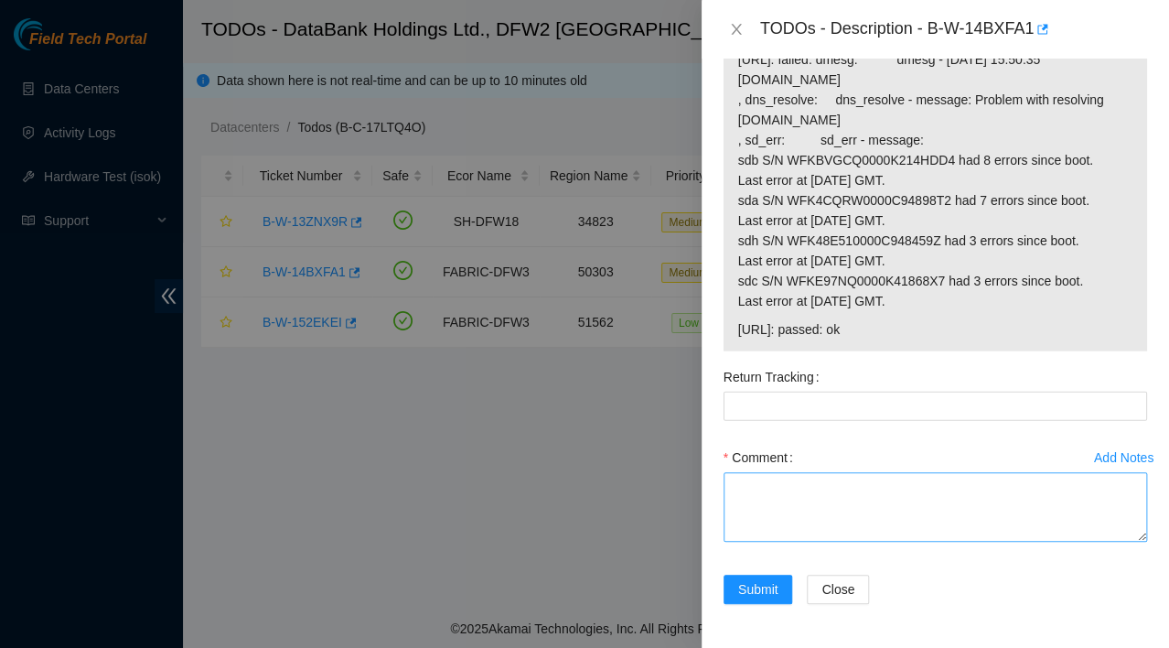
scroll to position [1757, 0]
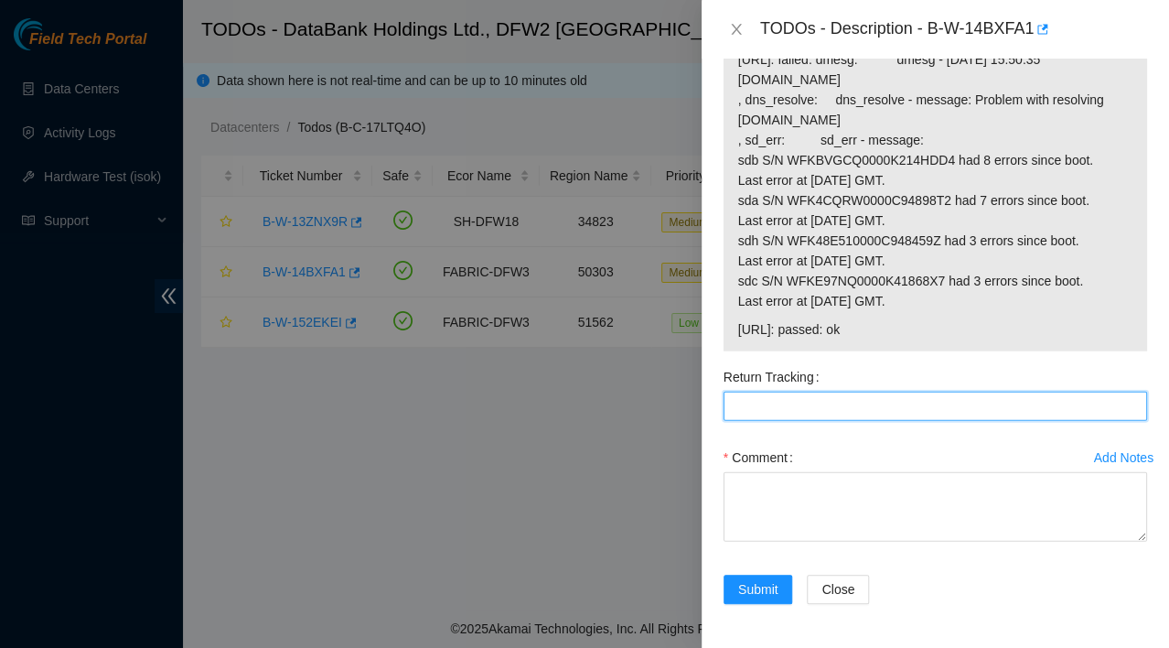
click at [805, 409] on Tracking "Return Tracking" at bounding box center [936, 406] width 424 height 29
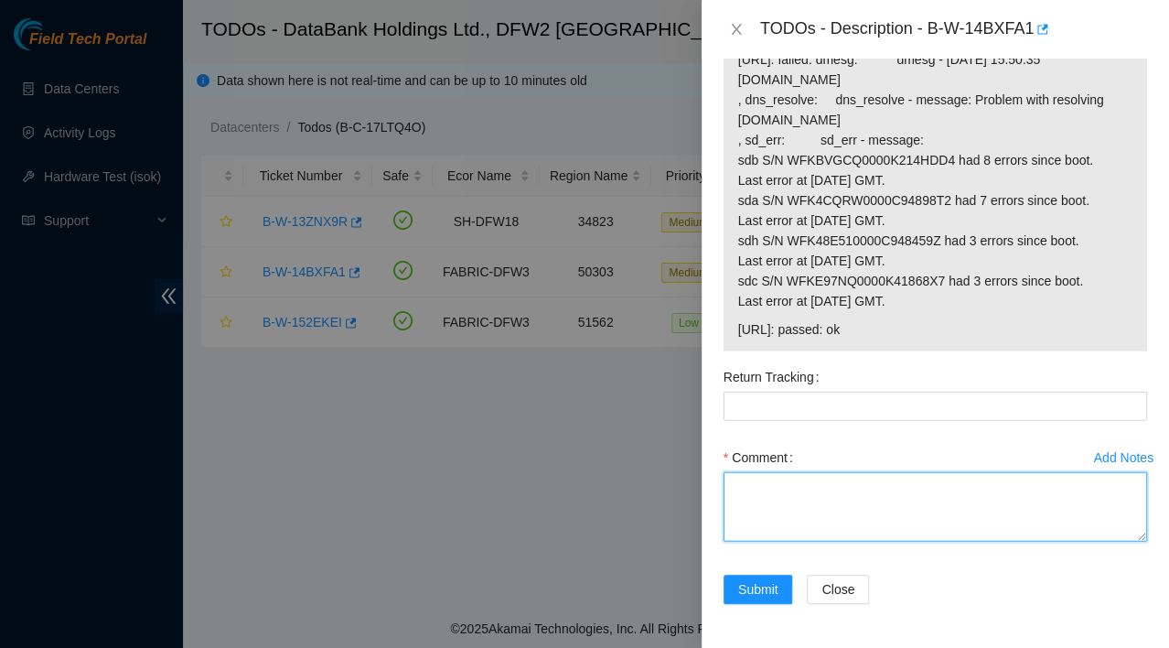
click at [766, 525] on textarea "Comment" at bounding box center [936, 507] width 424 height 70
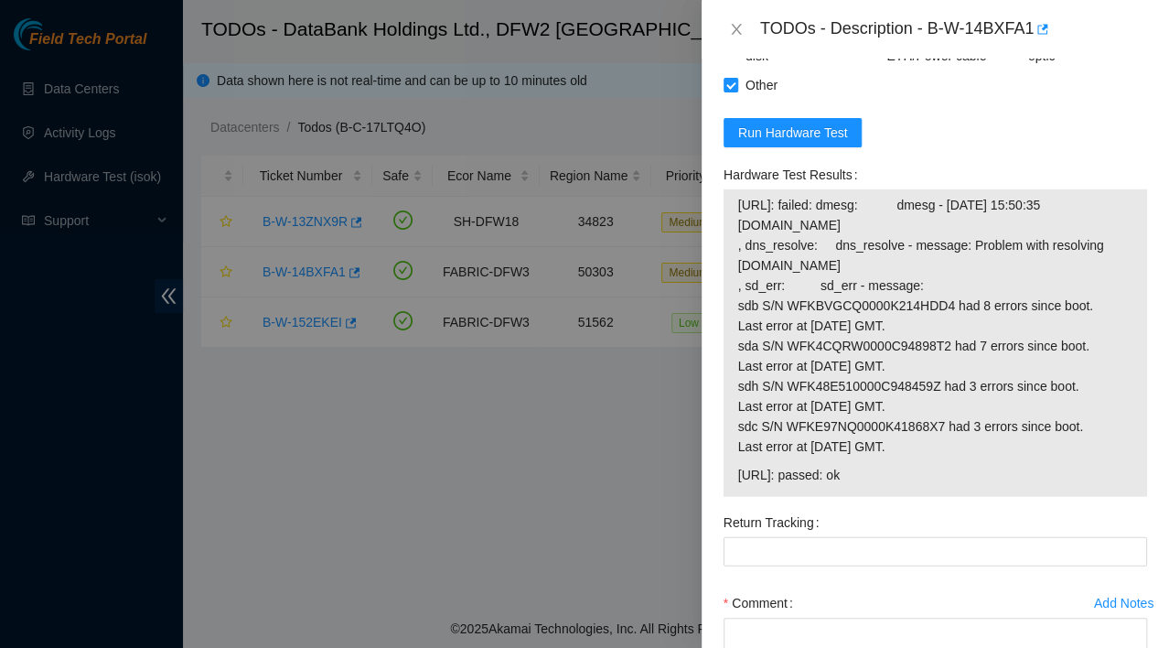
scroll to position [1497, 0]
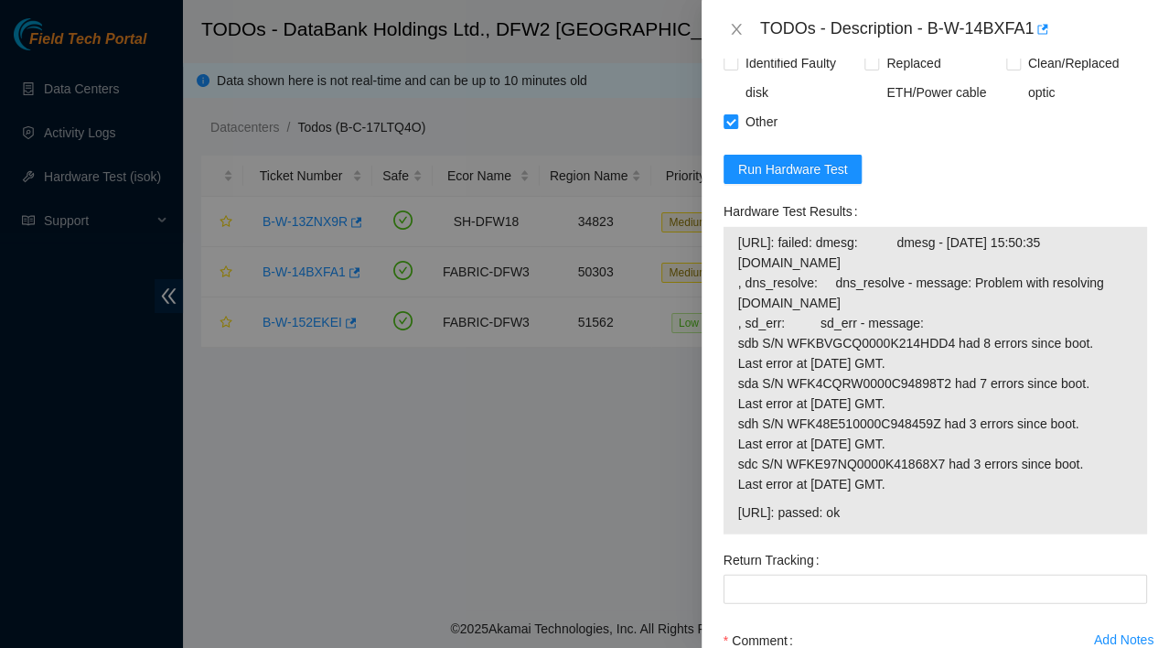
drag, startPoint x: 898, startPoint y: 339, endPoint x: 737, endPoint y: 326, distance: 161.5
click at [737, 326] on tbody "23.55.177.183: failed: dmesg: dmesg - Sep 01 15:50:35 a23-55-177-183.deploy.aka…" at bounding box center [935, 380] width 396 height 298
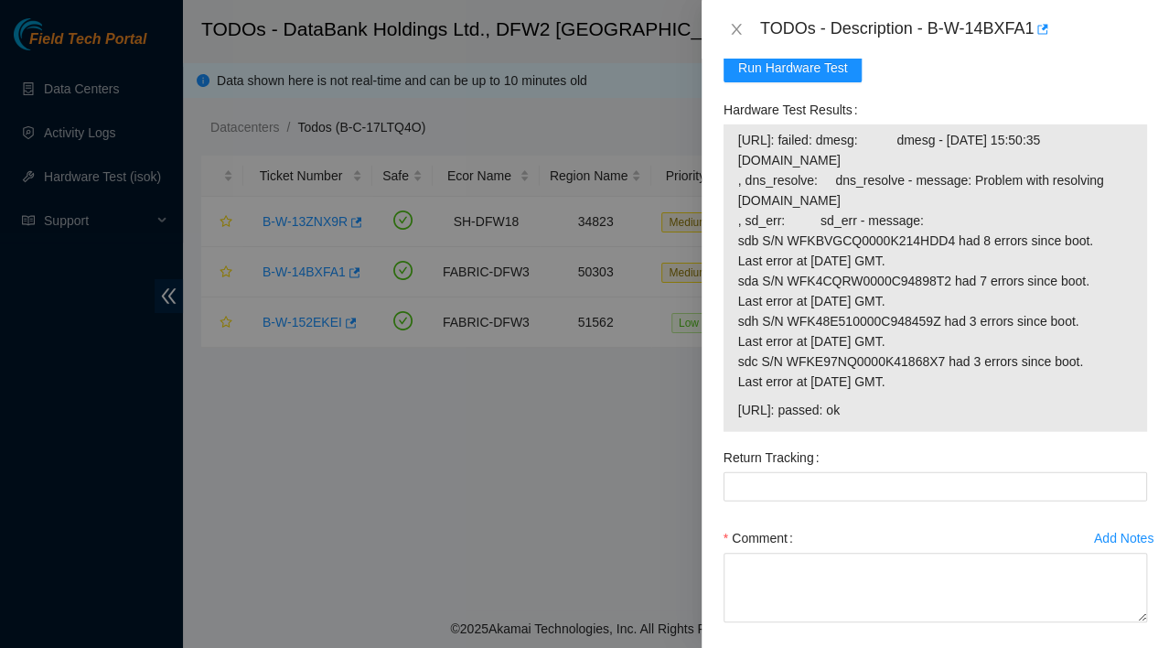
scroll to position [1757, 0]
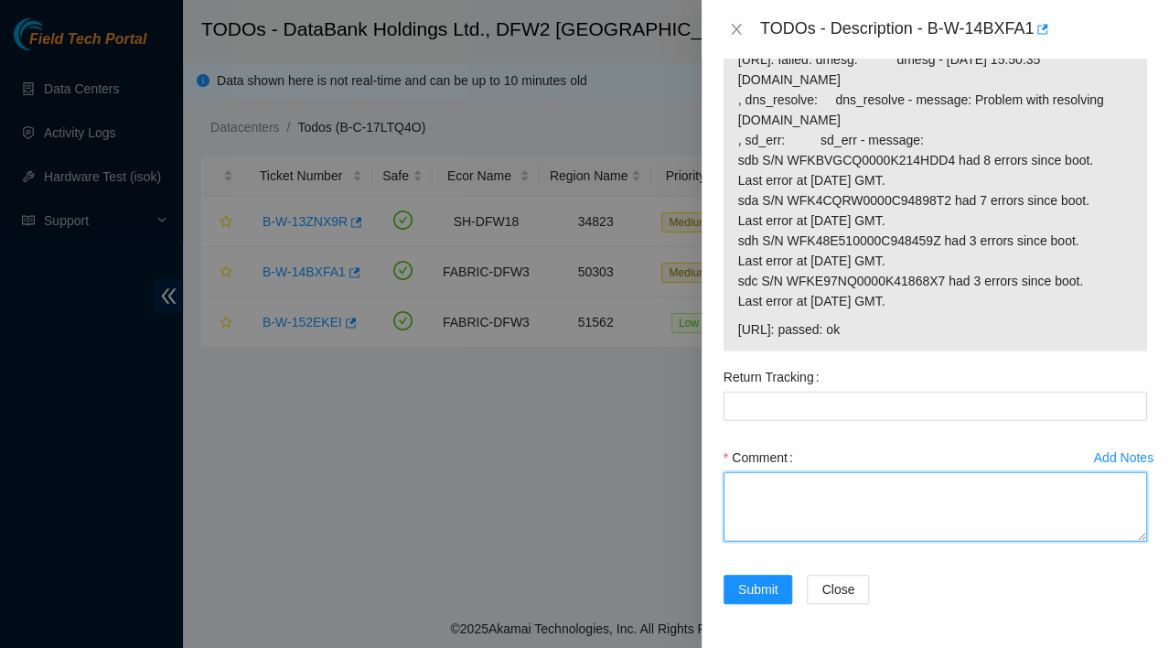
click at [765, 484] on textarea "Comment" at bounding box center [936, 507] width 424 height 70
click at [775, 489] on textarea "Comment" at bounding box center [936, 507] width 424 height 70
click at [851, 522] on textarea "Replaced disk. rescued IP. Isok came up with errors above." at bounding box center [936, 507] width 424 height 70
click at [1064, 482] on textarea "Replaced disk. rescued IP. Isok came up with errors above." at bounding box center [936, 507] width 424 height 70
paste textarea "Ticket: B-W-14BXFA1RMA: B-W-14BIVN9Service Order: : B-W-14BIVN0Inbound hardware…"
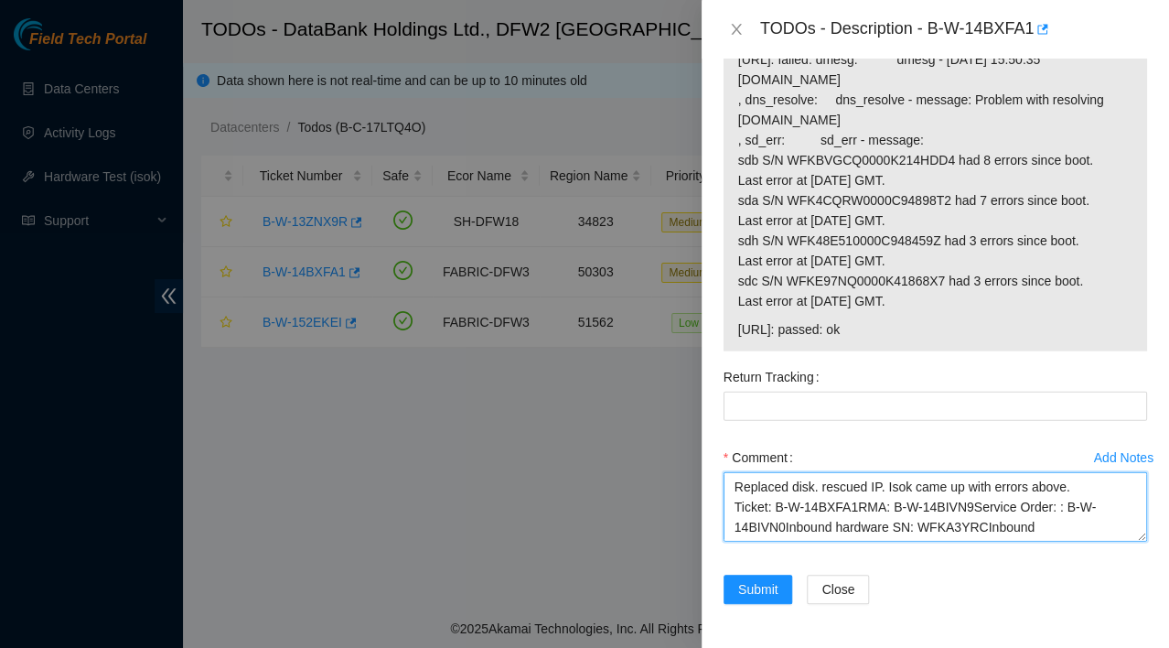
scroll to position [35, 0]
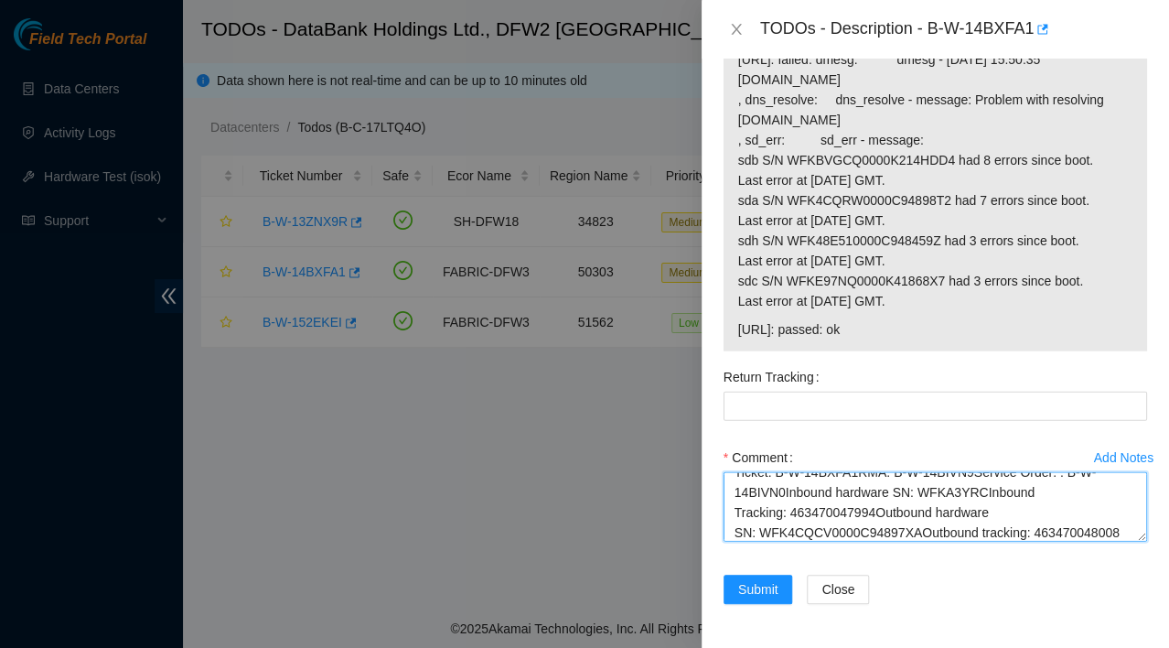
type textarea "Replaced disk. rescued IP. Isok came up with errors above. Ticket: B-W-14BXFA1R…"
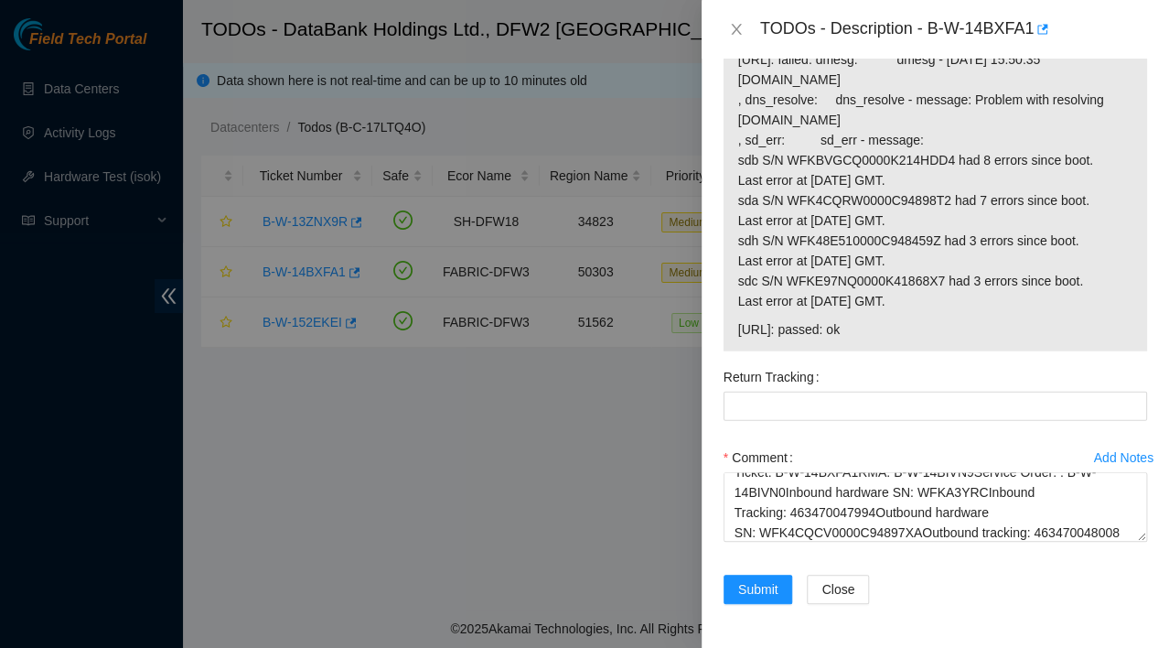
click at [940, 378] on div "Return Tracking" at bounding box center [936, 376] width 424 height 29
click at [958, 420] on Tracking "Return Tracking" at bounding box center [936, 406] width 424 height 29
paste Tracking "463470048008"
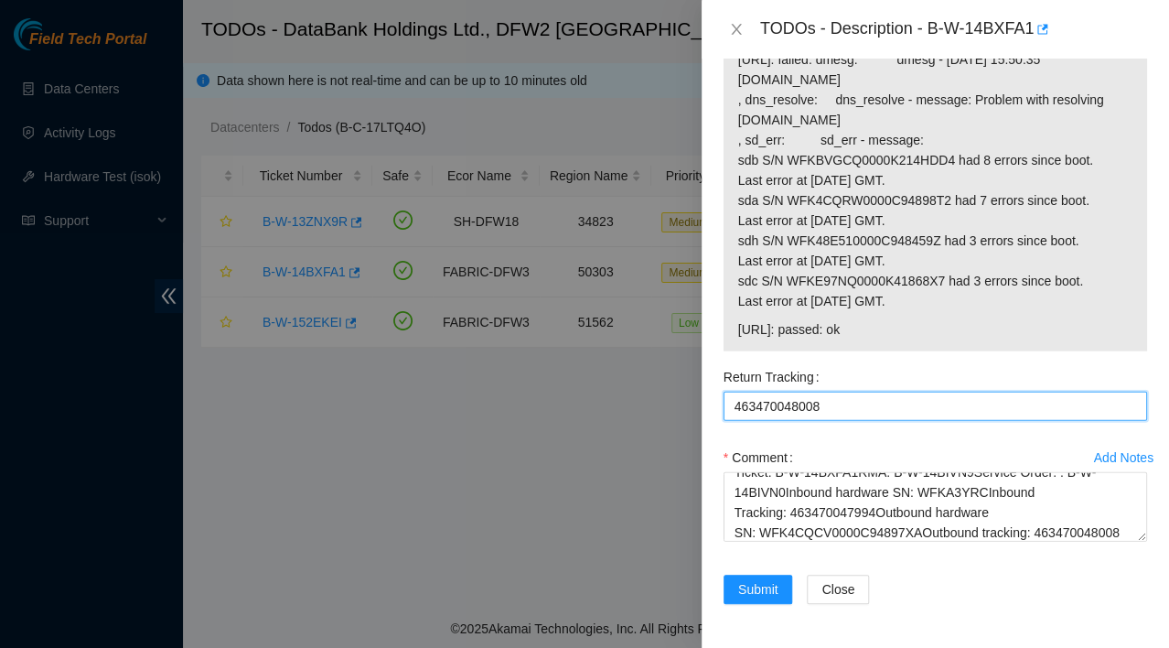
type Tracking "463470048008"
click at [908, 329] on span "23.55.177.182: passed: ok" at bounding box center [935, 329] width 394 height 20
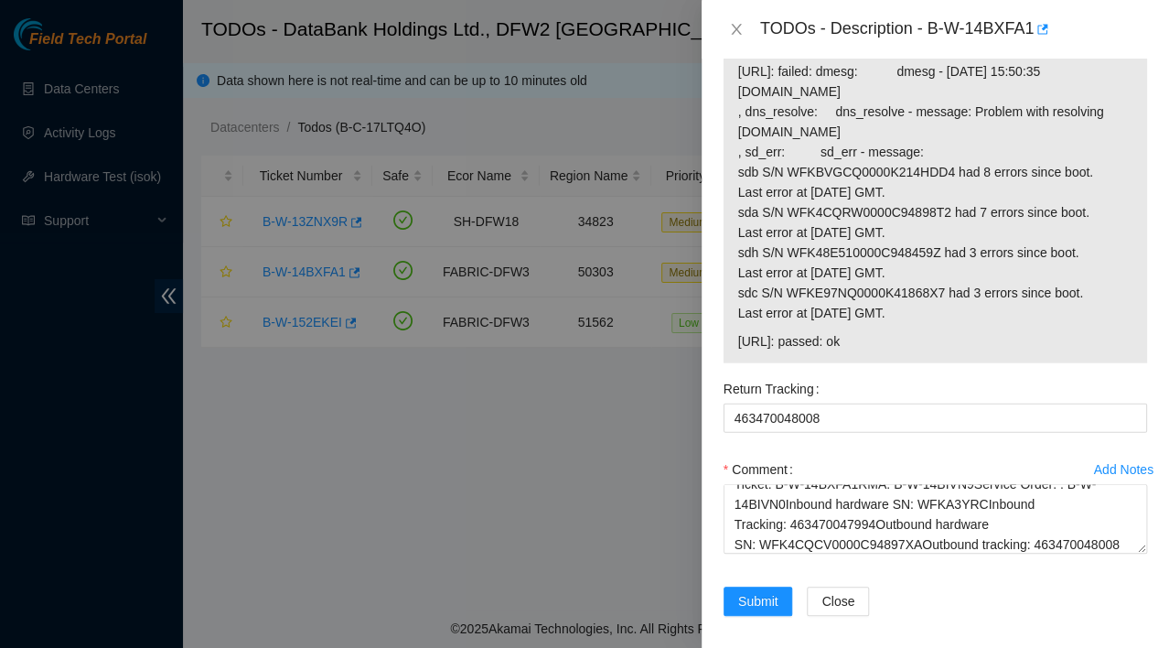
scroll to position [1647, 0]
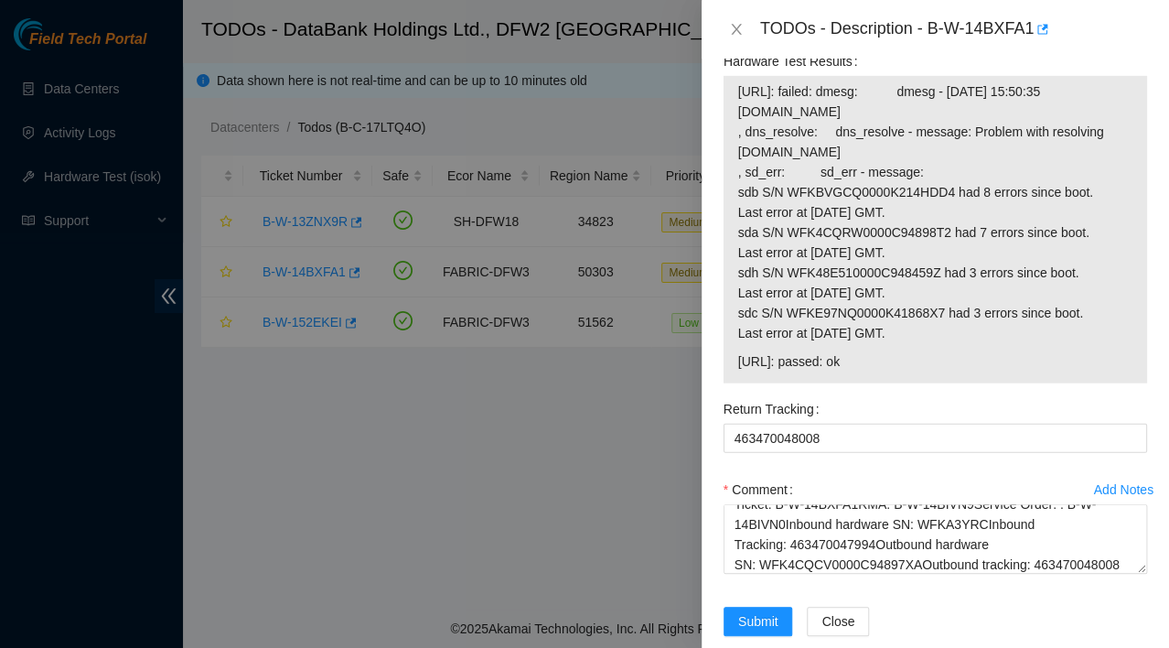
drag, startPoint x: 887, startPoint y: 328, endPoint x: 725, endPoint y: 177, distance: 222.0
click at [725, 177] on div "23.55.177.183: failed: dmesg: dmesg - Sep 01 15:50:35 a23-55-177-183.deploy.aka…" at bounding box center [936, 229] width 424 height 307
copy tbody "23.55.177.183: failed: dmesg: dmesg - Sep 01 15:50:35 a23-55-177-183.deploy.aka…"
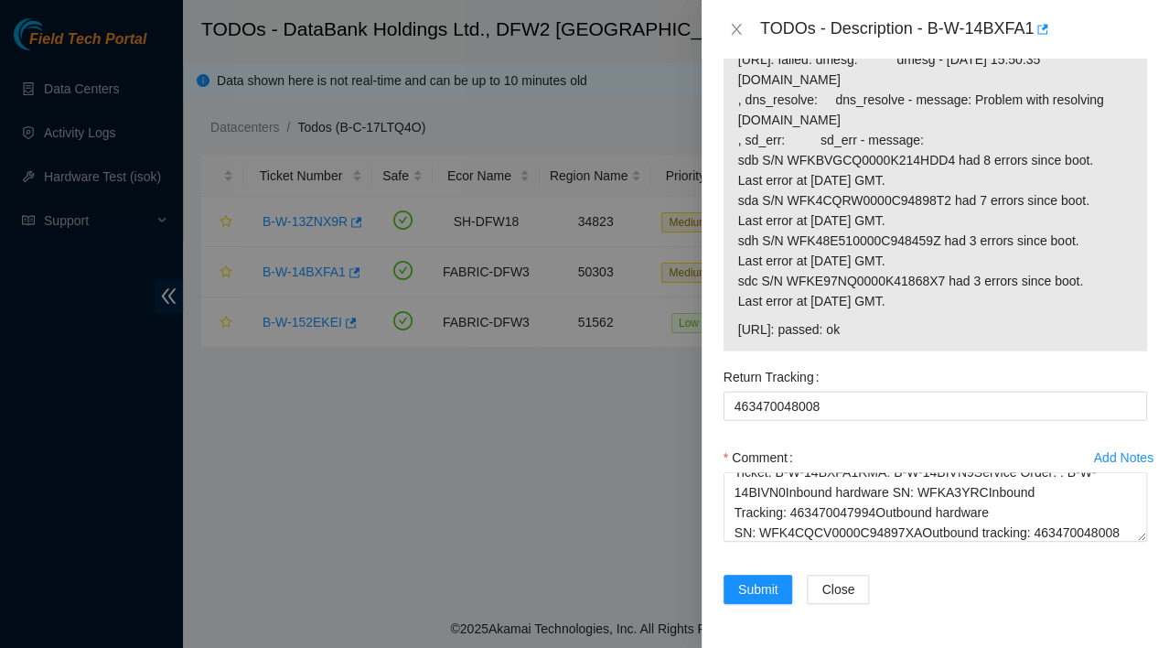
scroll to position [1757, 0]
drag, startPoint x: 1126, startPoint y: 547, endPoint x: 1120, endPoint y: 539, distance: 10.4
click at [1120, 539] on div "Comment Replaced disk. rescued IP. Isok came up with errors above. Ticket: B-W-…" at bounding box center [936, 498] width 424 height 110
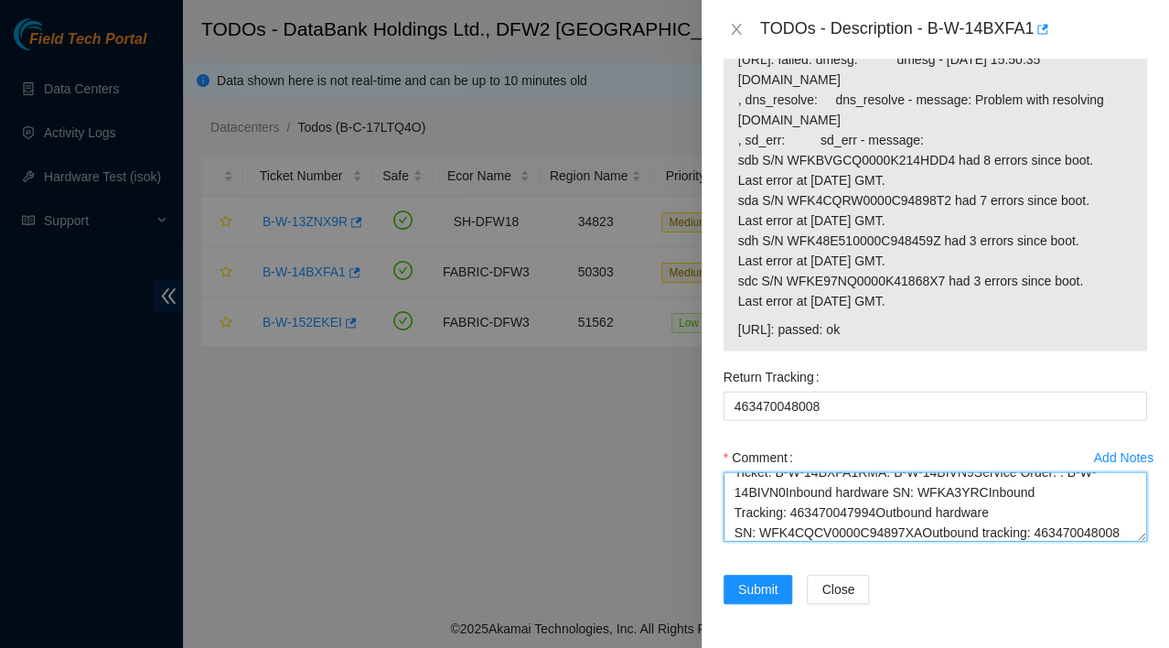
click at [1100, 534] on textarea "Replaced disk. rescued IP. Isok came up with errors above. Ticket: B-W-14BXFA1R…" at bounding box center [936, 507] width 424 height 70
click at [1105, 532] on textarea "Replaced disk. rescued IP. Isok came up with errors above. Ticket: B-W-14BXFA1R…" at bounding box center [936, 507] width 424 height 70
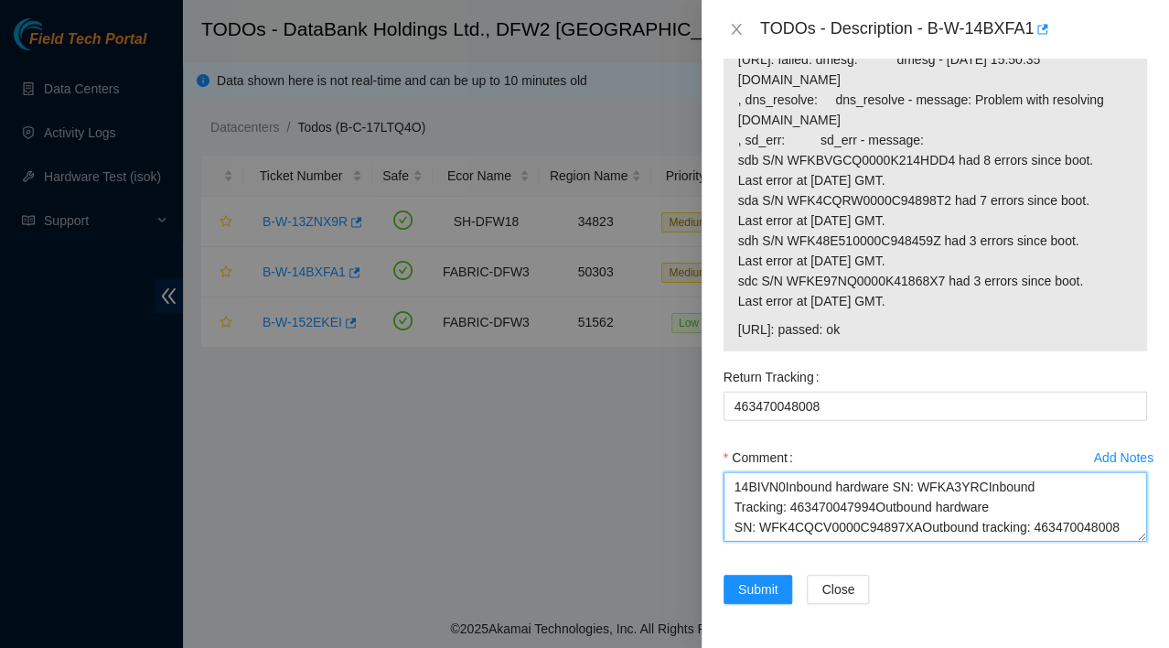
paste textarea "23.55.177.183: failed: dmesg: dmesg - Sep 01 15:50:35 a23-55-177-183.deploy.aka…"
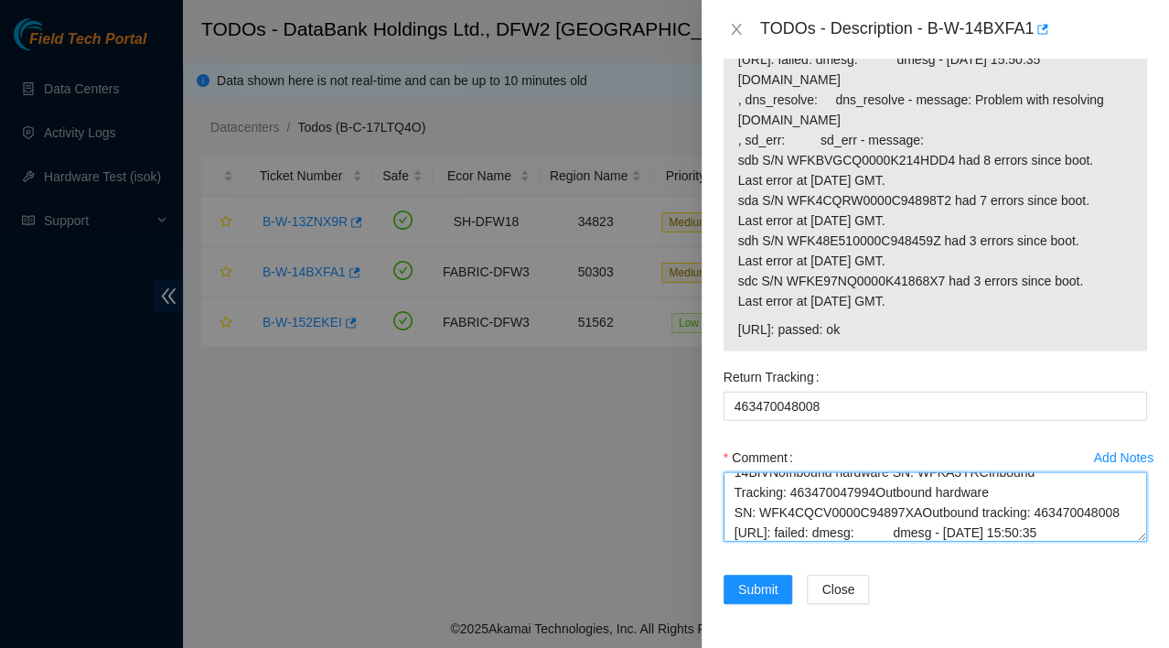
scroll to position [317, 0]
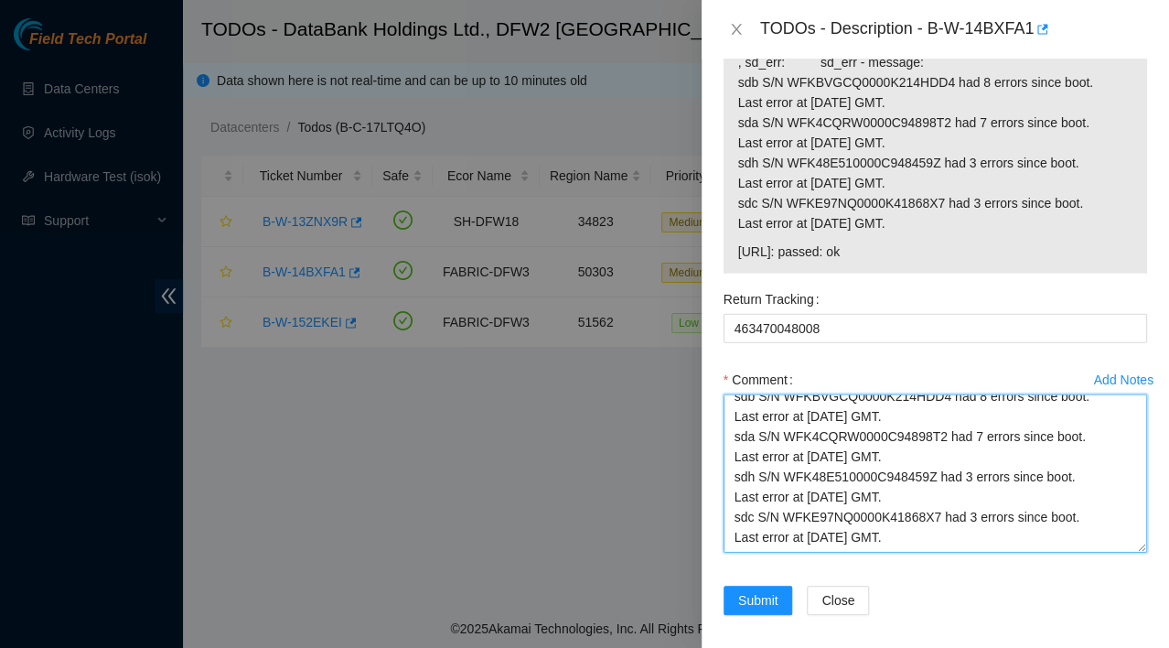
drag, startPoint x: 1125, startPoint y: 533, endPoint x: 1124, endPoint y: 643, distance: 109.8
click at [1124, 553] on textarea "Replaced disk. rescued IP. Isok came up with errors above. Ticket: B-W-14BXFA1R…" at bounding box center [936, 473] width 424 height 158
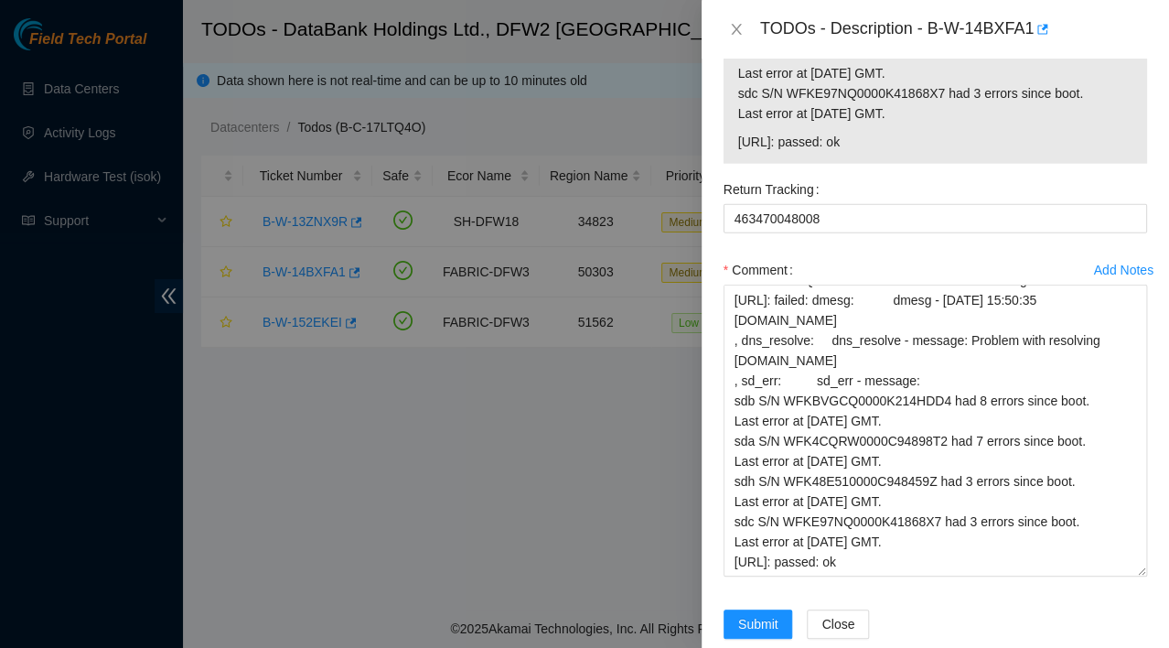
scroll to position [99, 0]
drag, startPoint x: 1127, startPoint y: 538, endPoint x: 1111, endPoint y: 651, distance: 114.6
click at [1111, 648] on html "Field Tech Portal Data Centers Activity Logs Hardware Test (isok) Support TODOs…" at bounding box center [584, 324] width 1169 height 648
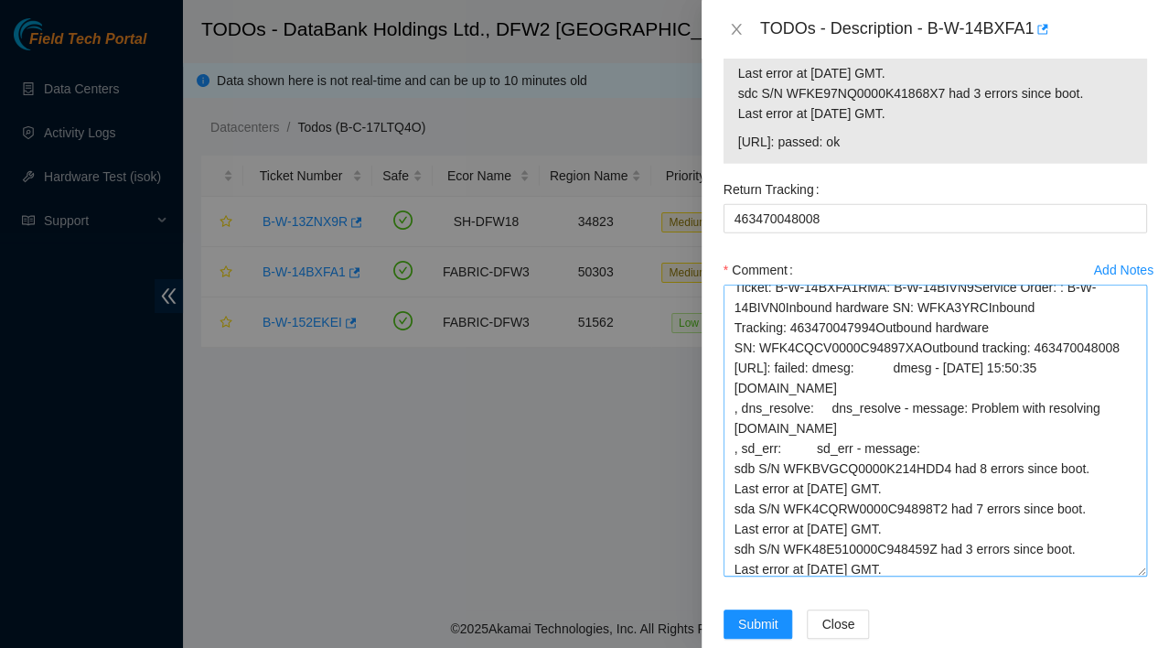
scroll to position [0, 0]
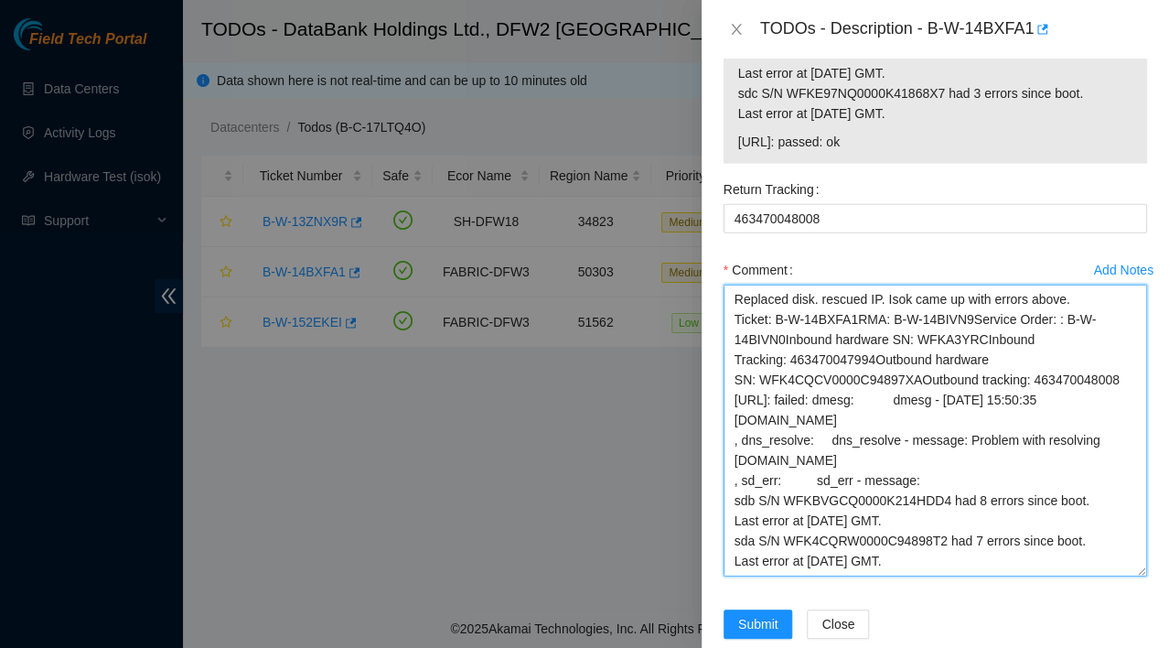
click at [726, 476] on textarea "Replaced disk. rescued IP. Isok came up with errors above. Ticket: B-W-14BXFA1R…" at bounding box center [936, 431] width 424 height 292
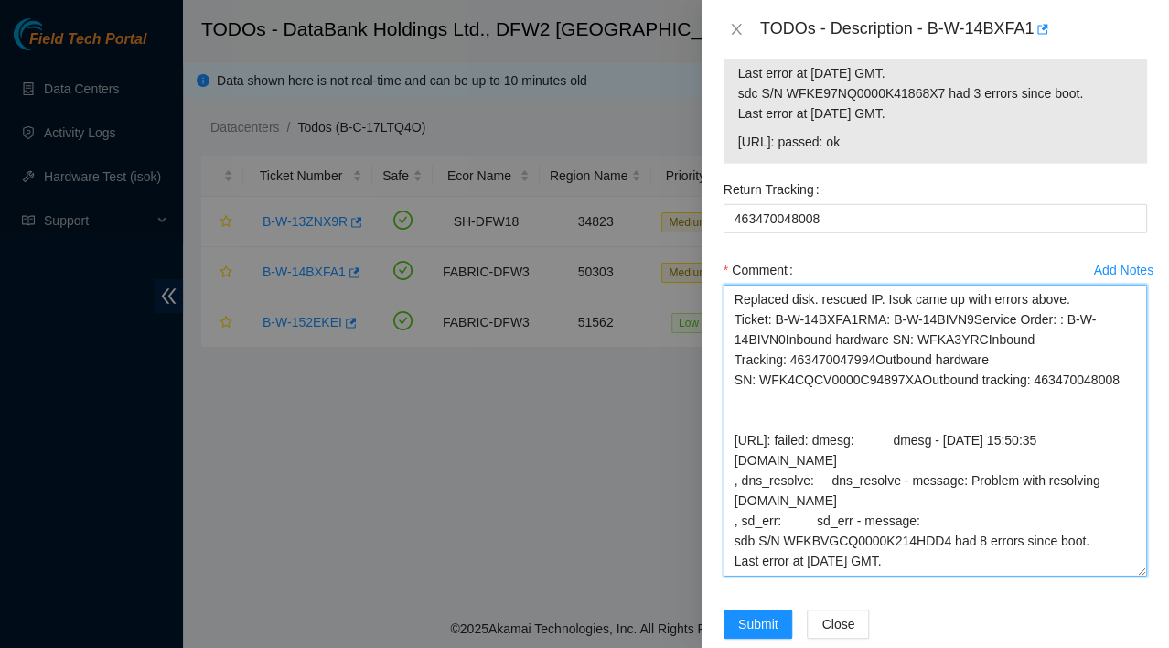
click at [909, 457] on textarea "Replaced disk. rescued IP. Isok came up with errors above. Ticket: B-W-14BXFA1R…" at bounding box center [936, 431] width 424 height 292
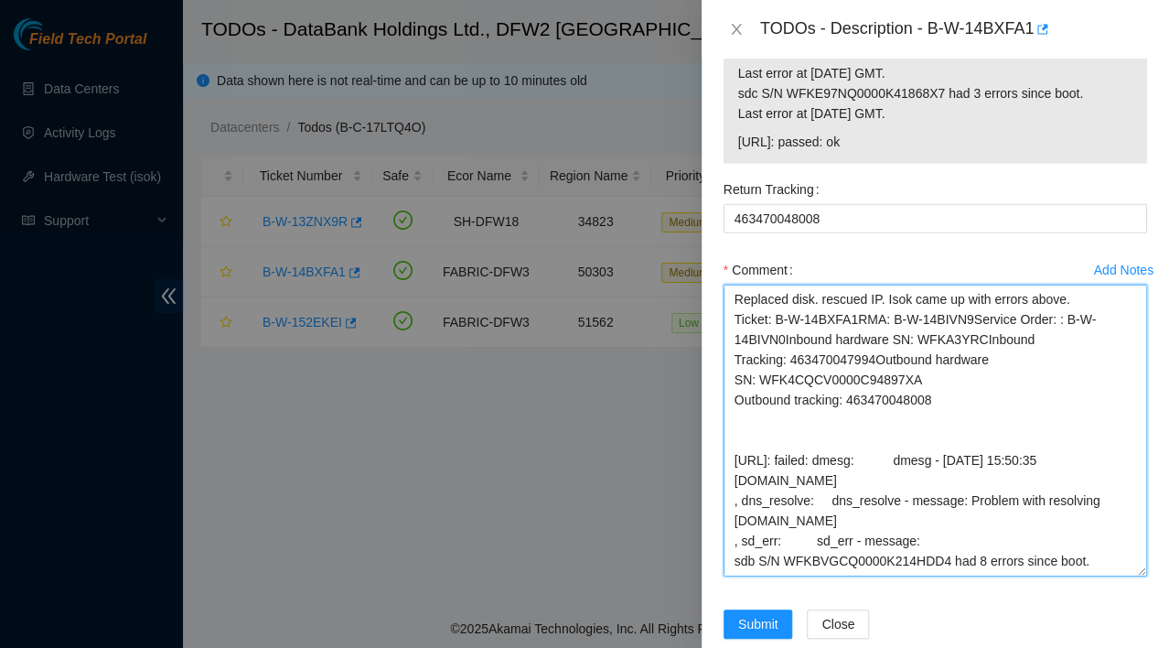
click at [872, 438] on textarea "Replaced disk. rescued IP. Isok came up with errors above. Ticket: B-W-14BXFA1R…" at bounding box center [936, 431] width 424 height 292
click at [892, 417] on textarea "Replaced disk. rescued IP. Isok came up with errors above. Ticket: B-W-14BXFA1R…" at bounding box center [936, 431] width 424 height 292
click at [782, 418] on textarea "Replaced disk. rescued IP. Isok came up with errors above. Ticket: B-W-14BXFA1R…" at bounding box center [936, 431] width 424 height 292
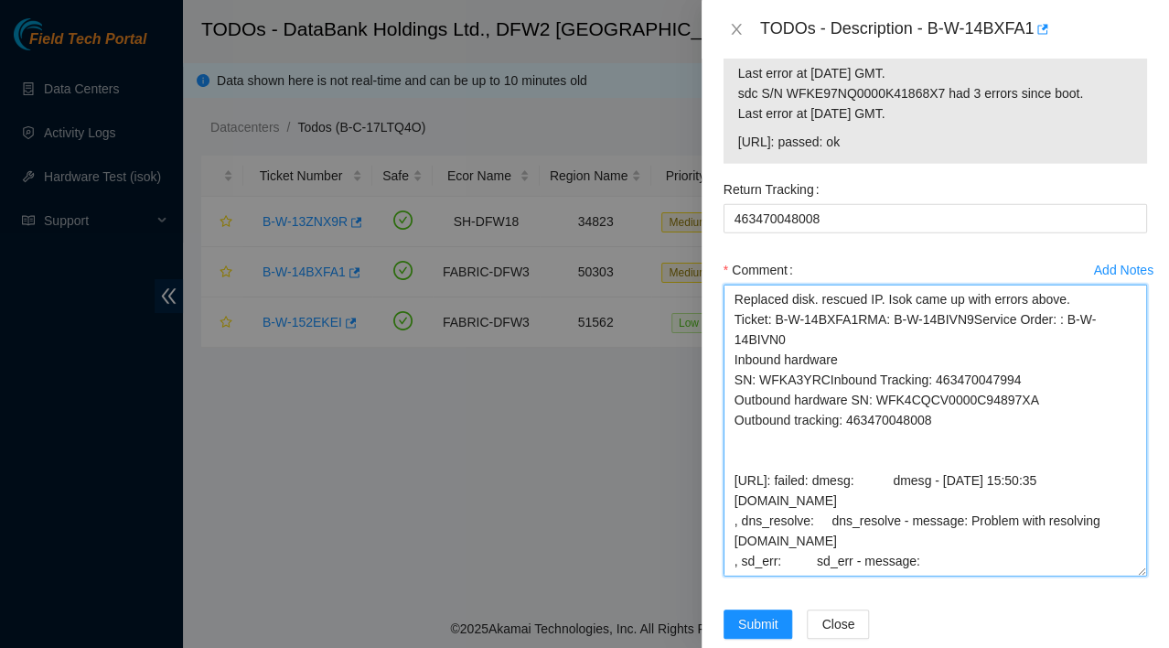
click at [736, 459] on textarea "Replaced disk. rescued IP. Isok came up with errors above. Ticket: B-W-14BXFA1R…" at bounding box center [936, 431] width 424 height 292
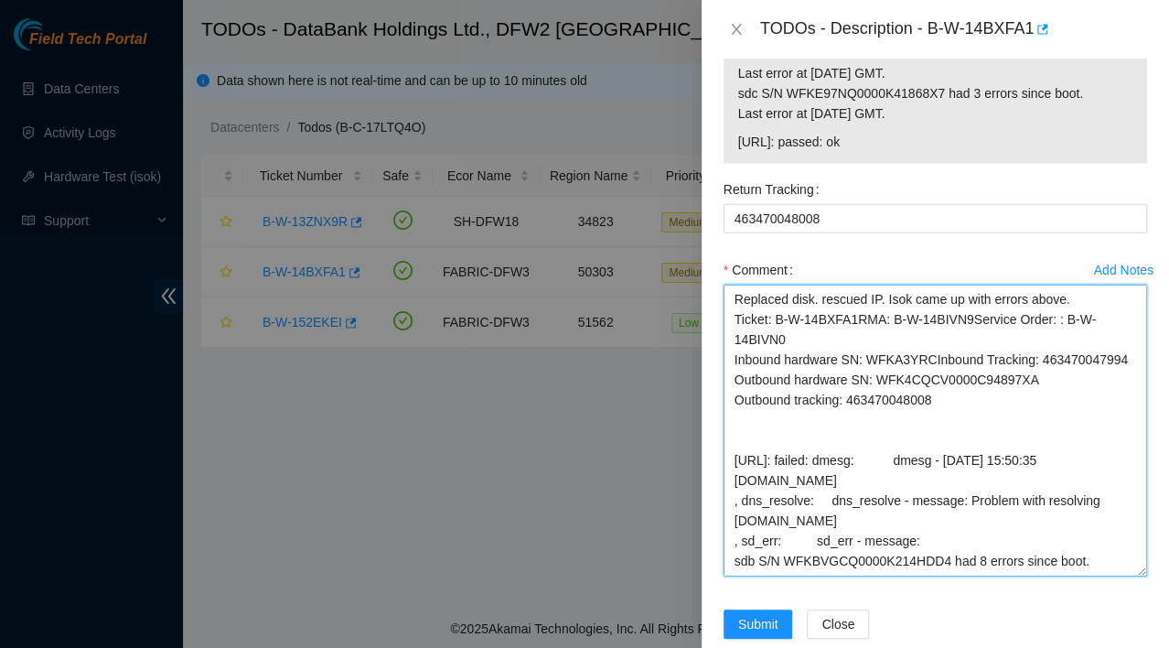
click at [853, 398] on textarea "Replaced disk. rescued IP. Isok came up with errors above. Ticket: B-W-14BXFA1R…" at bounding box center [936, 431] width 424 height 292
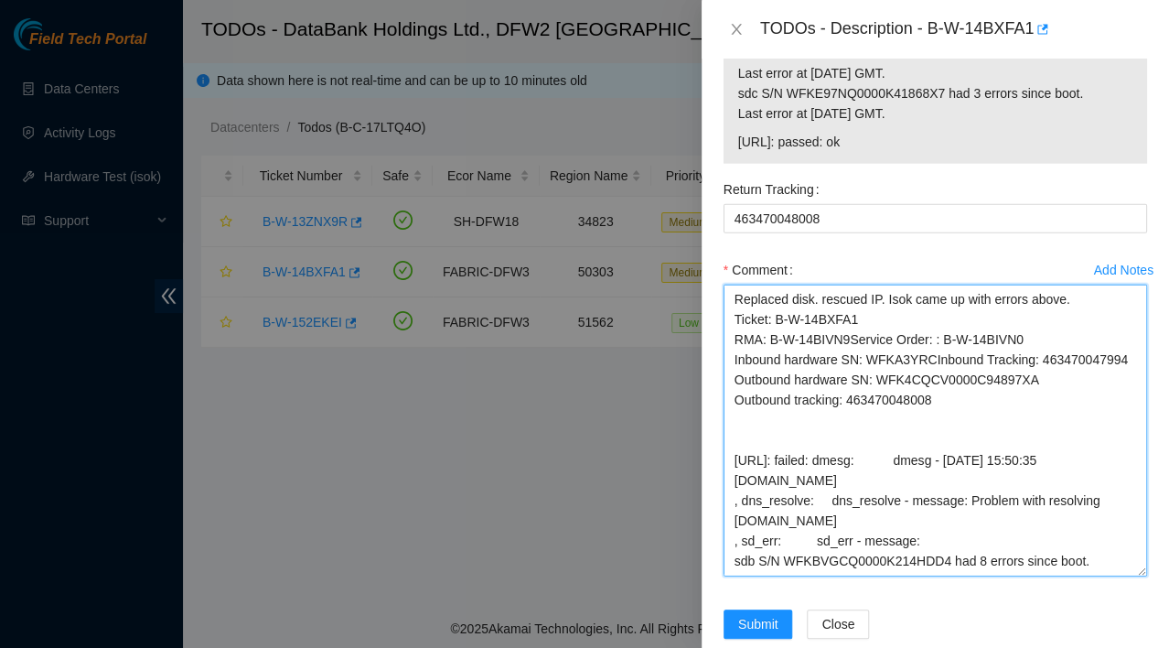
click at [845, 408] on textarea "Replaced disk. rescued IP. Isok came up with errors above. Ticket: B-W-14BXFA1 …" at bounding box center [936, 431] width 424 height 292
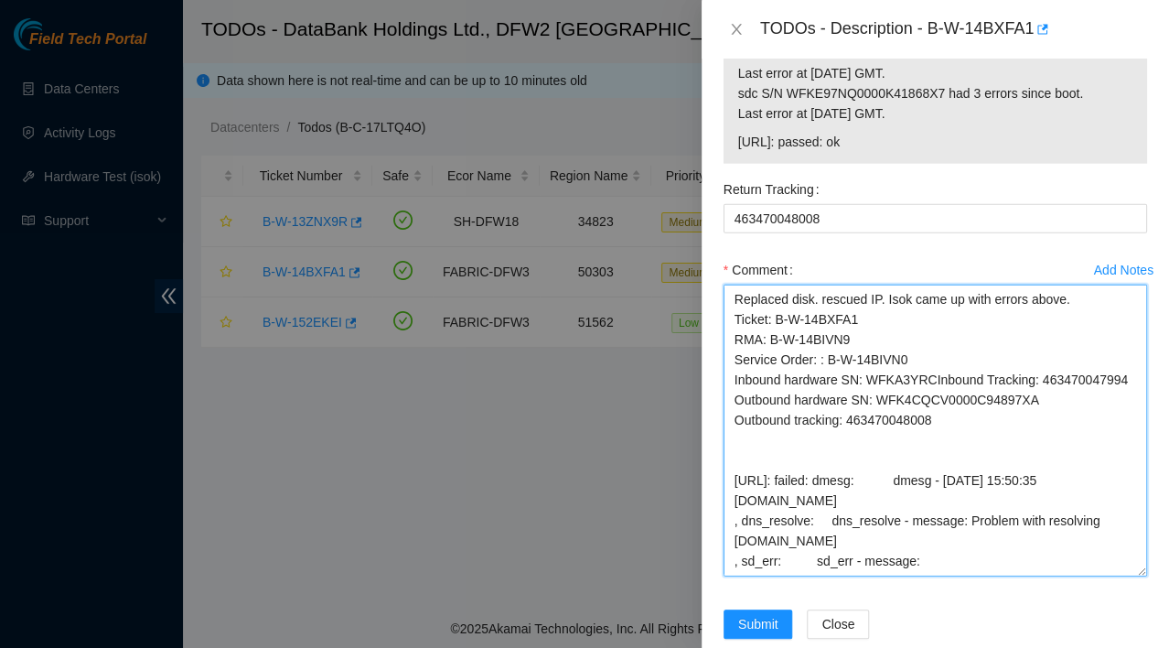
click at [827, 438] on textarea "Replaced disk. rescued IP. Isok came up with errors above. Ticket: B-W-14BXFA1 …" at bounding box center [936, 431] width 424 height 292
click at [930, 458] on textarea "Replaced disk. rescued IP. Isok came up with errors above. Ticket: B-W-14BXFA1 …" at bounding box center [936, 431] width 424 height 292
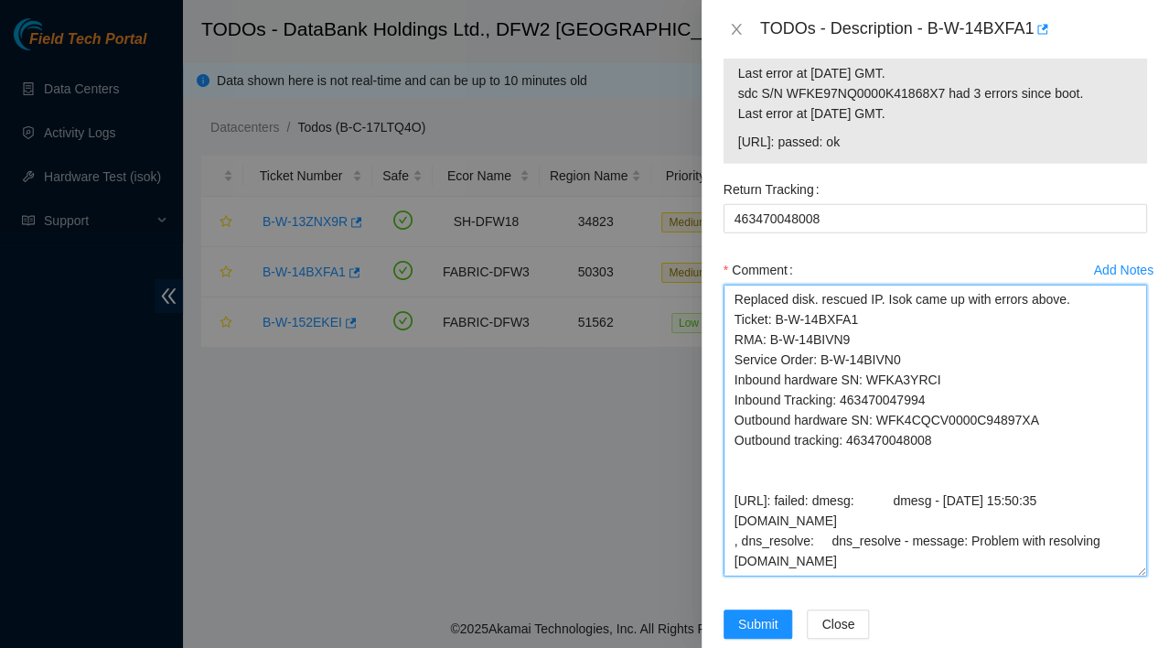
click at [937, 457] on textarea "Replaced disk. rescued IP. Isok came up with errors above. Ticket: B-W-14BXFA1 …" at bounding box center [936, 431] width 424 height 292
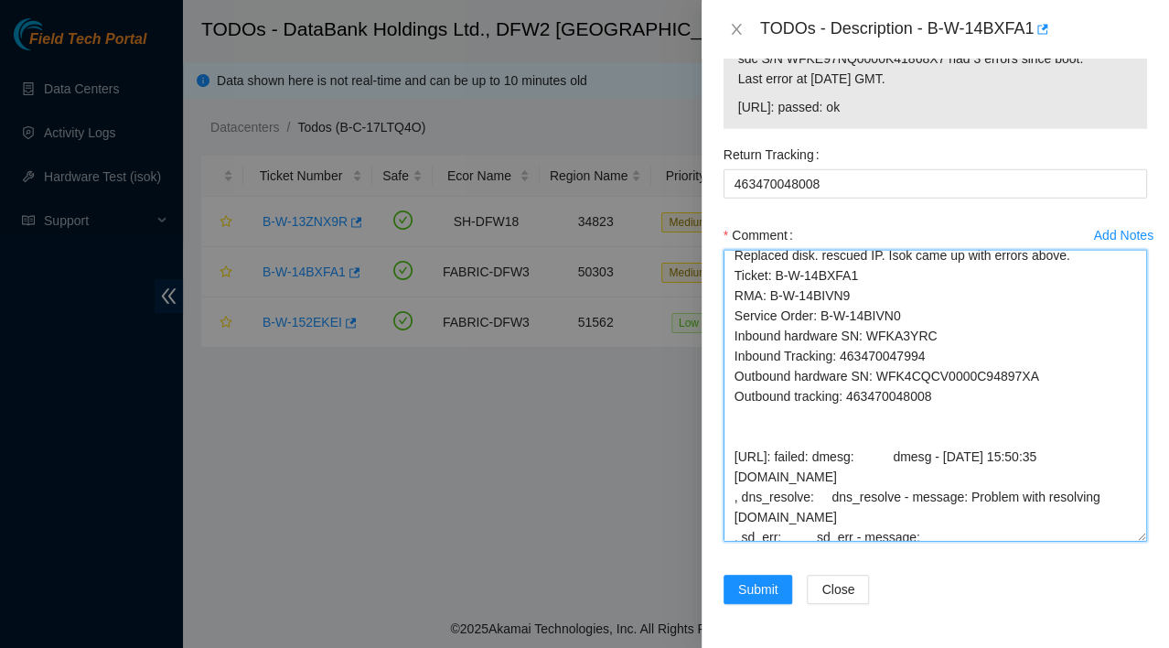
scroll to position [172, 0]
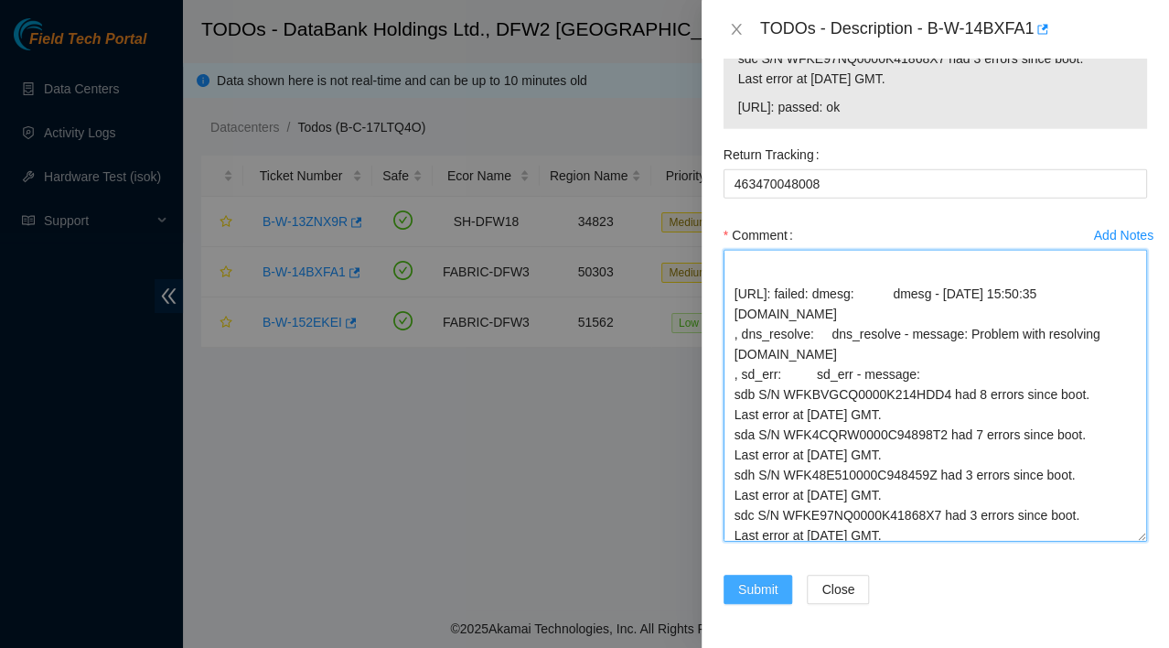
type textarea "Replaced disk. rescued IP. Isok came up with errors above. Ticket: B-W-14BXFA1 …"
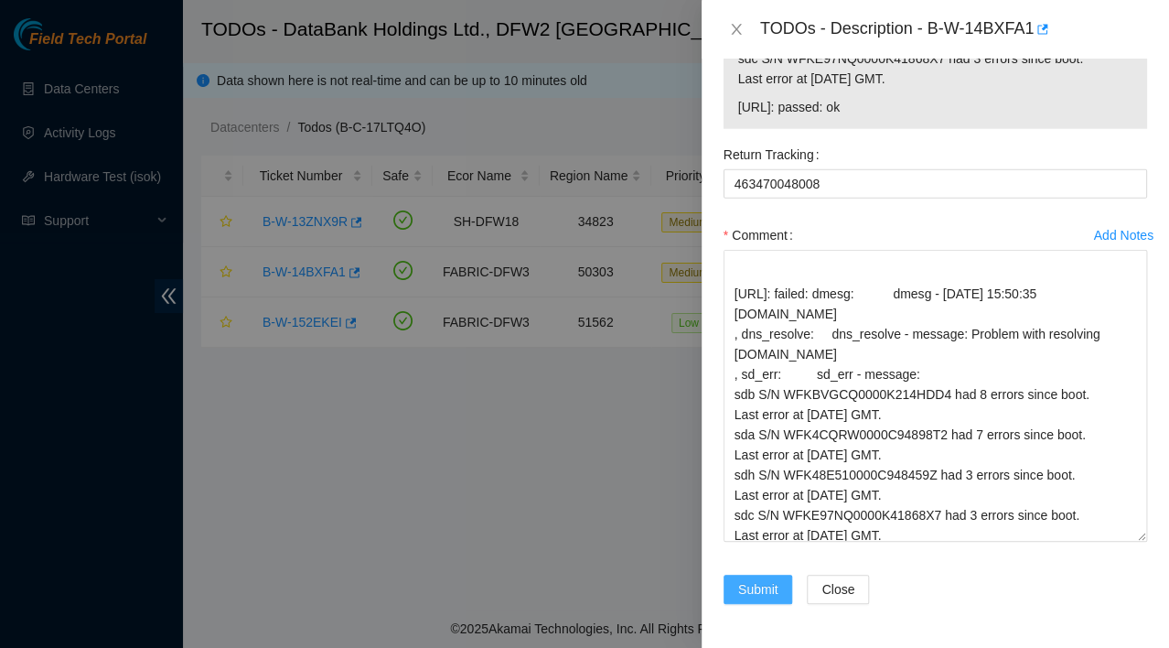
click at [748, 596] on span "Submit" at bounding box center [758, 589] width 40 height 20
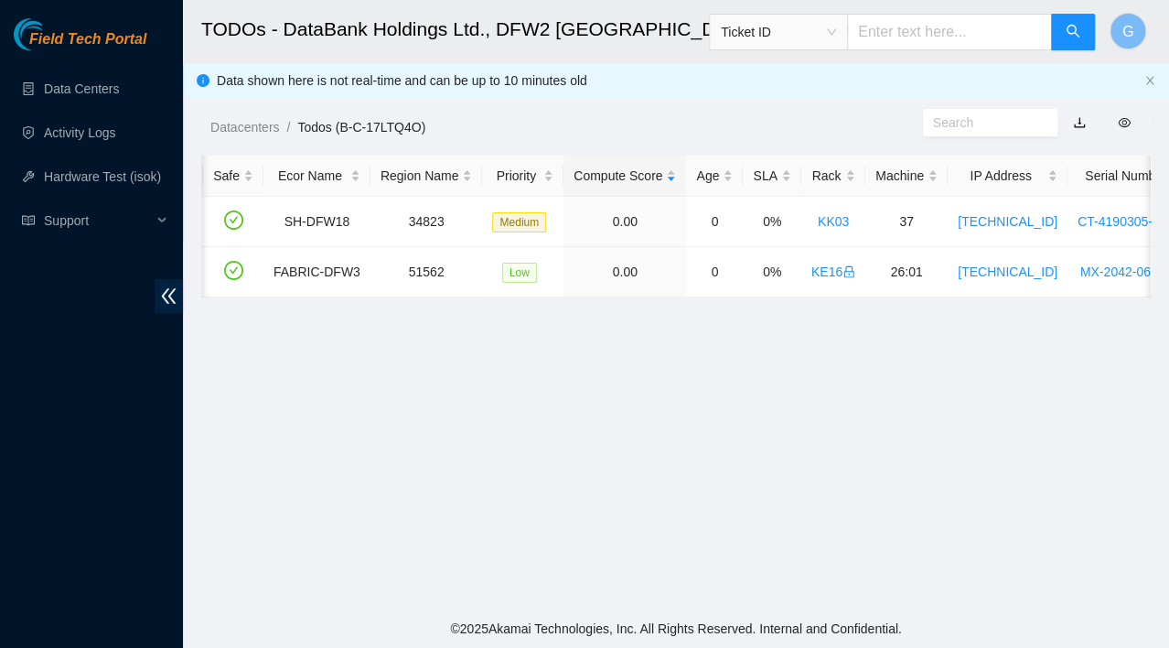
scroll to position [0, 132]
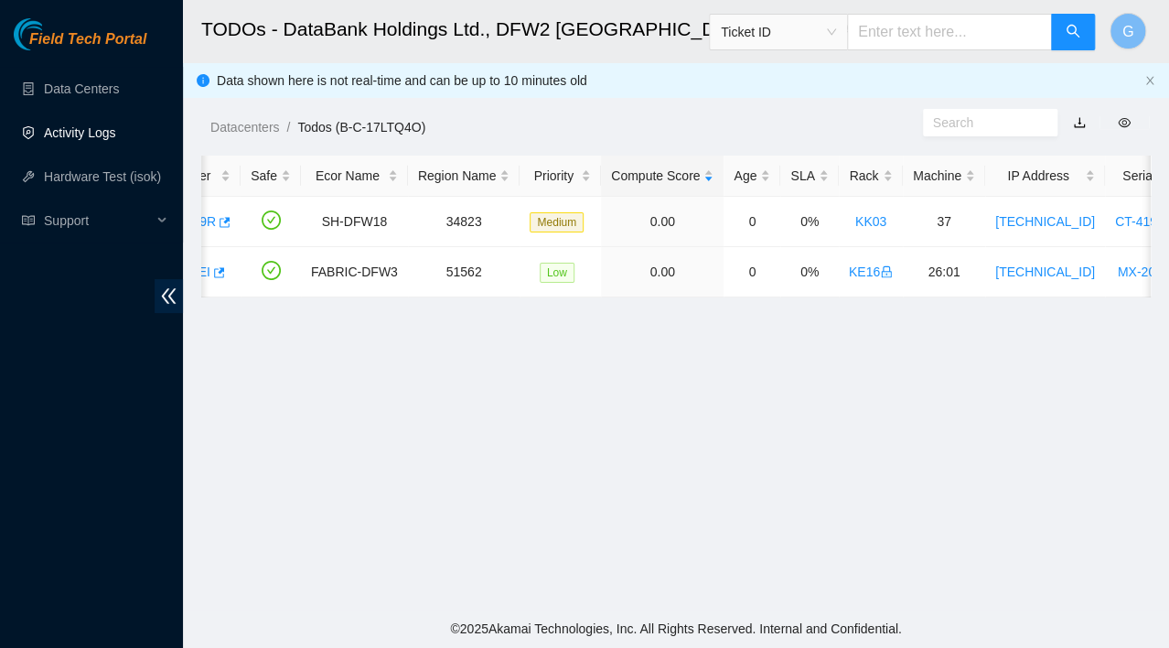
click at [100, 140] on link "Activity Logs" at bounding box center [80, 132] width 72 height 15
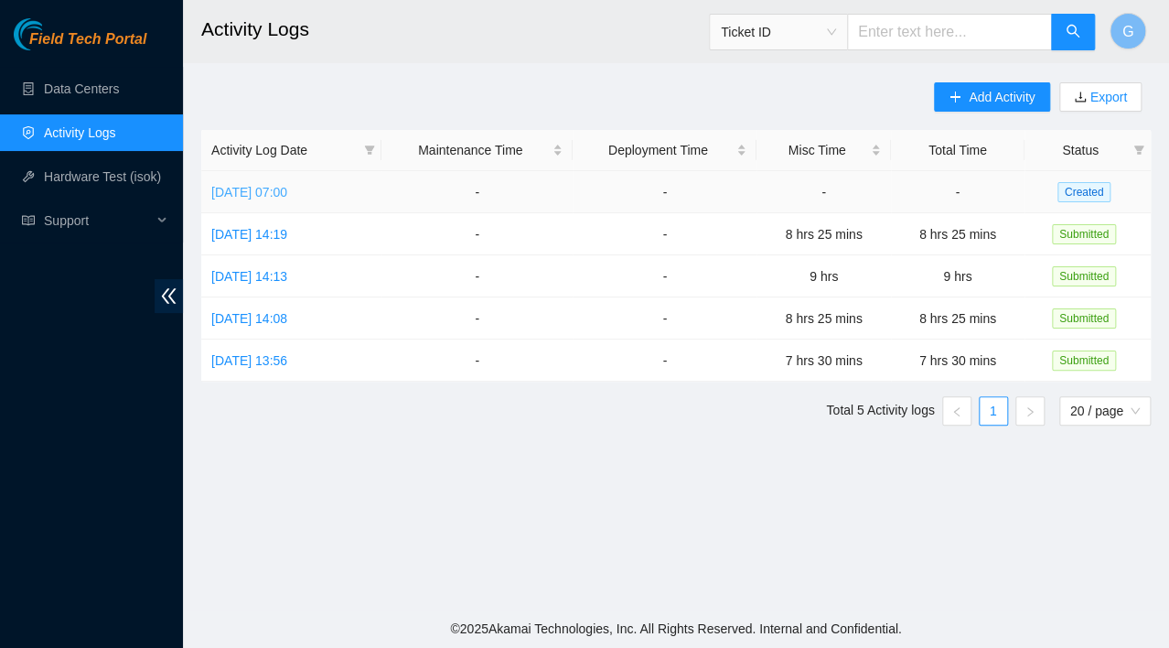
click at [275, 190] on link "[DATE] 07:00" at bounding box center [249, 192] width 76 height 15
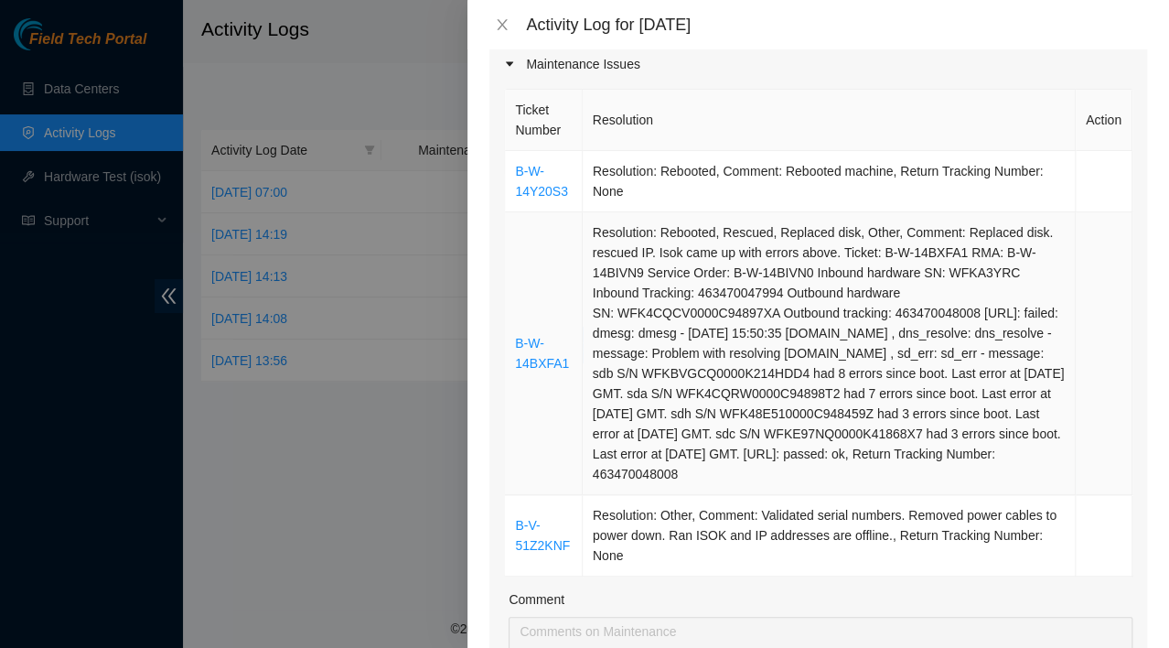
scroll to position [266, 0]
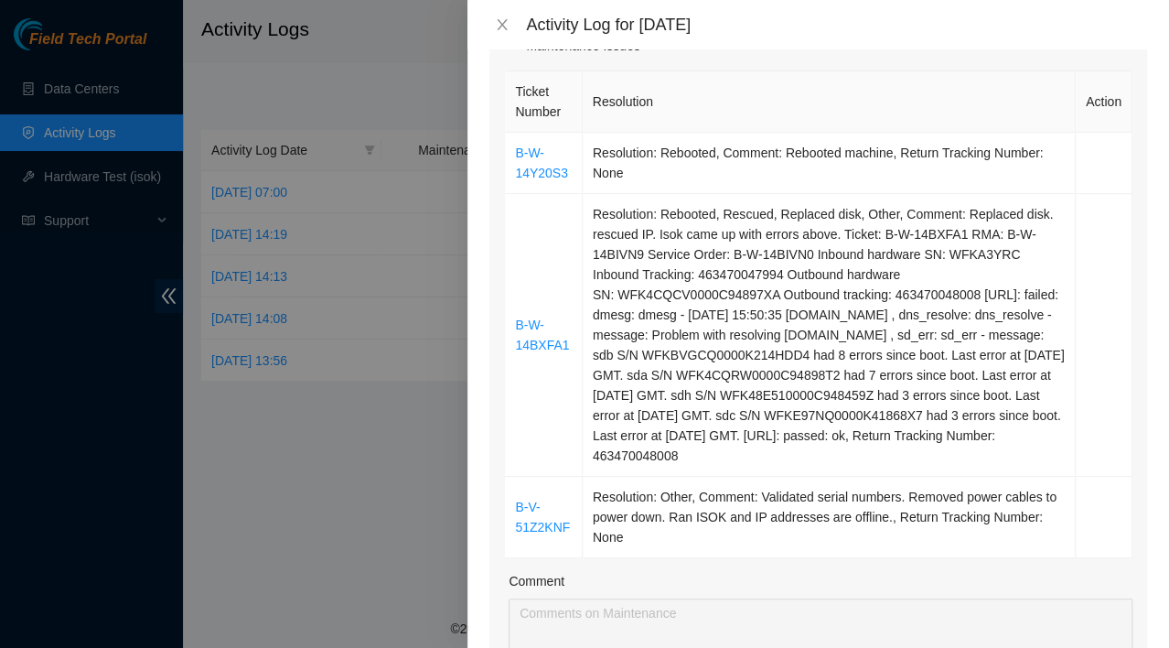
click at [360, 483] on div at bounding box center [584, 324] width 1169 height 648
click at [495, 20] on icon "close" at bounding box center [502, 24] width 15 height 15
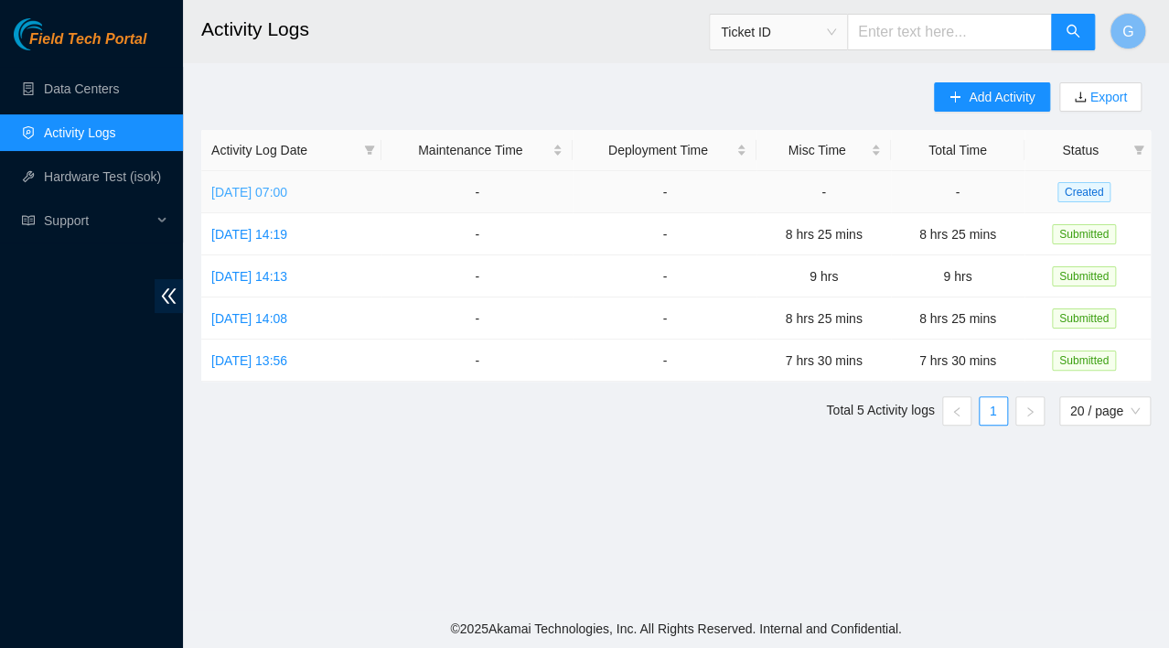
click at [287, 189] on link "[DATE] 07:00" at bounding box center [249, 192] width 76 height 15
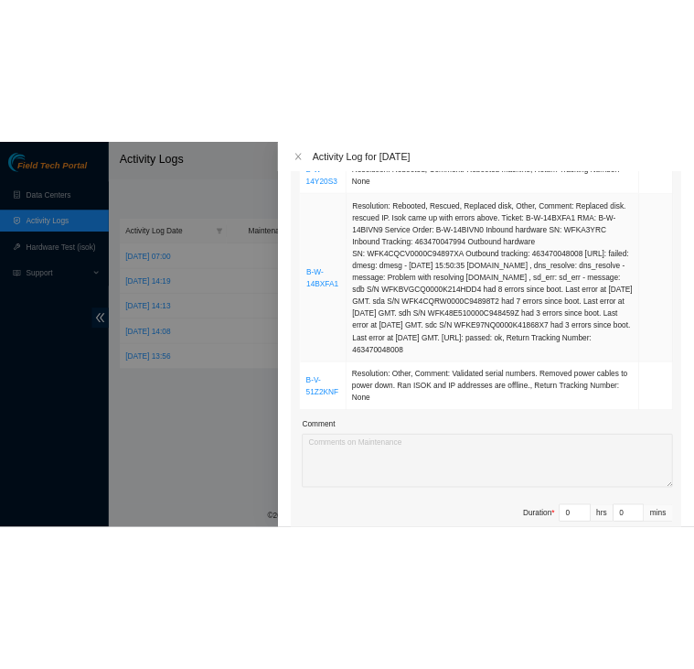
scroll to position [379, 0]
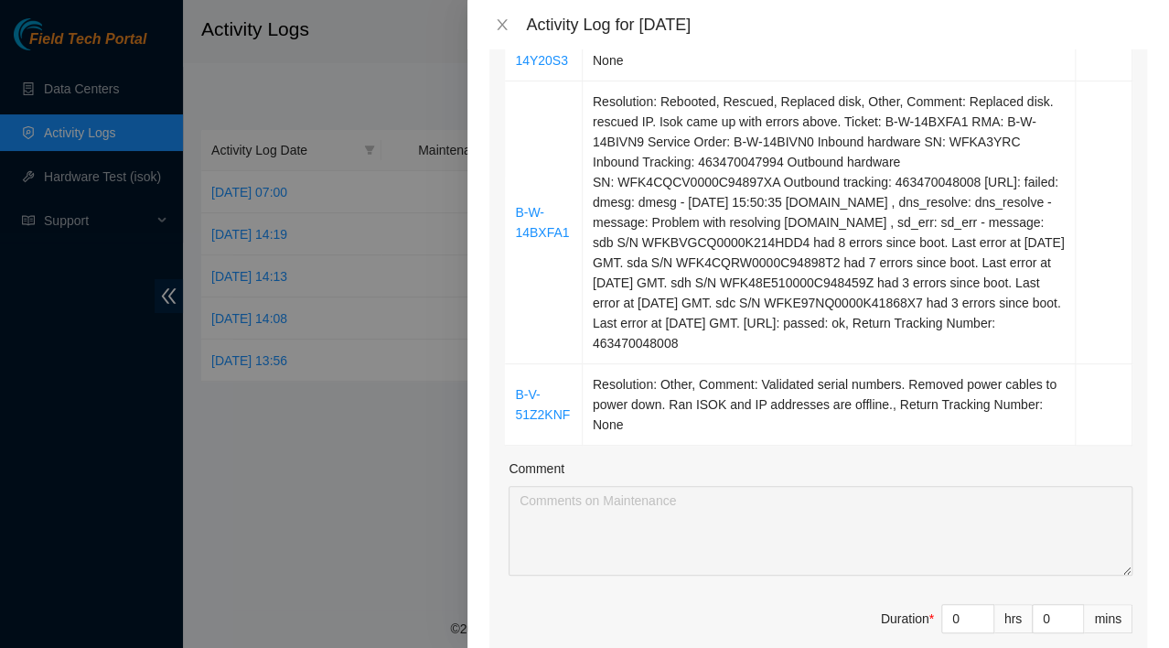
click at [915, 15] on div "Activity Log for 01-09-2025" at bounding box center [836, 25] width 621 height 20
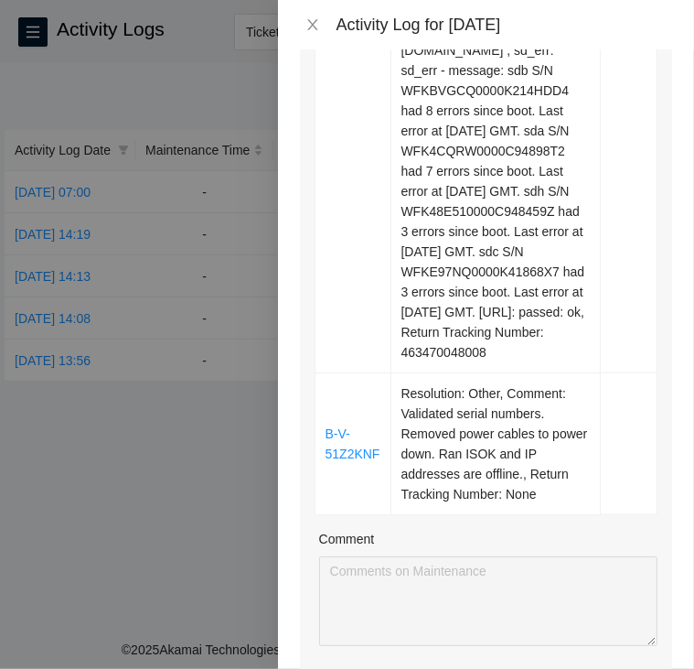
scroll to position [812, 0]
